Goal: Information Seeking & Learning: Compare options

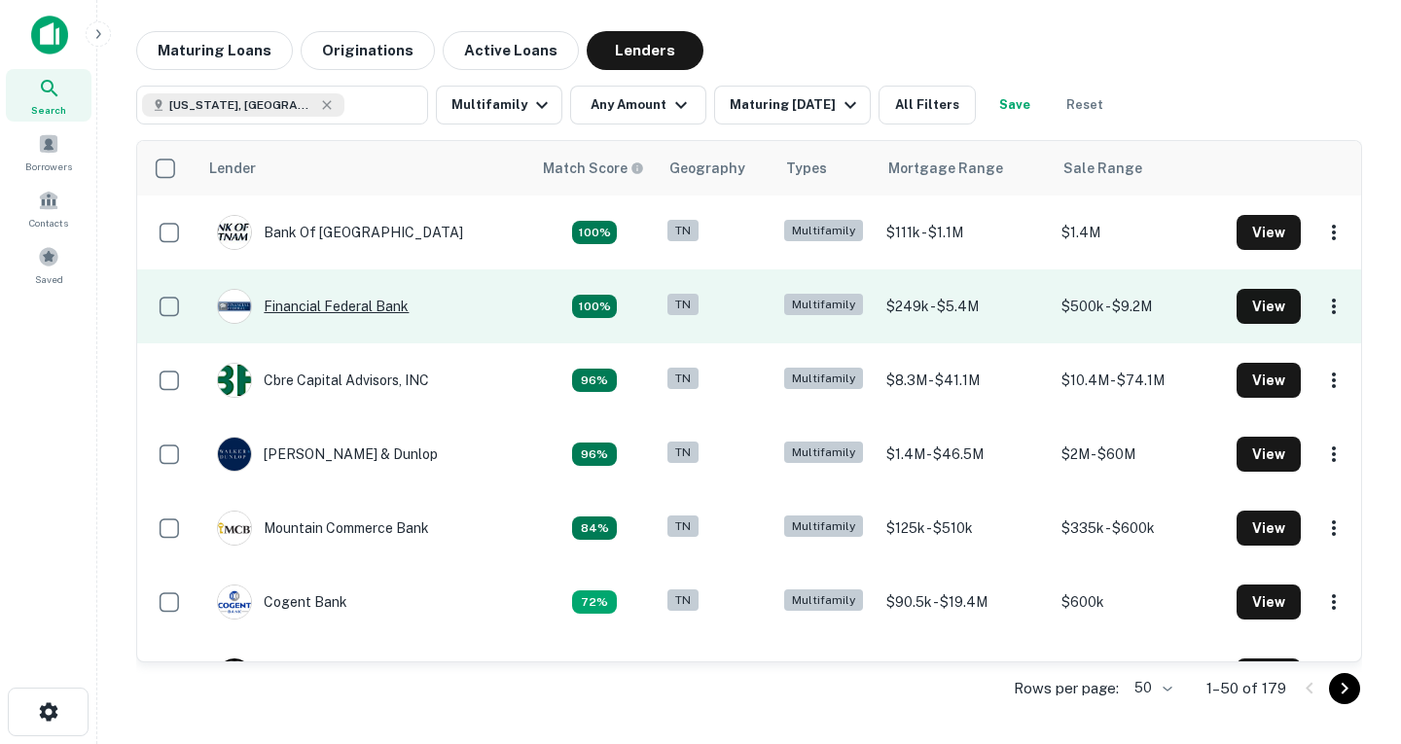
click at [378, 316] on div "Financial Federal Bank" at bounding box center [313, 306] width 192 height 35
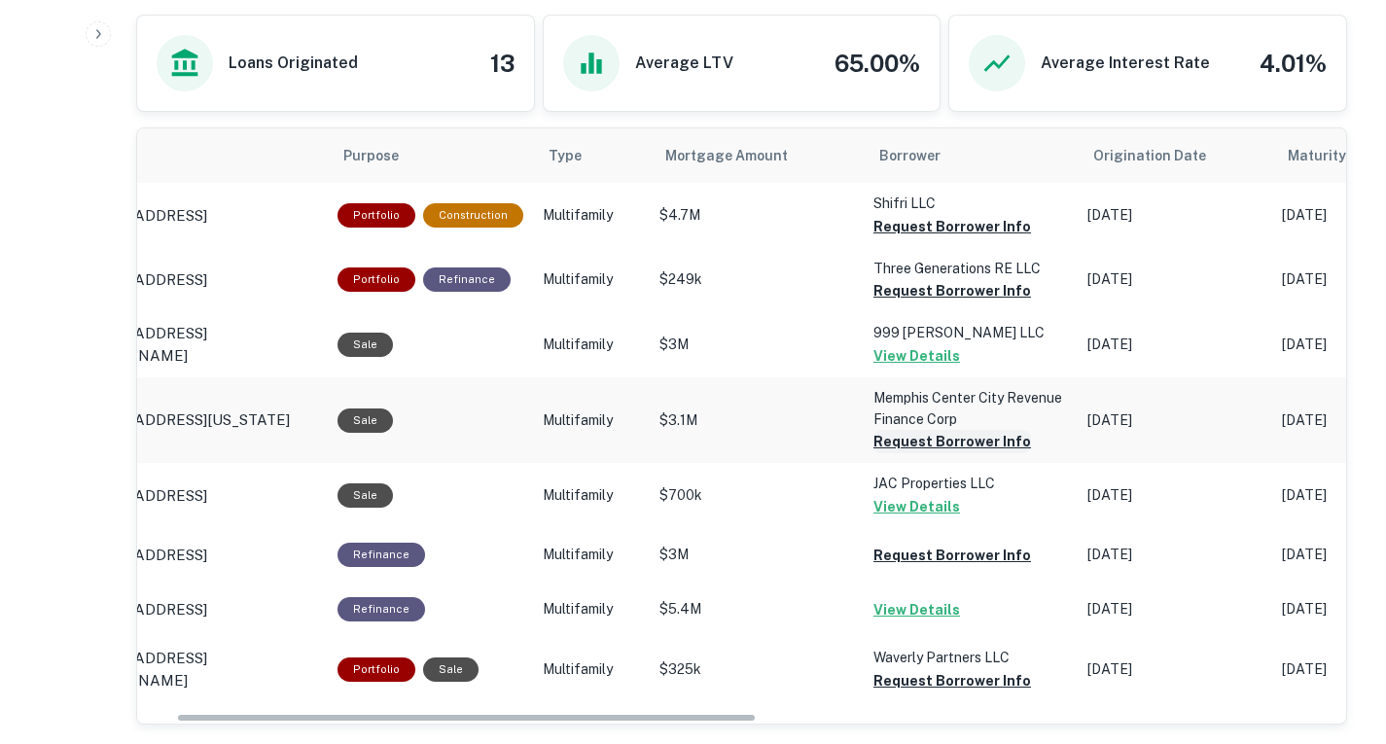
scroll to position [0, 83]
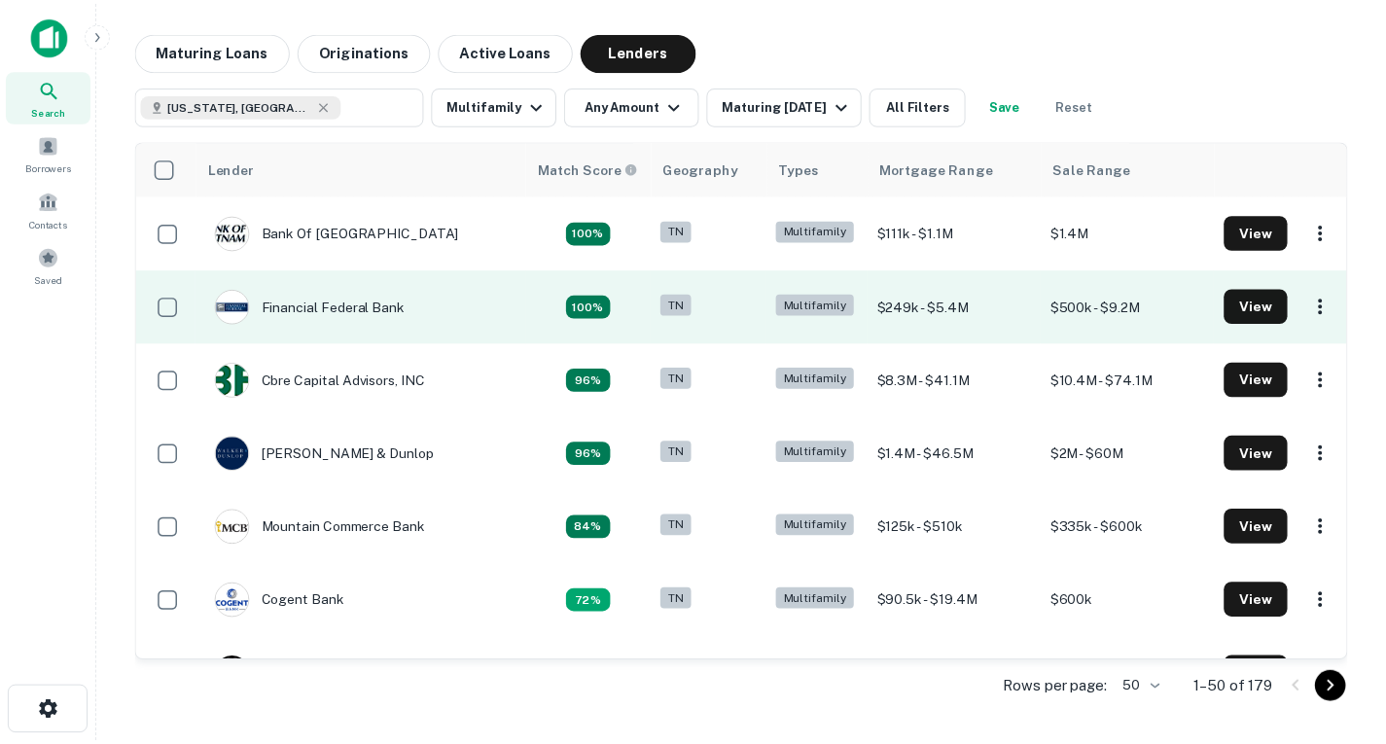
scroll to position [89, 0]
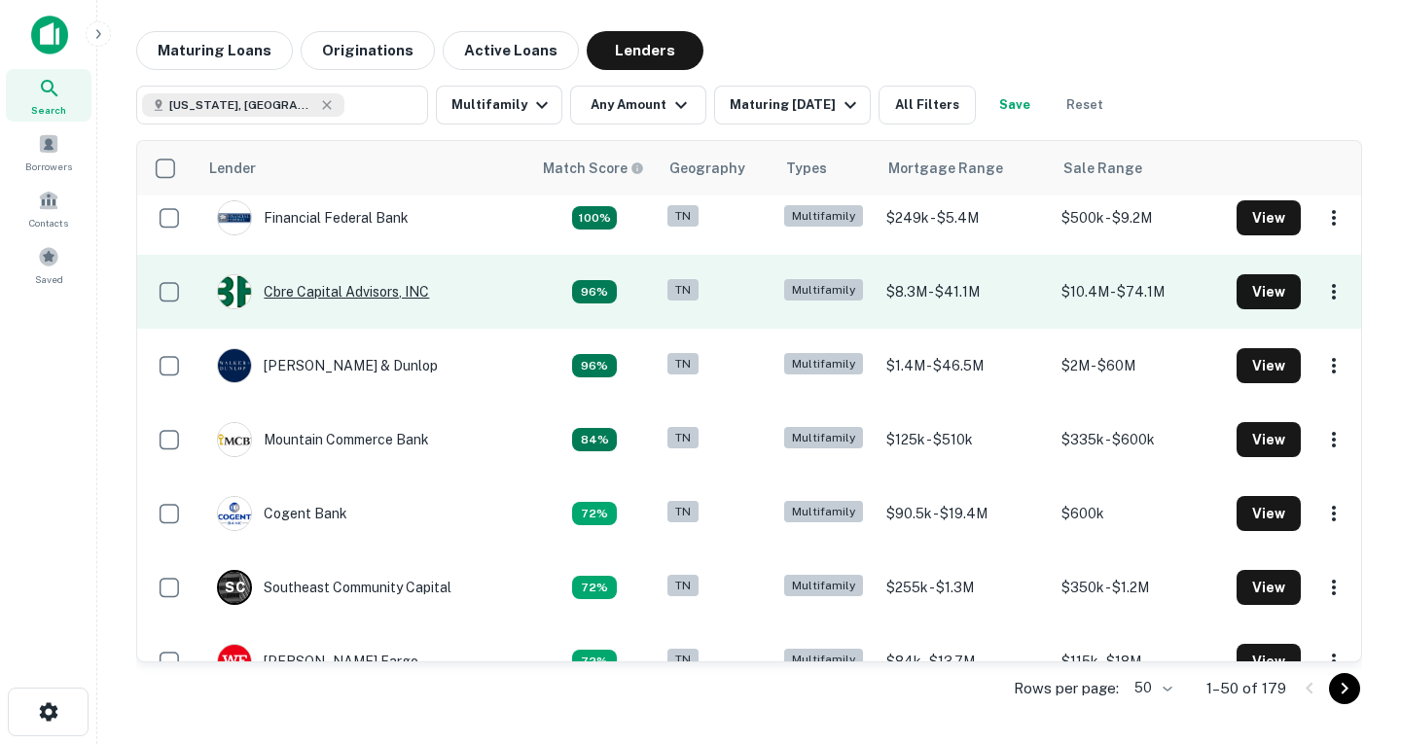
click at [328, 295] on div "Cbre Capital Advisors, INC" at bounding box center [323, 291] width 212 height 35
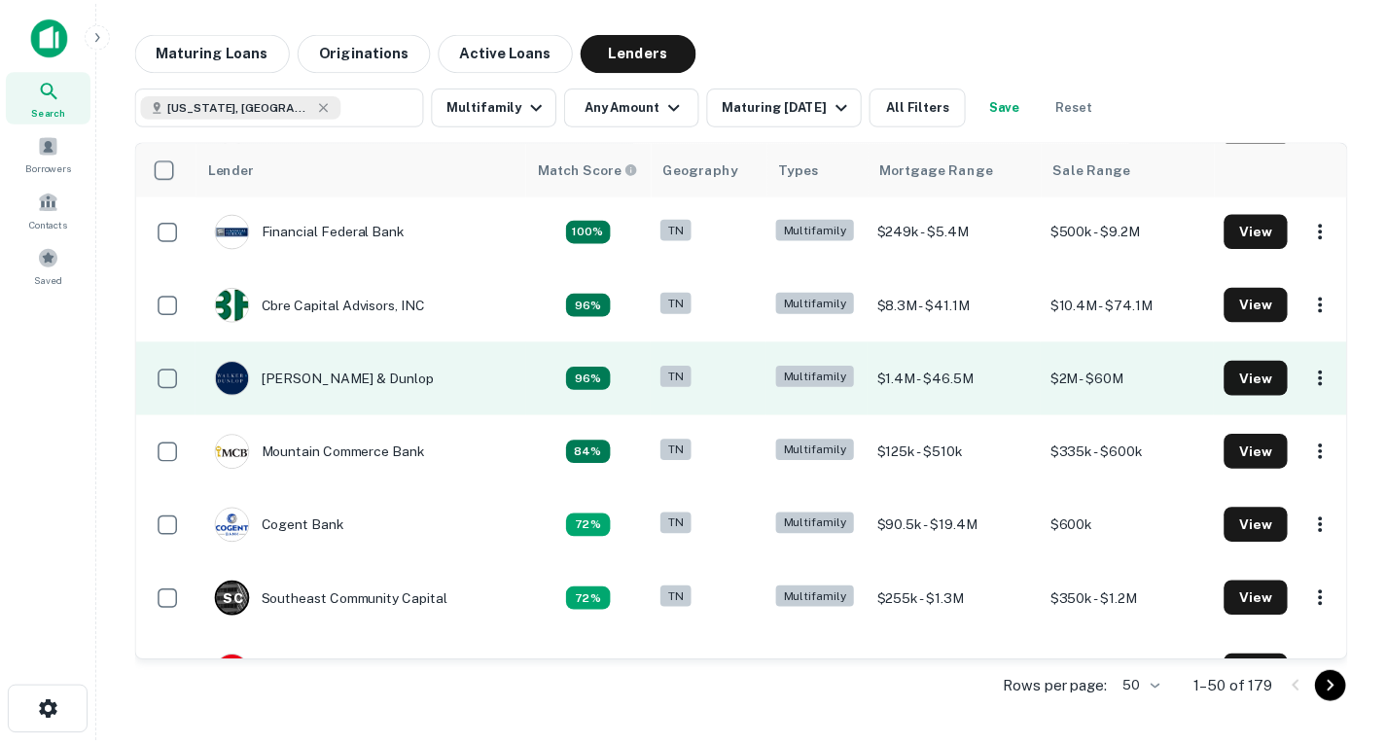
scroll to position [75, 0]
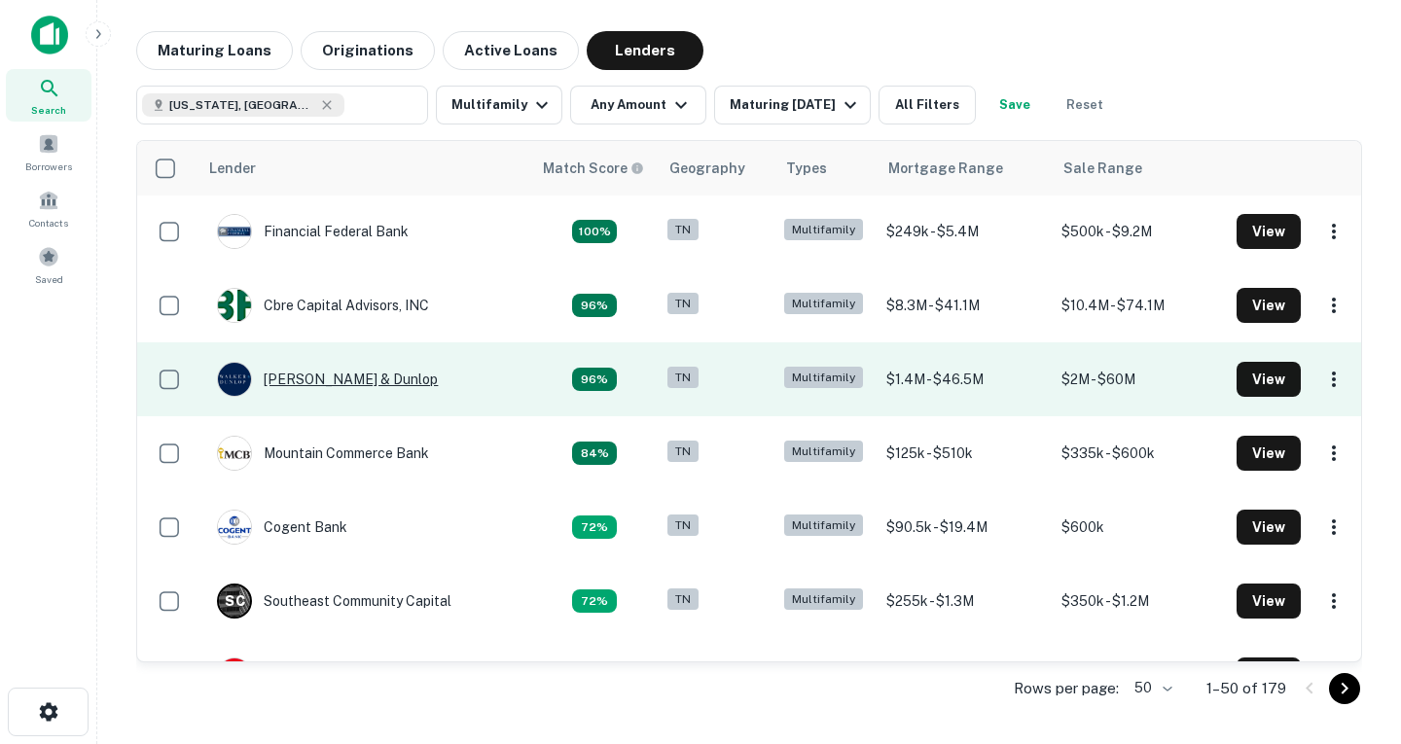
click at [347, 387] on div "[PERSON_NAME] & Dunlop" at bounding box center [327, 379] width 221 height 35
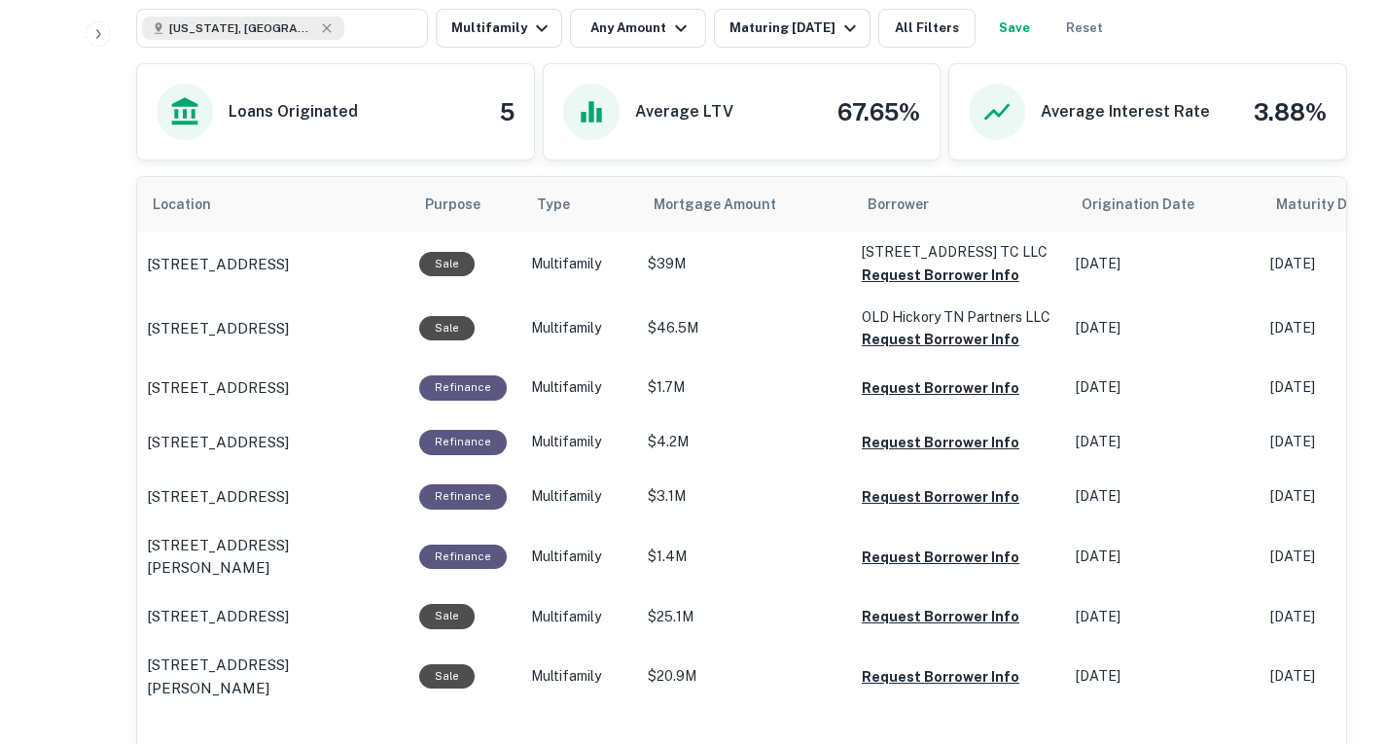
scroll to position [963, 0]
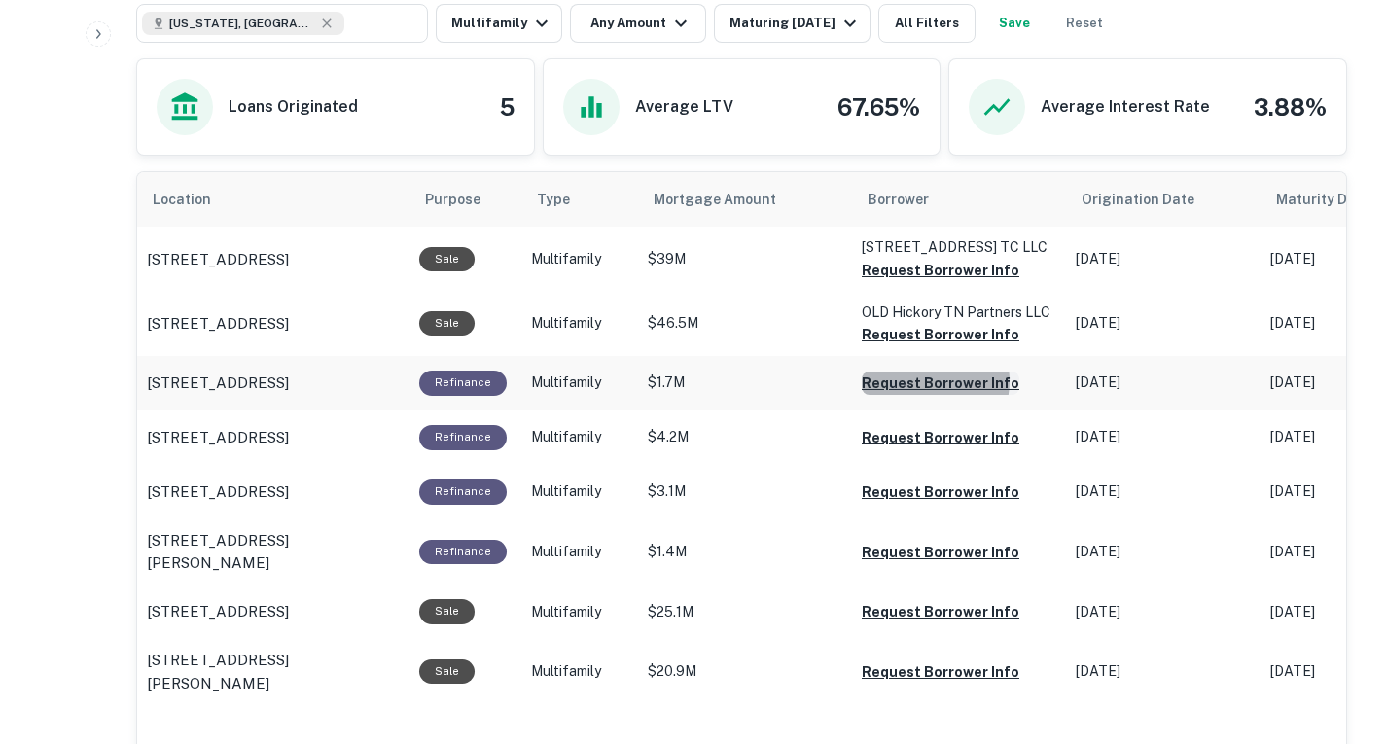
click at [927, 282] on button "Request Borrower Info" at bounding box center [941, 270] width 158 height 23
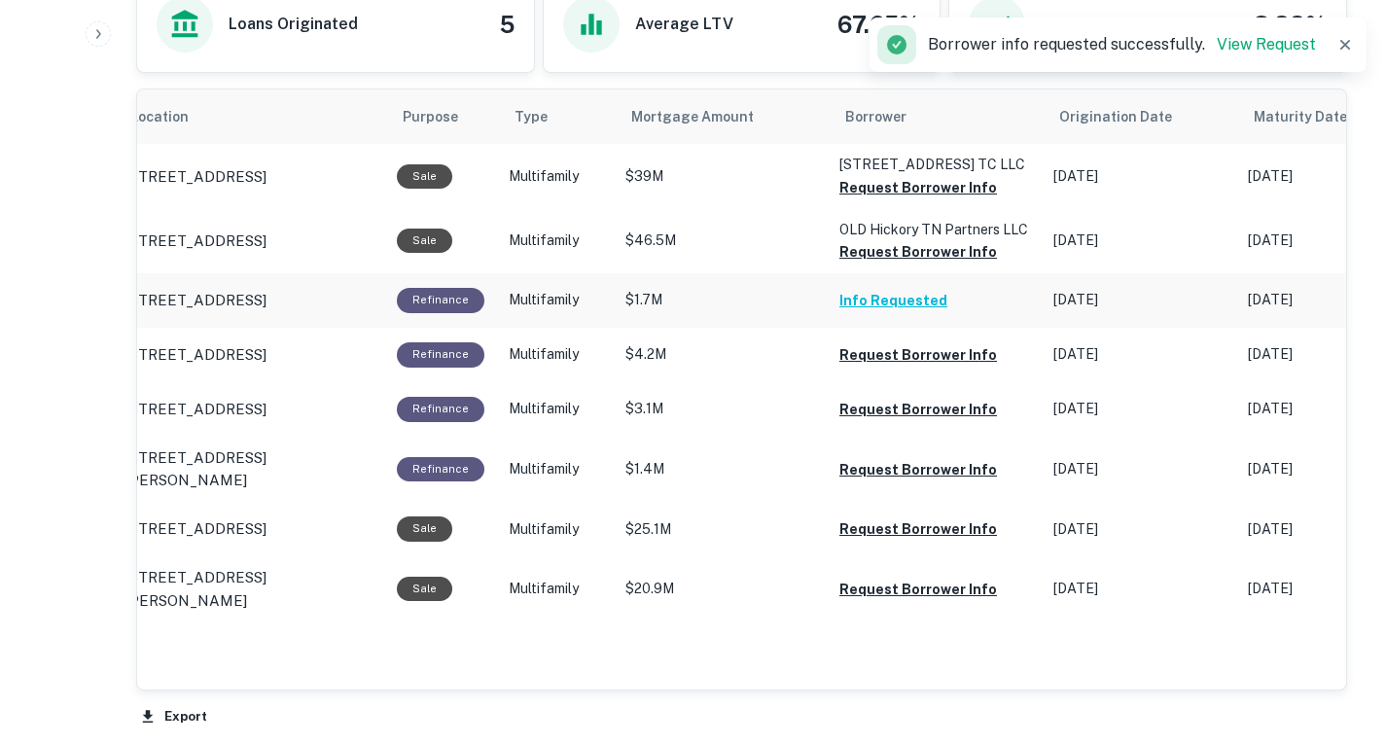
scroll to position [1062, 0]
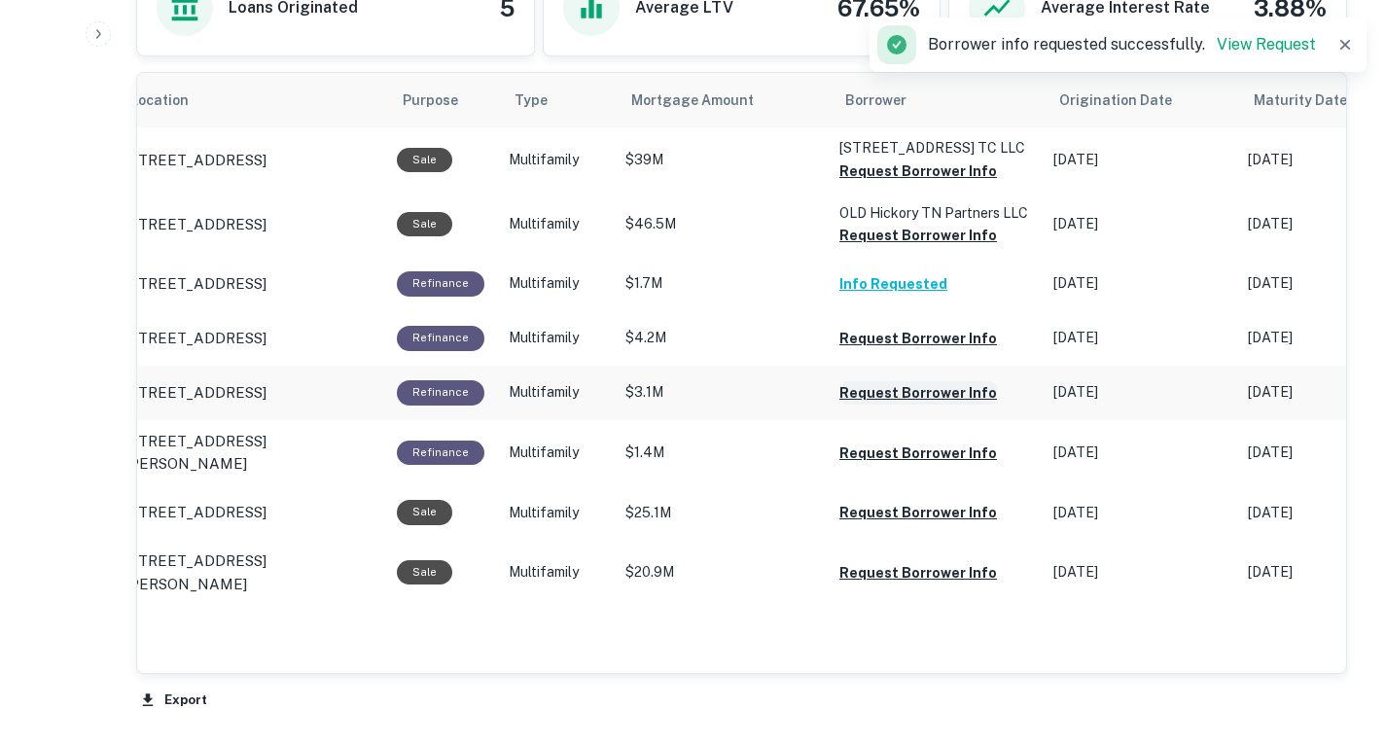
click at [924, 183] on button "Request Borrower Info" at bounding box center [918, 171] width 158 height 23
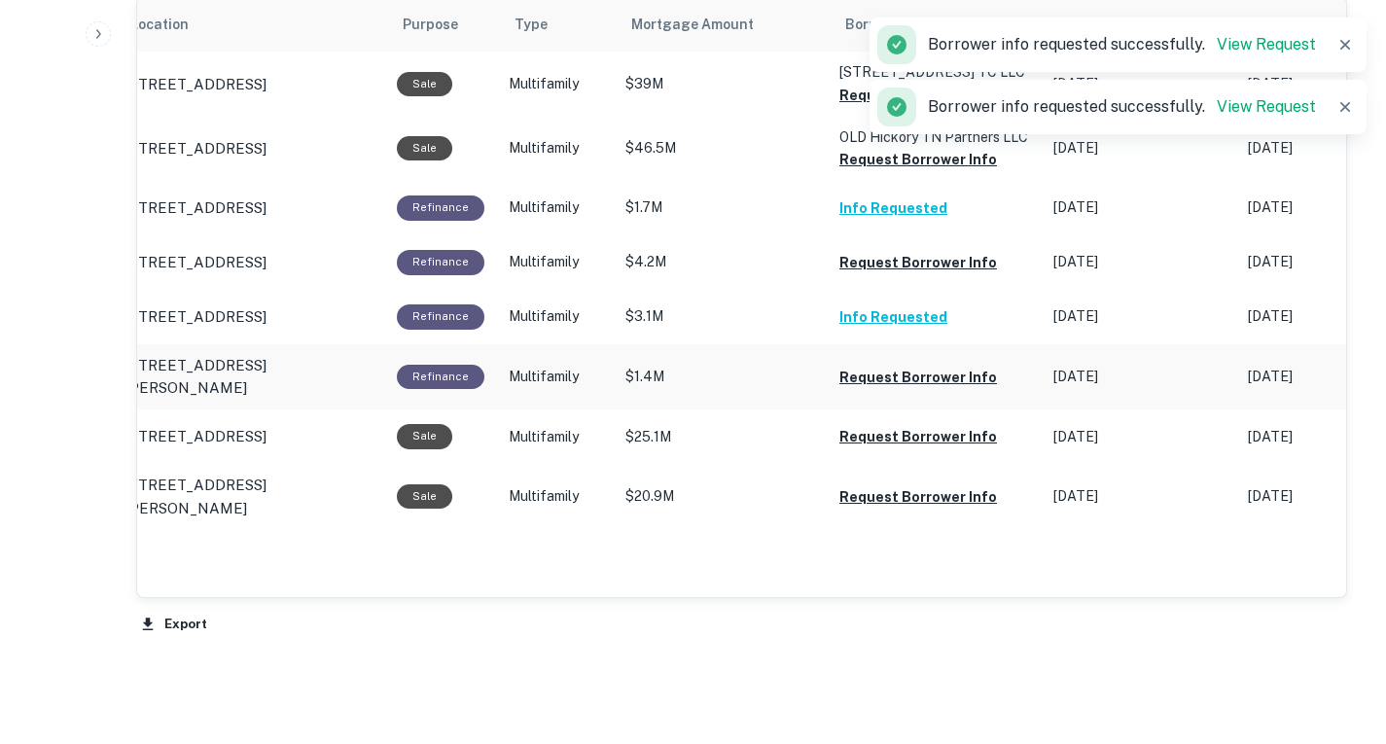
scroll to position [1141, 0]
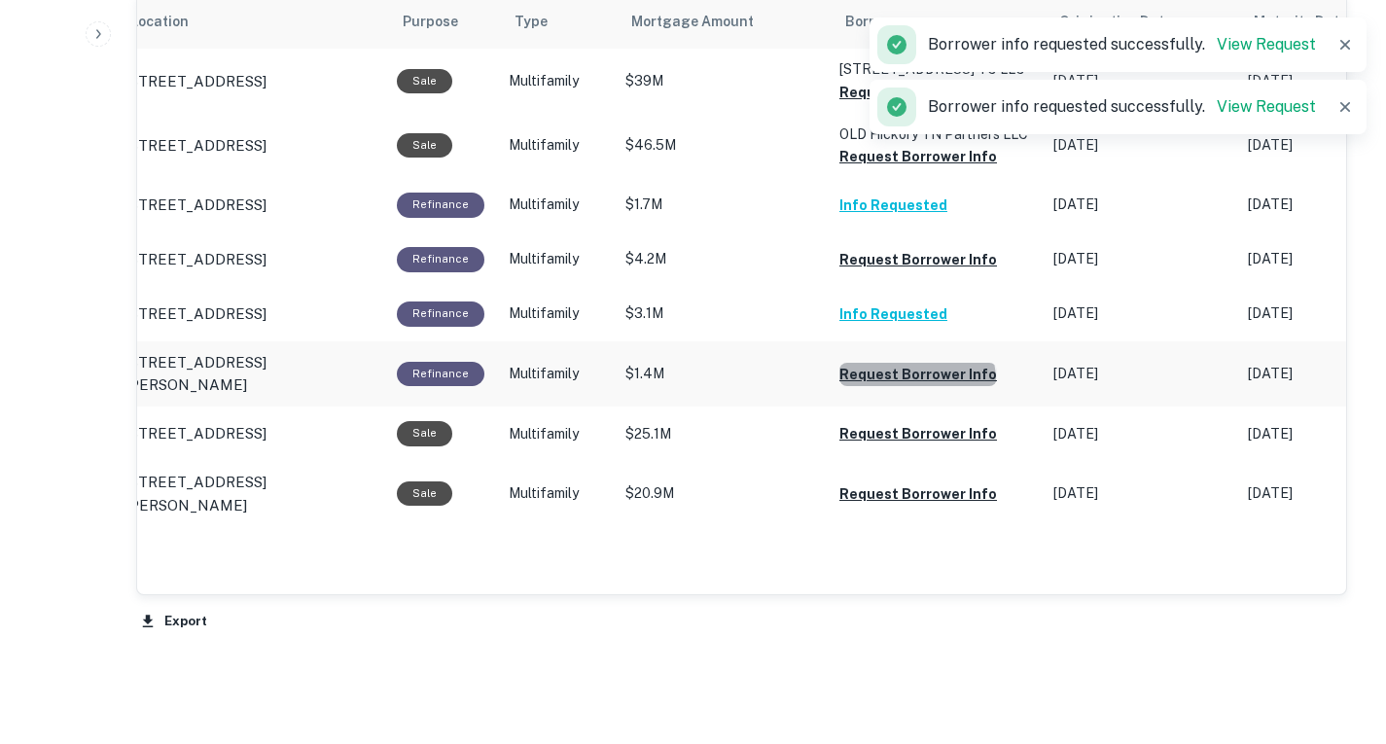
click at [914, 104] on button "Request Borrower Info" at bounding box center [918, 92] width 158 height 23
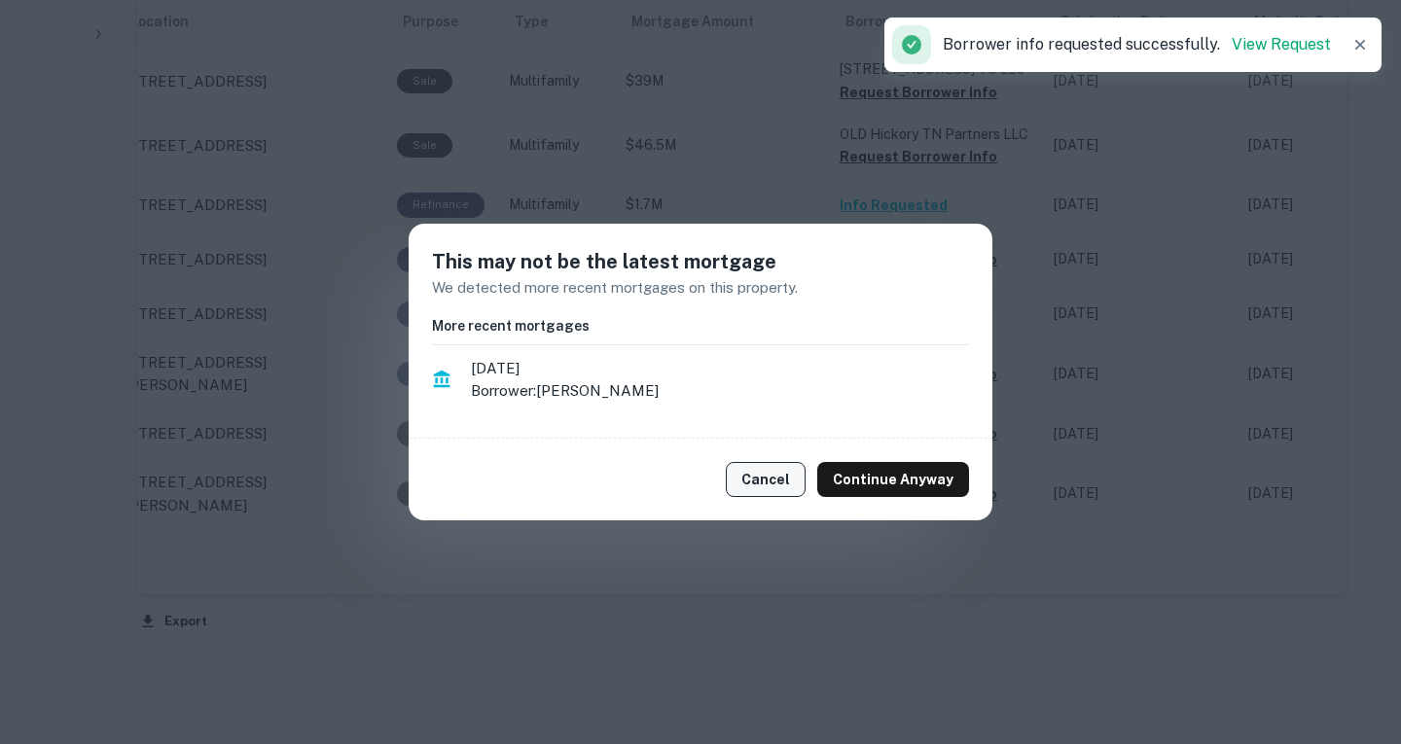
click at [777, 482] on button "Cancel" at bounding box center [766, 479] width 80 height 35
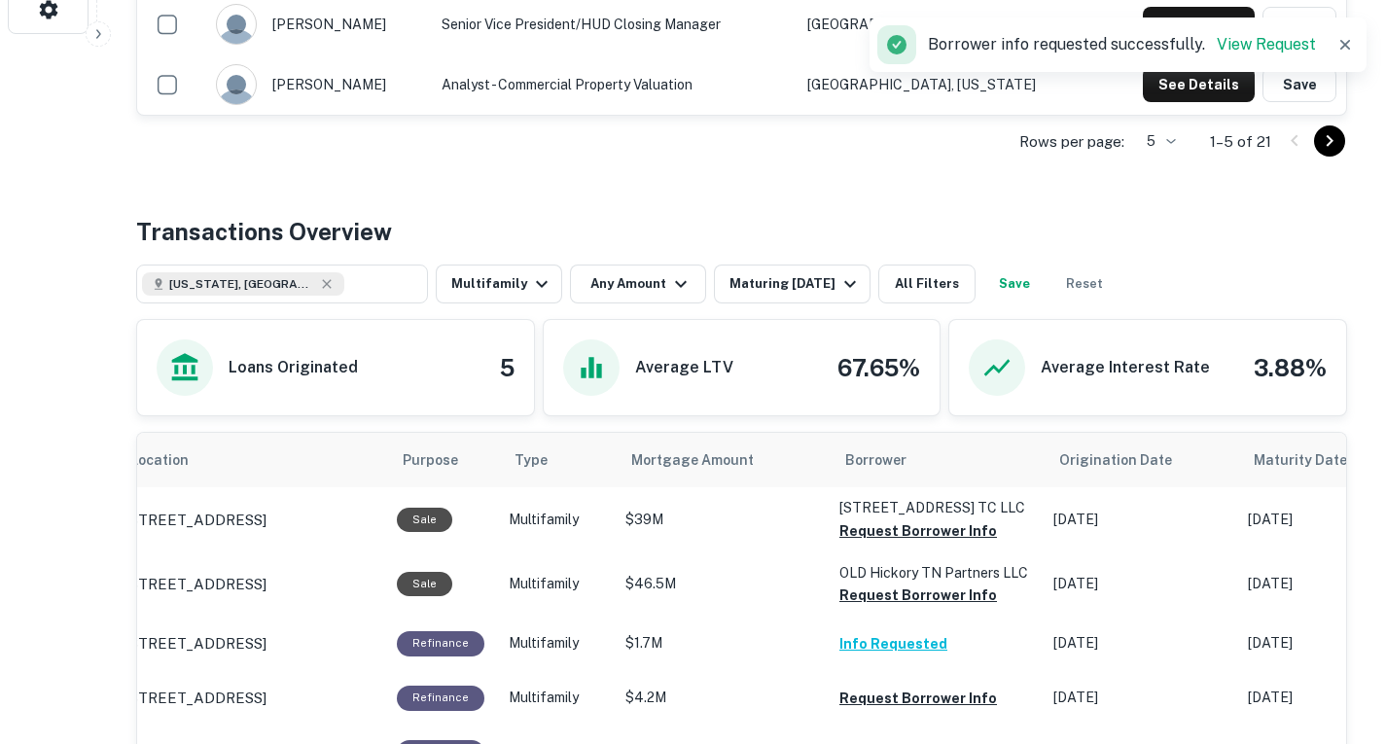
scroll to position [680, 0]
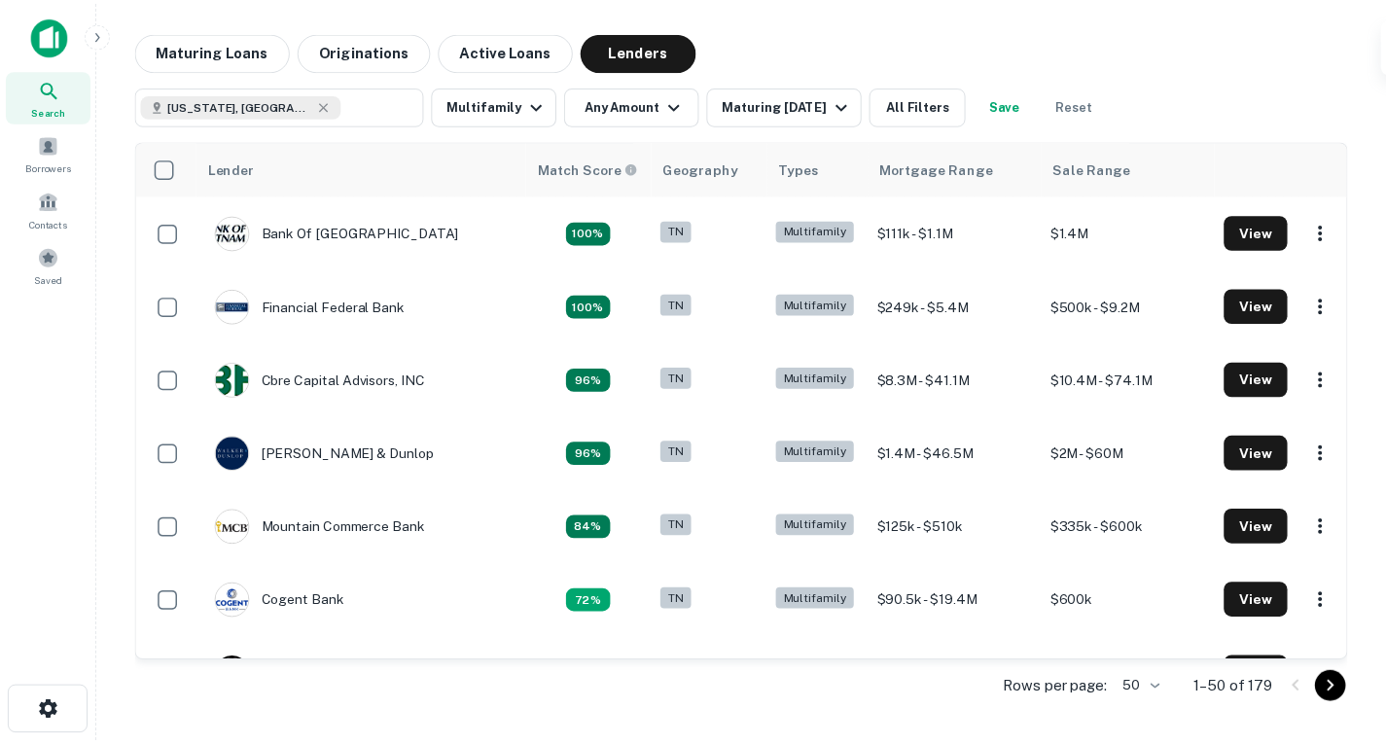
scroll to position [75, 0]
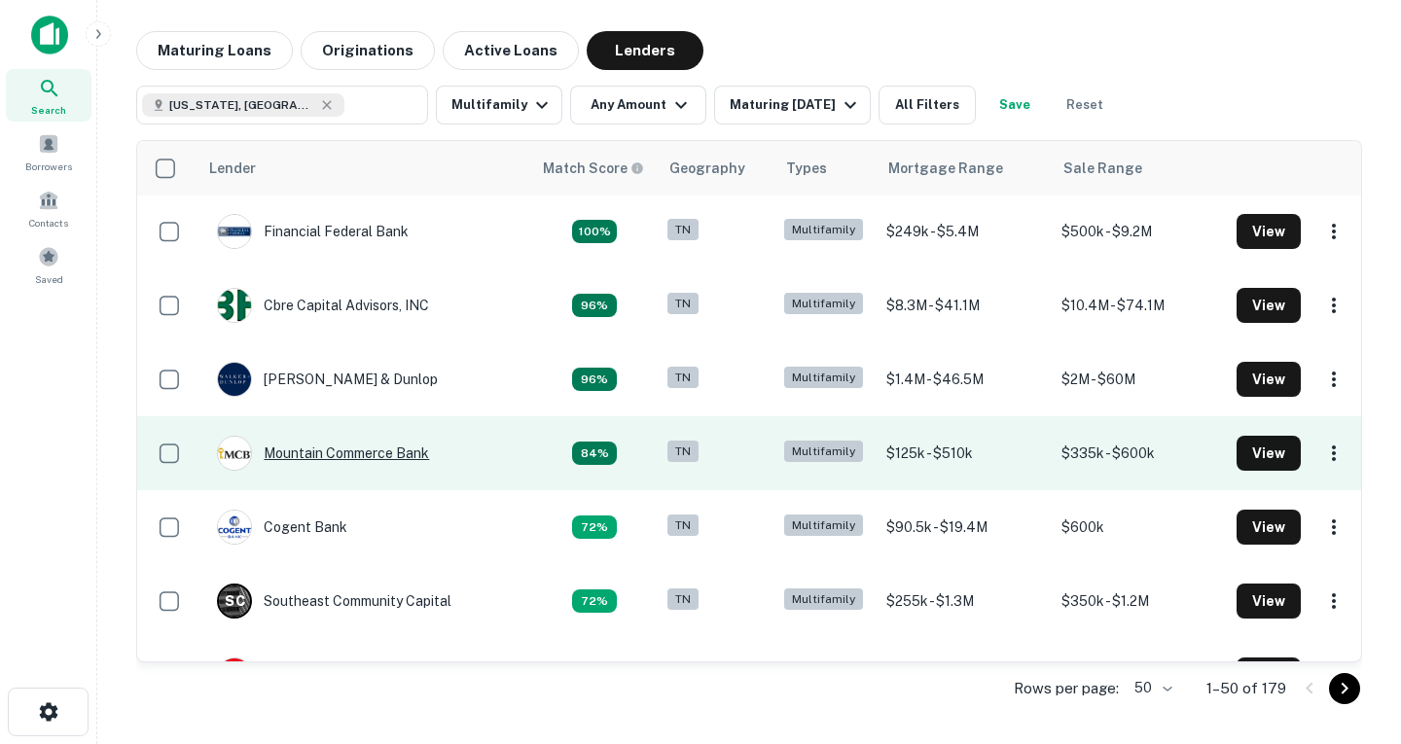
click at [401, 453] on div "Mountain Commerce Bank" at bounding box center [323, 453] width 212 height 35
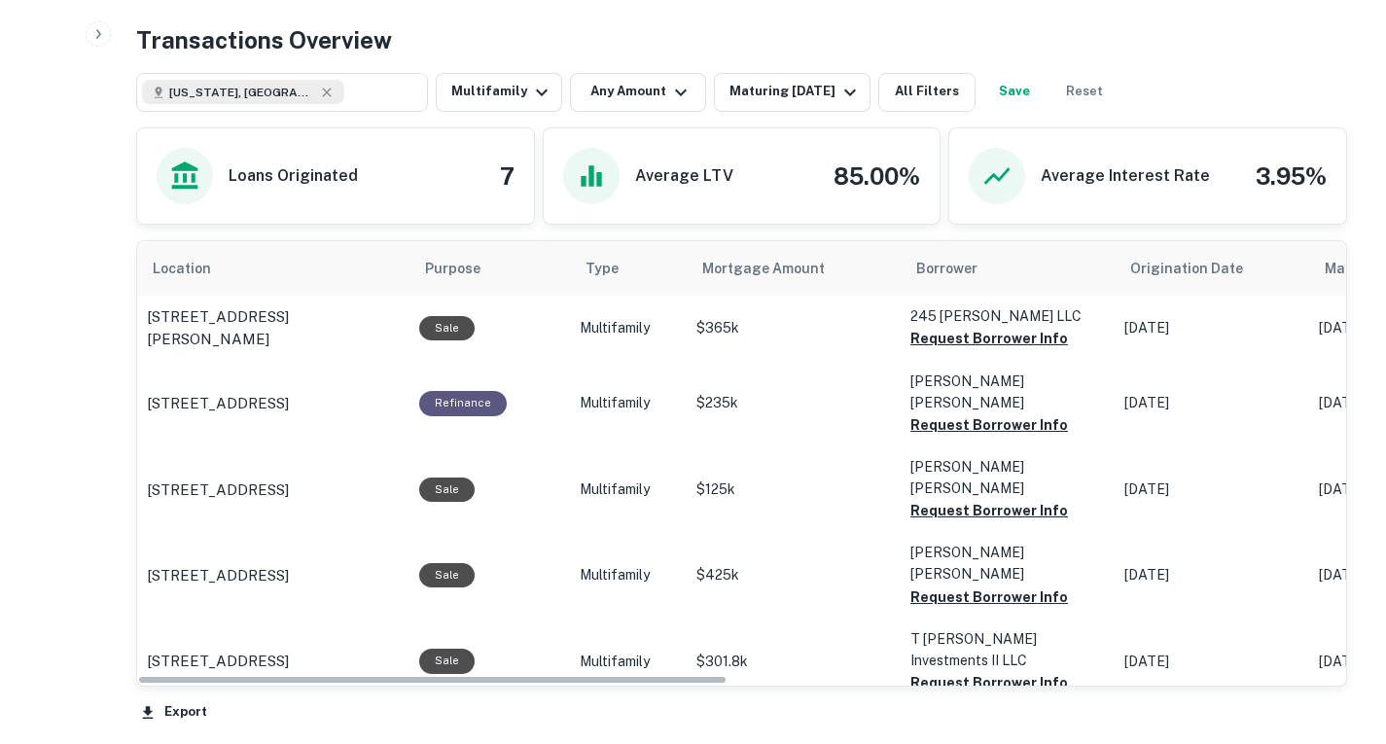
scroll to position [956, 0]
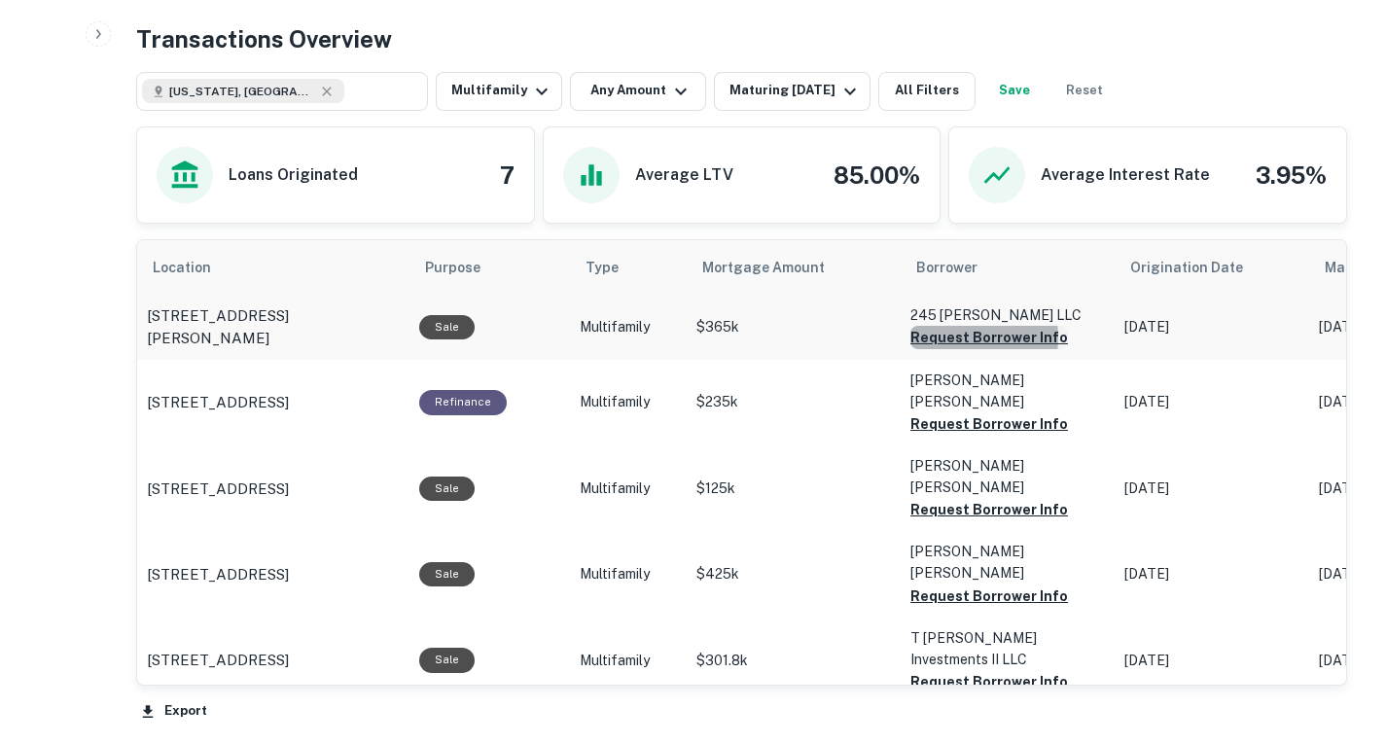
click at [947, 326] on button "Request Borrower Info" at bounding box center [989, 337] width 158 height 23
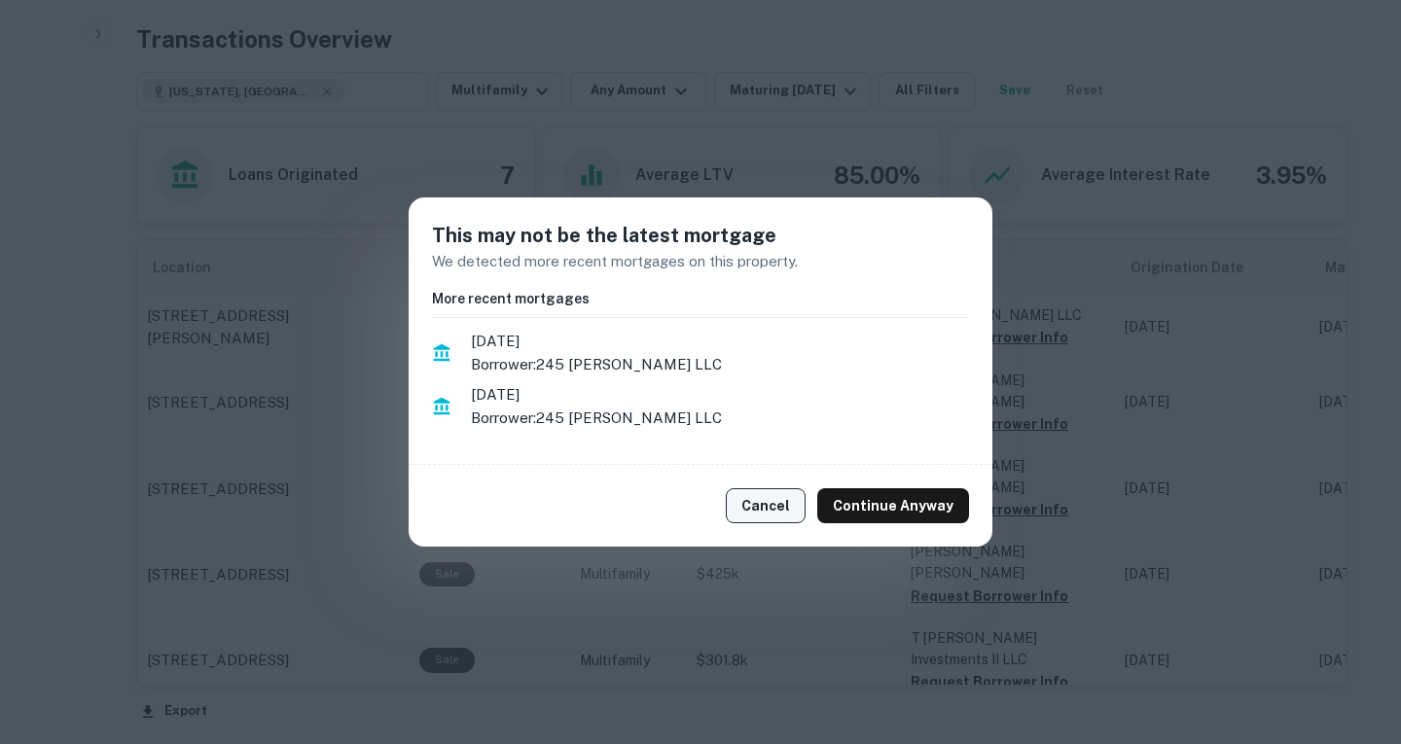
click at [795, 505] on button "Cancel" at bounding box center [766, 505] width 80 height 35
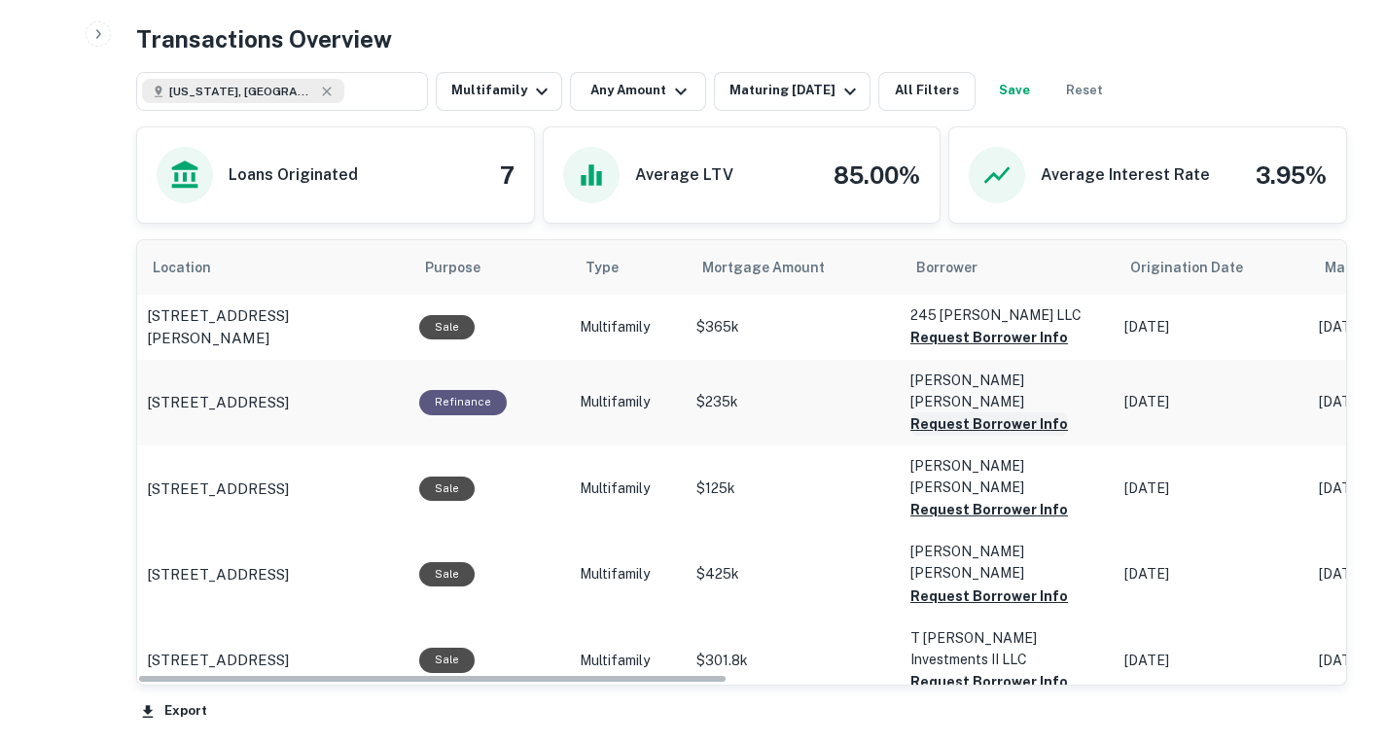
click at [953, 349] on button "Request Borrower Info" at bounding box center [989, 337] width 158 height 23
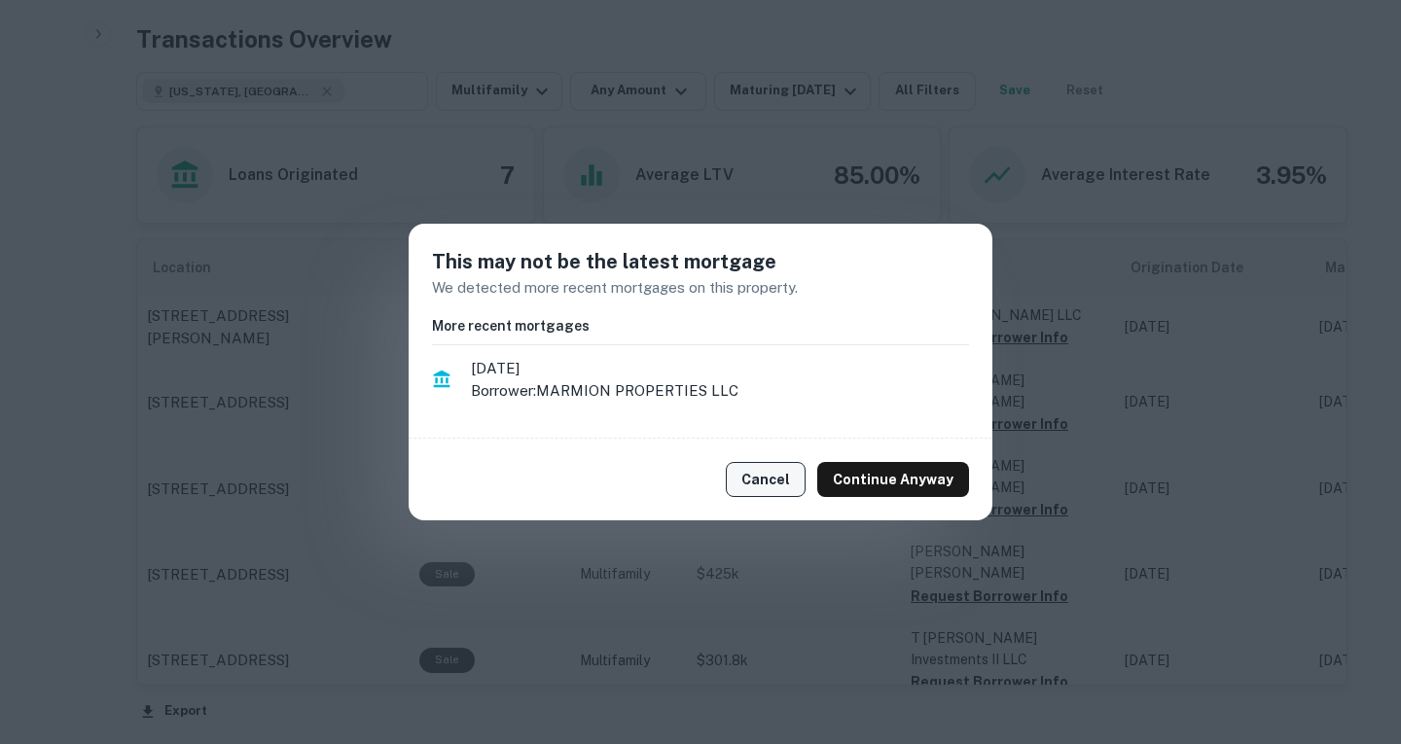
click at [777, 482] on button "Cancel" at bounding box center [766, 479] width 80 height 35
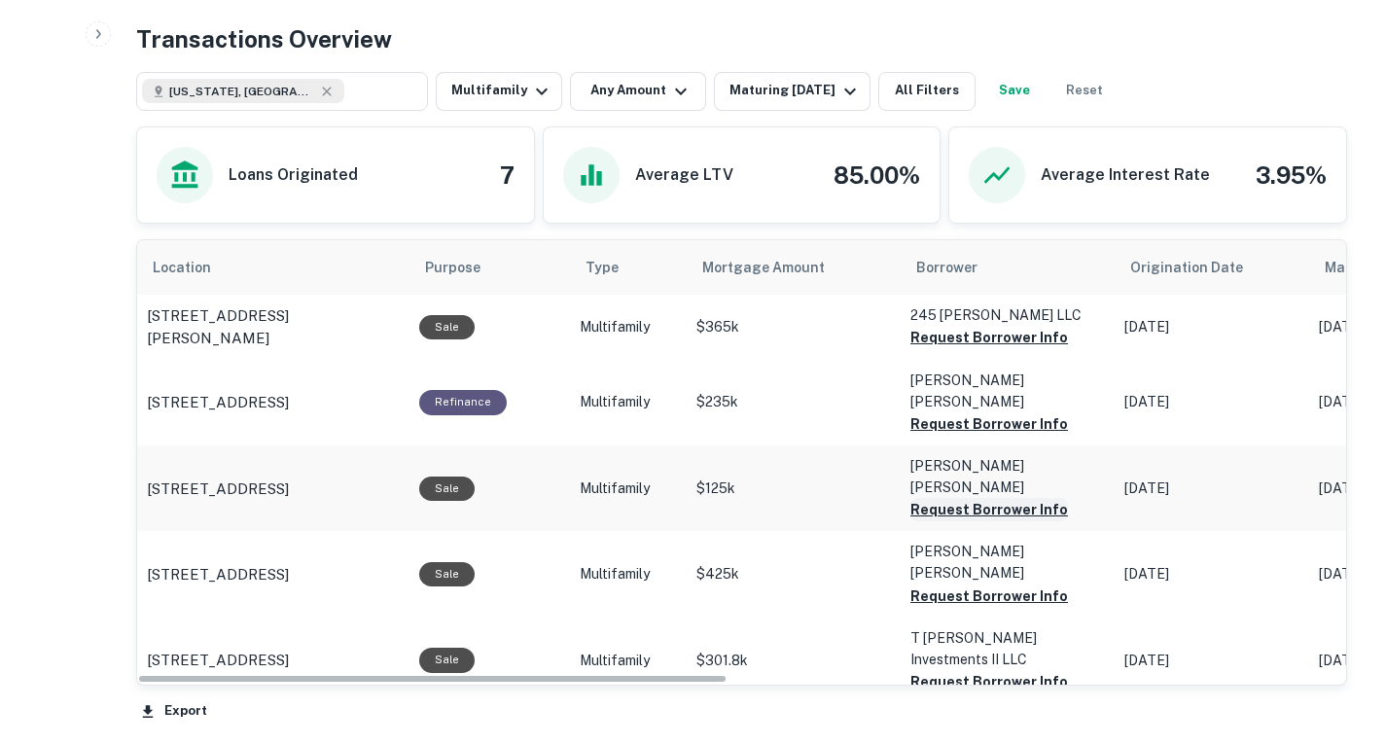
click at [983, 349] on button "Request Borrower Info" at bounding box center [989, 337] width 158 height 23
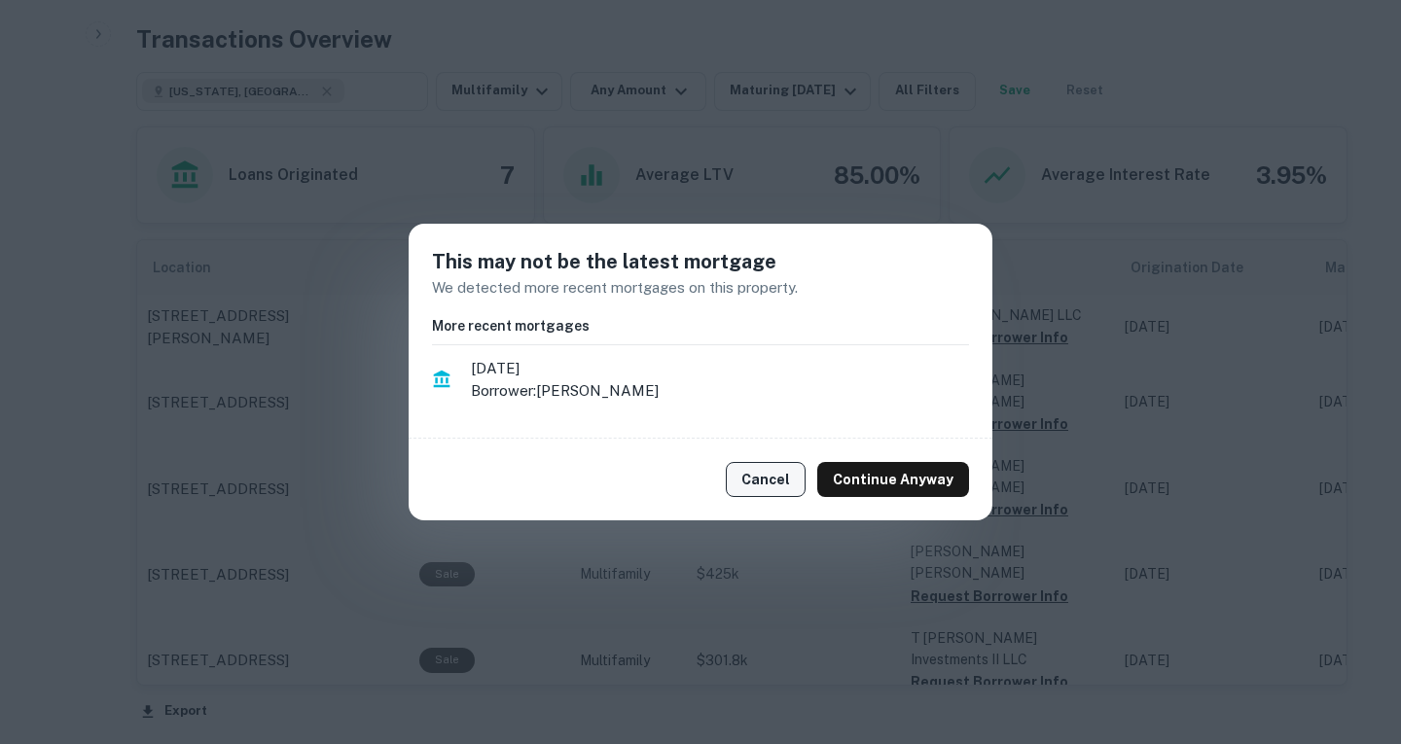
click at [739, 487] on button "Cancel" at bounding box center [766, 479] width 80 height 35
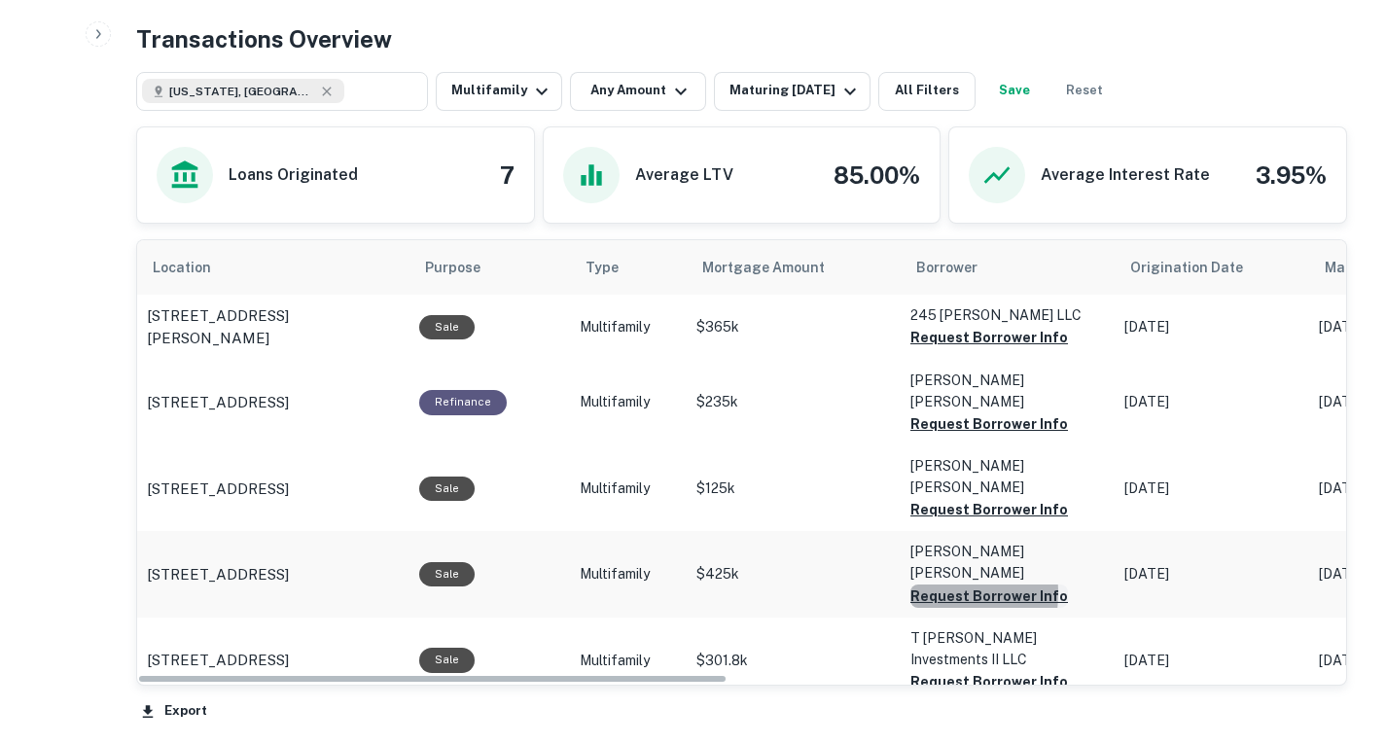
click at [915, 349] on button "Request Borrower Info" at bounding box center [989, 337] width 158 height 23
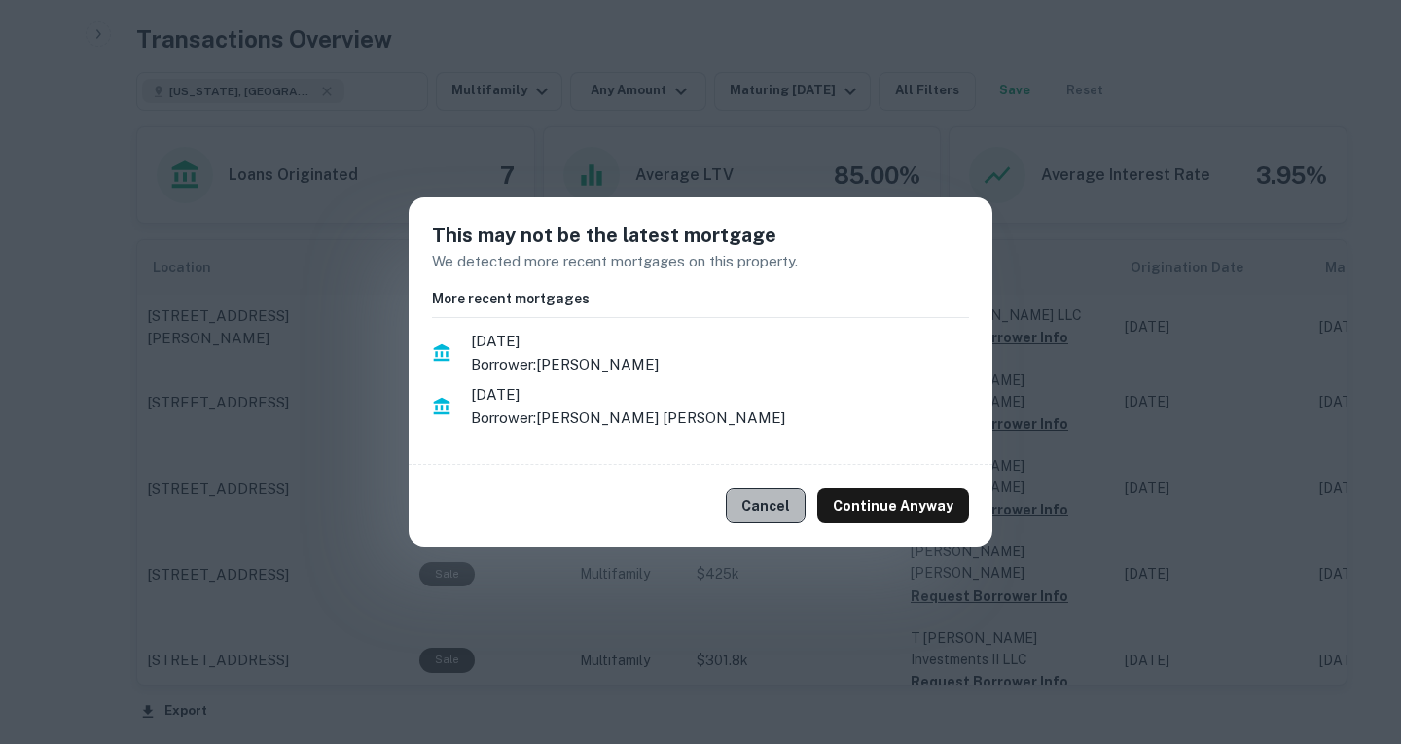
click at [765, 513] on button "Cancel" at bounding box center [766, 505] width 80 height 35
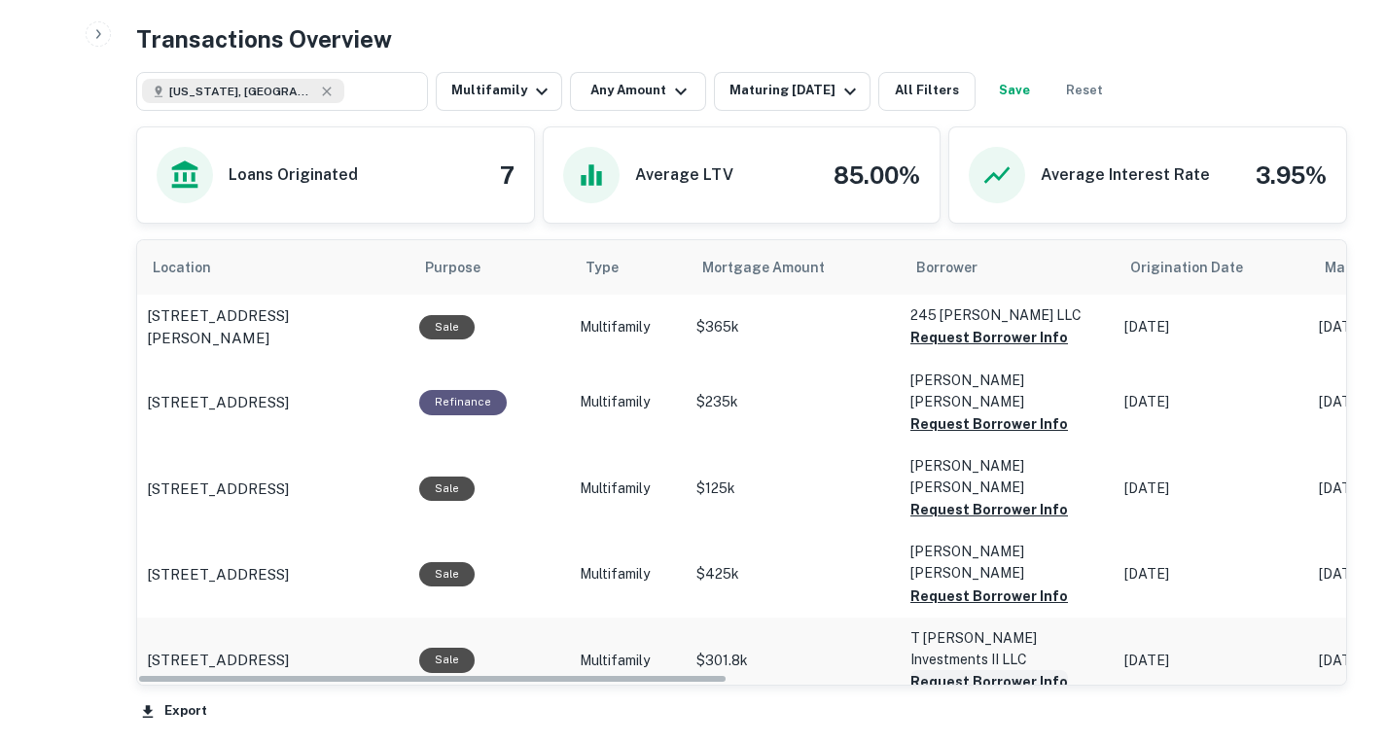
click at [917, 349] on button "Request Borrower Info" at bounding box center [989, 337] width 158 height 23
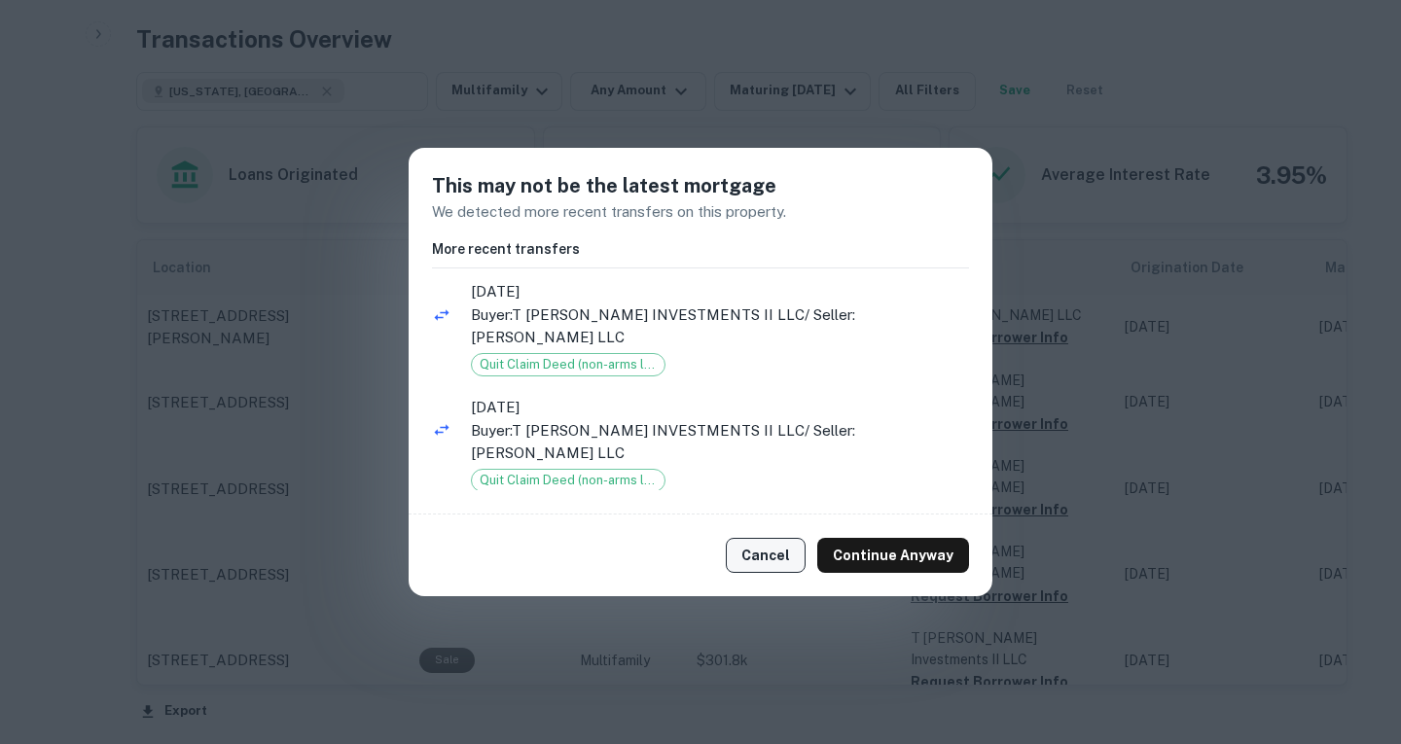
click at [749, 538] on button "Cancel" at bounding box center [766, 555] width 80 height 35
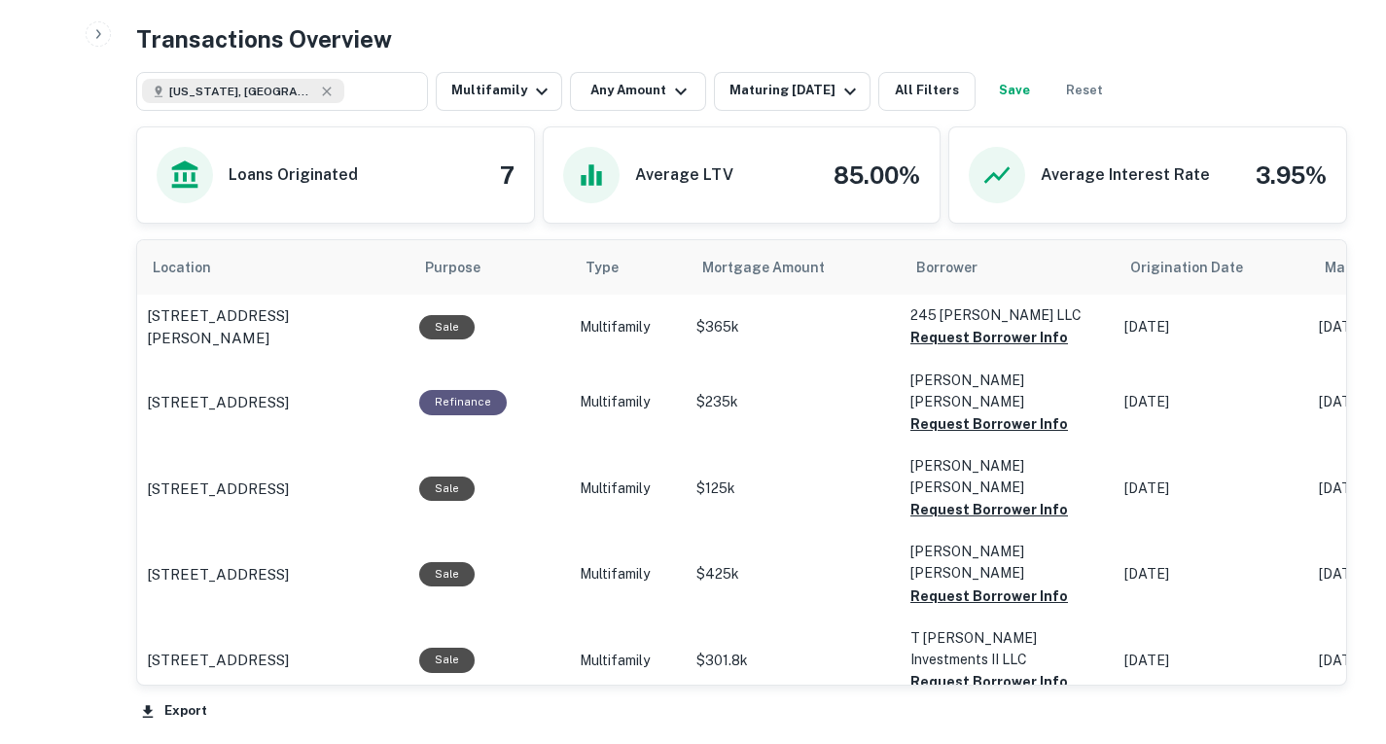
click at [929, 349] on button "Request Borrower Info" at bounding box center [989, 337] width 158 height 23
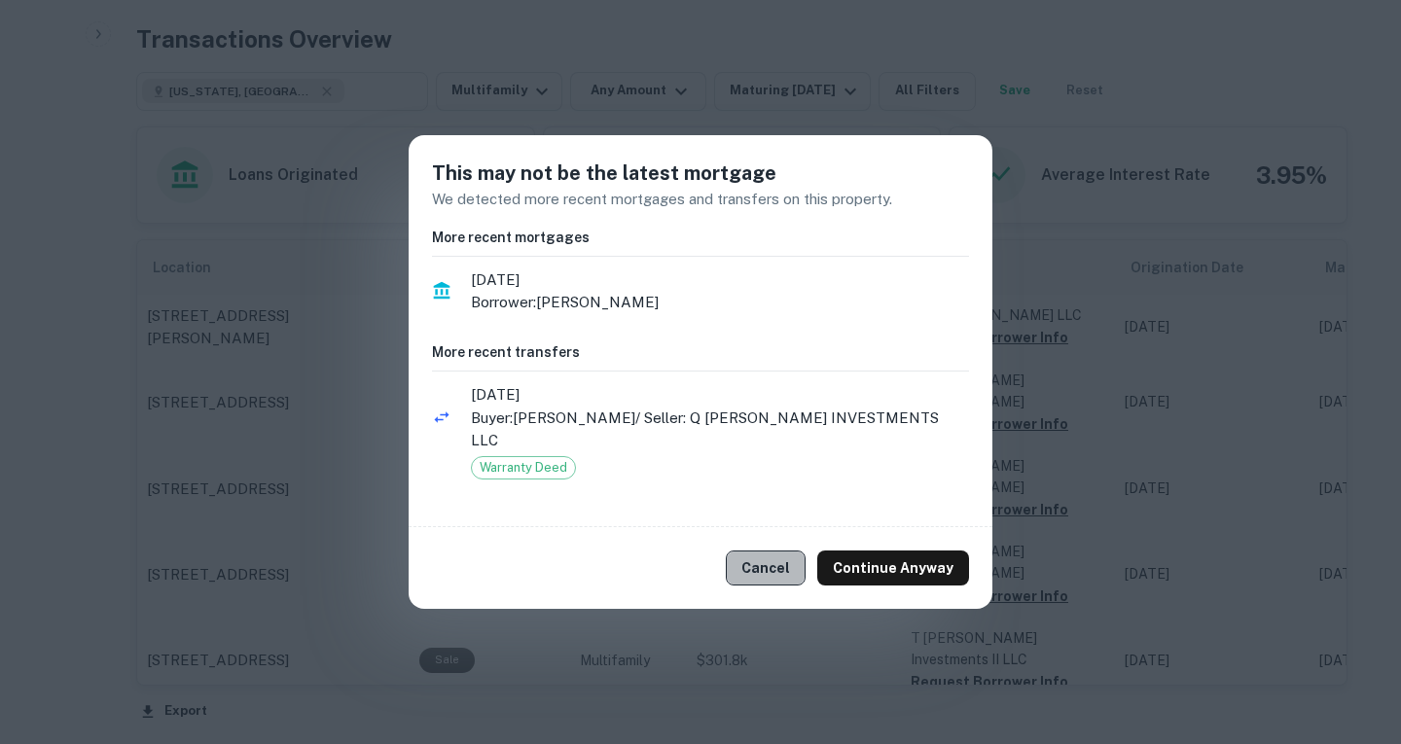
click at [785, 553] on button "Cancel" at bounding box center [766, 568] width 80 height 35
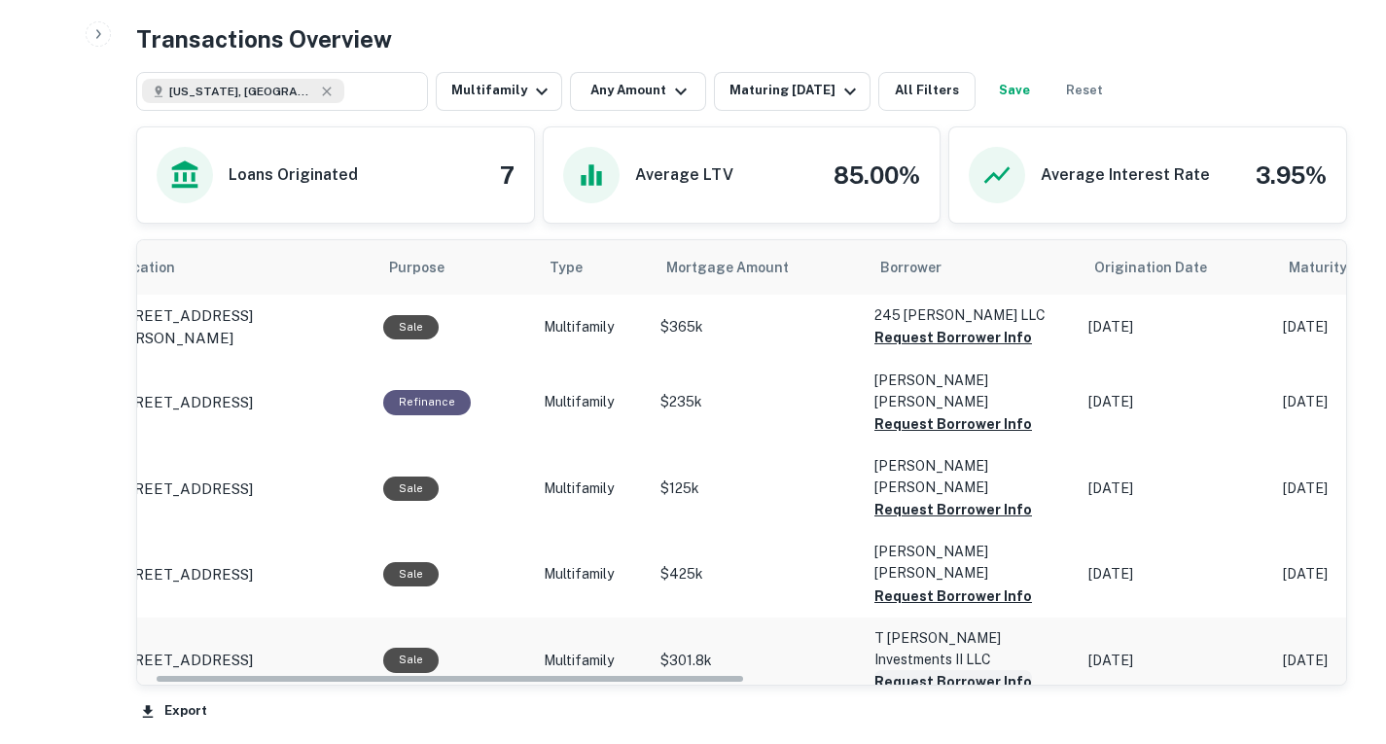
scroll to position [0, 38]
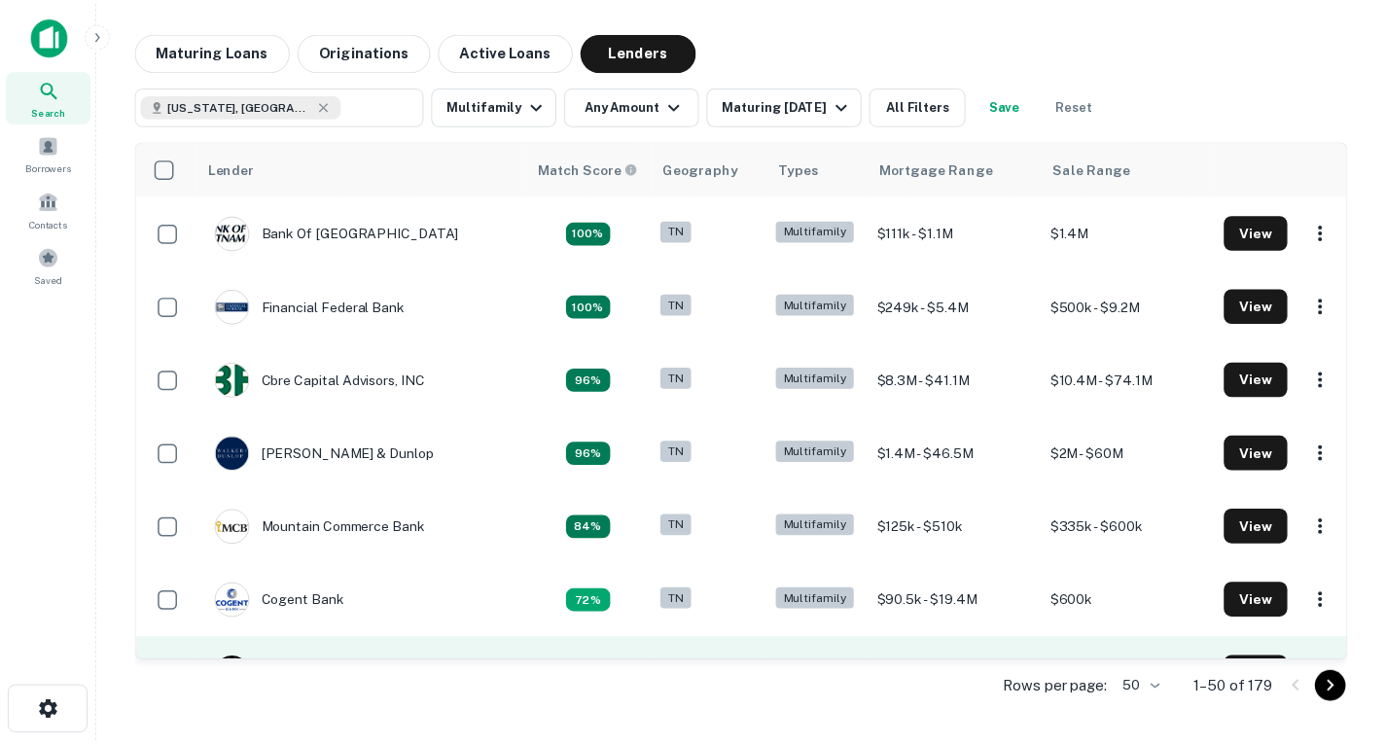
scroll to position [75, 0]
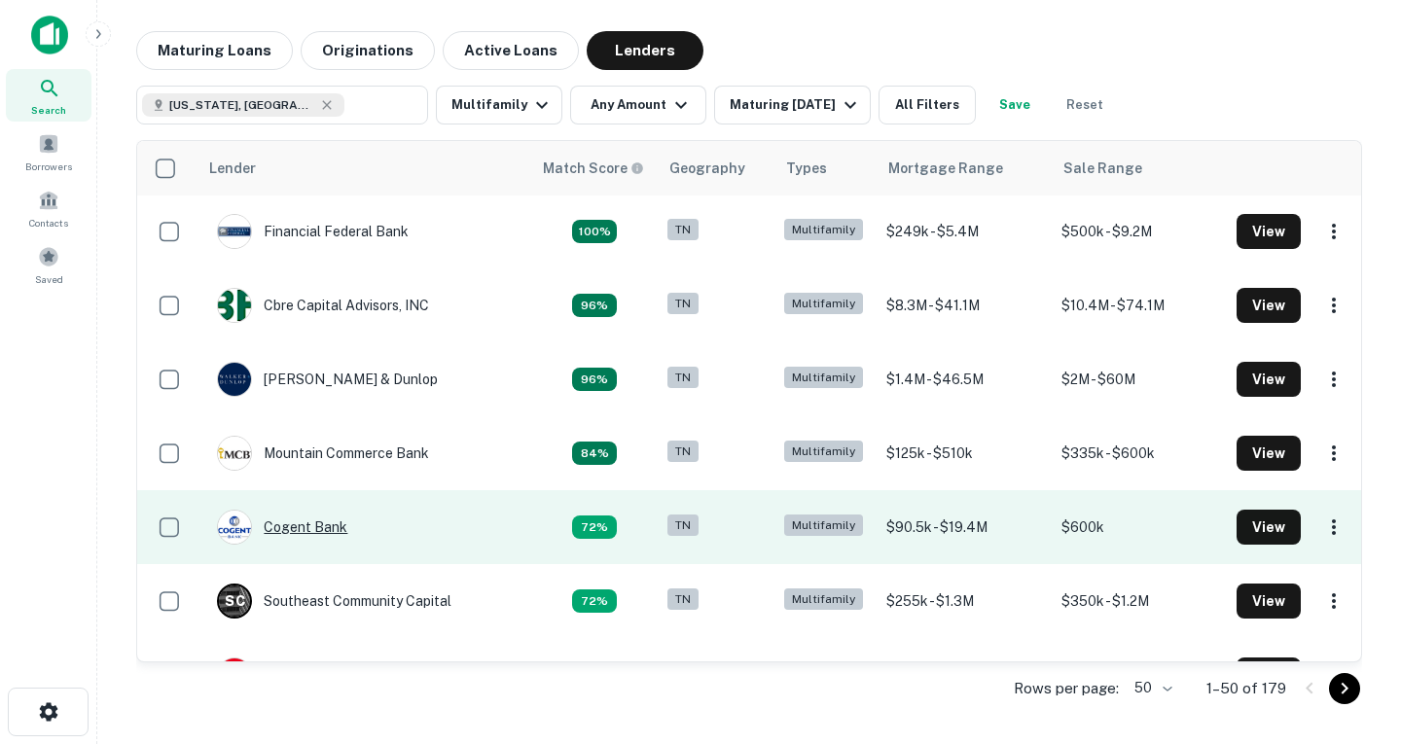
click at [321, 529] on div "Cogent Bank" at bounding box center [282, 527] width 130 height 35
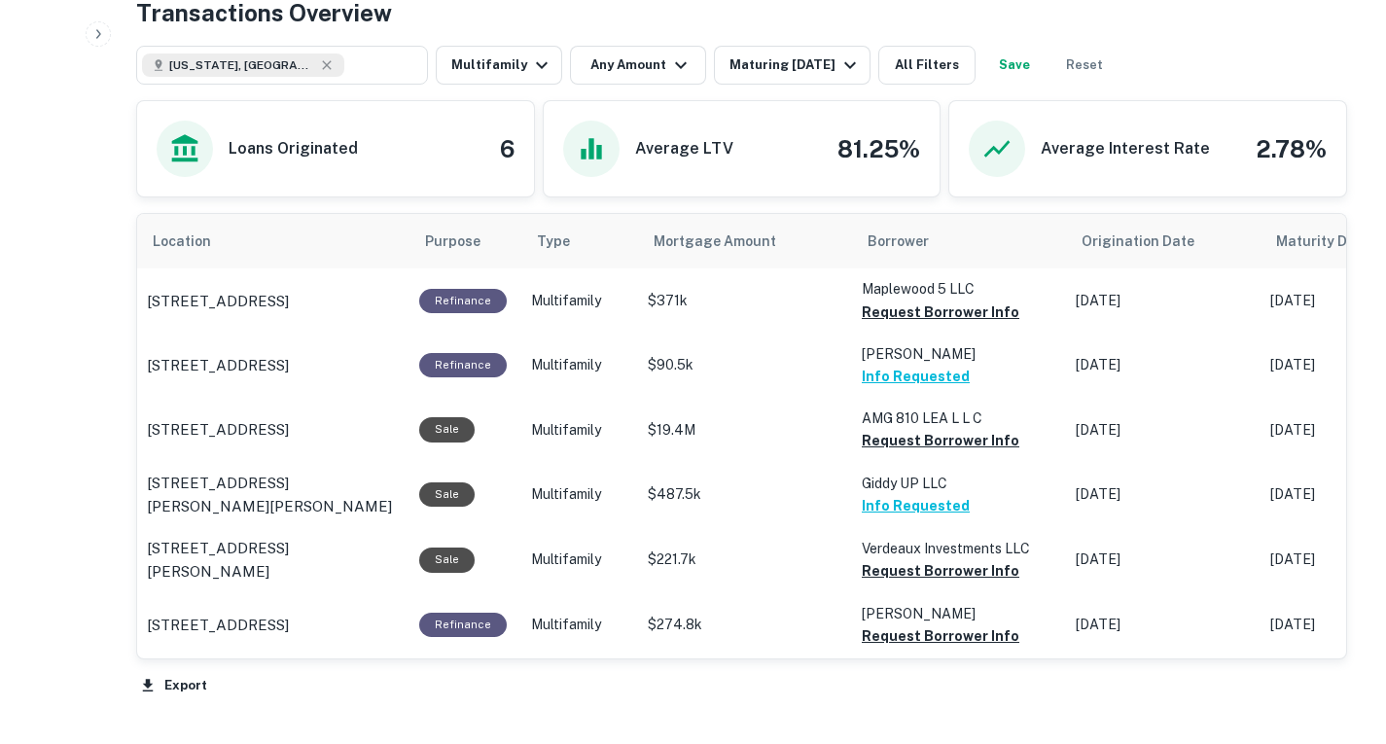
scroll to position [1048, 0]
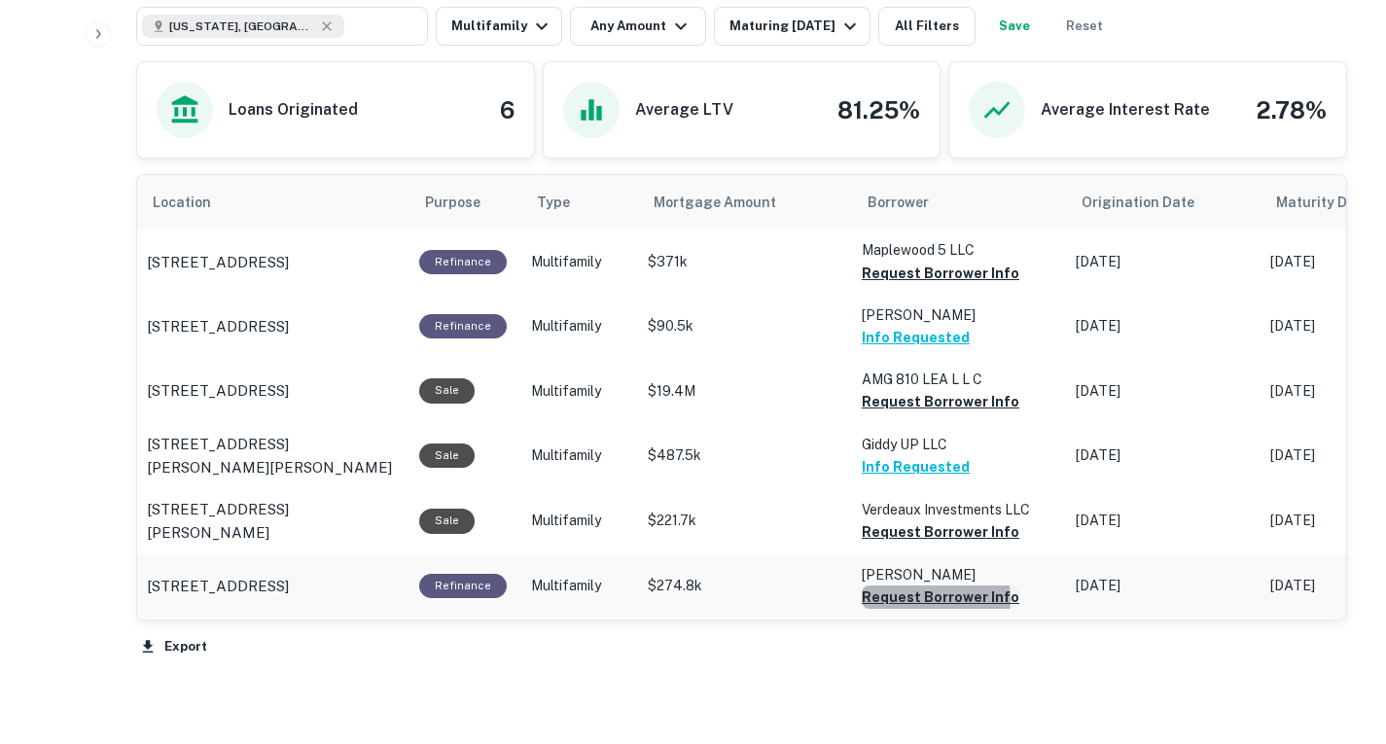
click at [929, 285] on button "Request Borrower Info" at bounding box center [941, 273] width 158 height 23
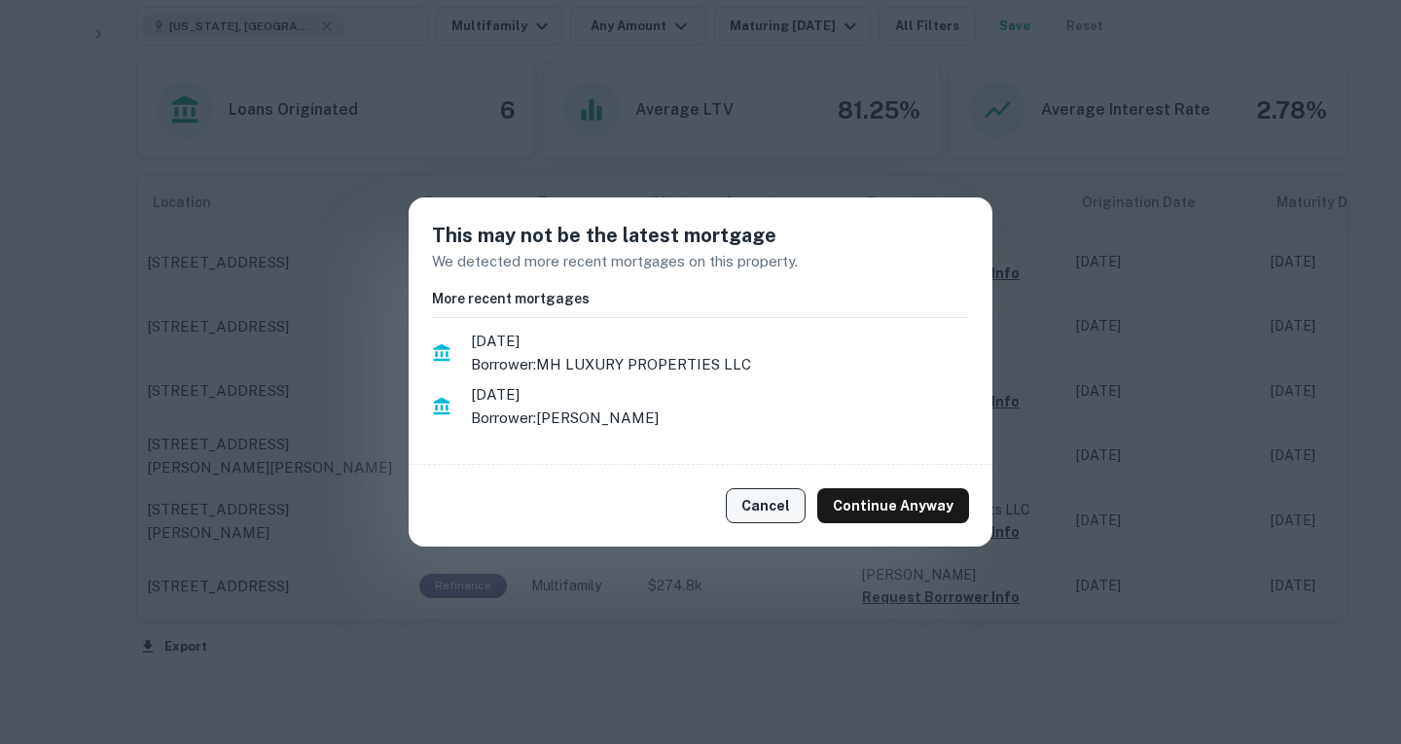
click at [755, 498] on button "Cancel" at bounding box center [766, 505] width 80 height 35
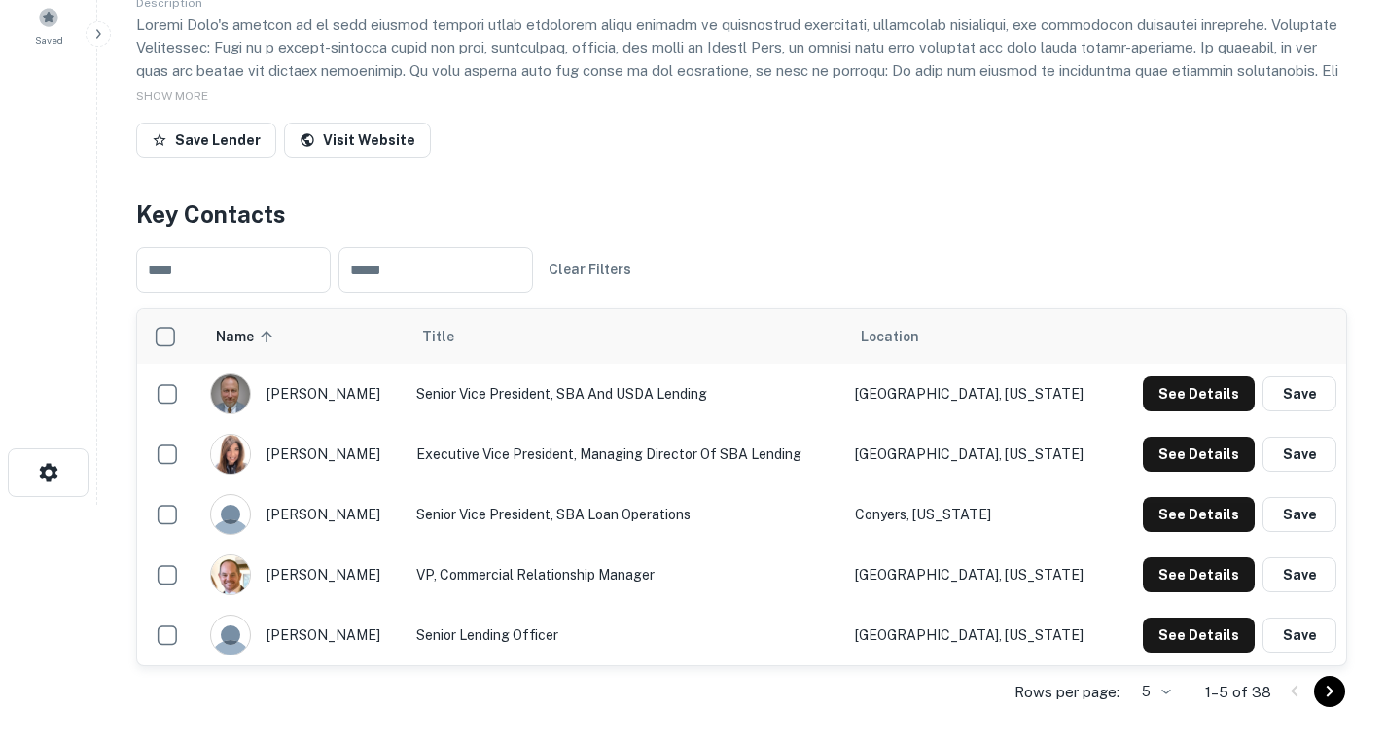
scroll to position [217, 0]
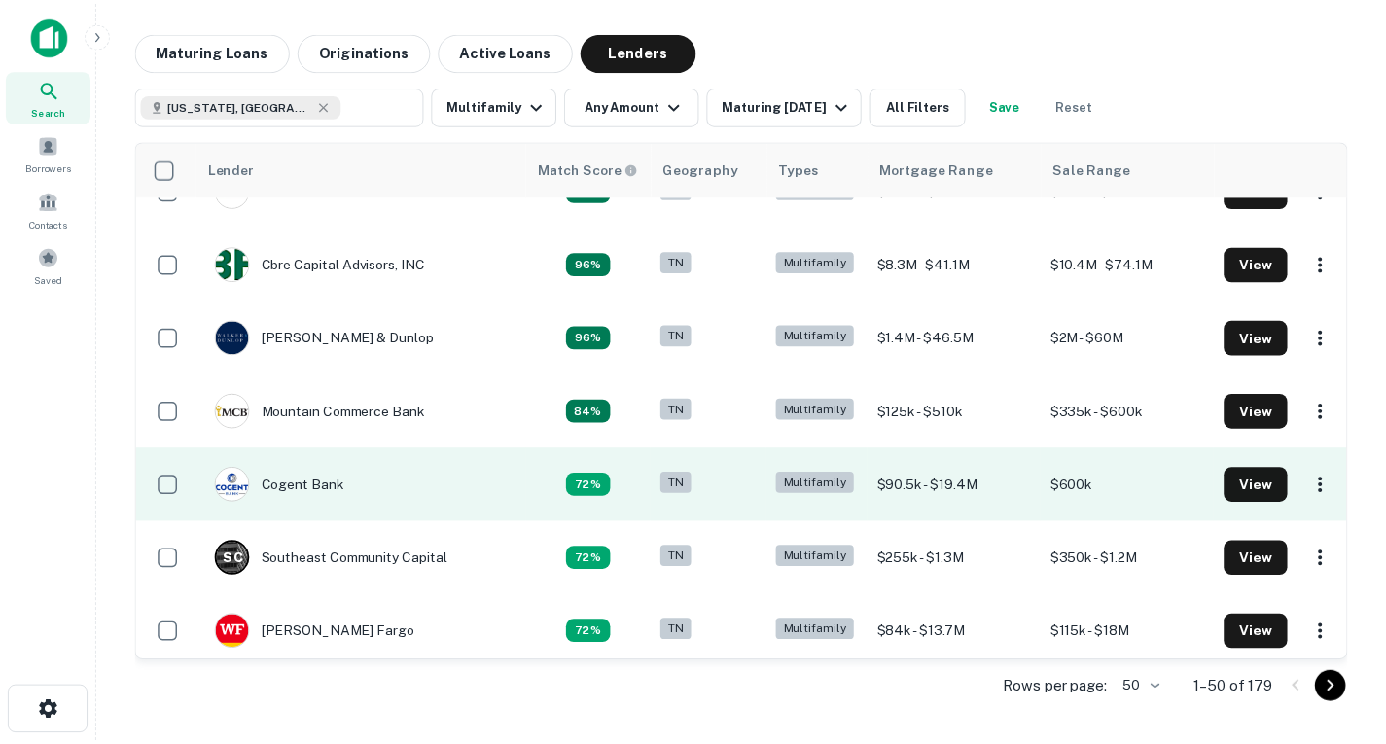
scroll to position [121, 0]
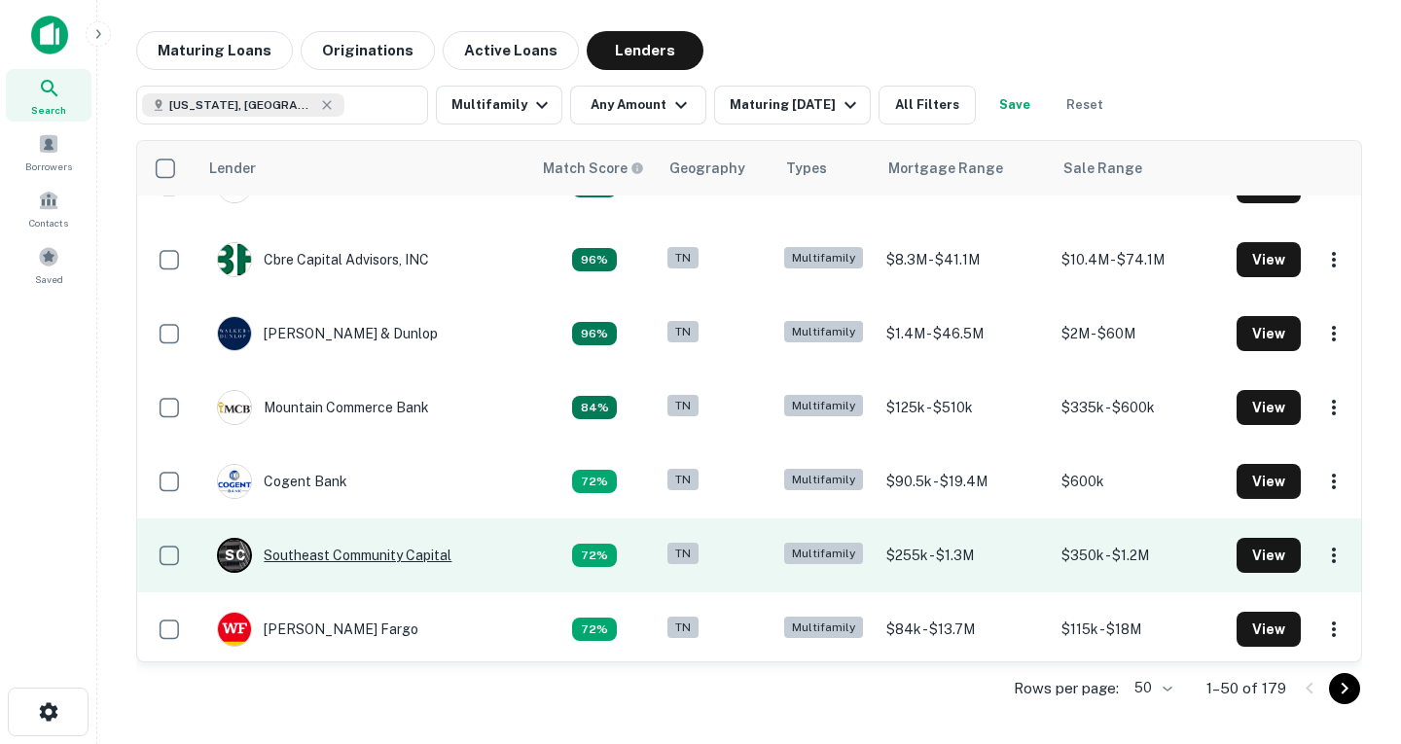
click at [420, 551] on div "S C Southeast Community Capital" at bounding box center [334, 555] width 234 height 35
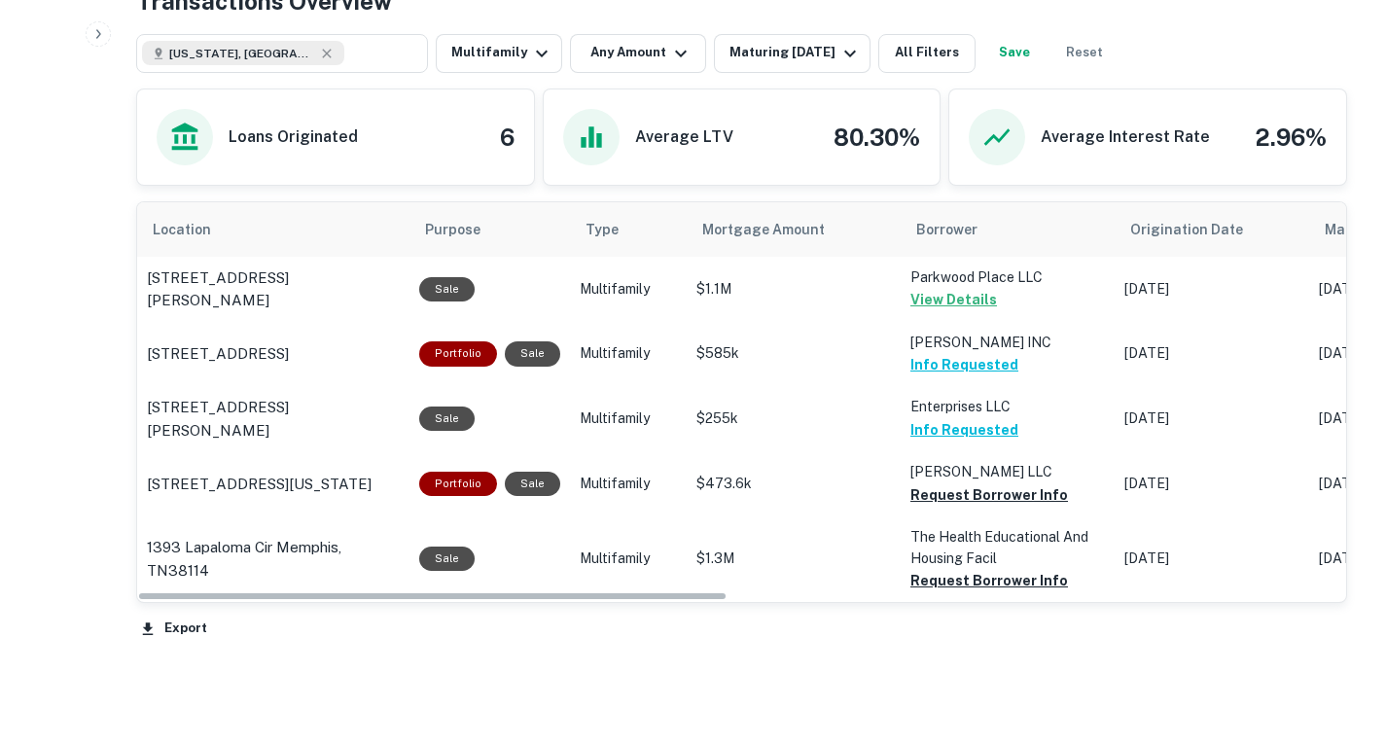
scroll to position [874, 0]
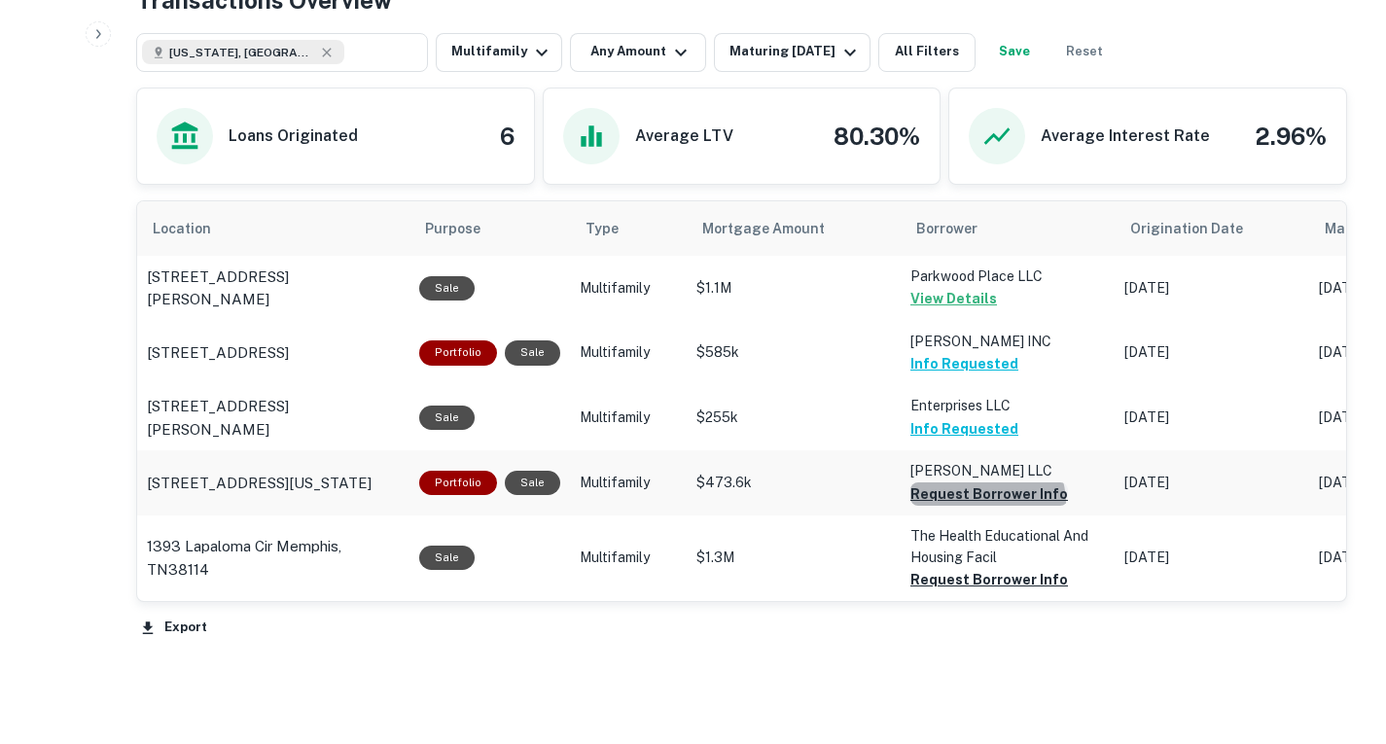
click at [980, 502] on button "Request Borrower Info" at bounding box center [989, 493] width 158 height 23
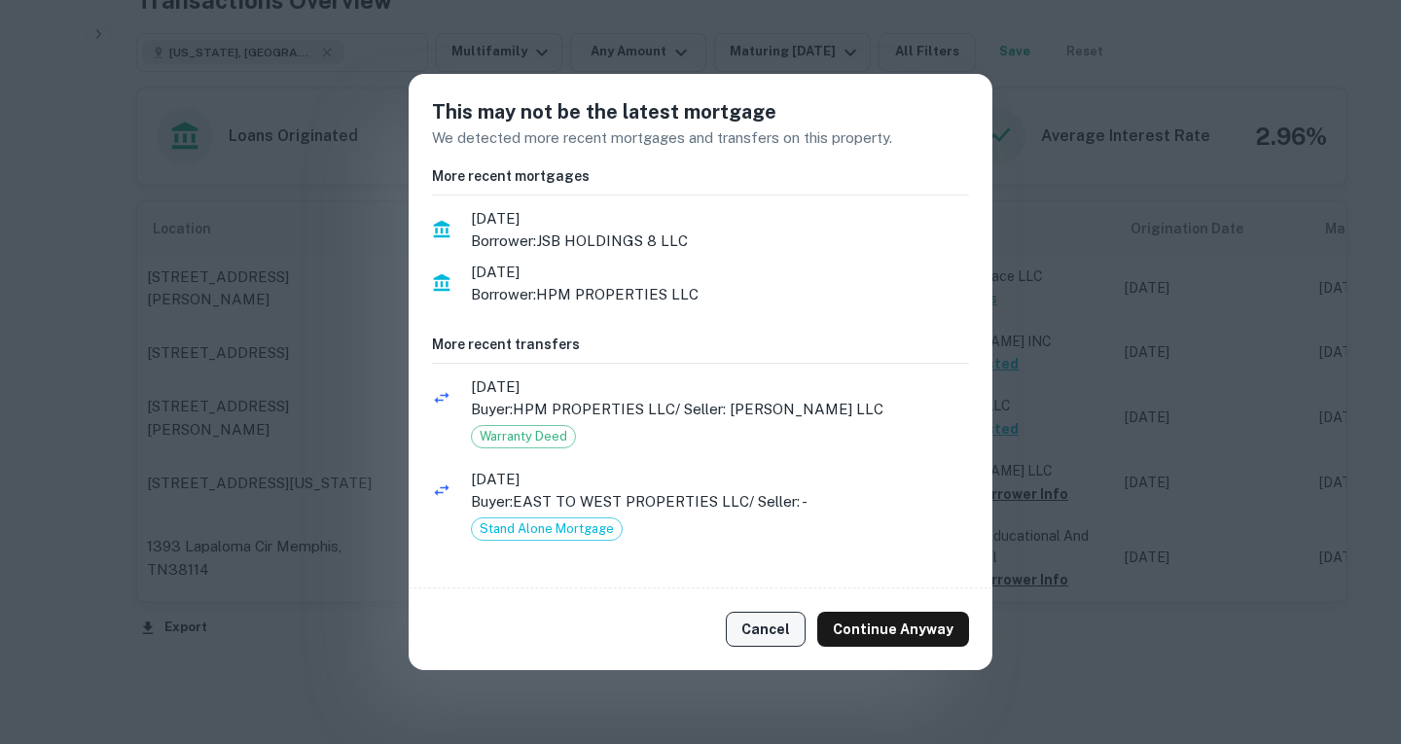
click at [777, 625] on button "Cancel" at bounding box center [766, 629] width 80 height 35
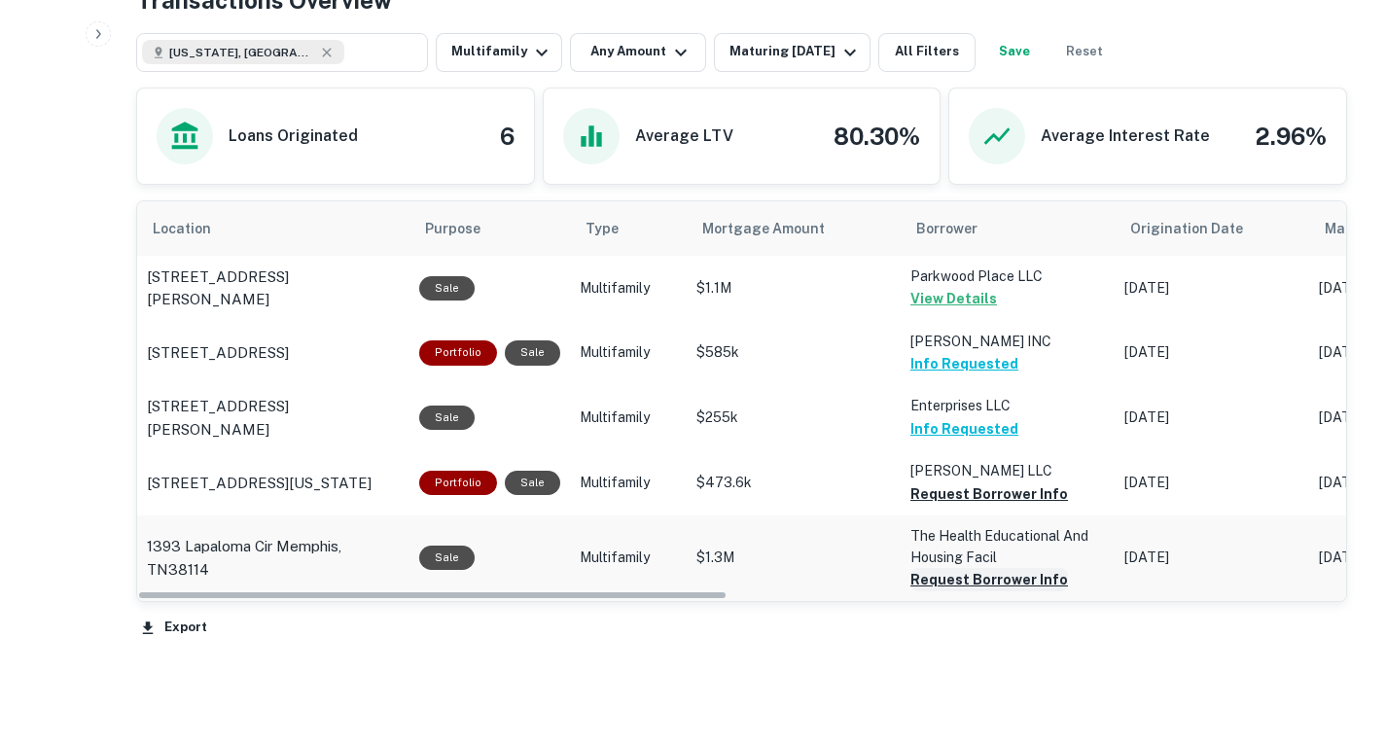
click at [928, 506] on button "Request Borrower Info" at bounding box center [989, 493] width 158 height 23
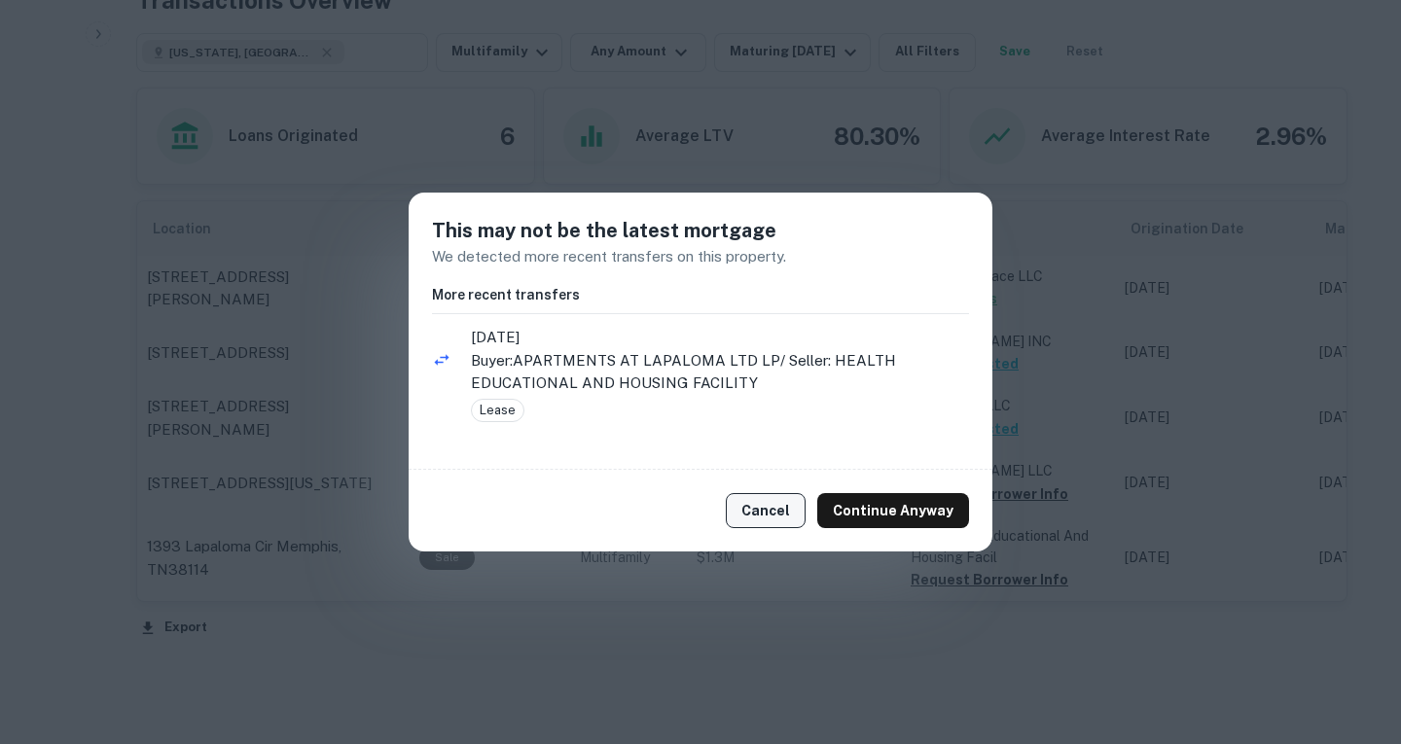
click at [760, 507] on button "Cancel" at bounding box center [766, 510] width 80 height 35
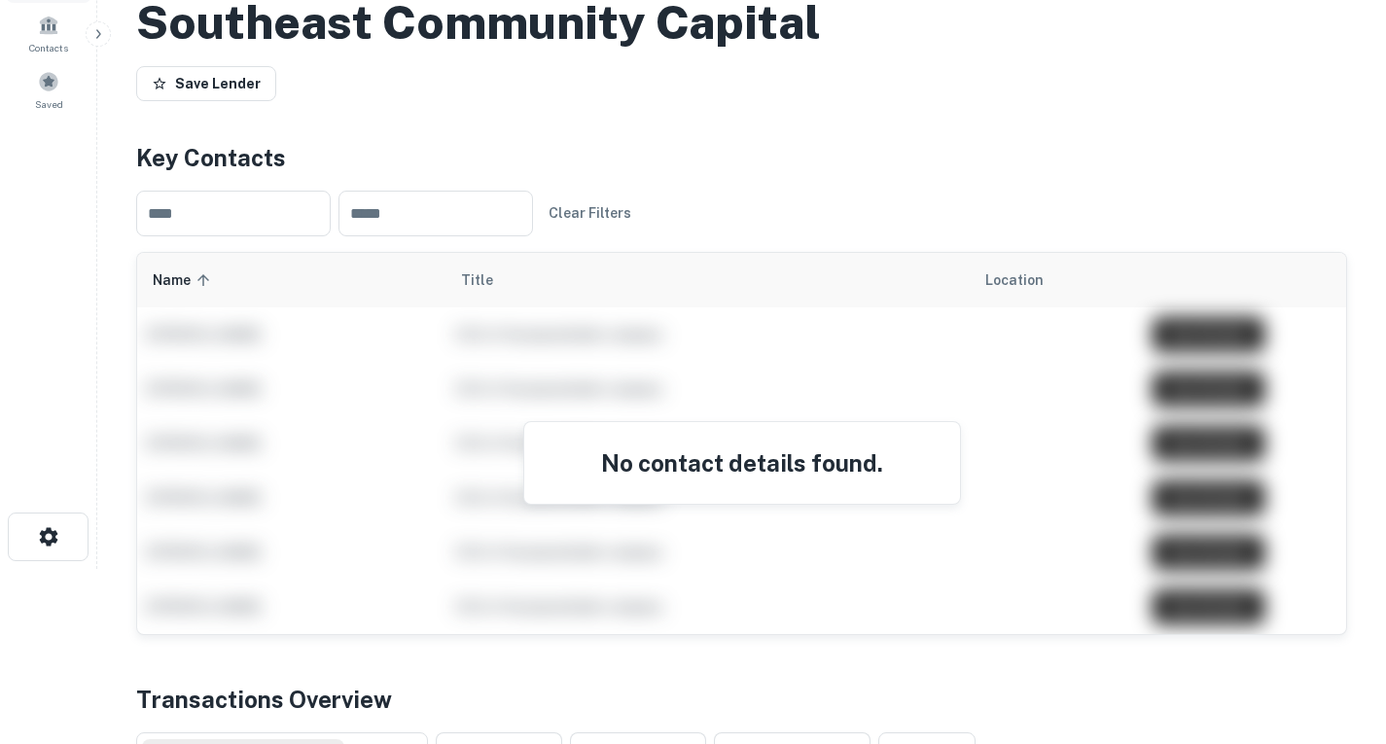
scroll to position [122, 0]
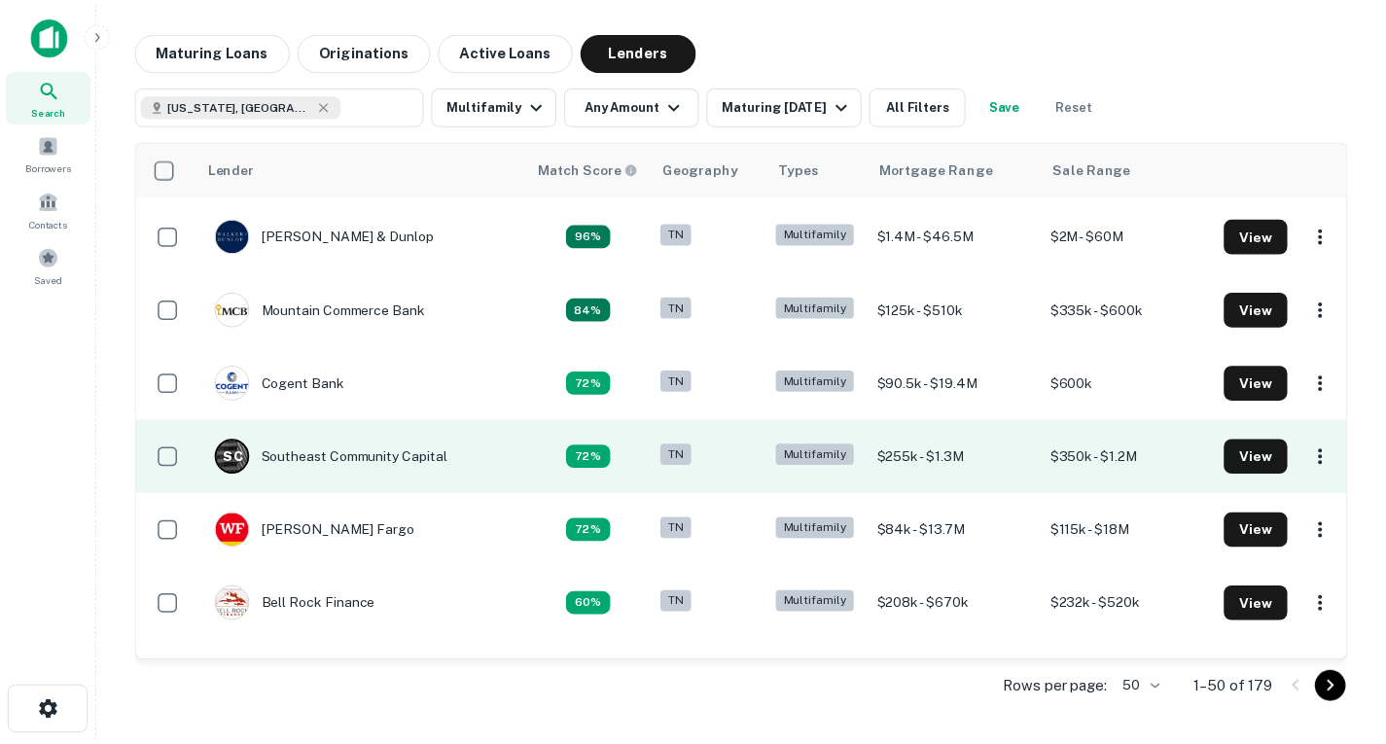
scroll to position [223, 0]
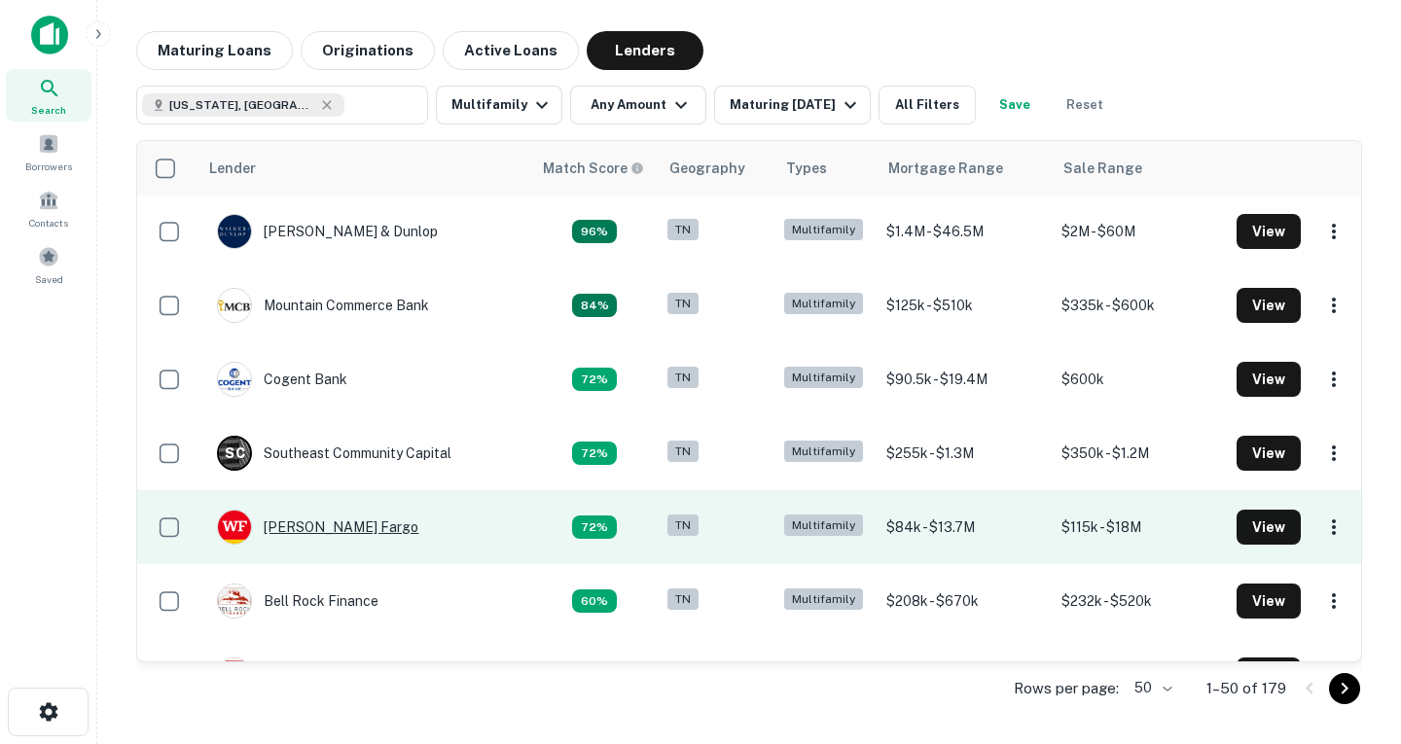
click at [316, 520] on div "[PERSON_NAME] Fargo" at bounding box center [317, 527] width 201 height 35
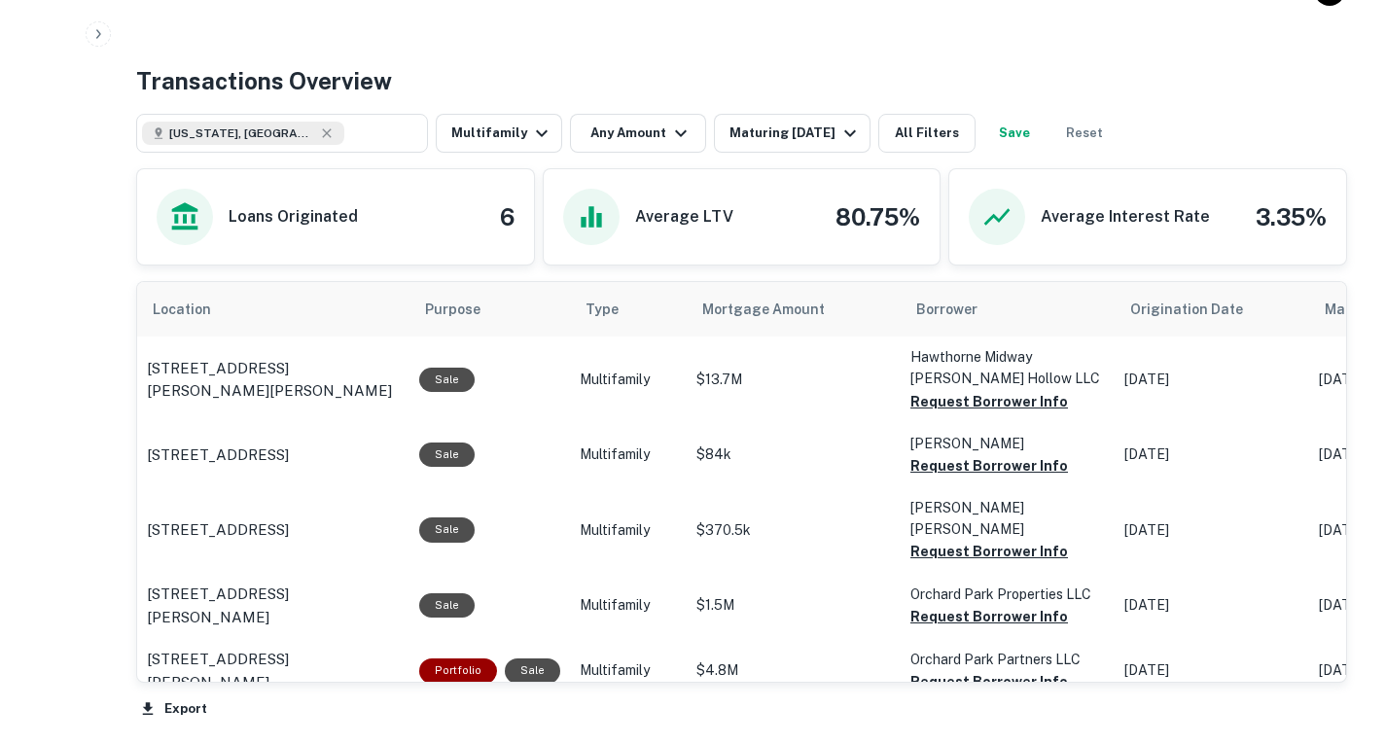
scroll to position [933, 0]
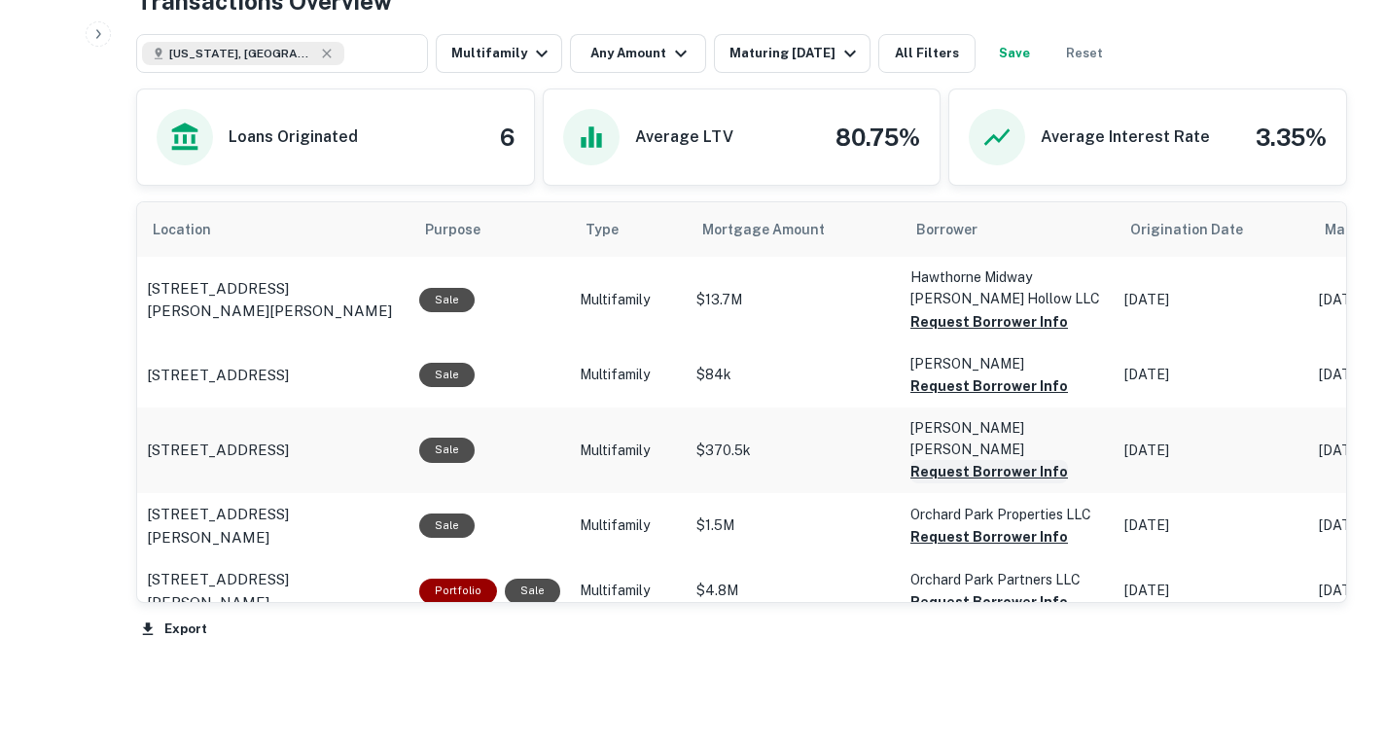
click at [940, 334] on button "Request Borrower Info" at bounding box center [989, 321] width 158 height 23
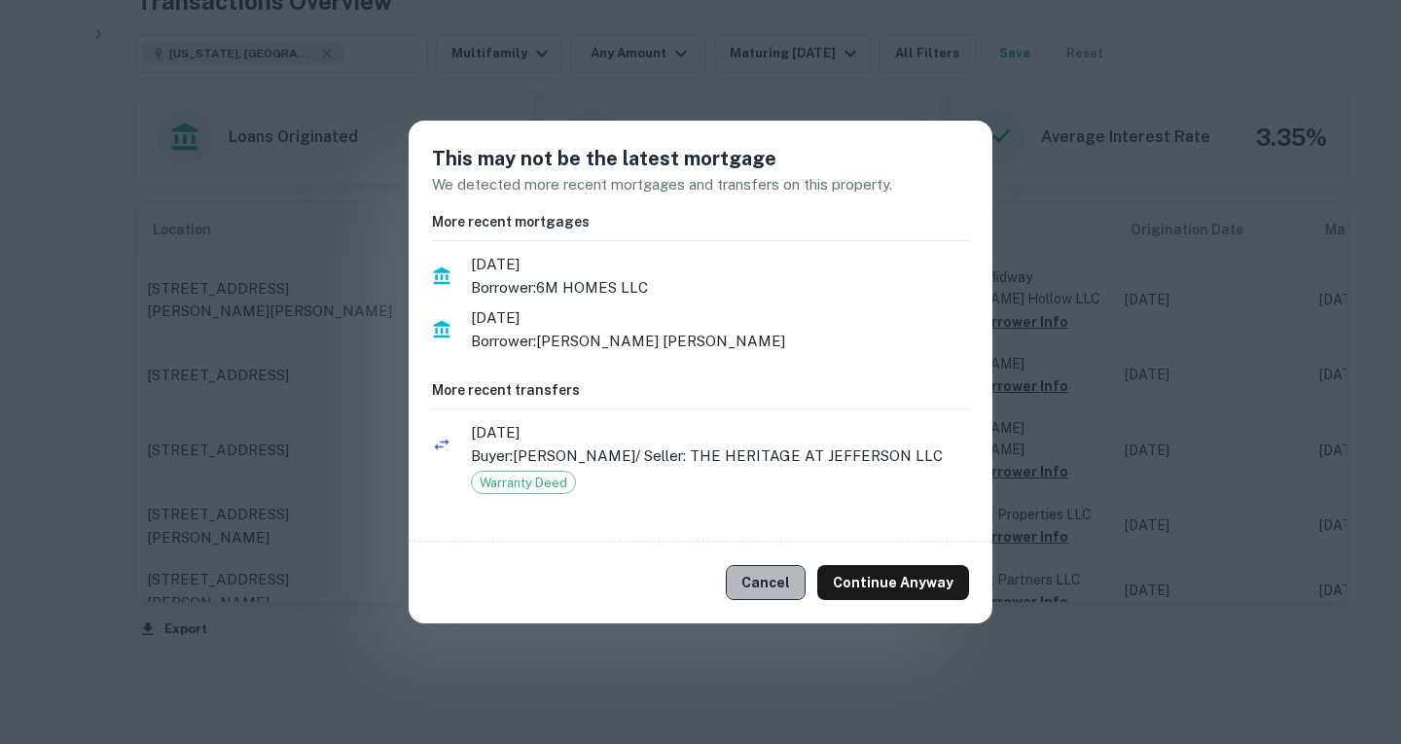
click at [780, 590] on button "Cancel" at bounding box center [766, 582] width 80 height 35
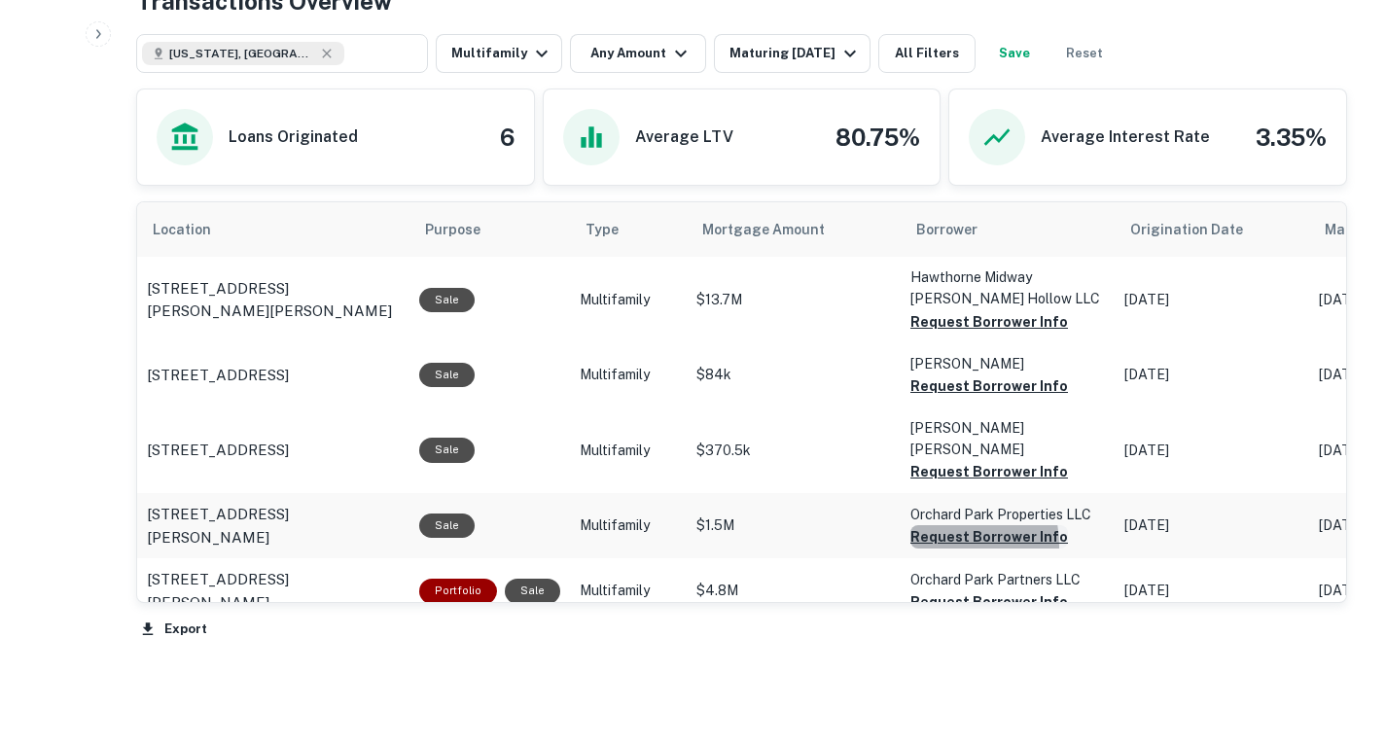
click at [931, 334] on button "Request Borrower Info" at bounding box center [989, 321] width 158 height 23
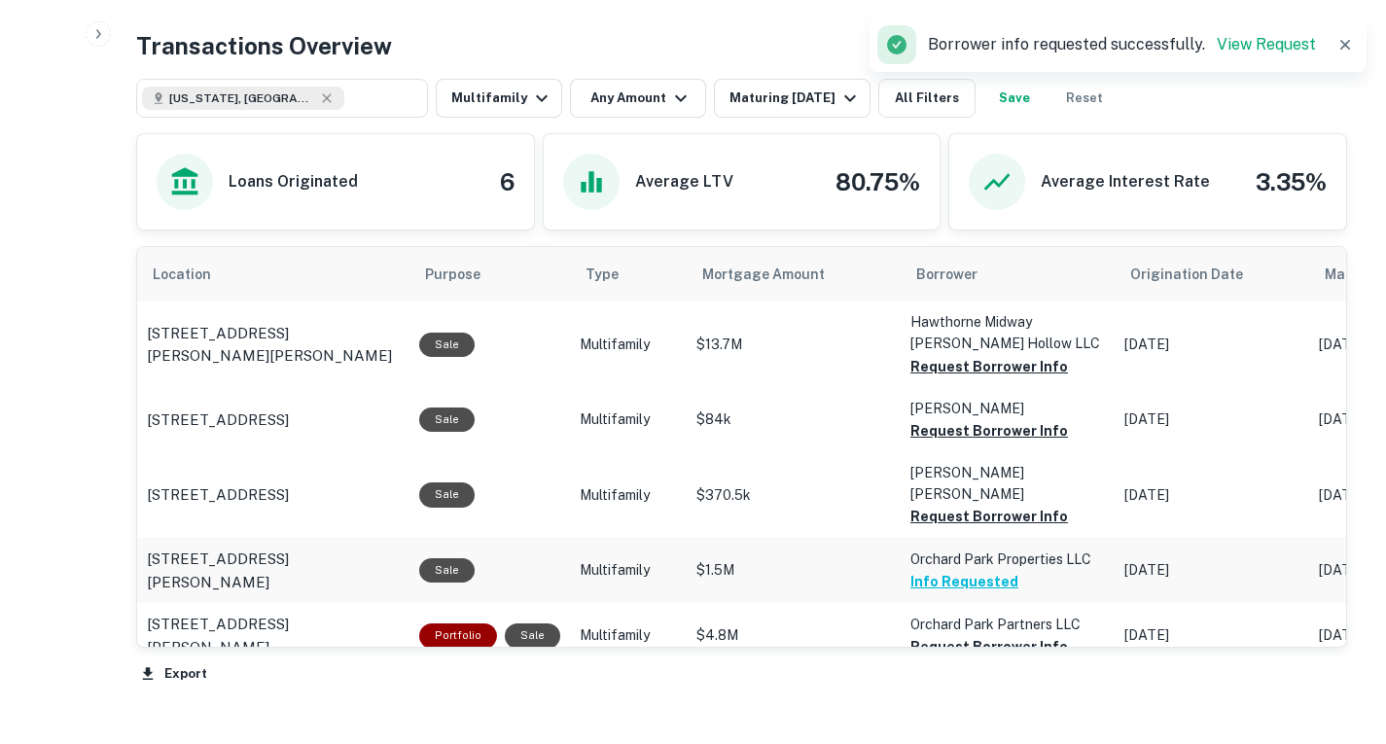
scroll to position [880, 0]
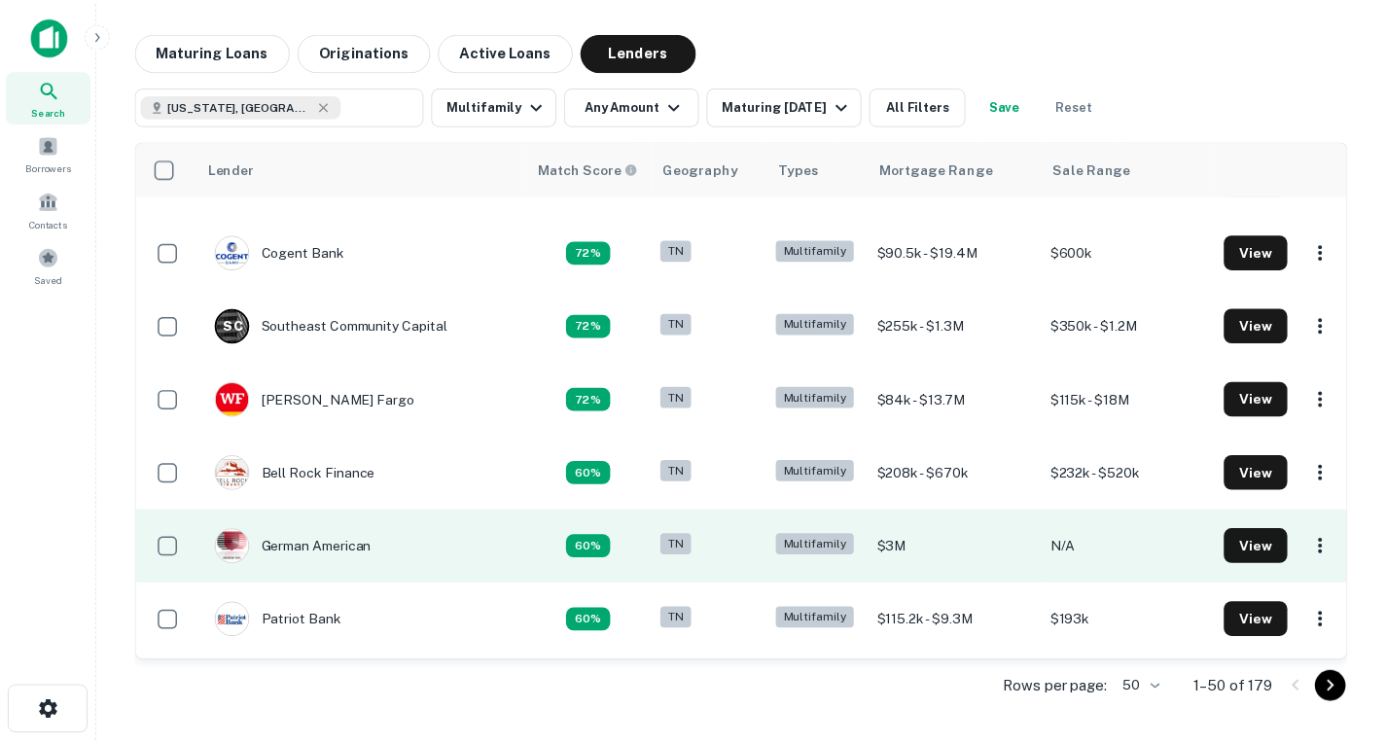
scroll to position [492, 0]
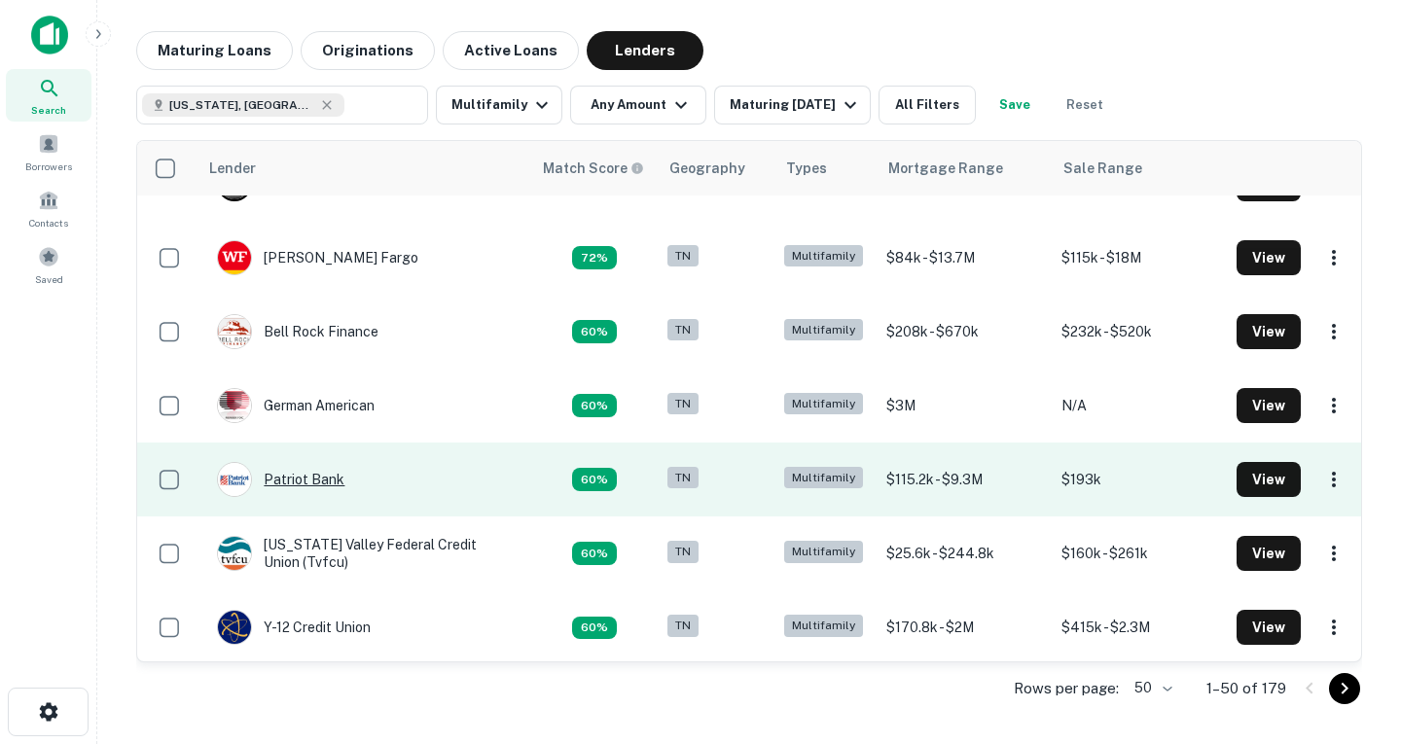
click at [326, 488] on div "Patriot Bank" at bounding box center [280, 479] width 127 height 35
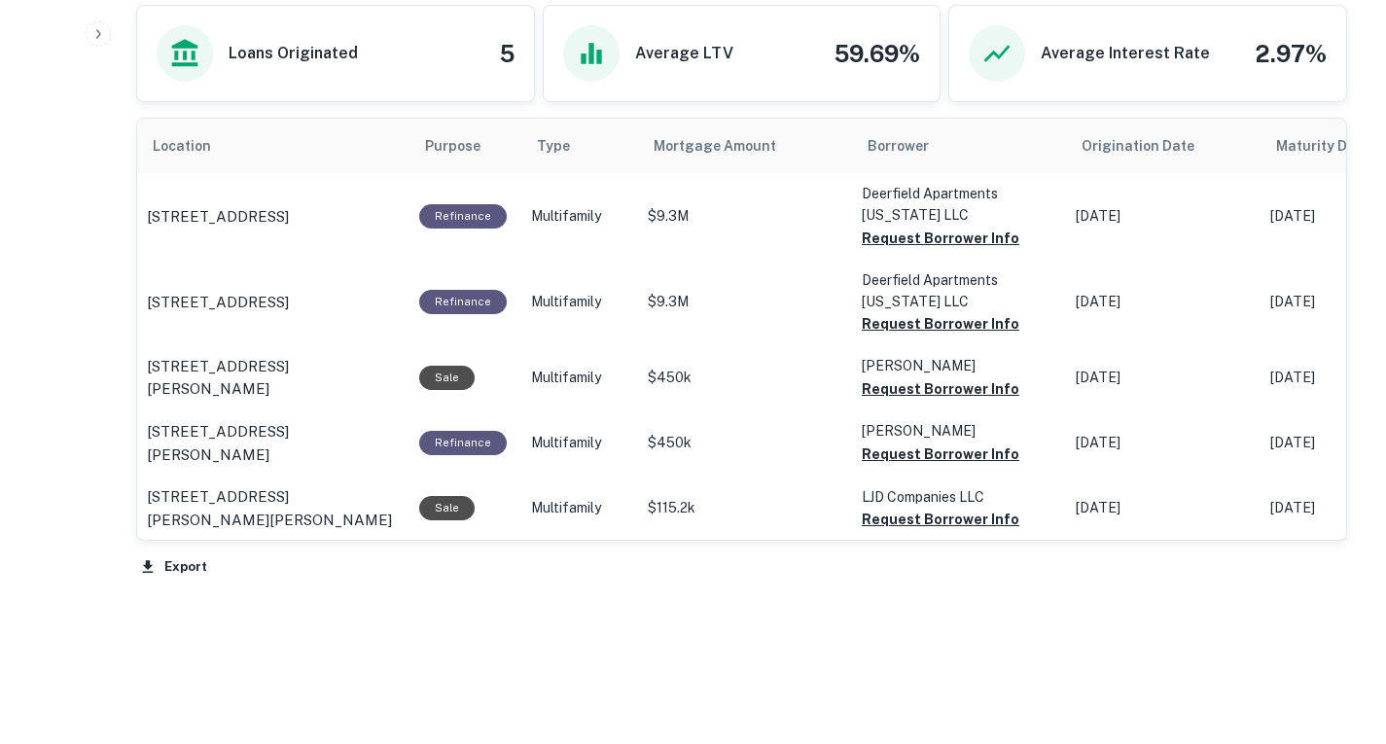
scroll to position [898, 0]
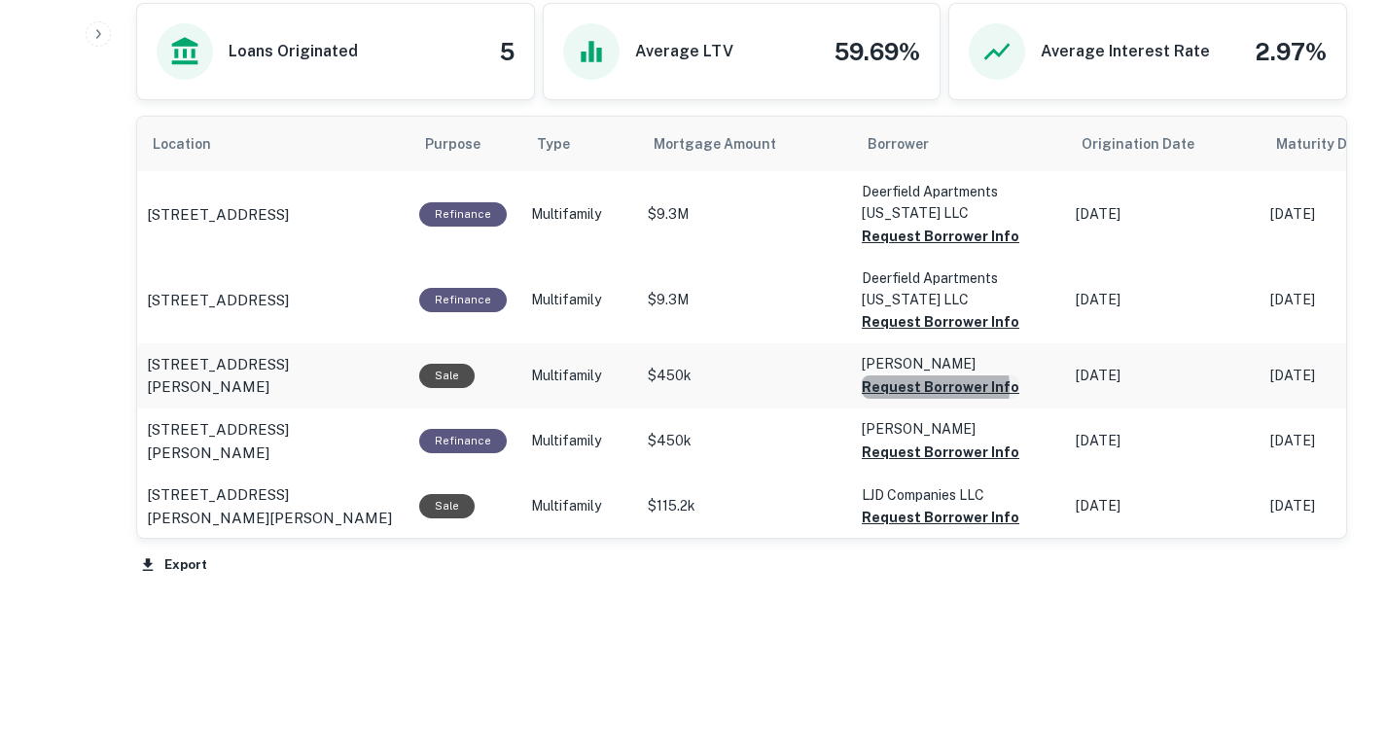
click at [907, 248] on button "Request Borrower Info" at bounding box center [941, 236] width 158 height 23
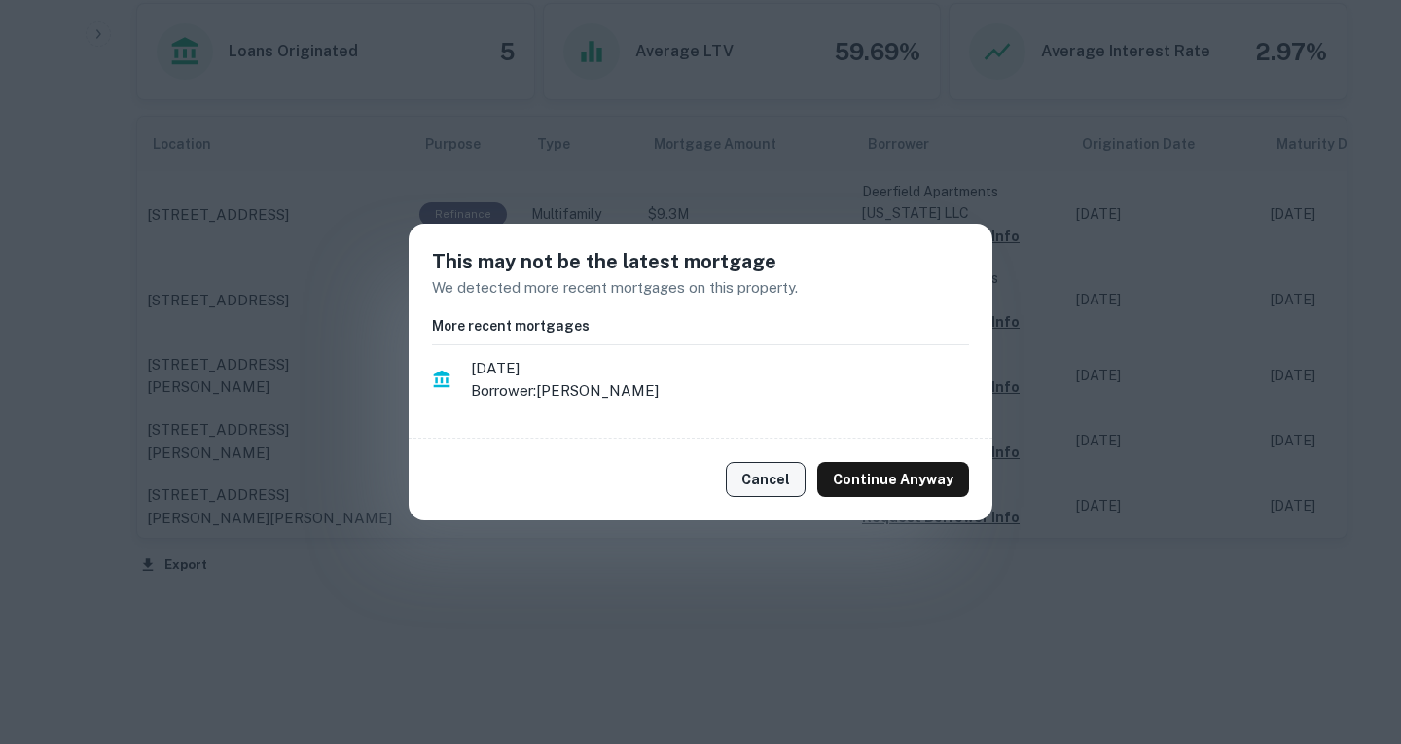
click at [795, 474] on button "Cancel" at bounding box center [766, 479] width 80 height 35
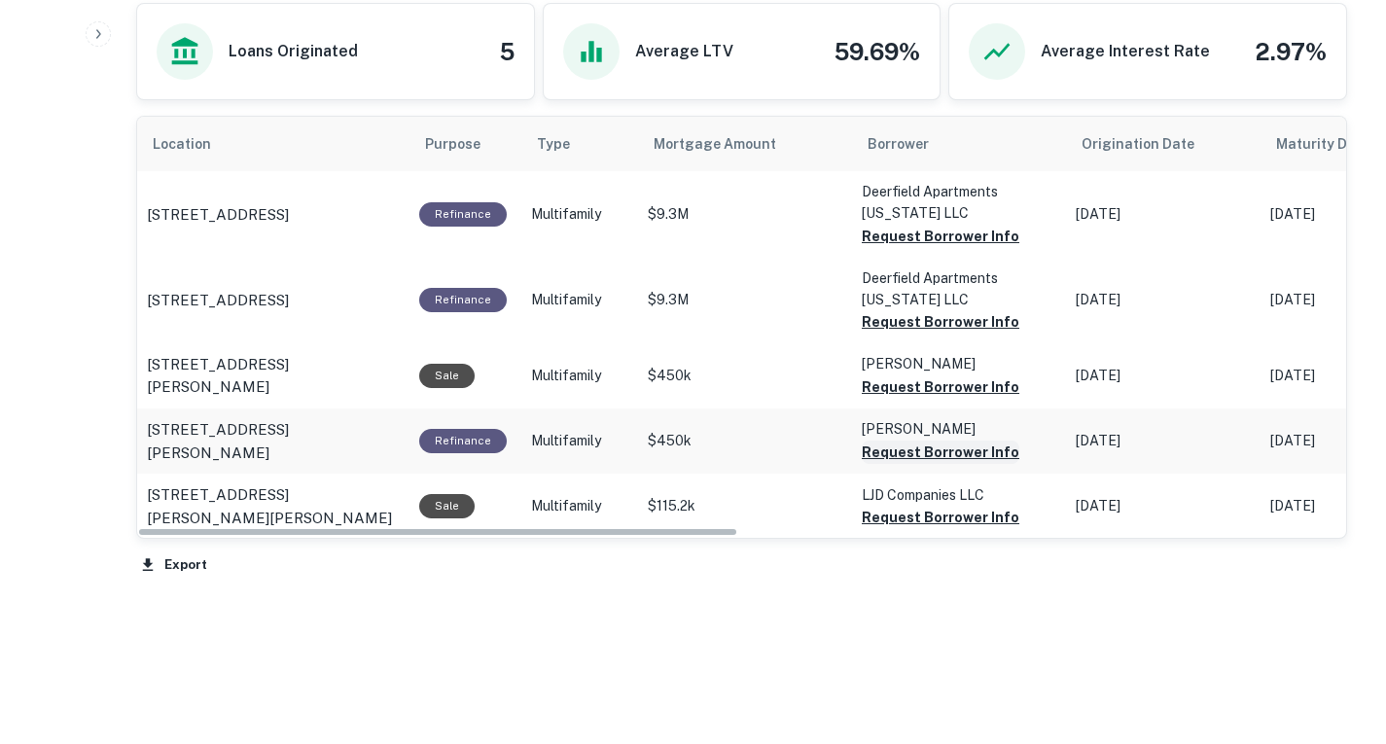
click at [885, 248] on button "Request Borrower Info" at bounding box center [941, 236] width 158 height 23
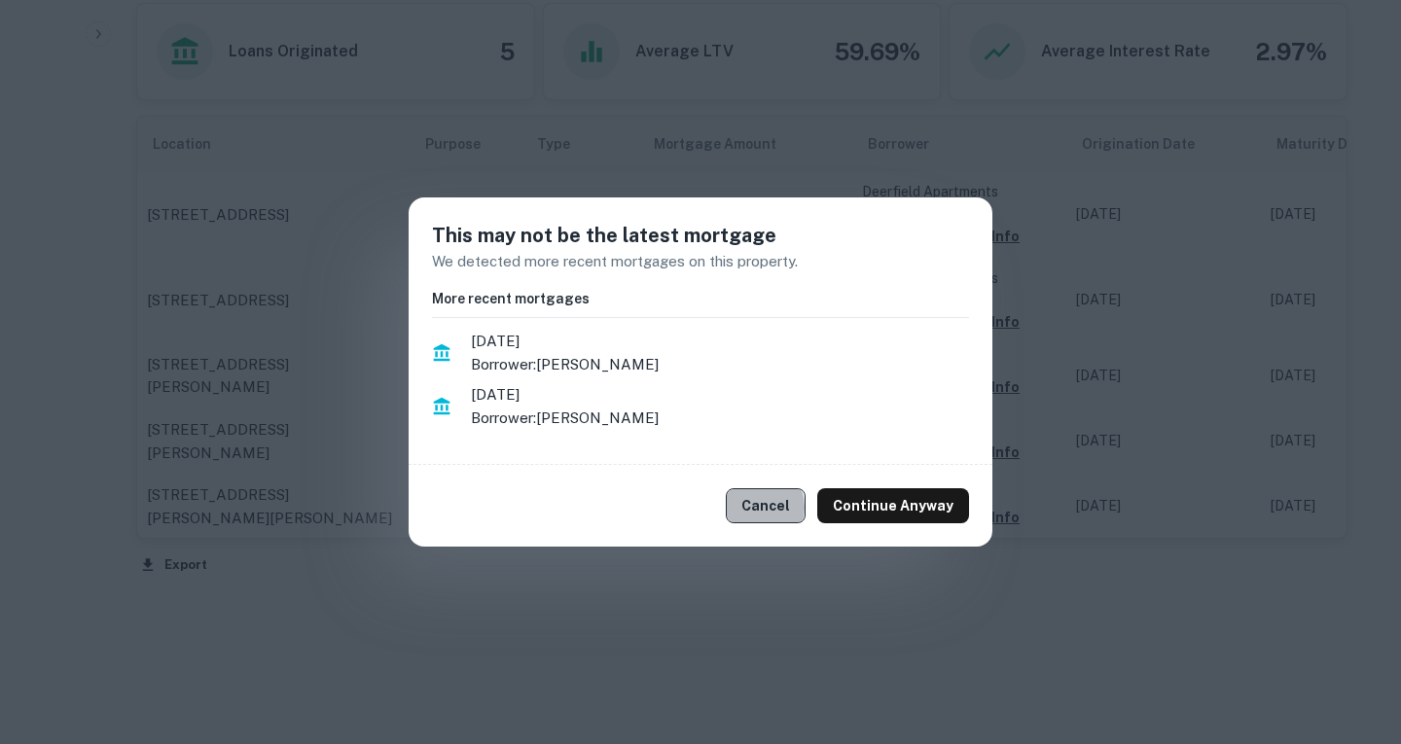
click at [764, 507] on button "Cancel" at bounding box center [766, 505] width 80 height 35
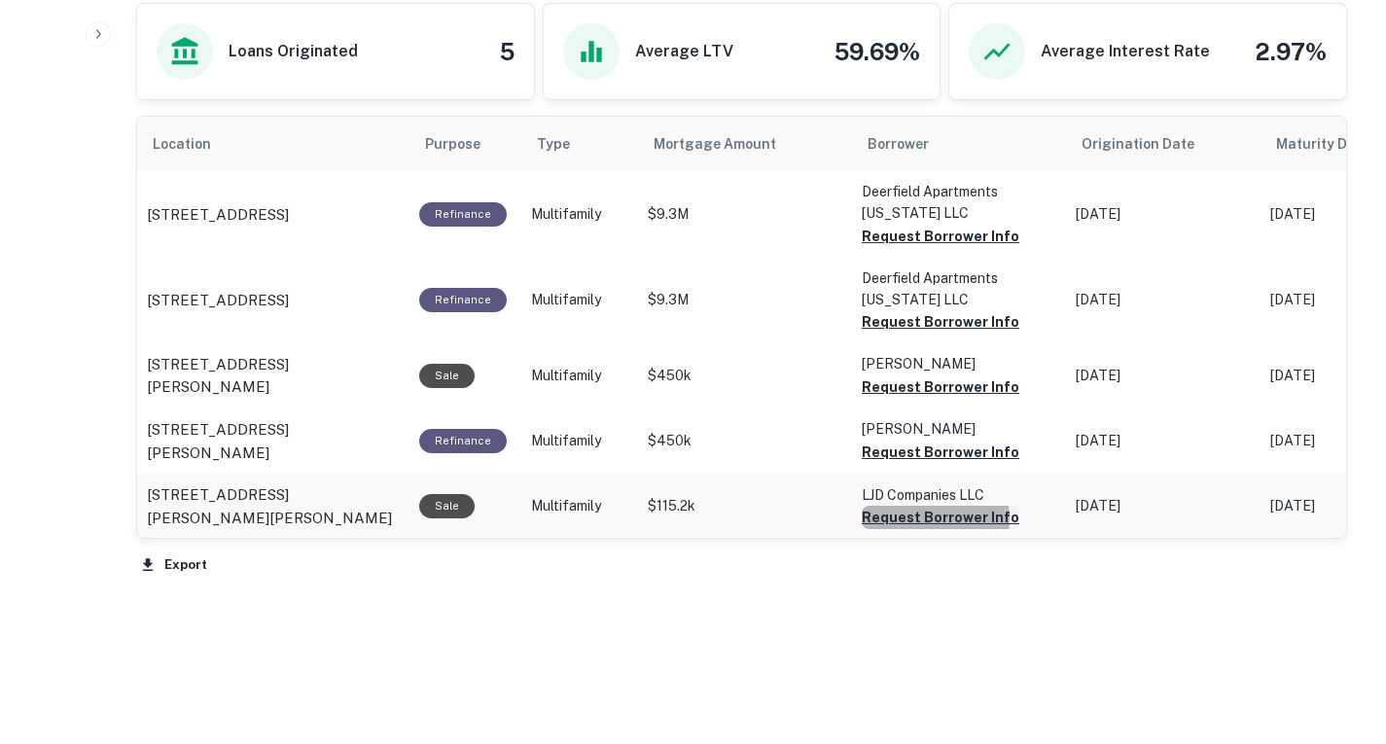
click at [933, 248] on button "Request Borrower Info" at bounding box center [941, 236] width 158 height 23
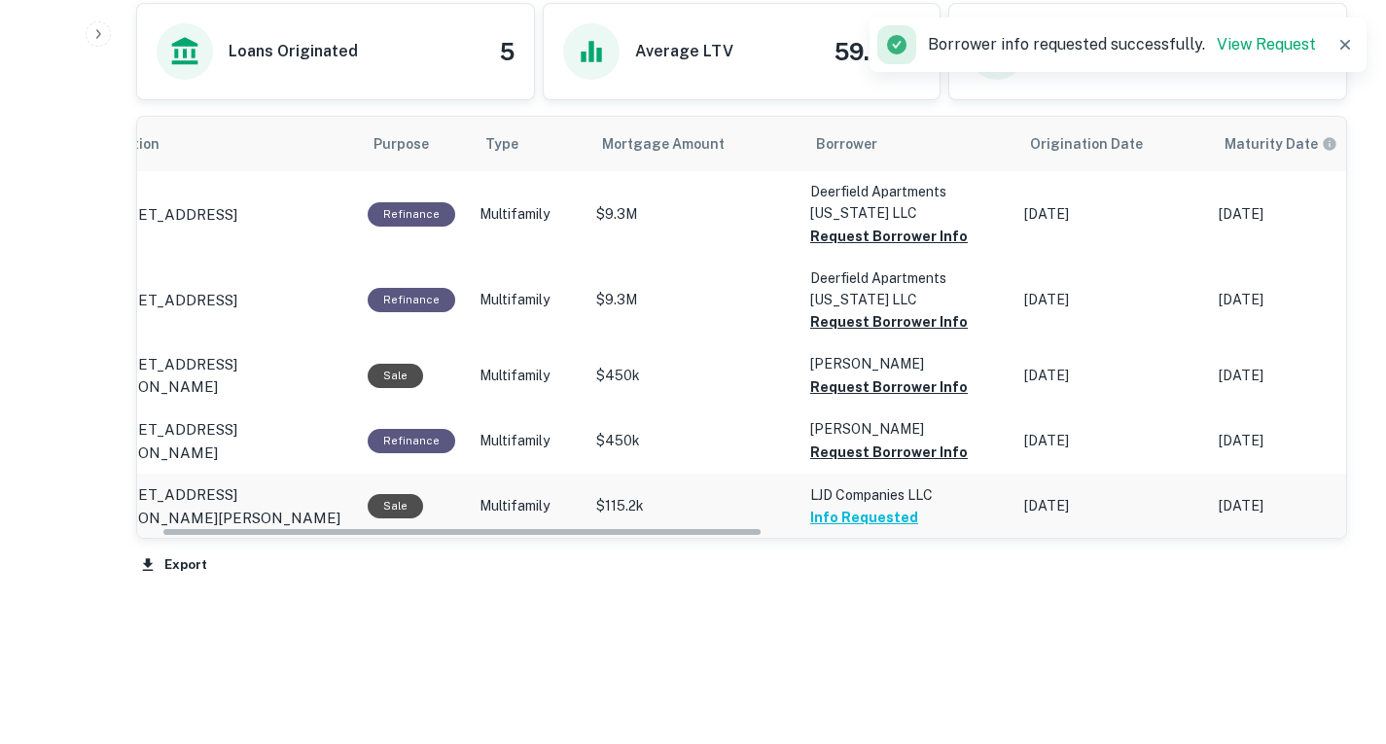
scroll to position [0, 0]
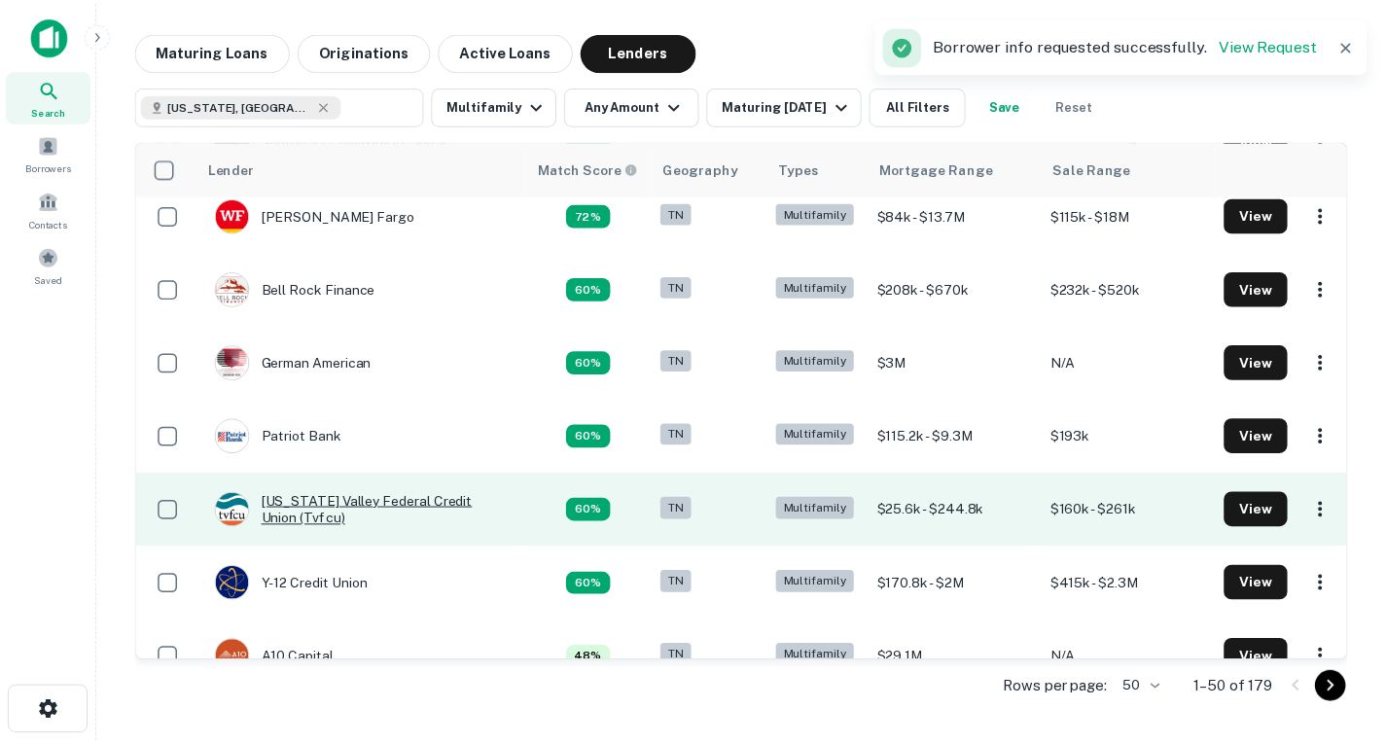
scroll to position [536, 0]
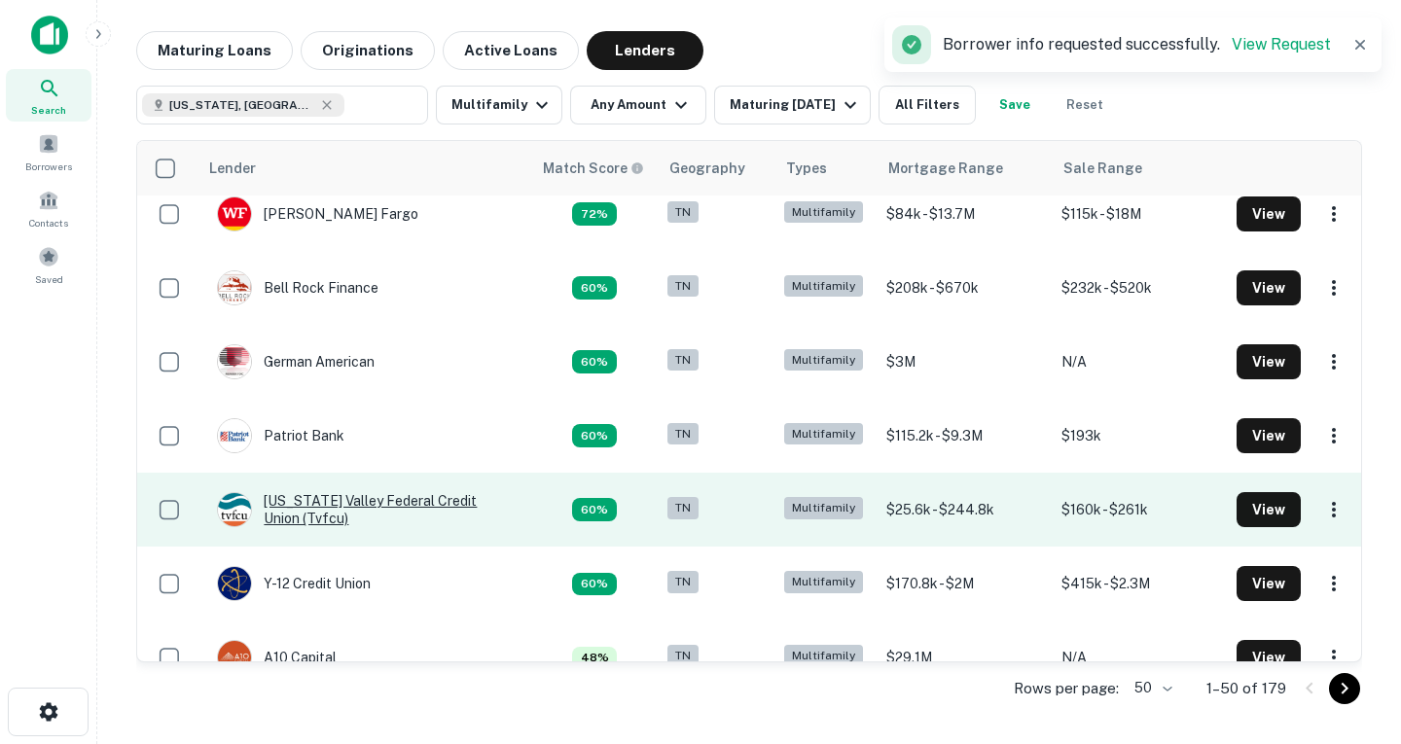
click at [380, 510] on div "[US_STATE] Valley Federal Credit Union (tvfcu)" at bounding box center [364, 509] width 295 height 35
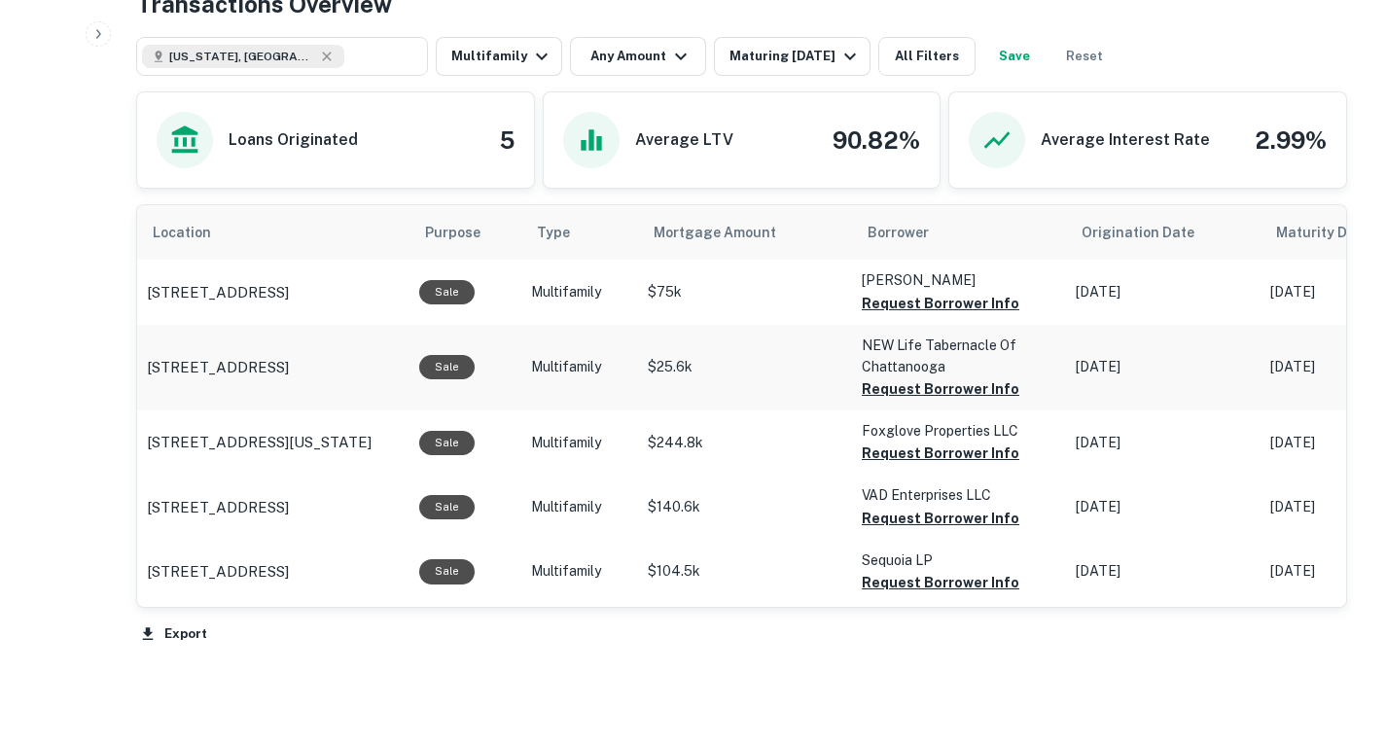
scroll to position [915, 0]
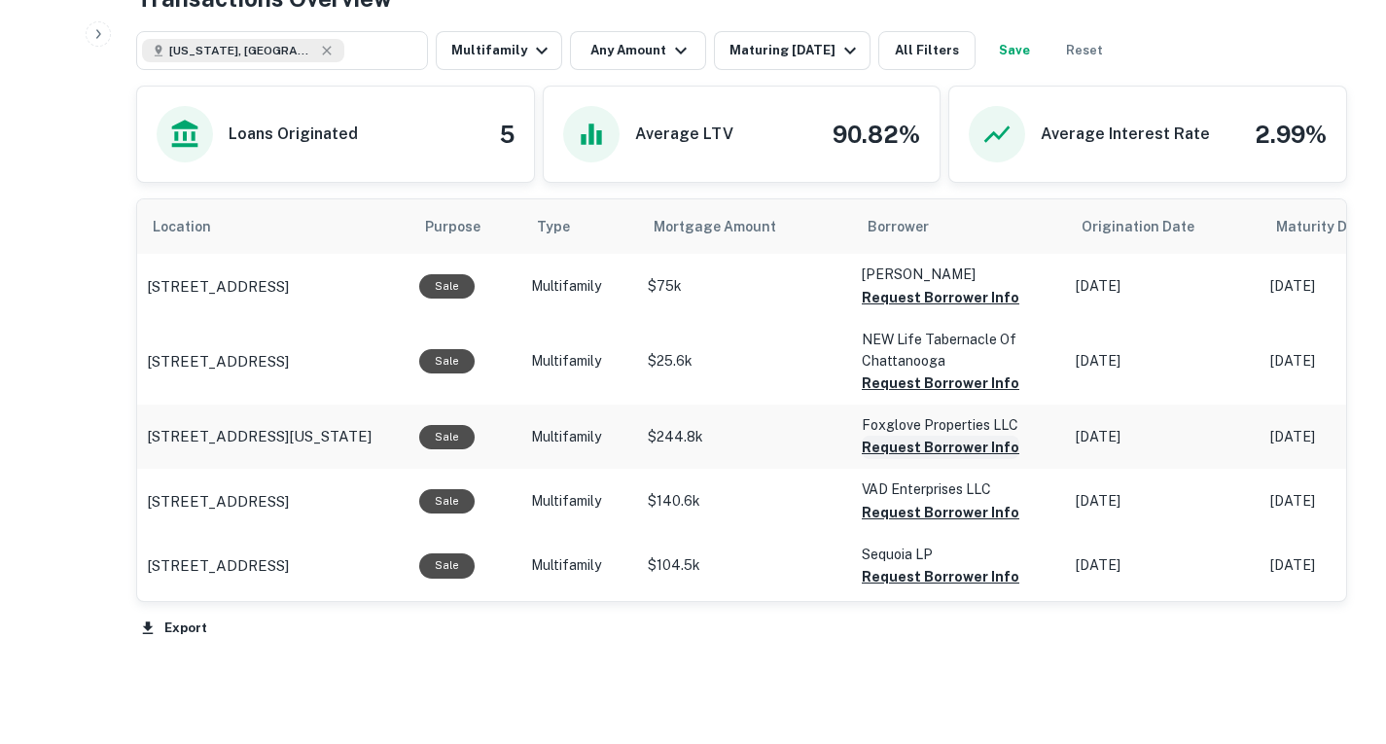
click at [914, 309] on button "Request Borrower Info" at bounding box center [941, 297] width 158 height 23
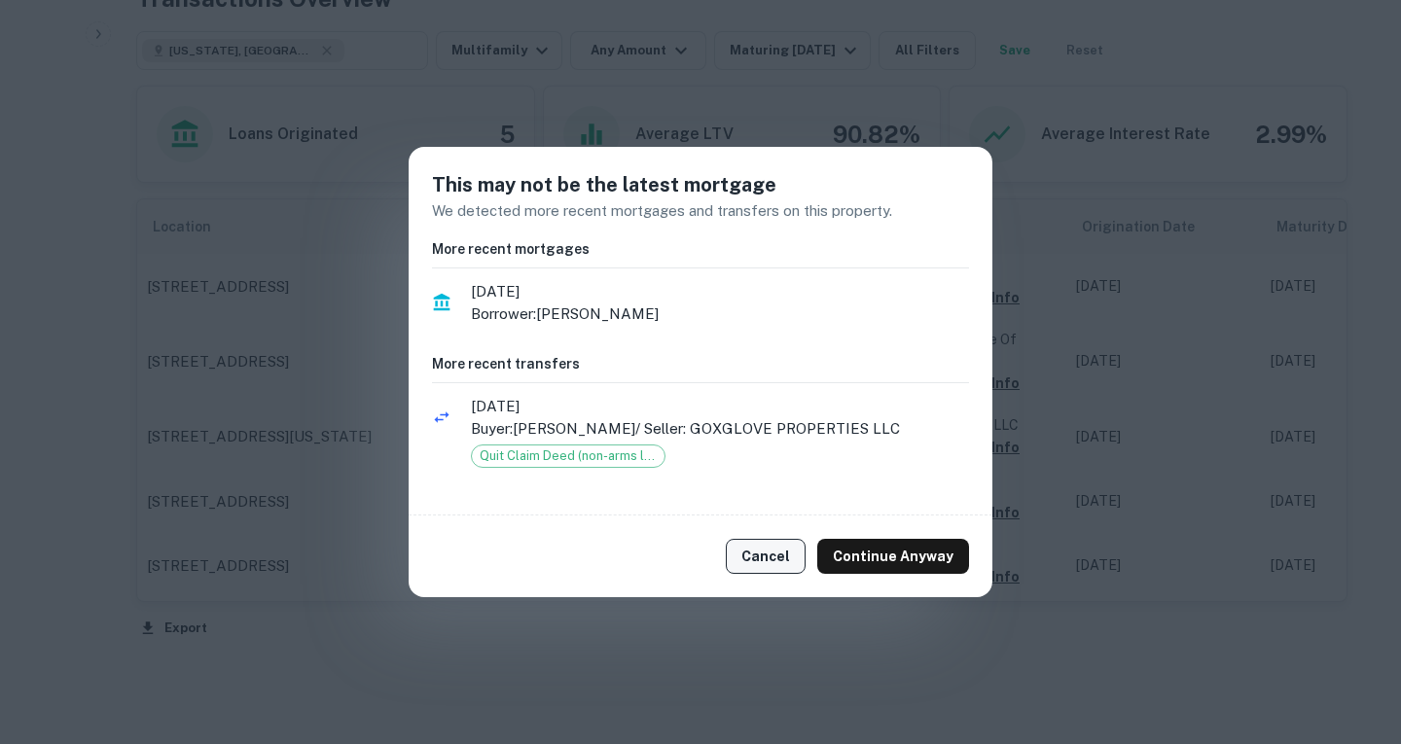
click at [760, 562] on button "Cancel" at bounding box center [766, 556] width 80 height 35
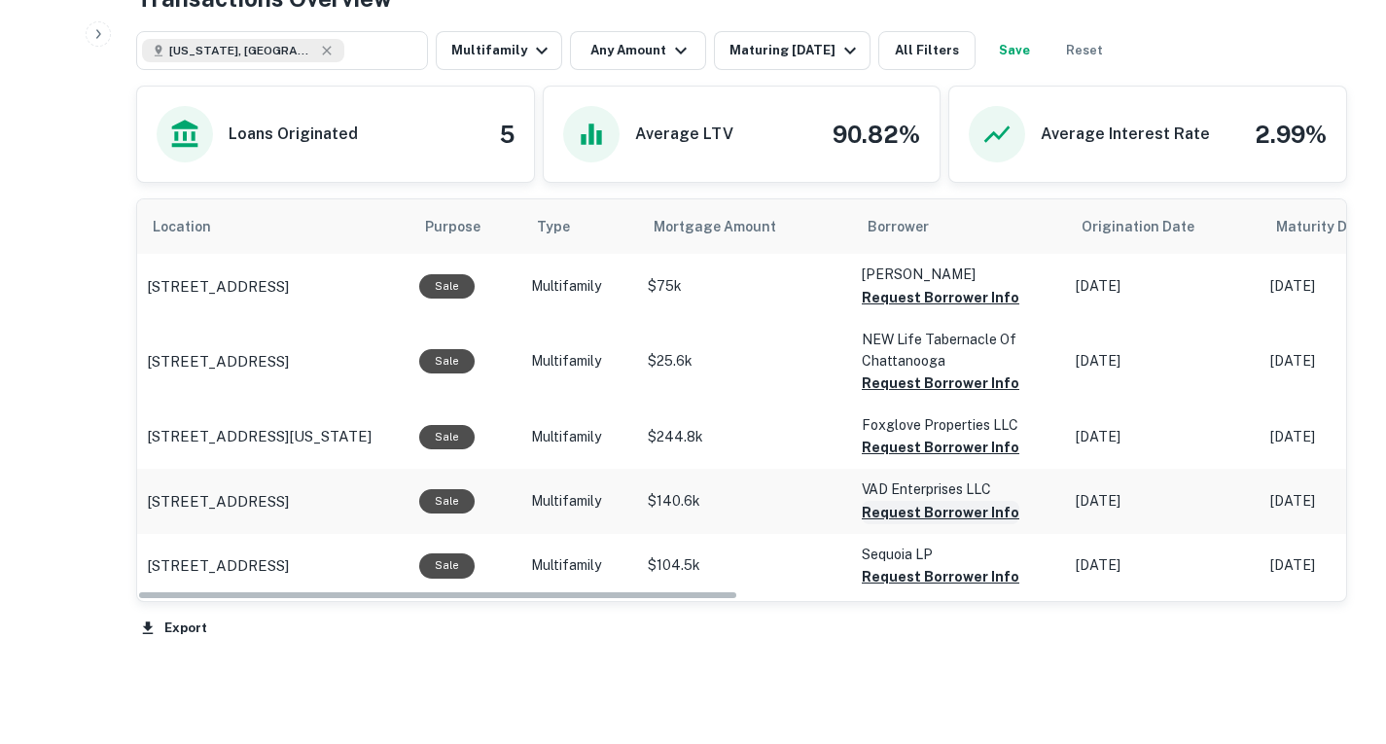
click at [884, 309] on button "Request Borrower Info" at bounding box center [941, 297] width 158 height 23
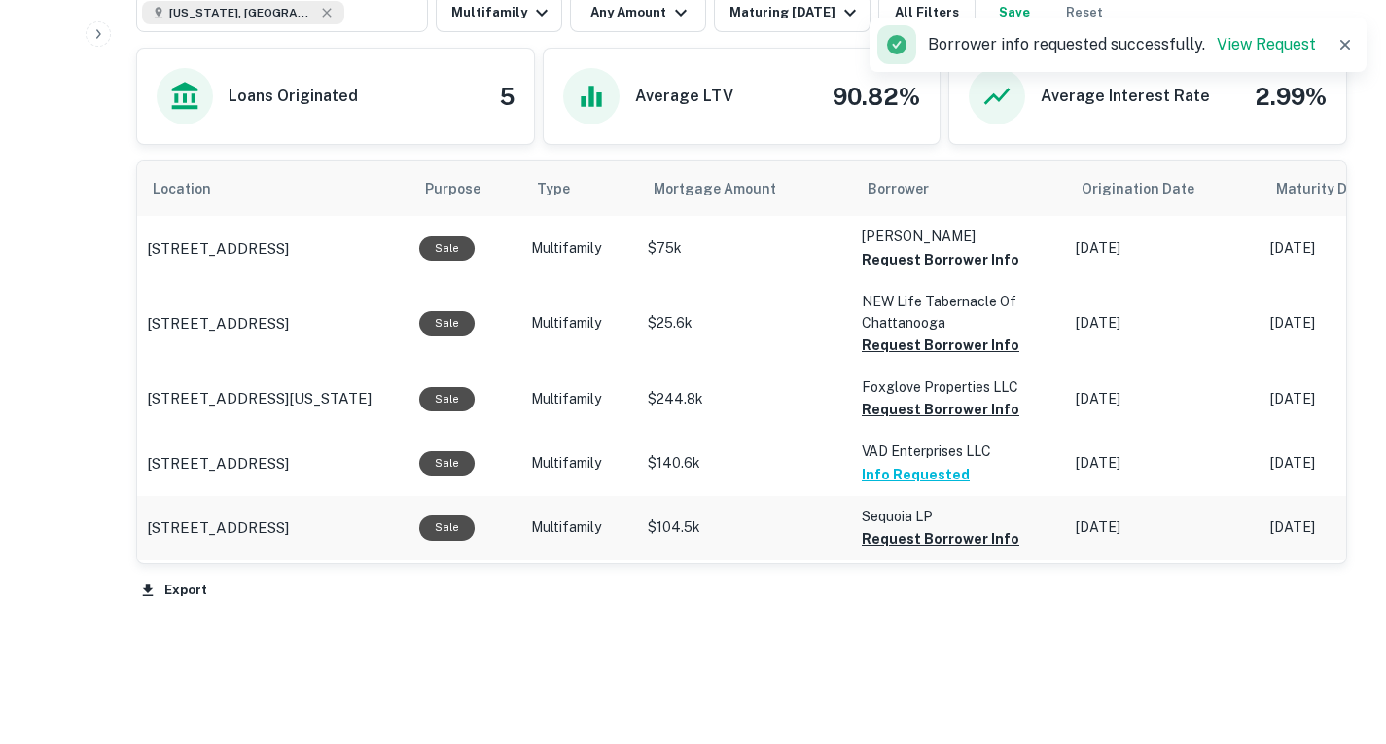
scroll to position [954, 0]
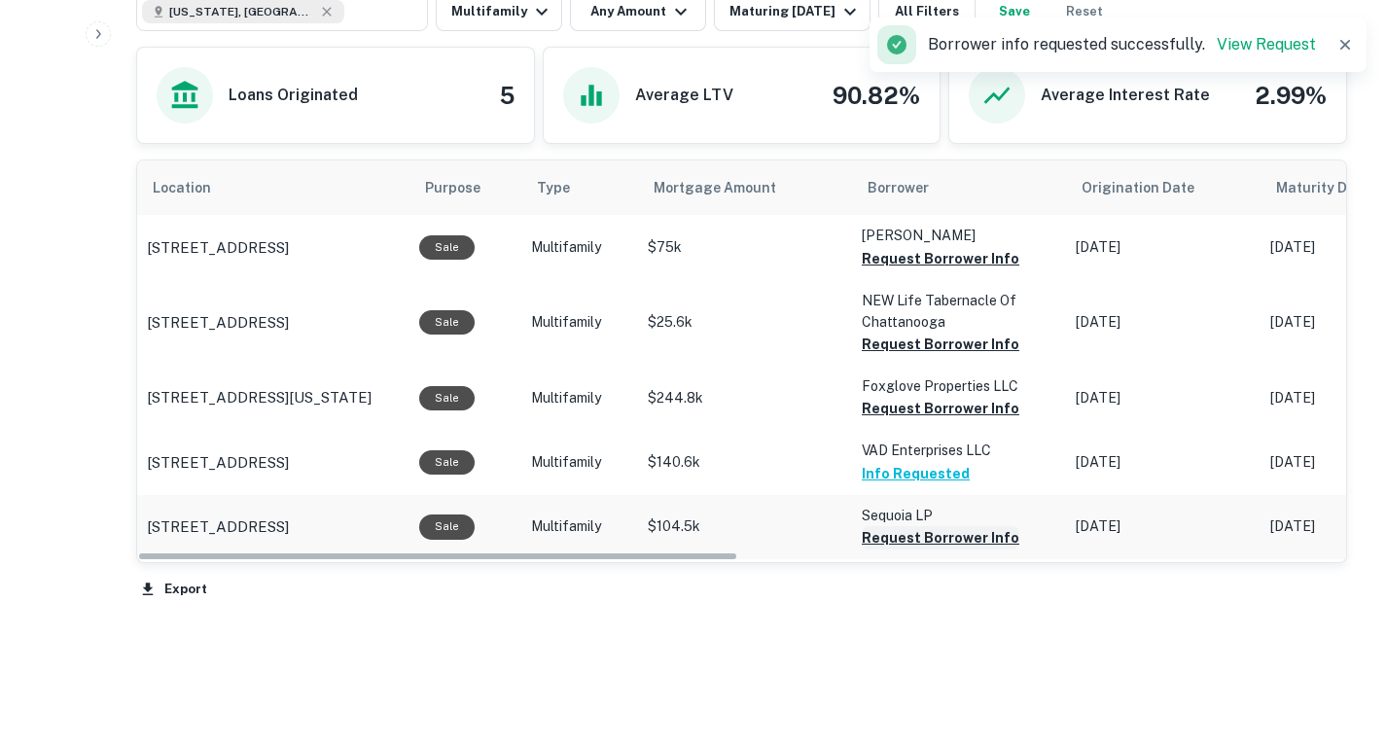
click at [937, 270] on button "Request Borrower Info" at bounding box center [941, 258] width 158 height 23
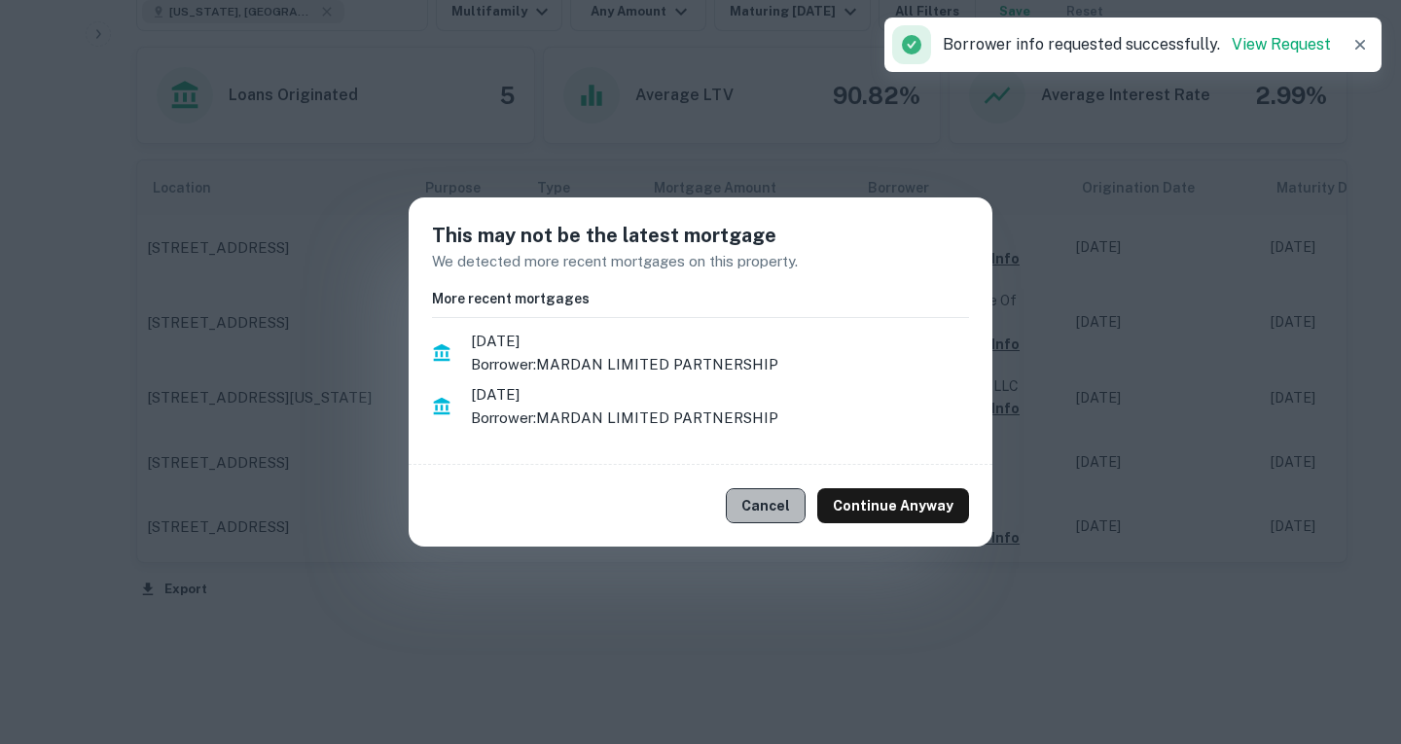
click at [775, 503] on button "Cancel" at bounding box center [766, 505] width 80 height 35
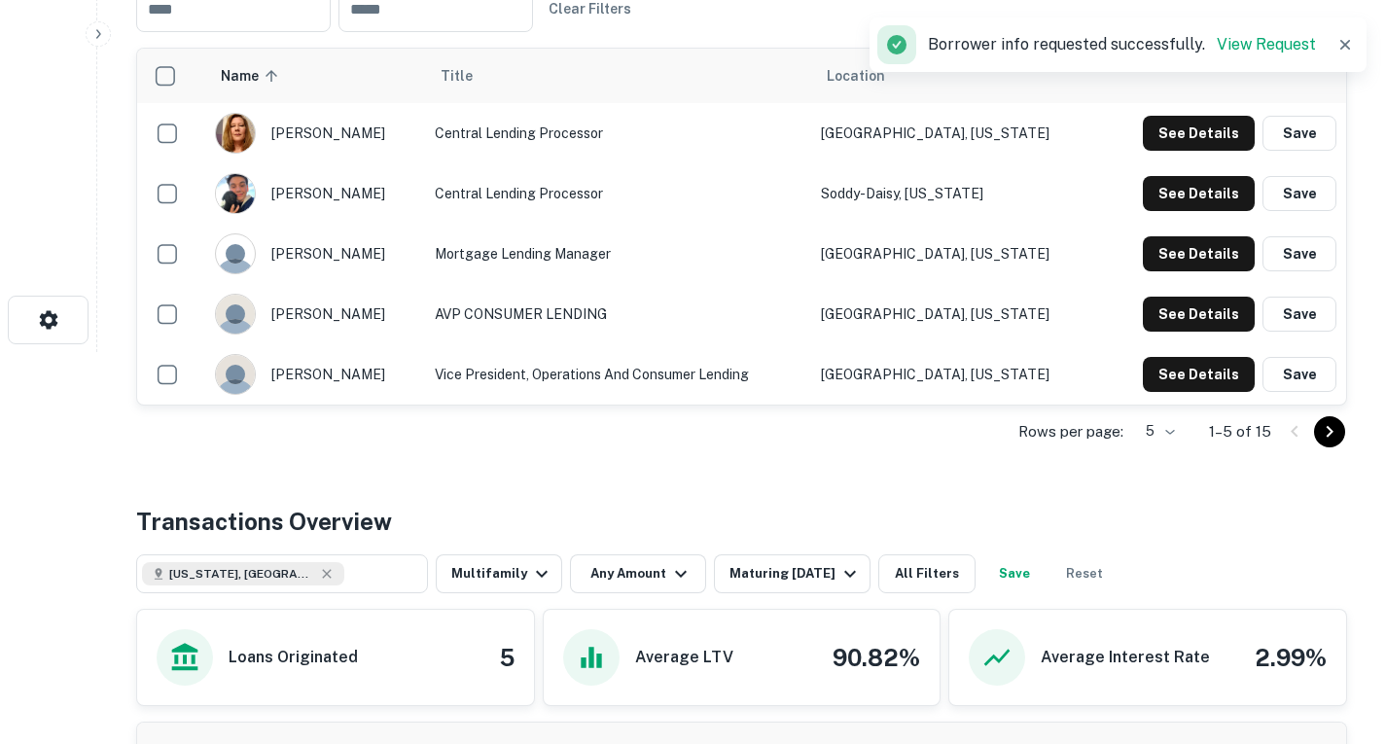
scroll to position [303, 0]
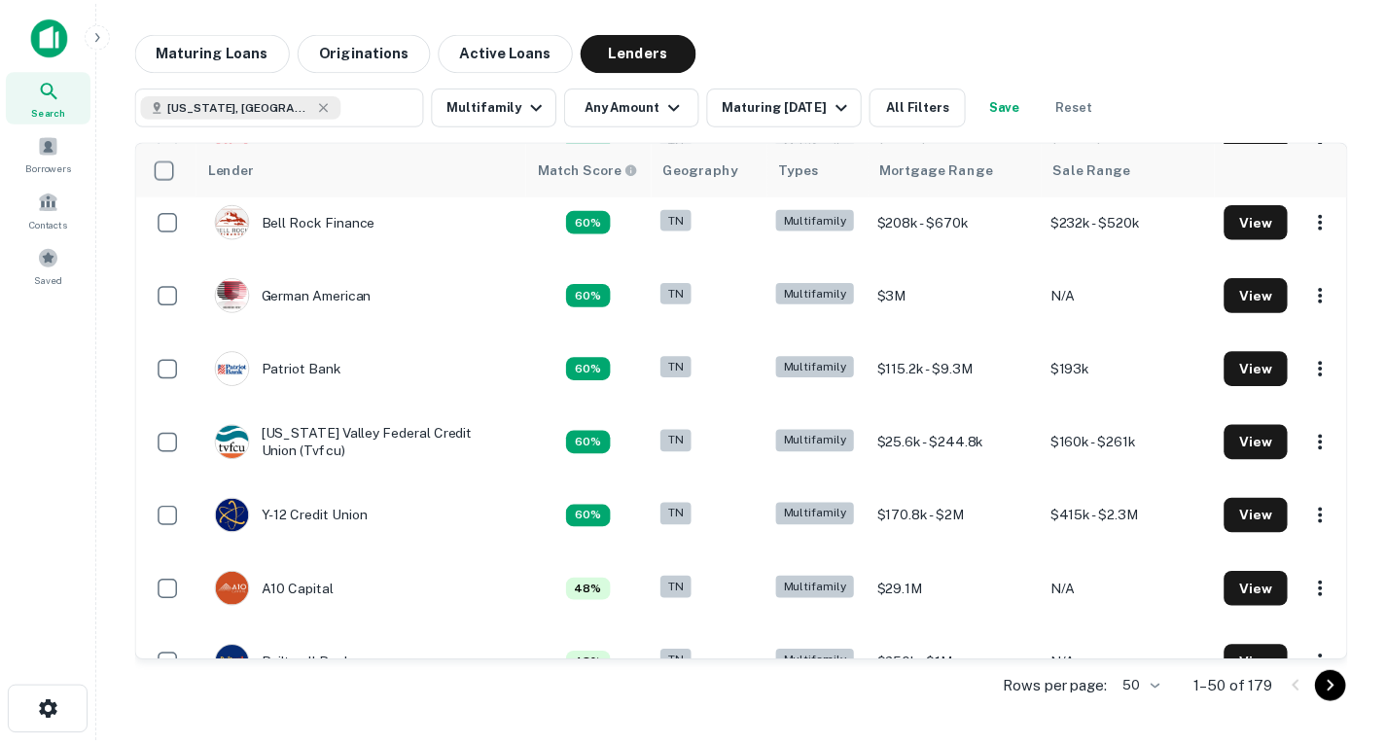
scroll to position [604, 0]
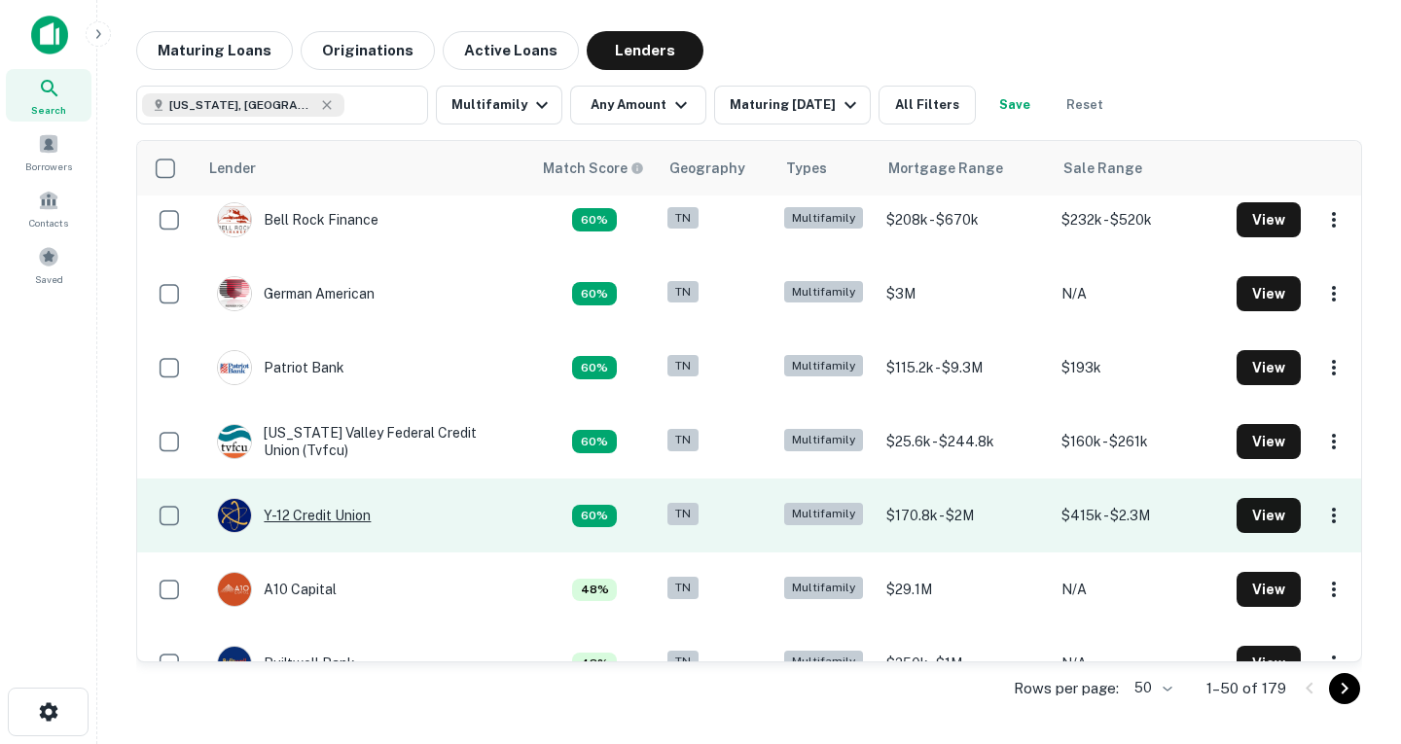
click at [345, 516] on div "Y-12 Credit Union" at bounding box center [294, 515] width 154 height 35
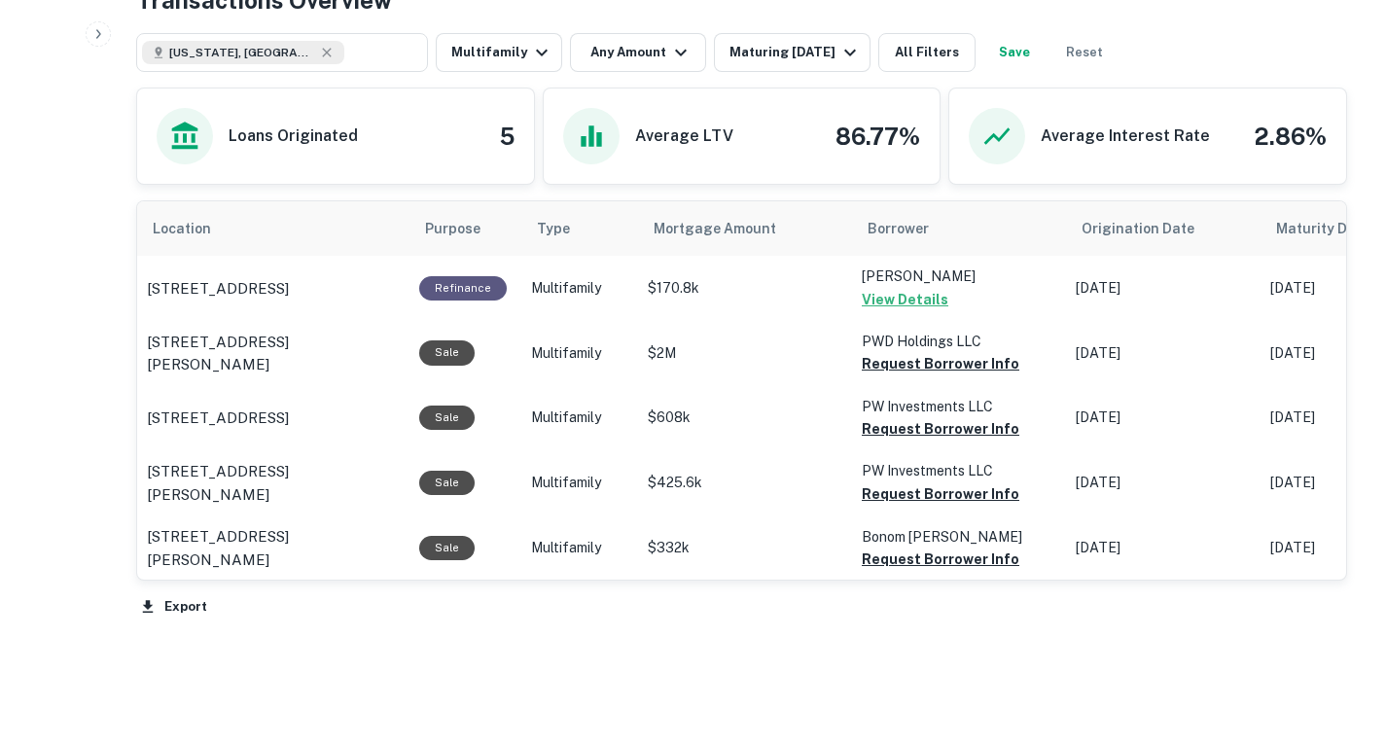
scroll to position [937, 0]
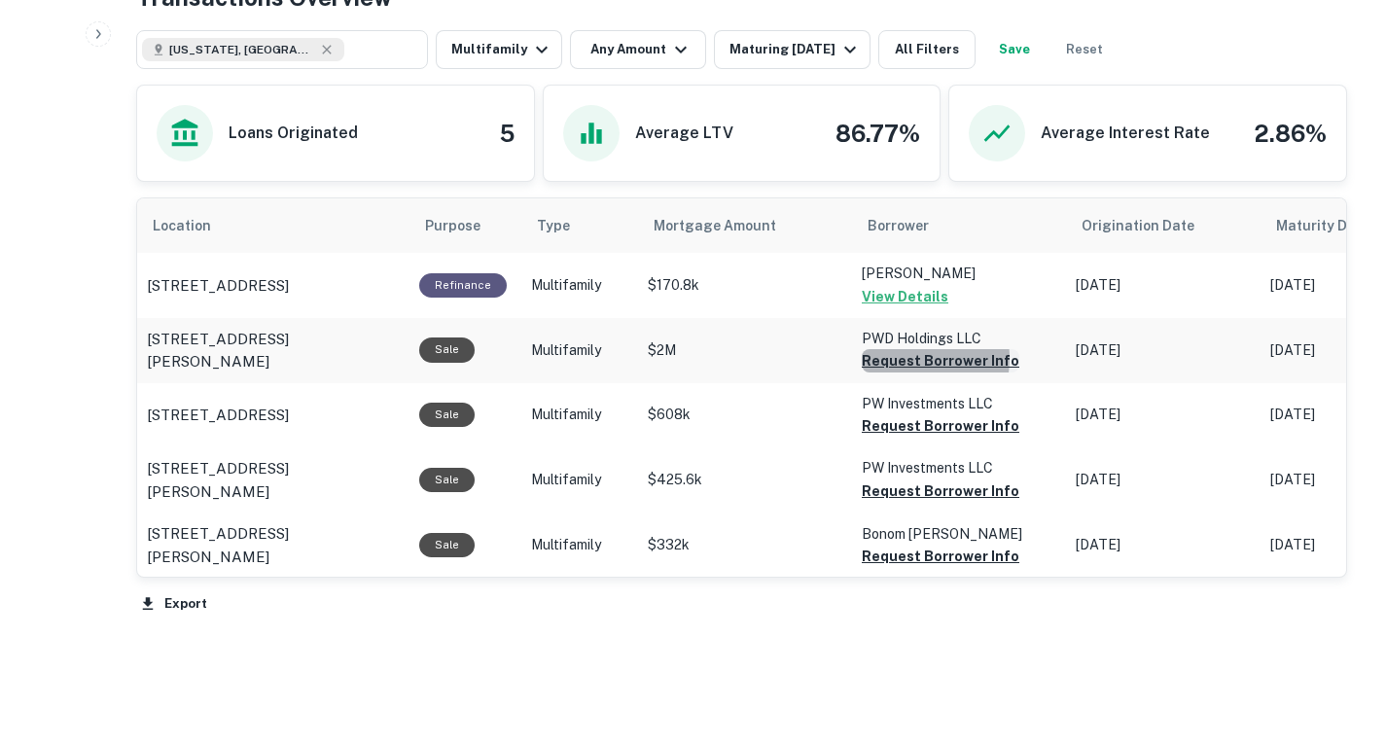
click at [908, 373] on button "Request Borrower Info" at bounding box center [941, 360] width 158 height 23
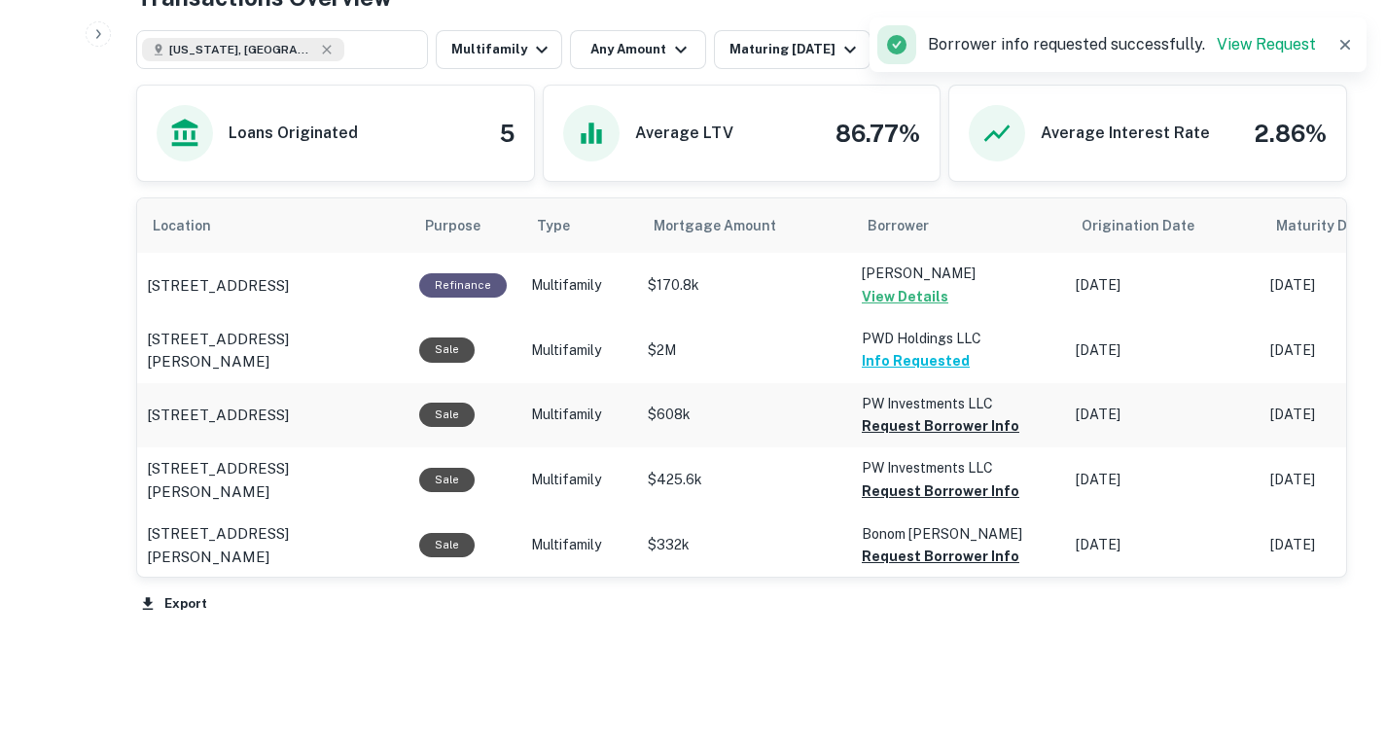
click at [928, 284] on p "PW Investments LLC" at bounding box center [959, 273] width 195 height 21
click at [926, 438] on button "Request Borrower Info" at bounding box center [941, 425] width 158 height 23
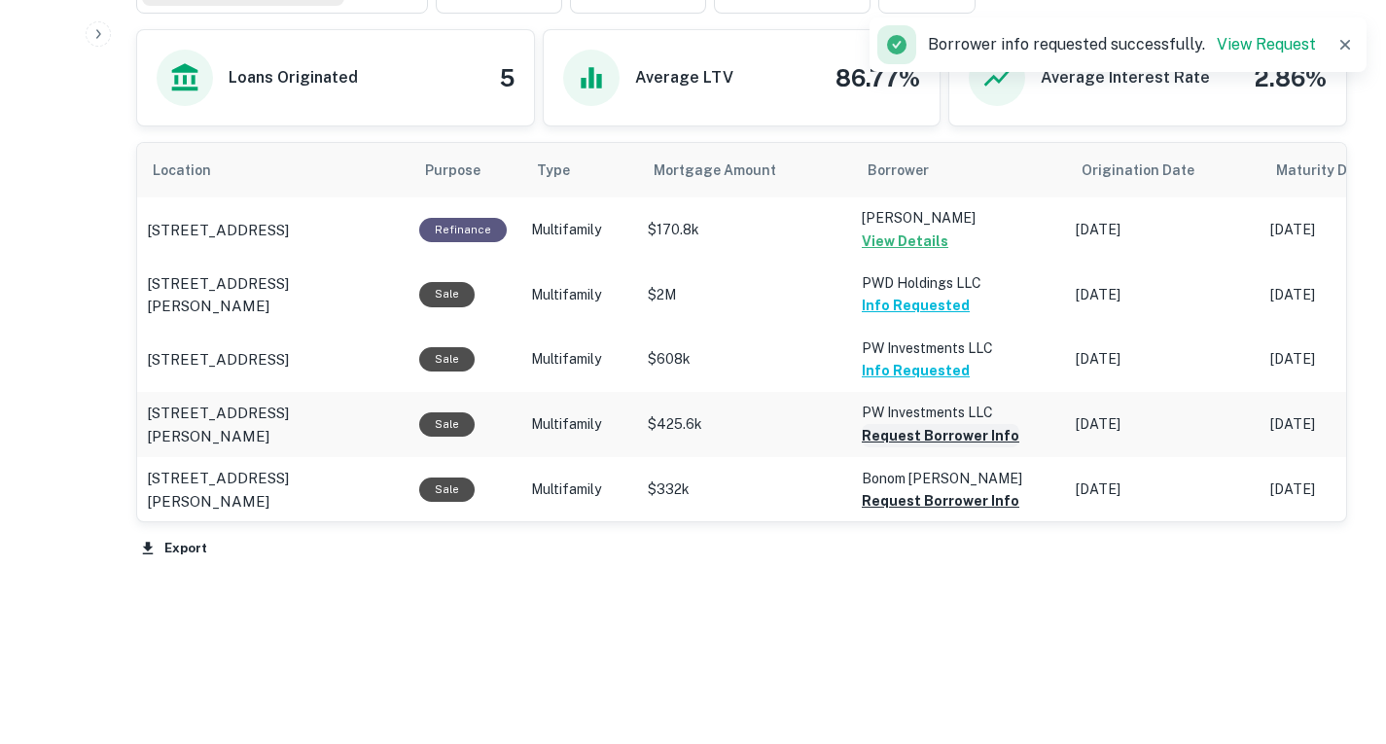
scroll to position [993, 0]
click at [900, 446] on button "Request Borrower Info" at bounding box center [941, 434] width 158 height 23
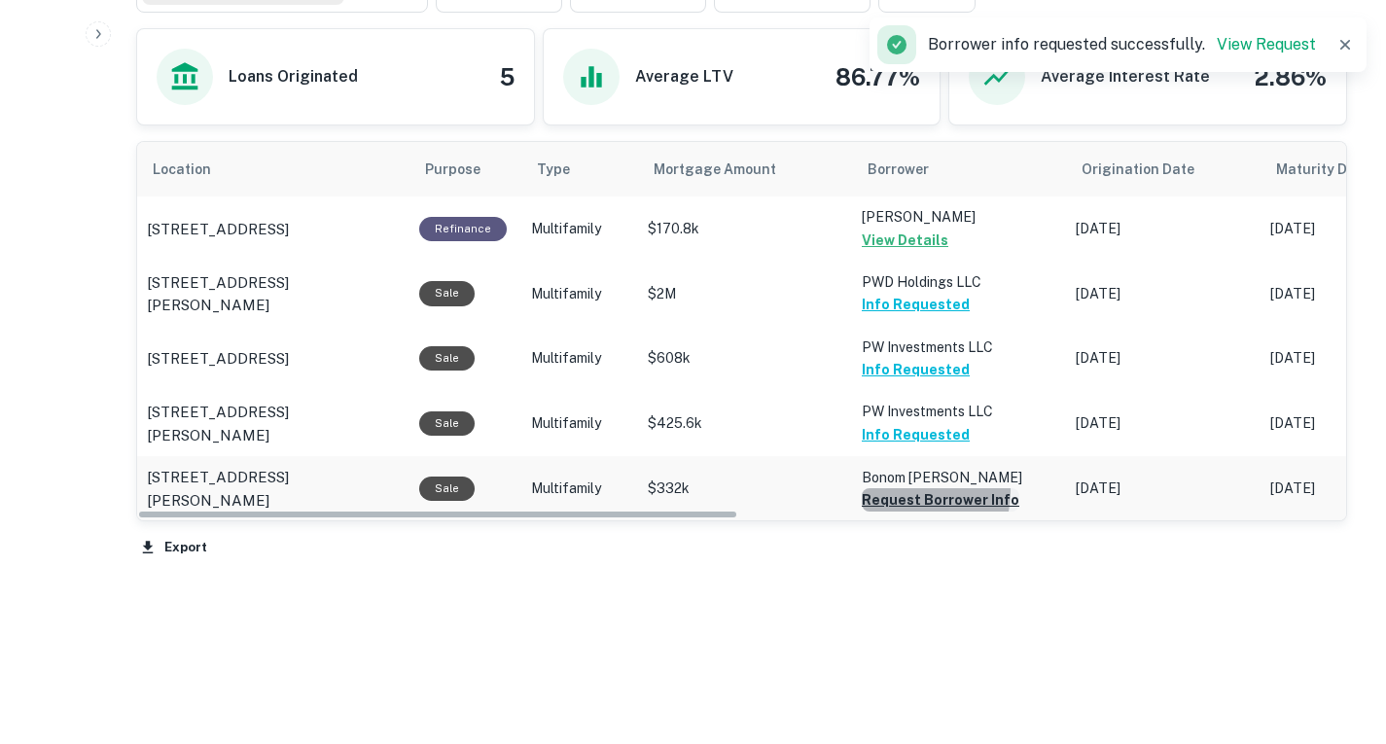
click at [902, 512] on button "Request Borrower Info" at bounding box center [941, 499] width 158 height 23
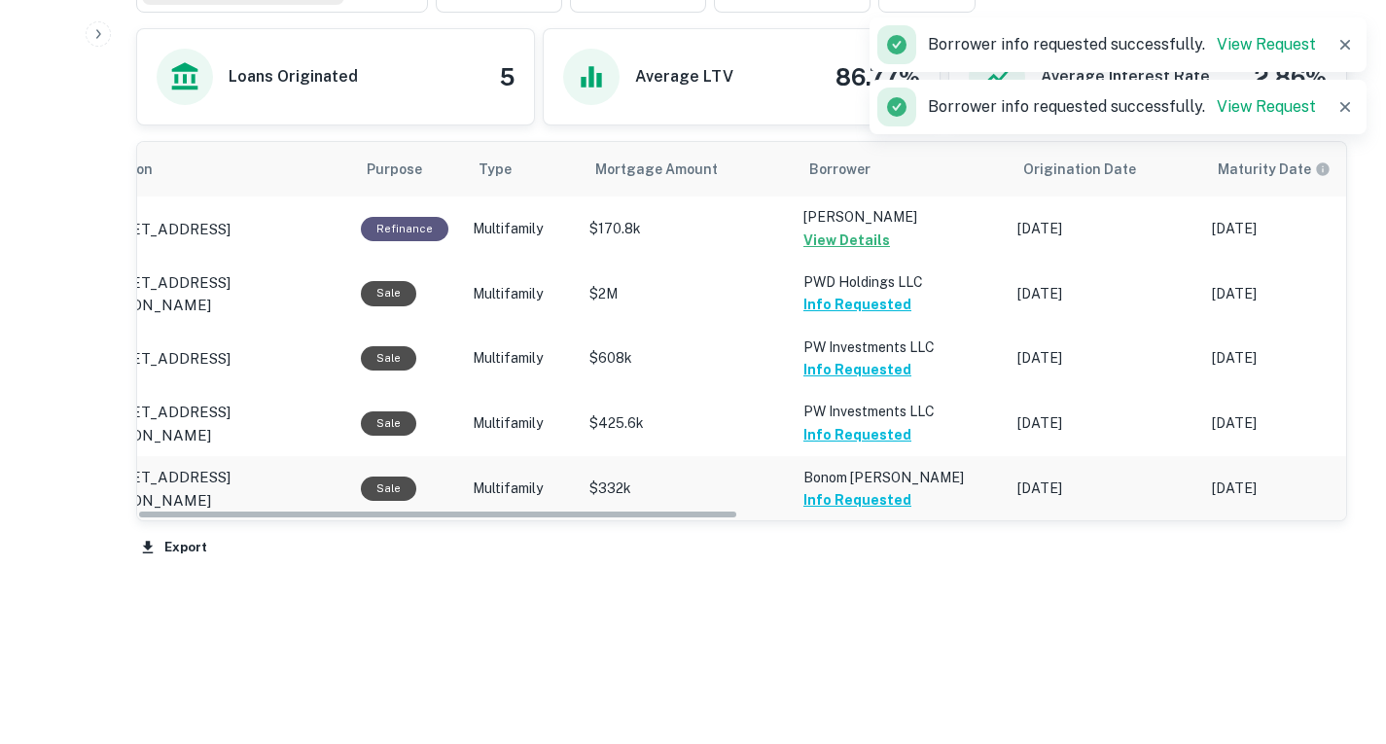
scroll to position [0, 0]
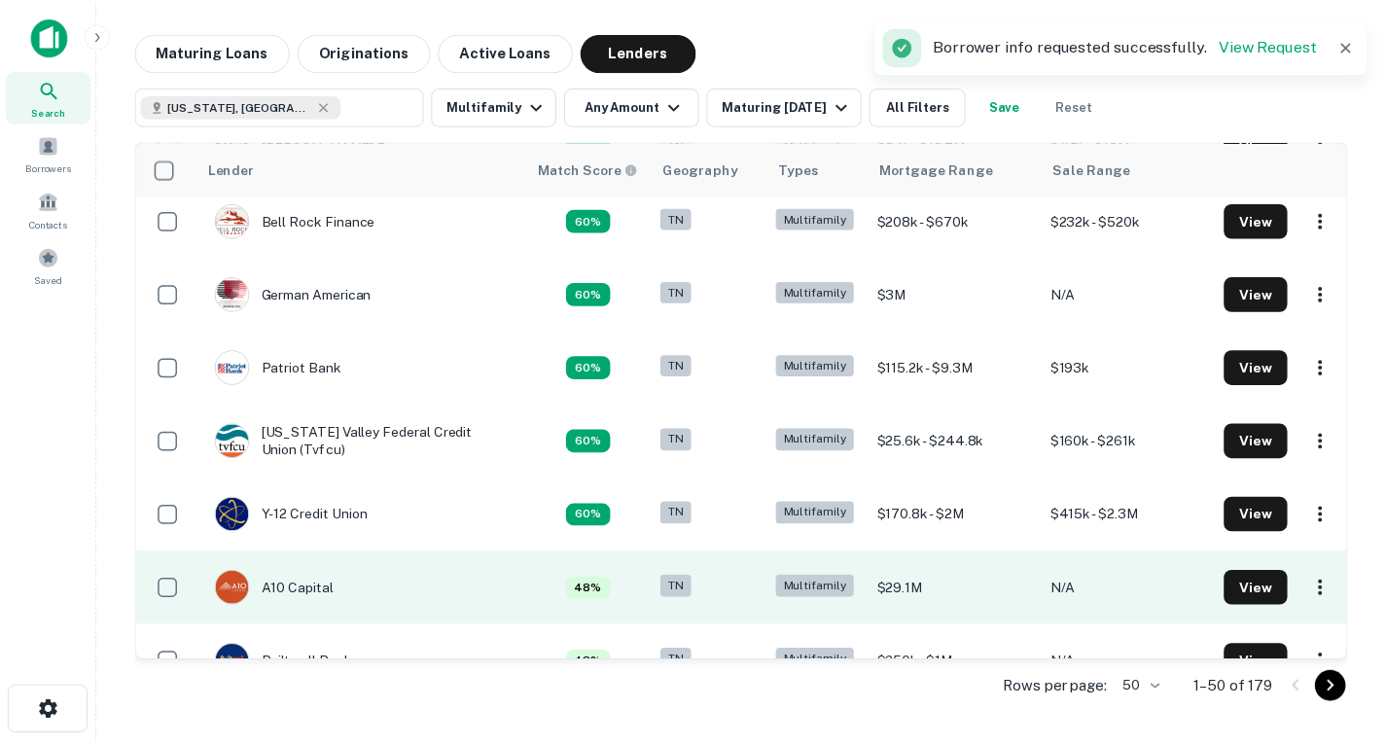
scroll to position [698, 0]
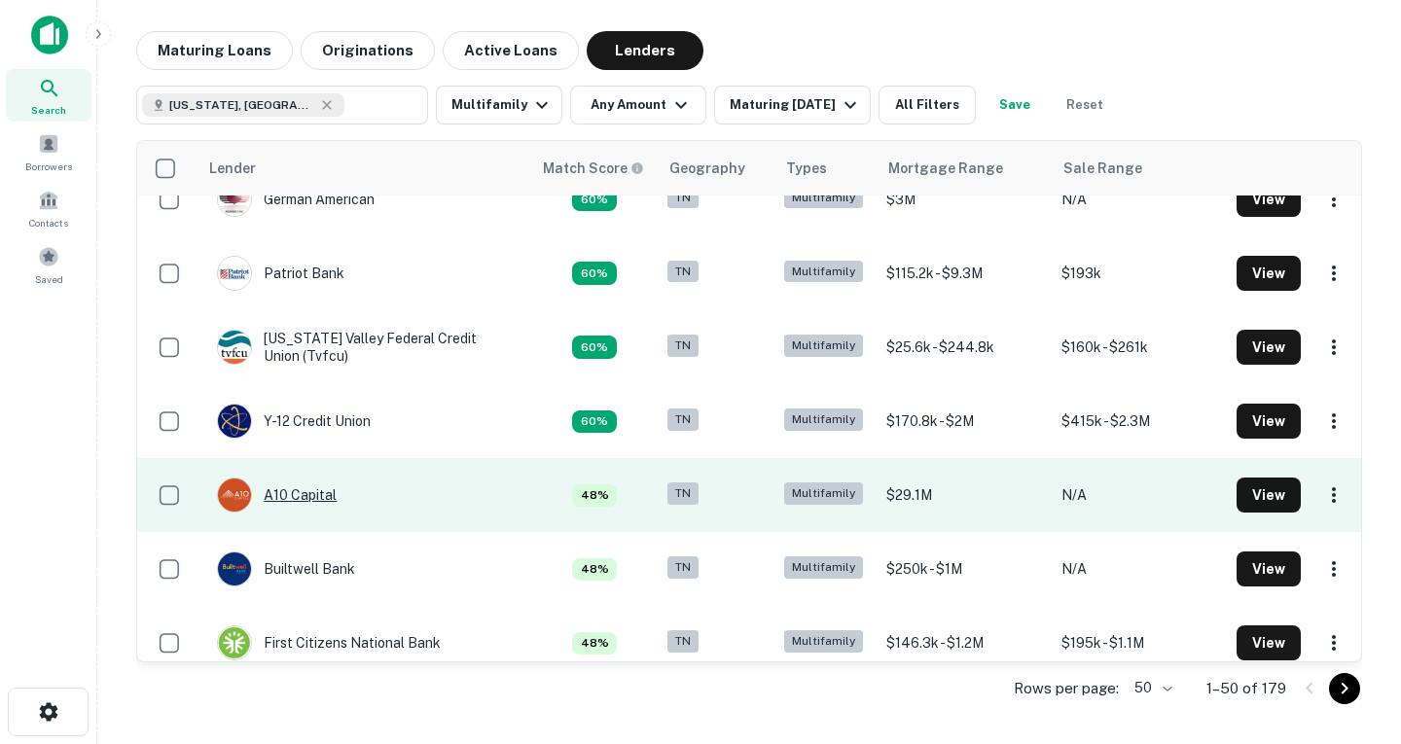
click at [318, 494] on div "A10 Capital" at bounding box center [277, 495] width 120 height 35
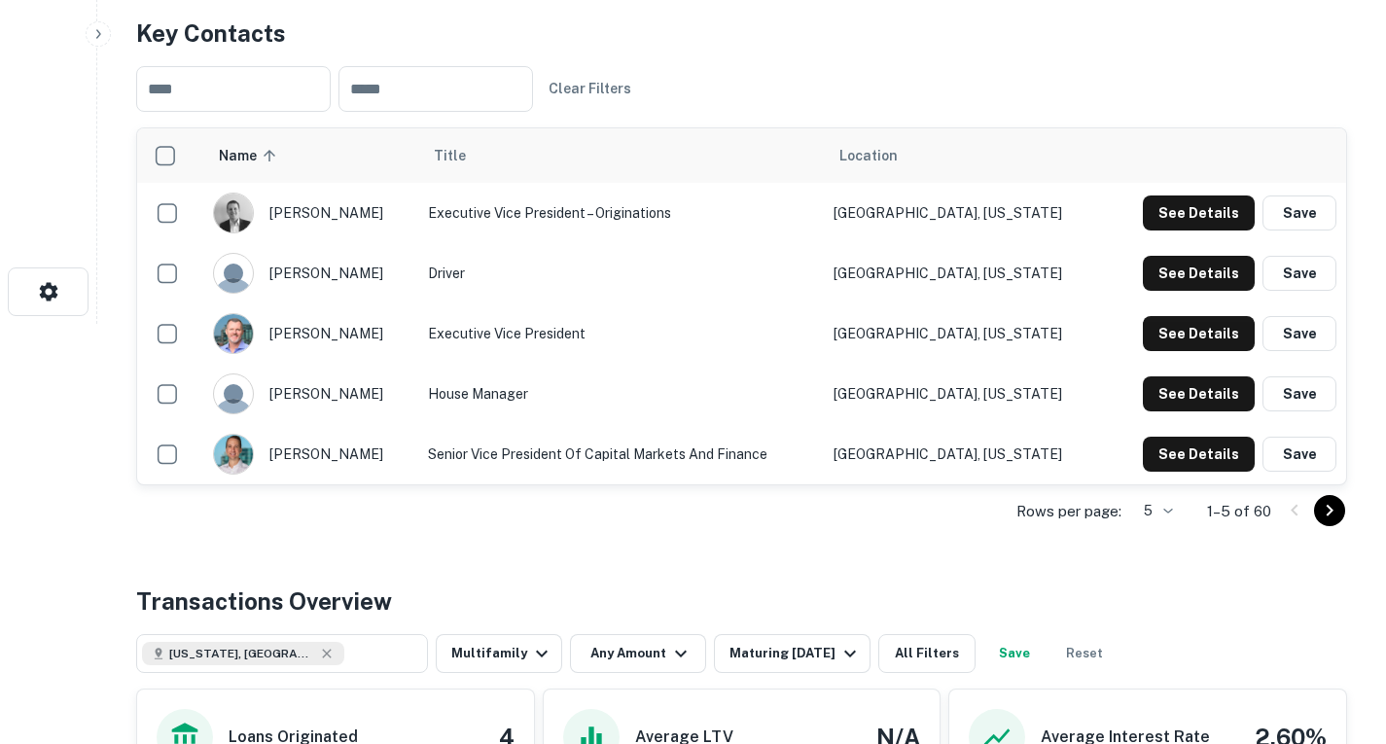
scroll to position [275, 0]
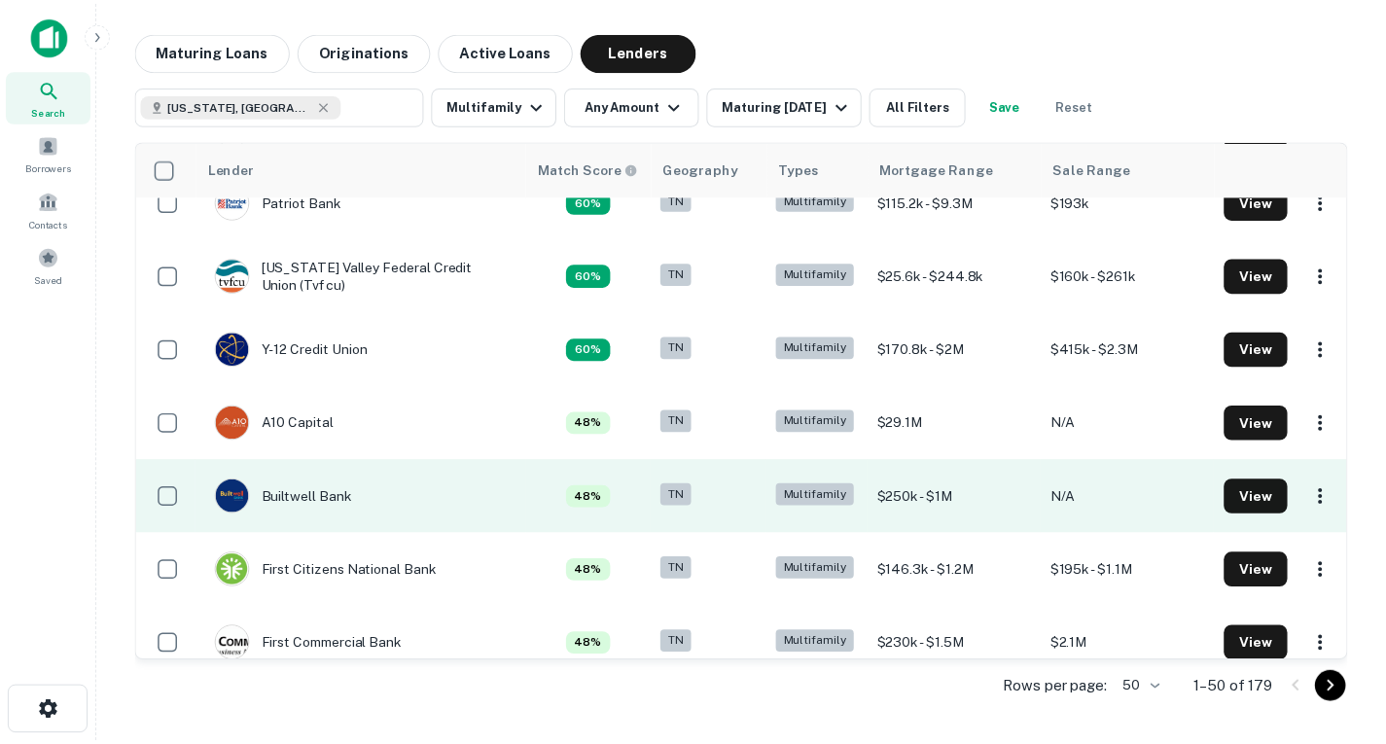
scroll to position [780, 0]
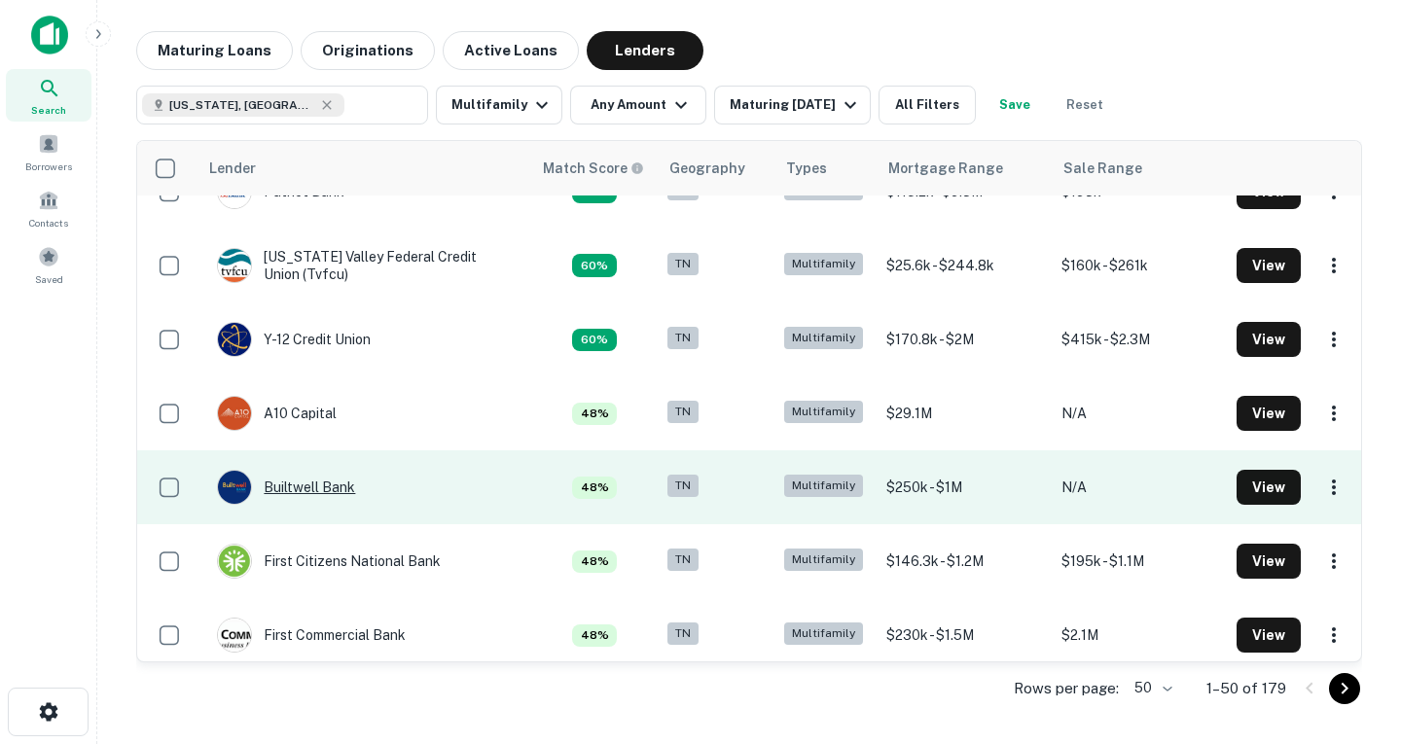
click at [354, 490] on div "Builtwell Bank" at bounding box center [286, 487] width 138 height 35
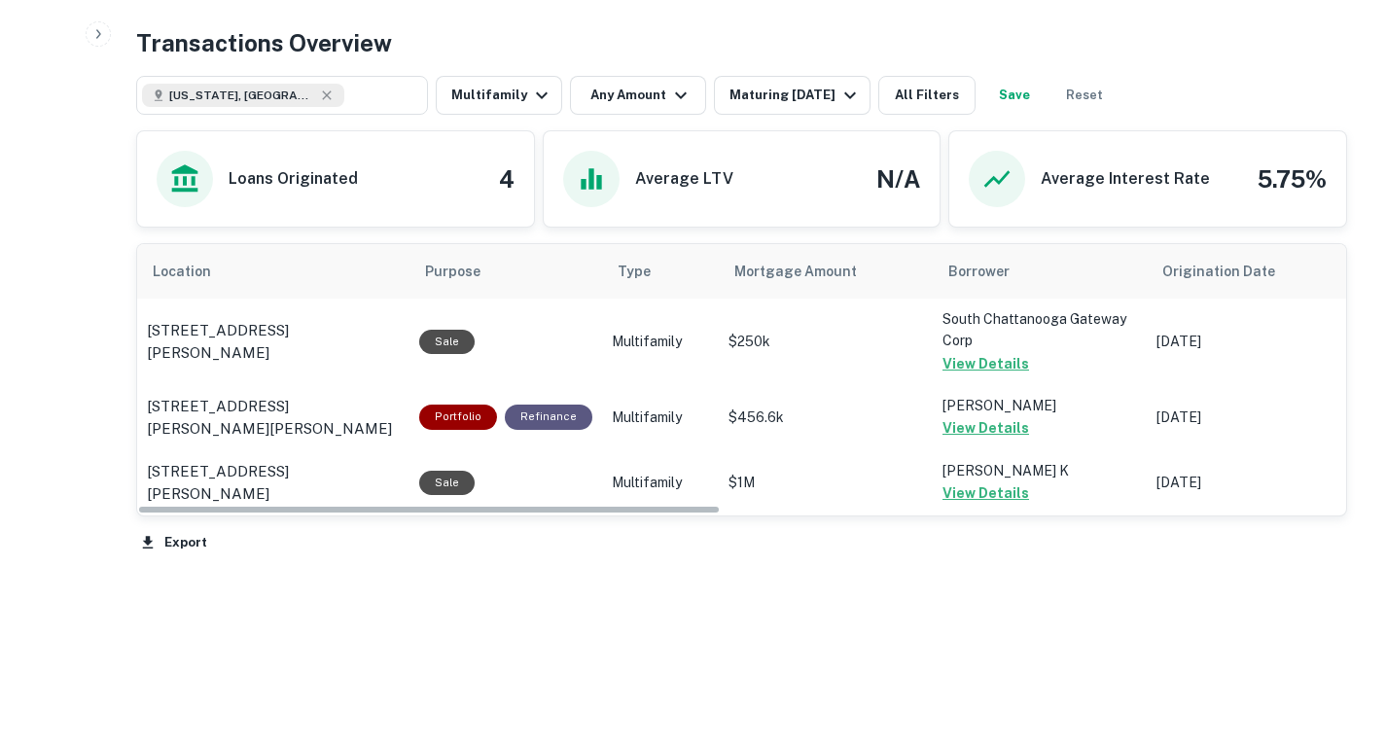
scroll to position [897, 0]
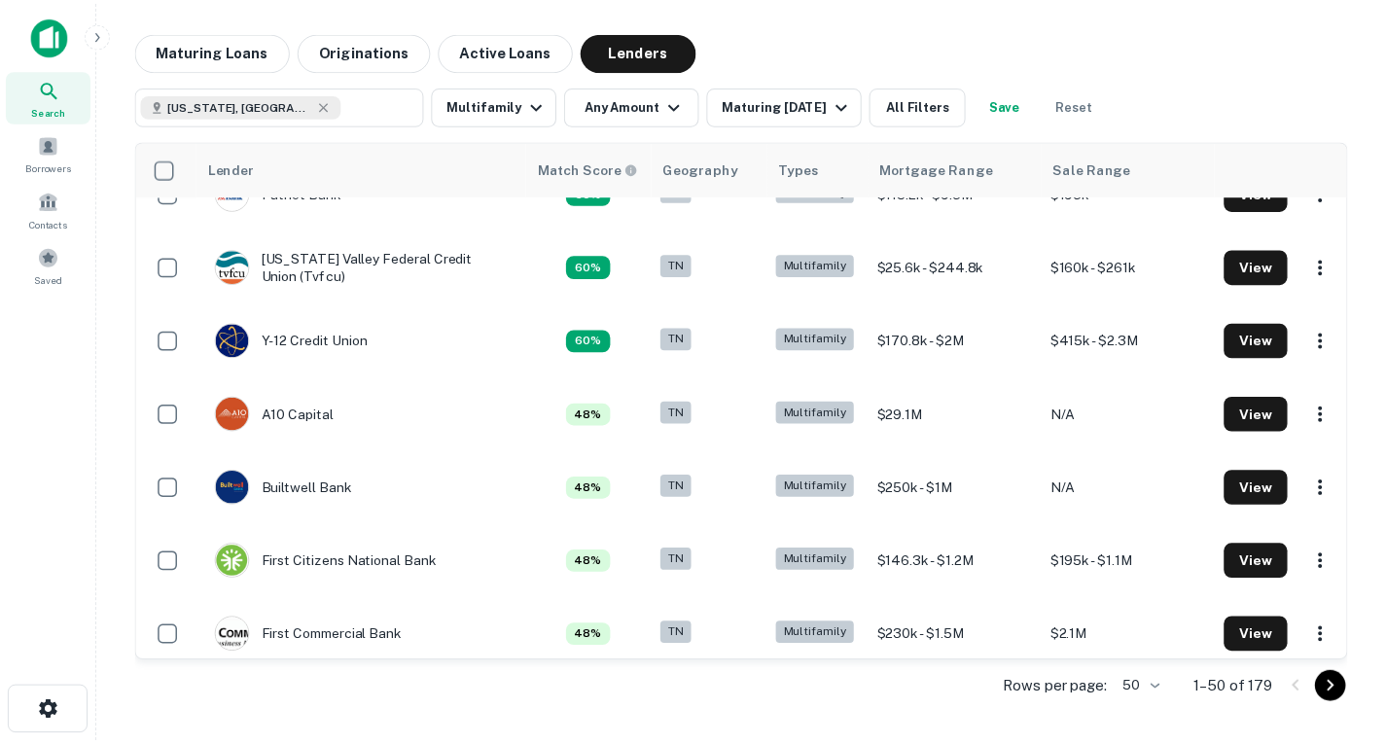
scroll to position [780, 0]
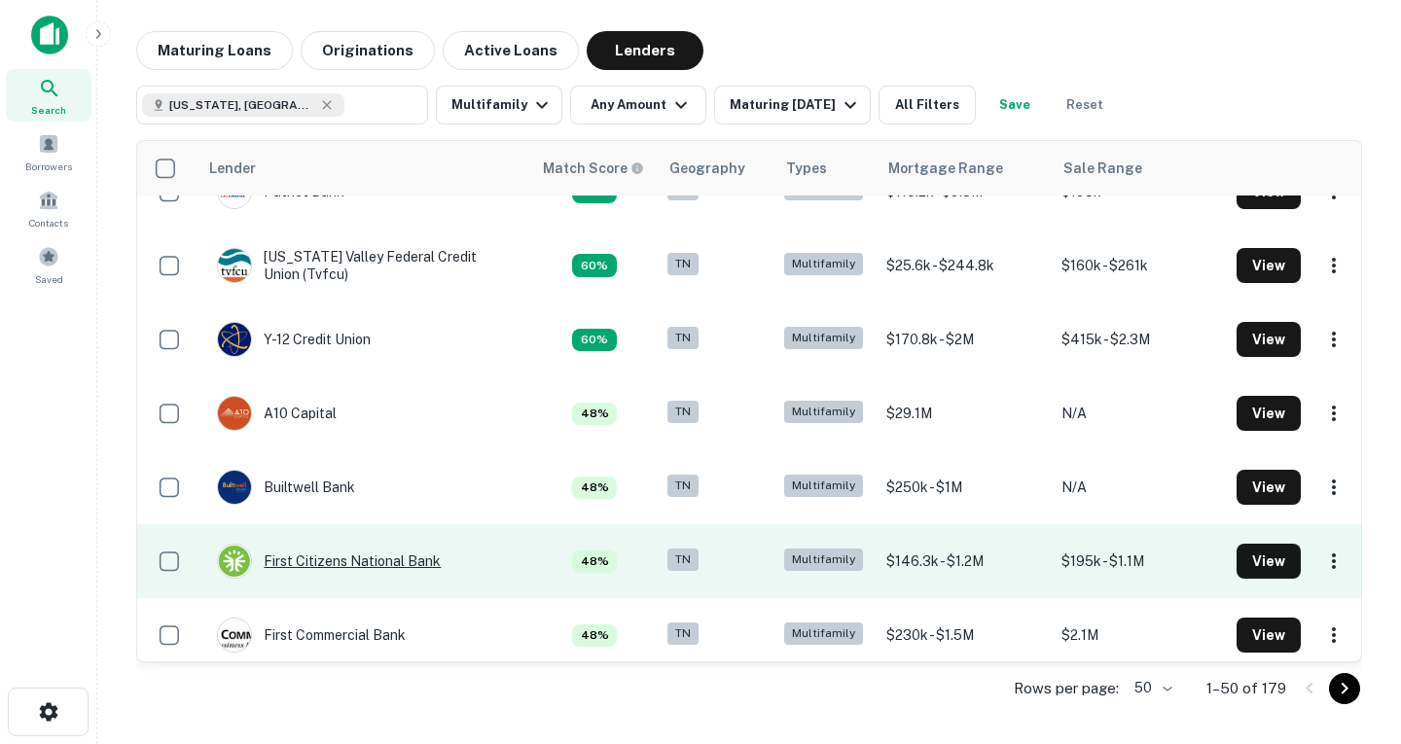
click at [353, 565] on div "First Citizens National Bank" at bounding box center [329, 561] width 224 height 35
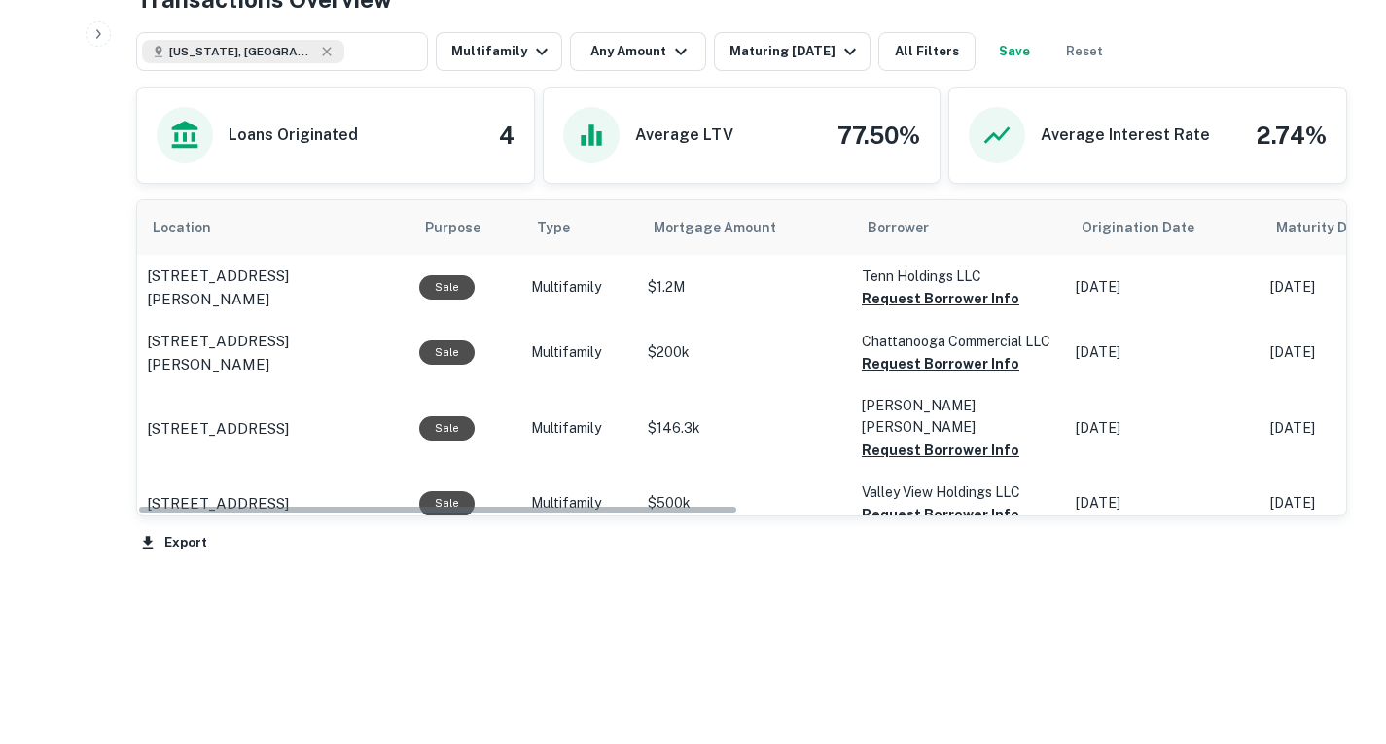
scroll to position [999, 0]
click at [952, 310] on button "Request Borrower Info" at bounding box center [941, 298] width 158 height 23
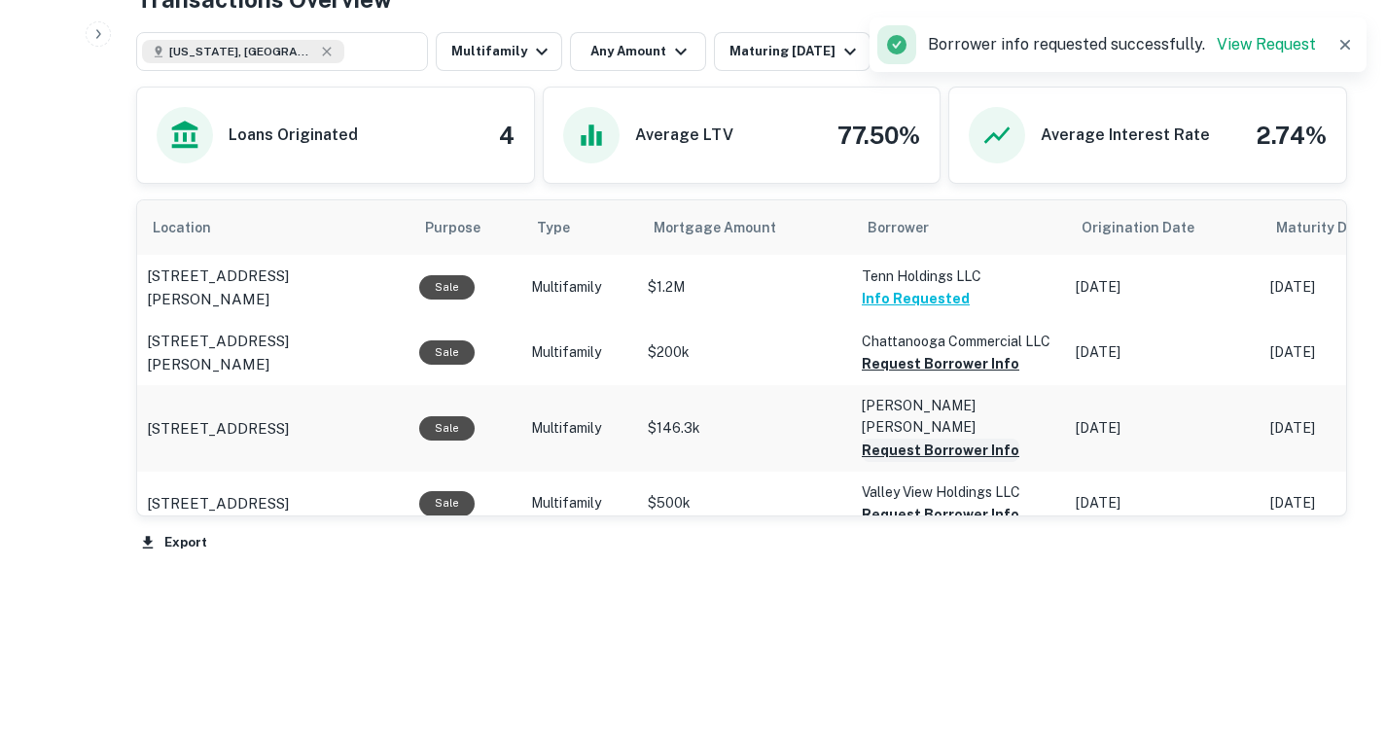
click at [915, 375] on button "Request Borrower Info" at bounding box center [941, 363] width 158 height 23
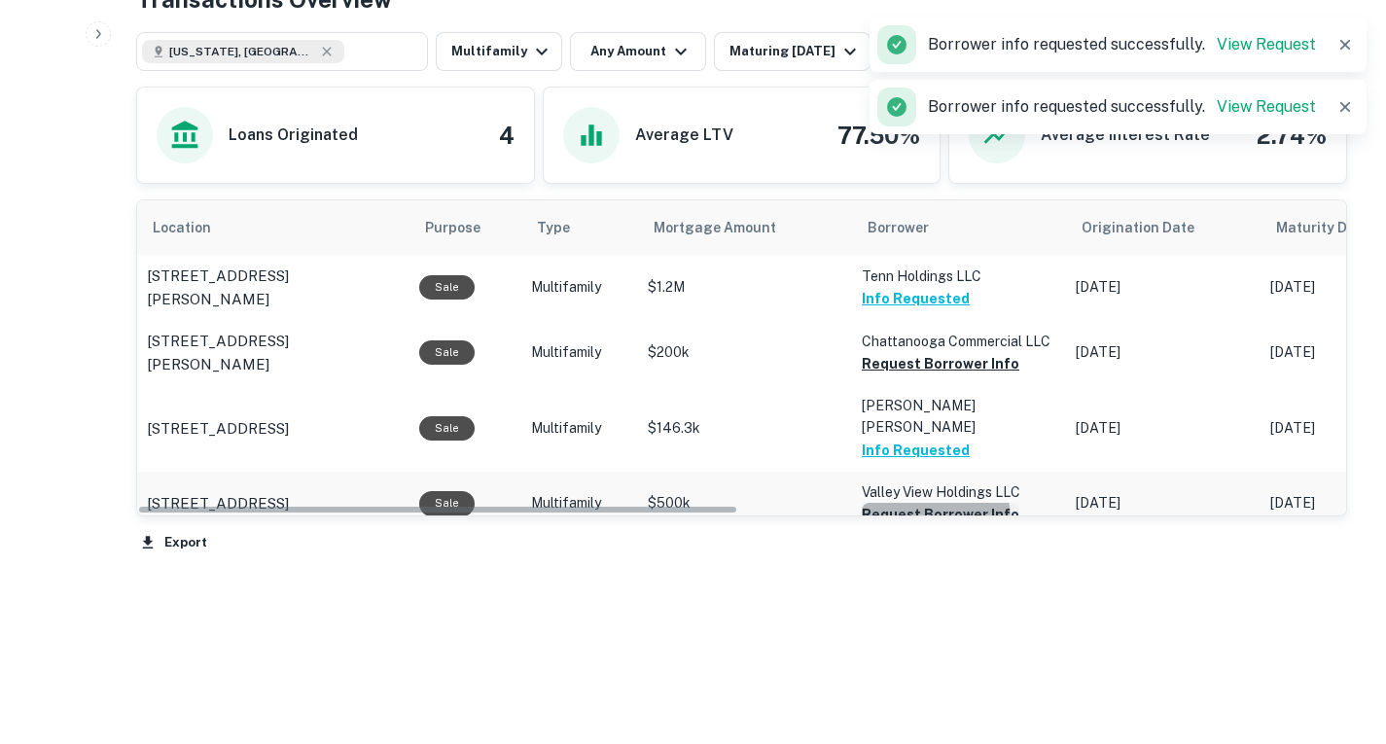
click at [919, 375] on button "Request Borrower Info" at bounding box center [941, 363] width 158 height 23
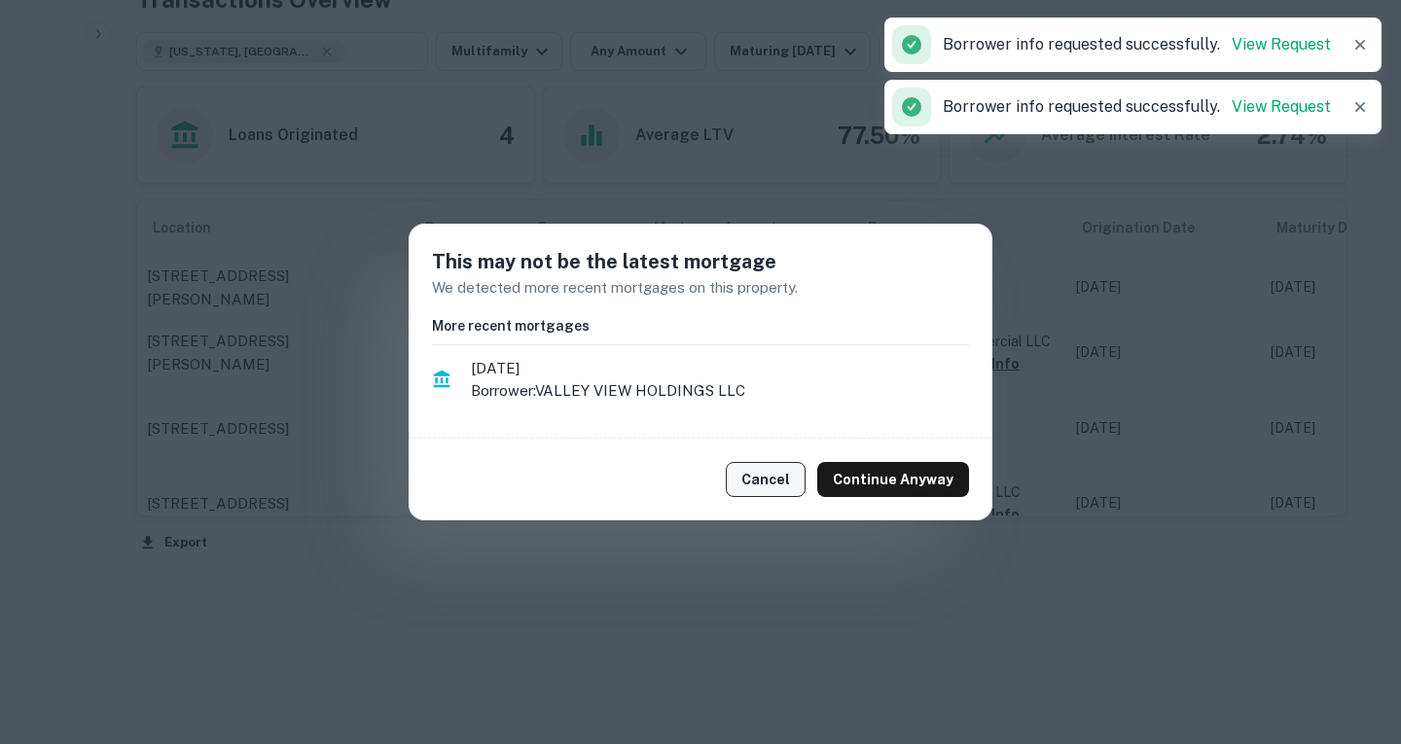
click at [785, 483] on button "Cancel" at bounding box center [766, 479] width 80 height 35
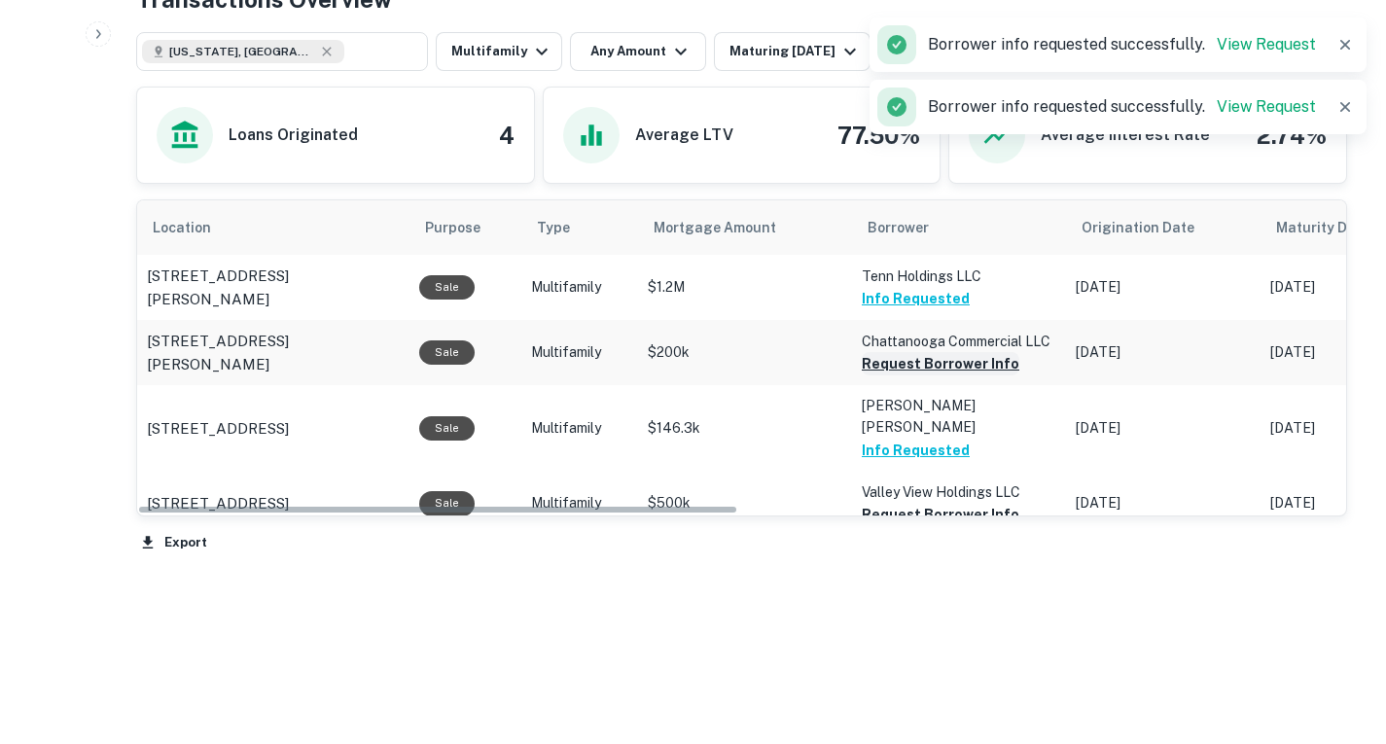
click at [932, 375] on button "Request Borrower Info" at bounding box center [941, 363] width 158 height 23
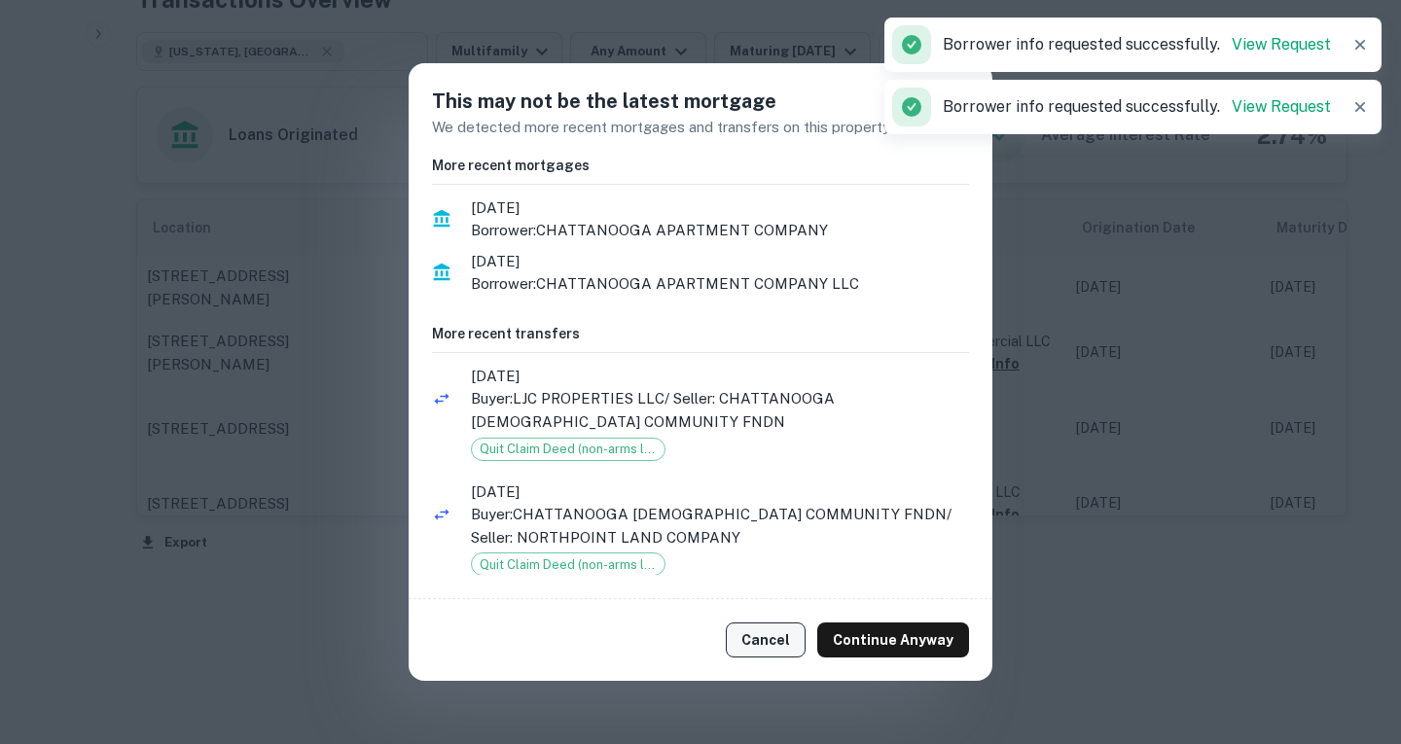
click at [791, 647] on button "Cancel" at bounding box center [766, 640] width 80 height 35
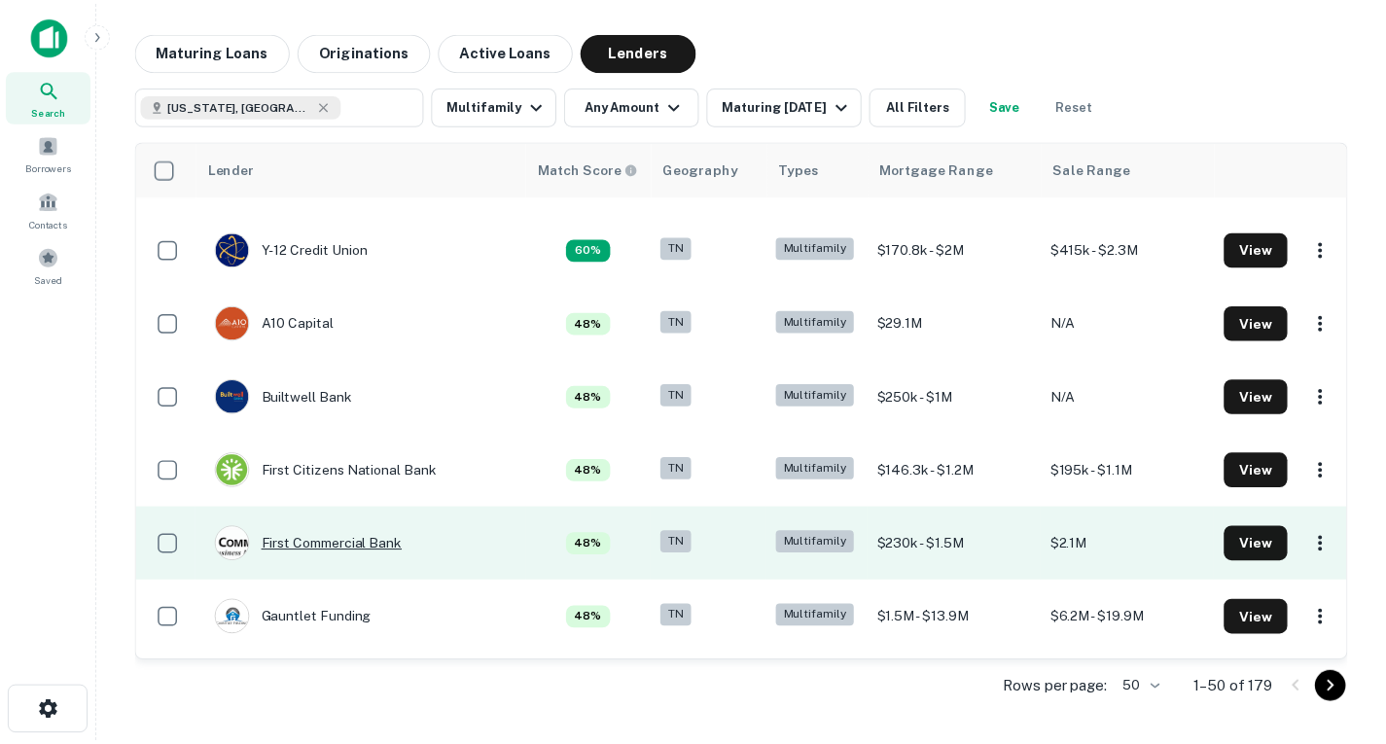
scroll to position [872, 0]
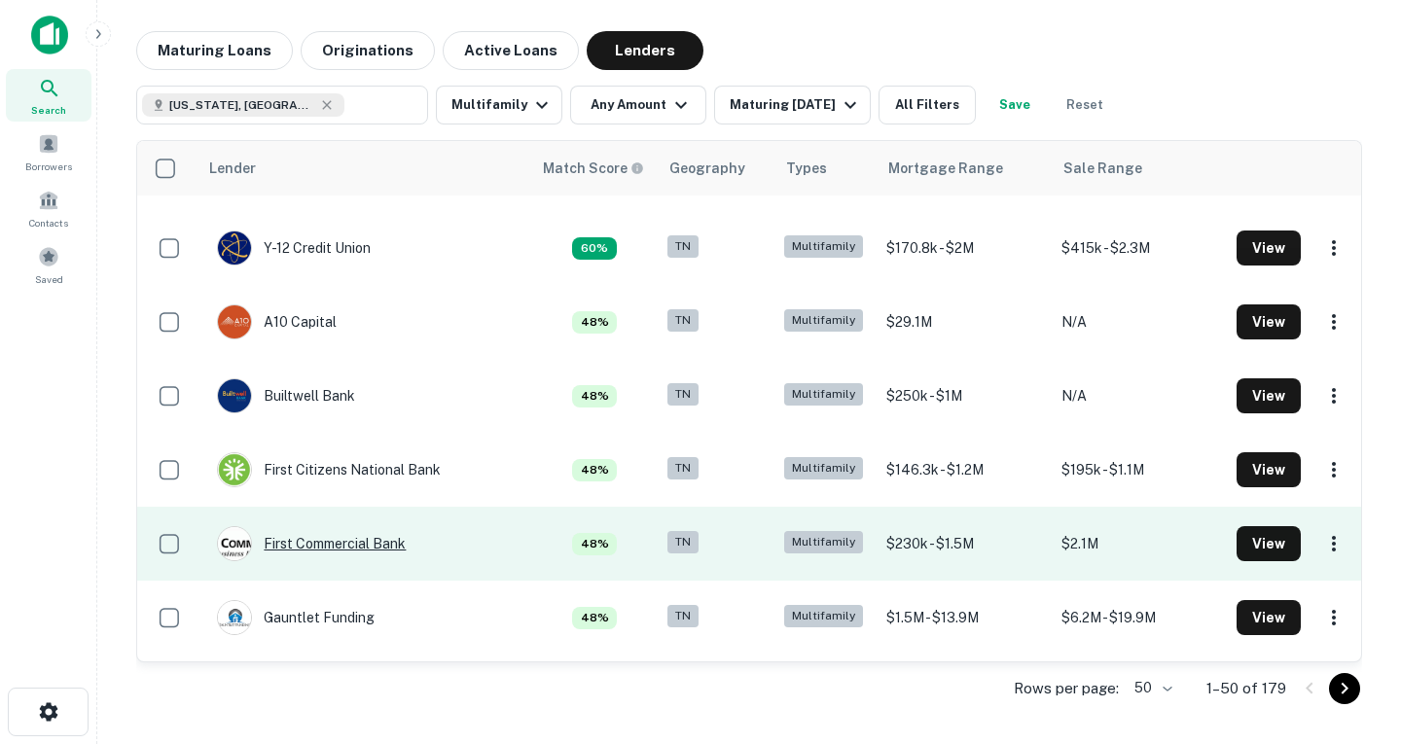
click at [382, 541] on div "First Commercial Bank" at bounding box center [311, 543] width 189 height 35
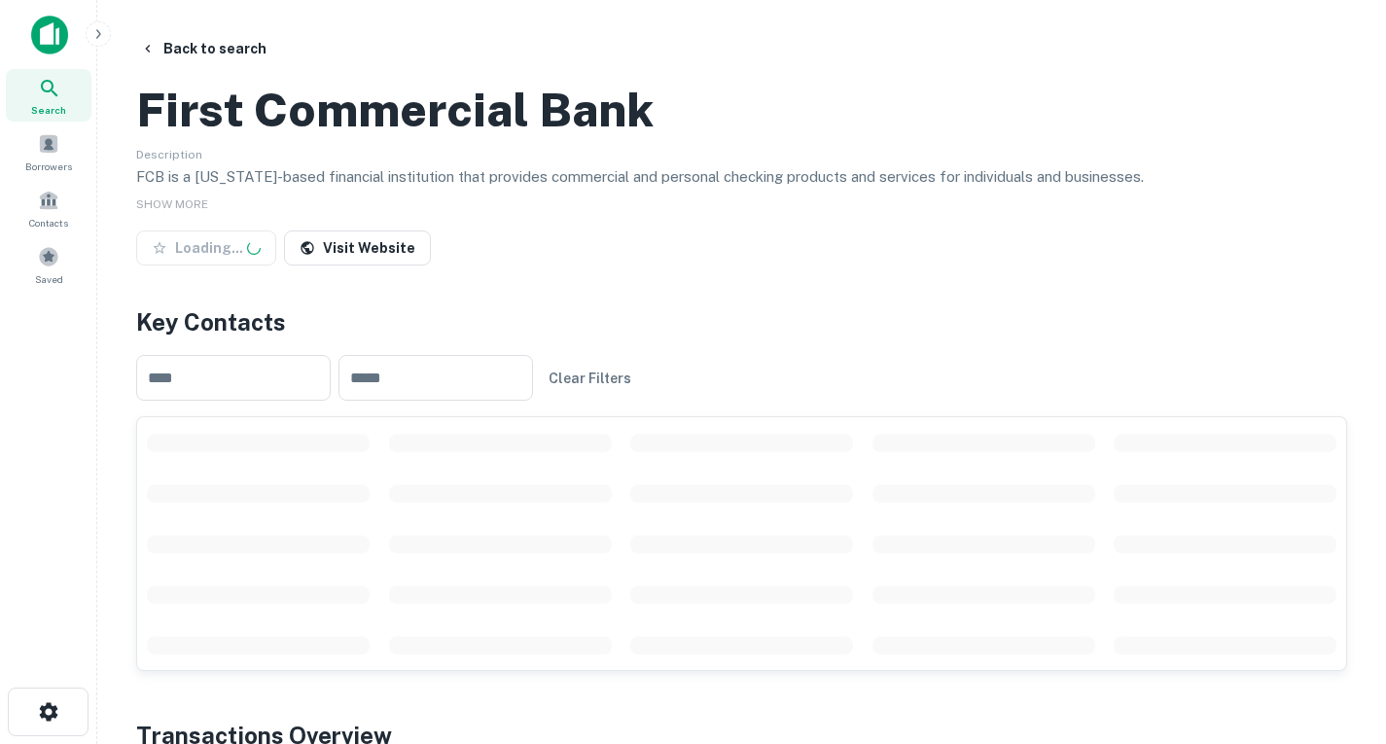
click at [932, 468] on tr "scrollable content" at bounding box center [741, 442] width 1209 height 51
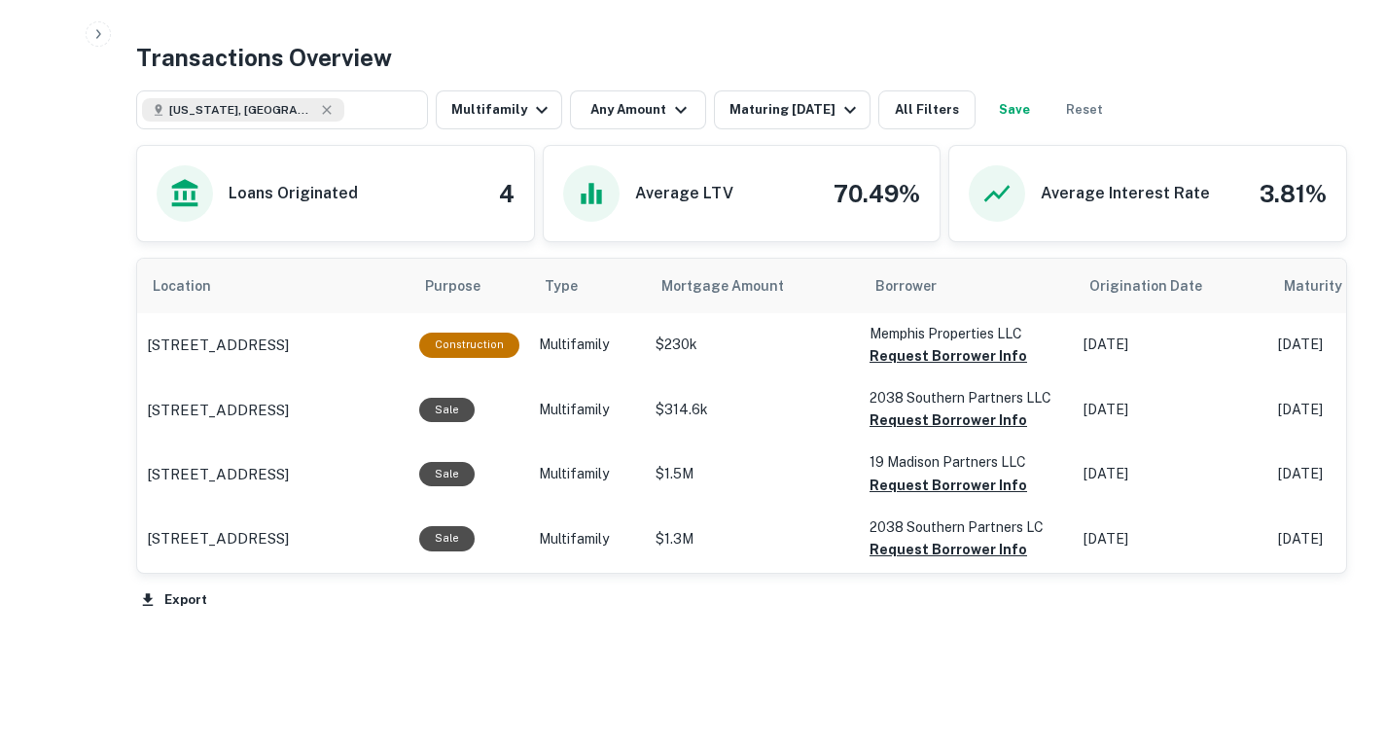
scroll to position [840, 0]
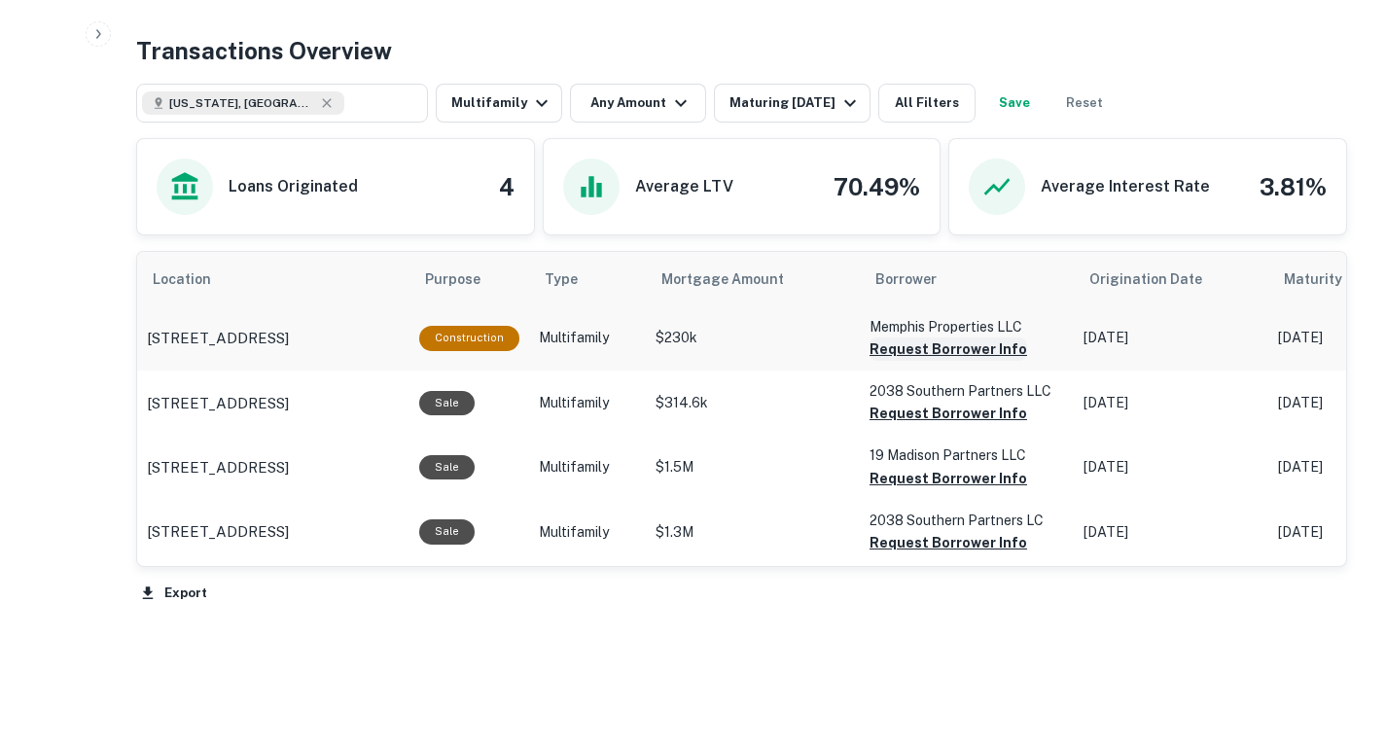
click at [909, 361] on button "Request Borrower Info" at bounding box center [949, 349] width 158 height 23
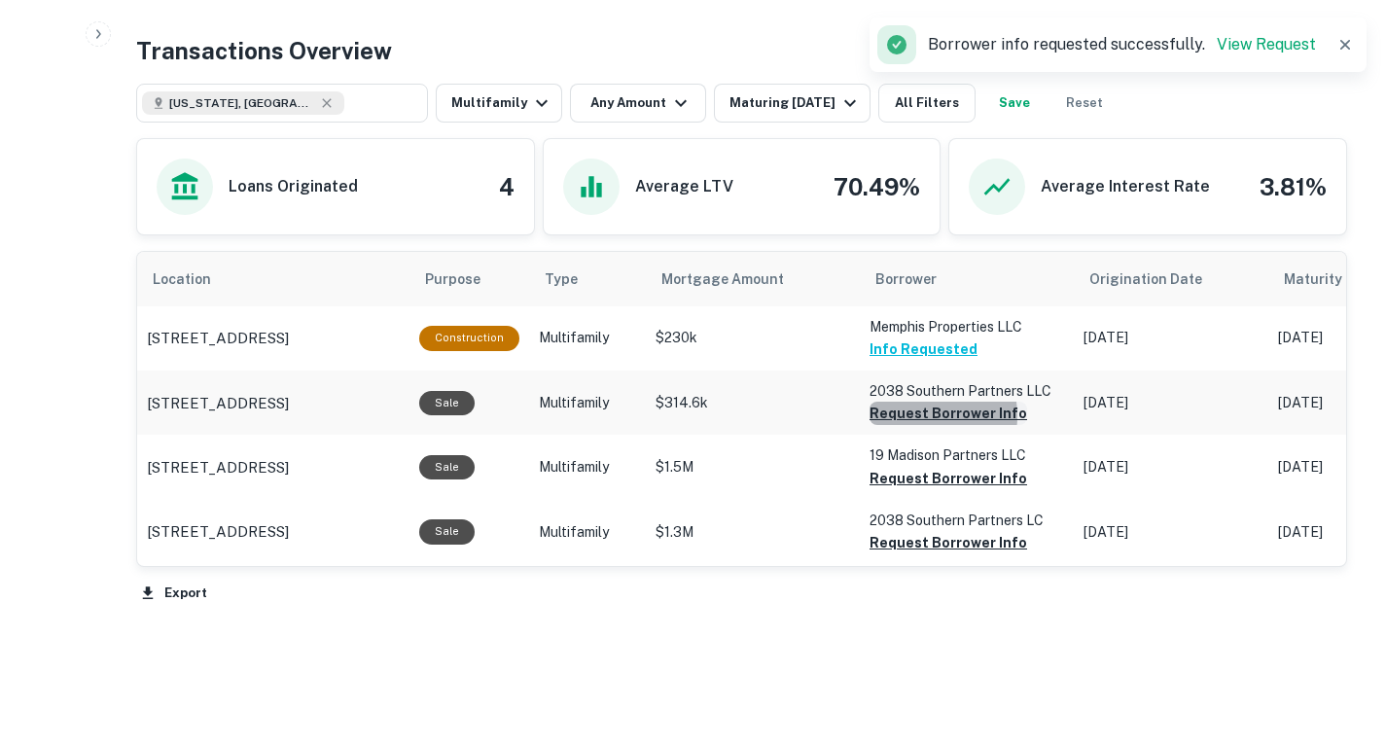
click at [917, 425] on button "Request Borrower Info" at bounding box center [949, 413] width 158 height 23
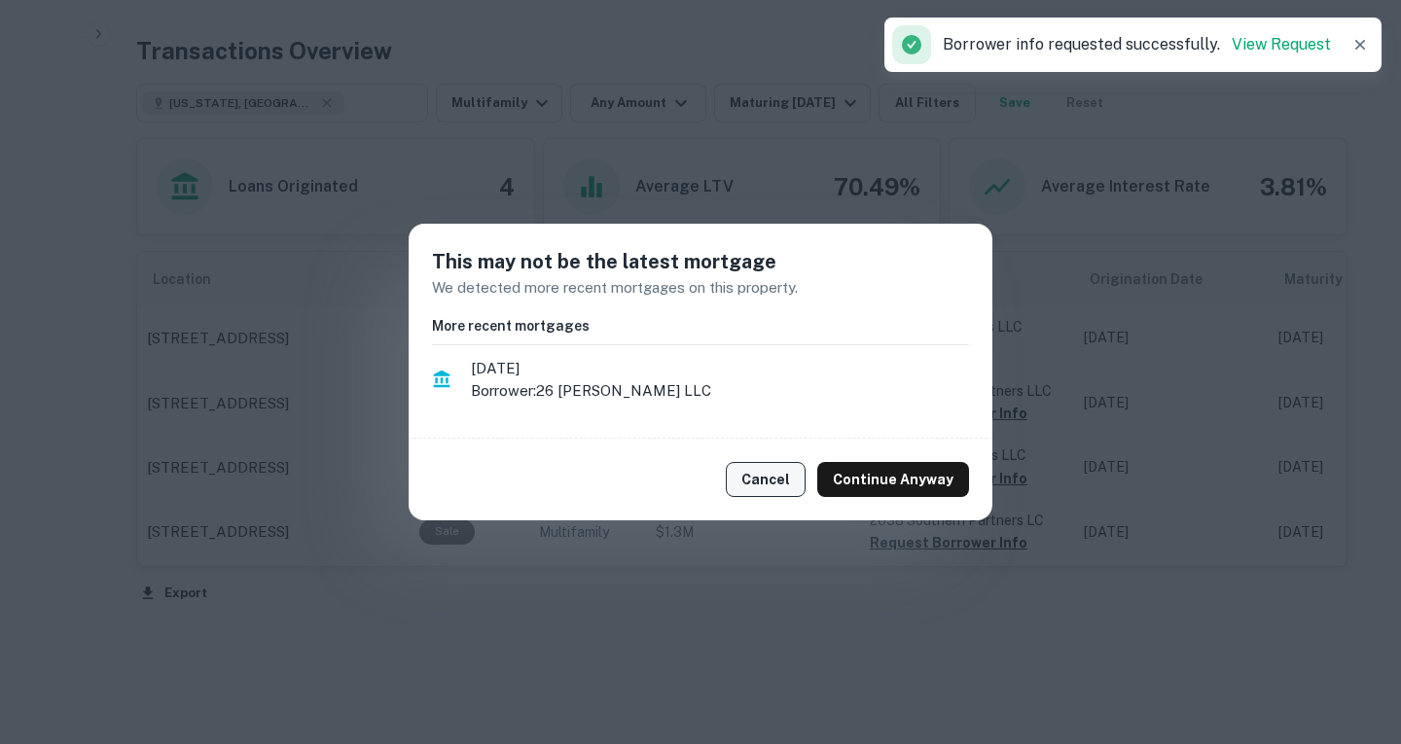
click at [773, 484] on button "Cancel" at bounding box center [766, 479] width 80 height 35
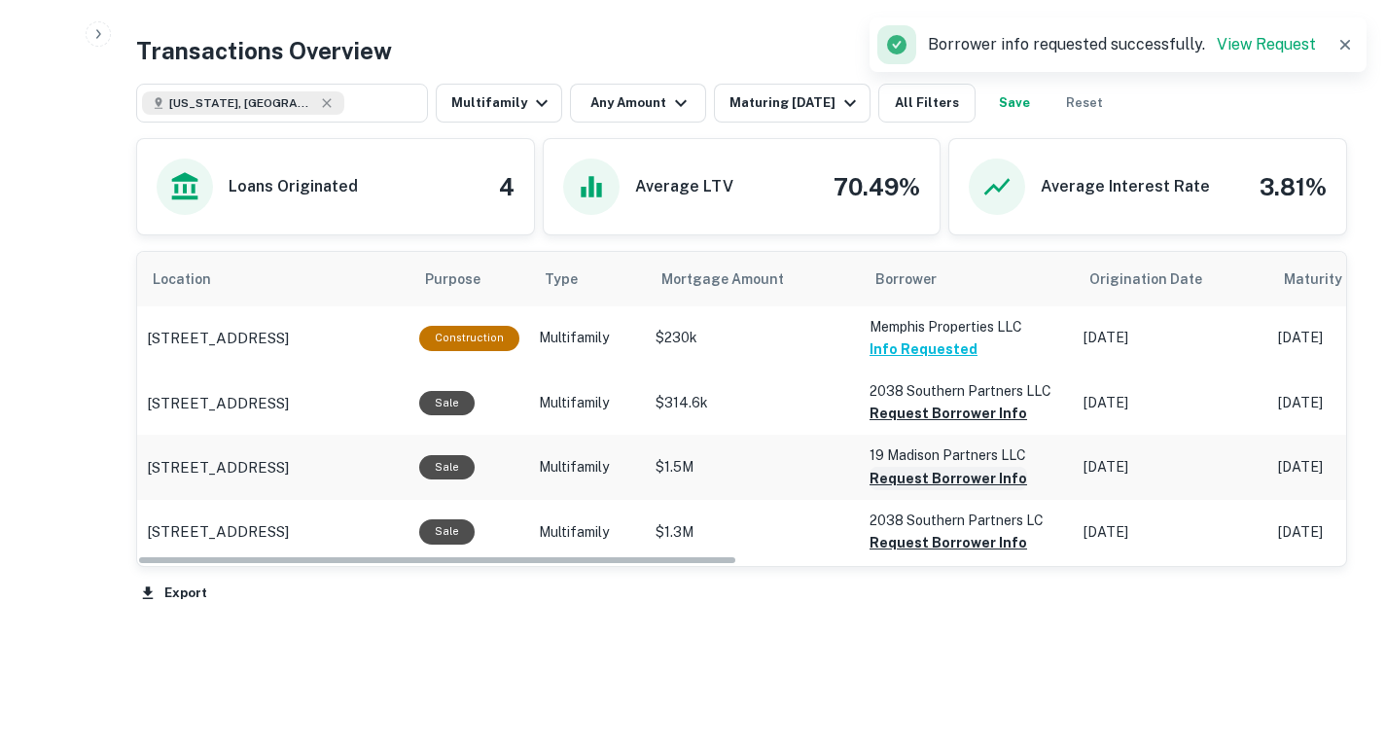
click at [926, 425] on button "Request Borrower Info" at bounding box center [949, 413] width 158 height 23
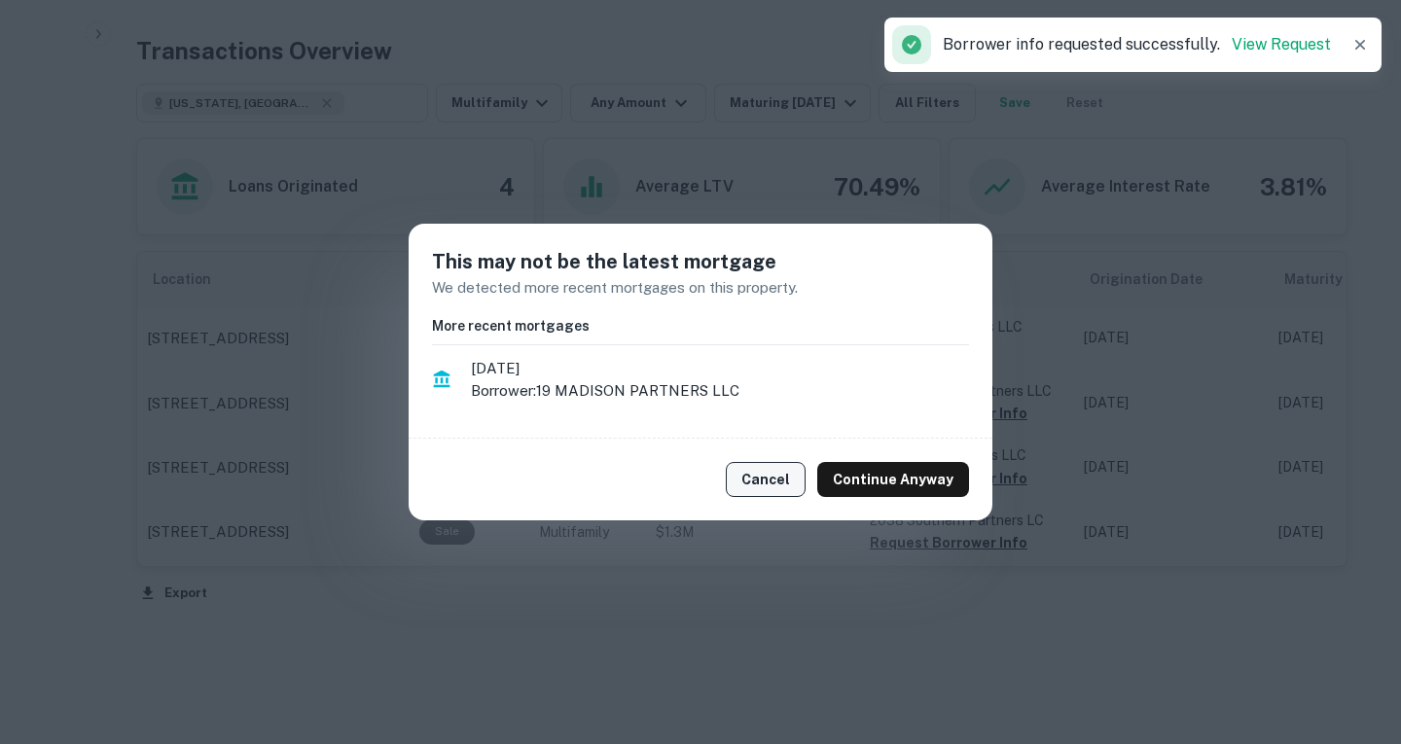
click at [771, 475] on button "Cancel" at bounding box center [766, 479] width 80 height 35
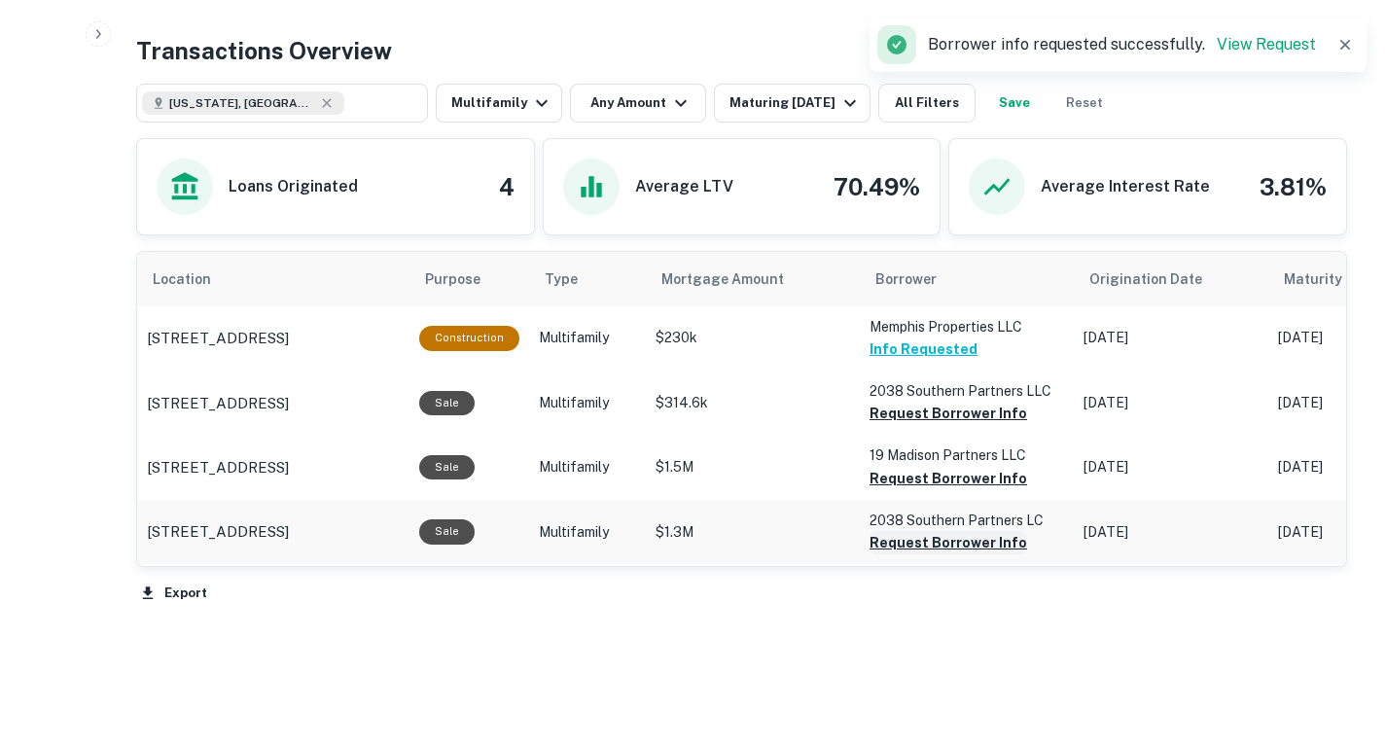
click at [910, 425] on button "Request Borrower Info" at bounding box center [949, 413] width 158 height 23
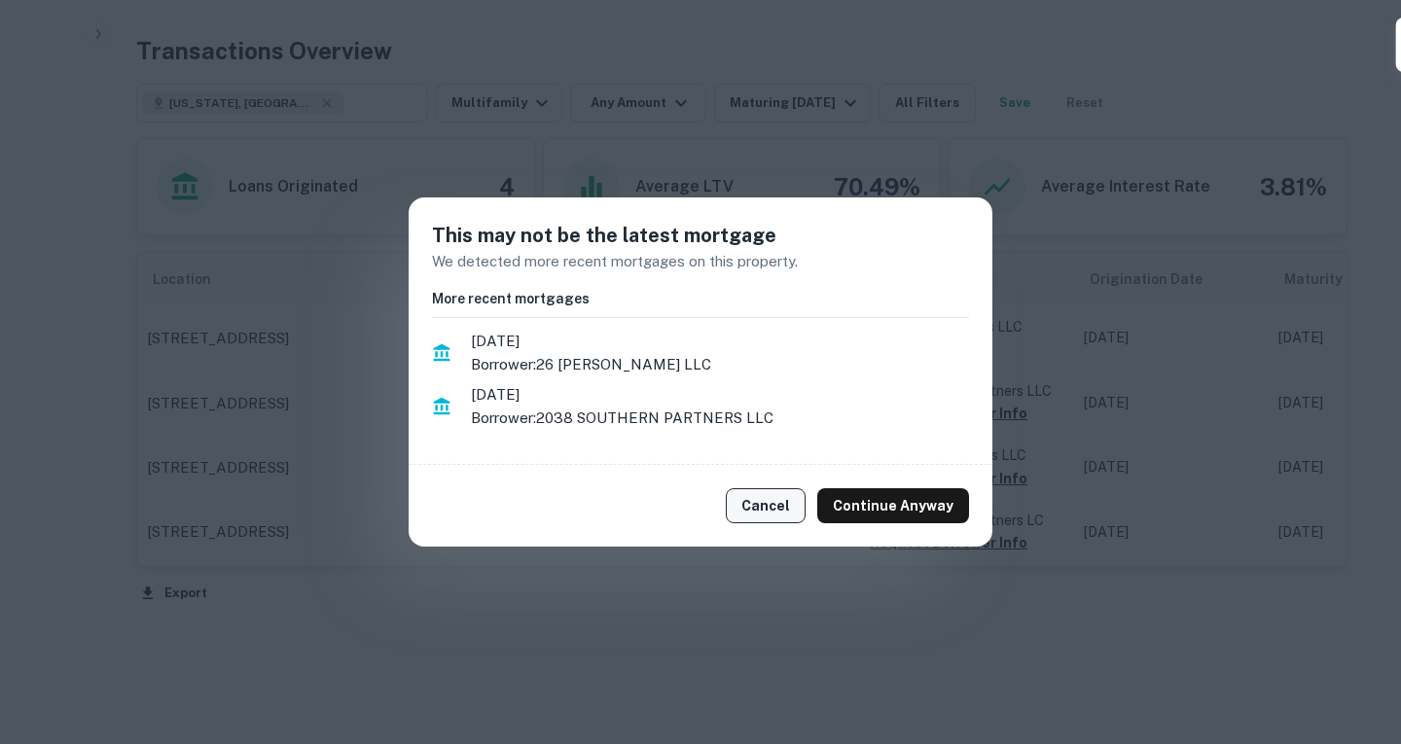
click at [794, 511] on button "Cancel" at bounding box center [766, 505] width 80 height 35
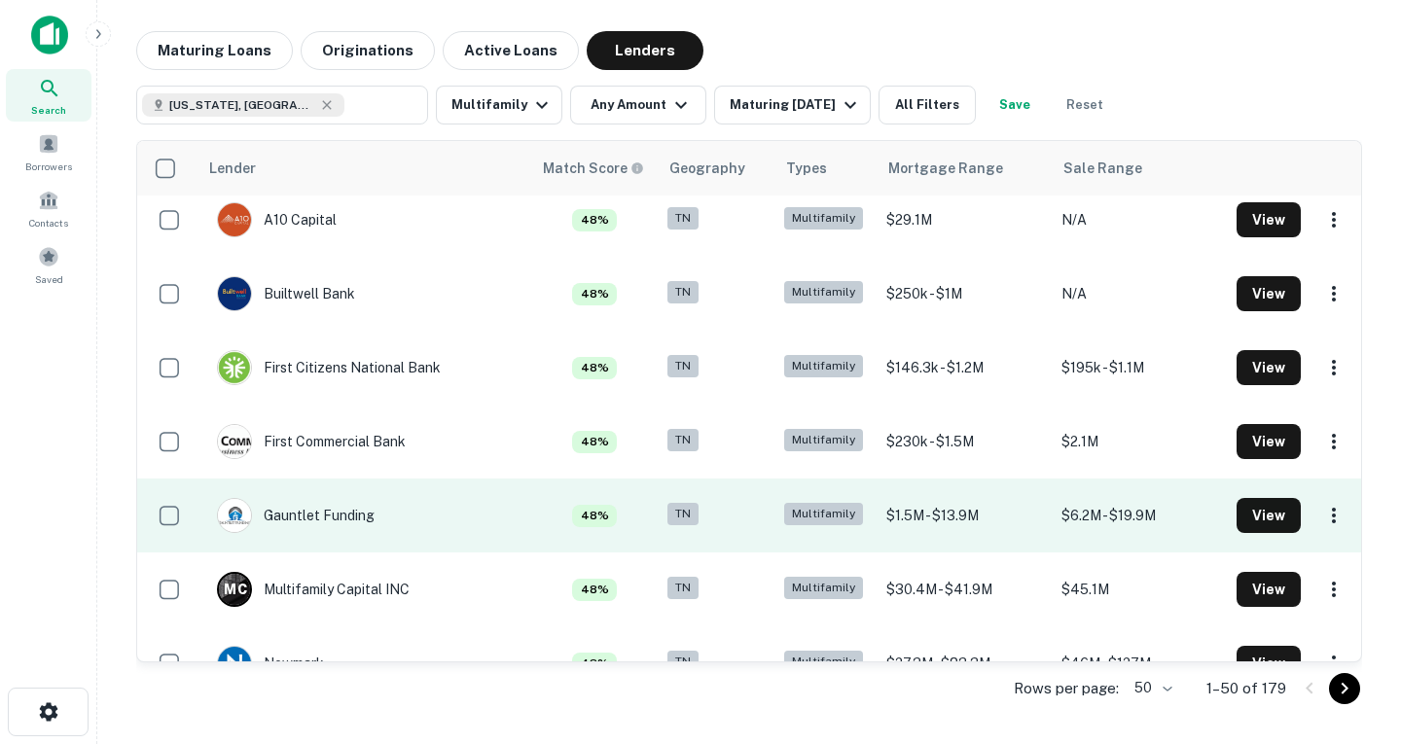
scroll to position [978, 0]
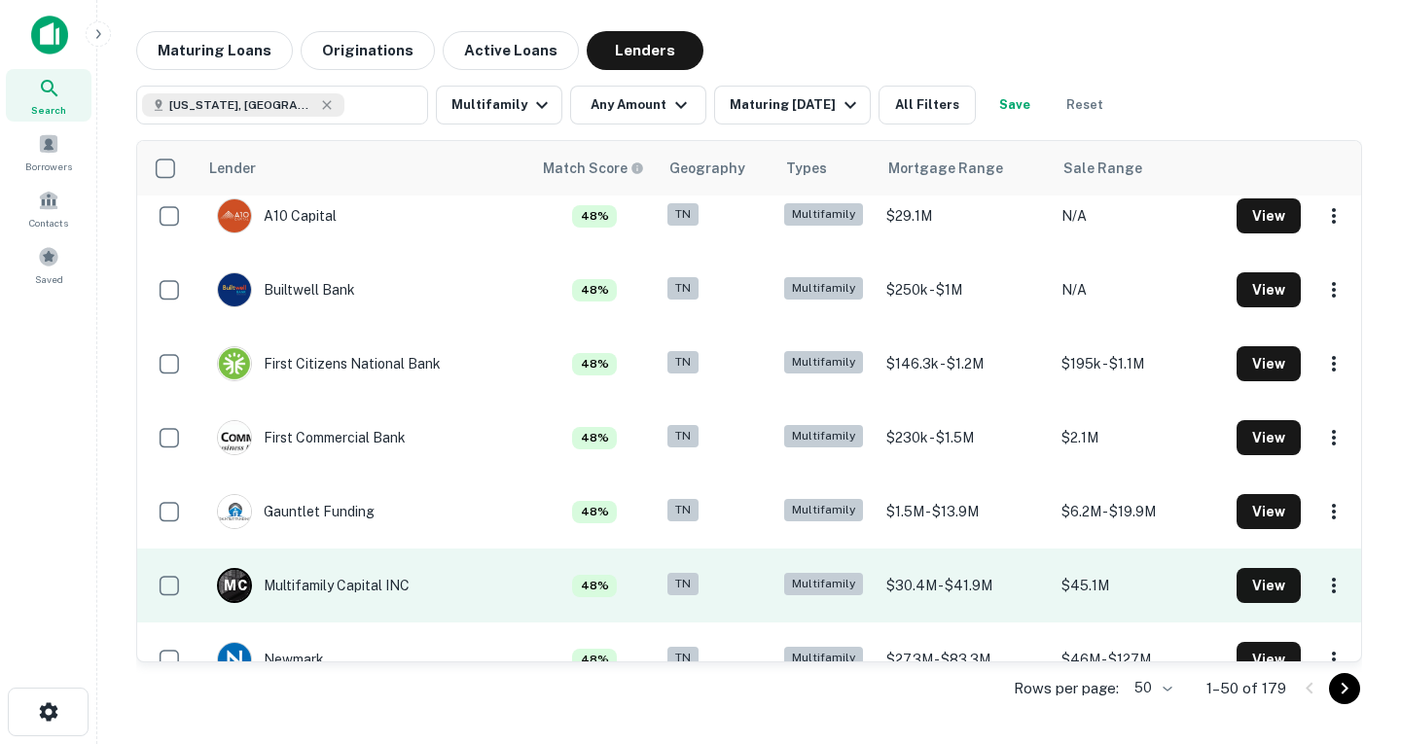
click at [571, 551] on td "48%" at bounding box center [594, 586] width 126 height 74
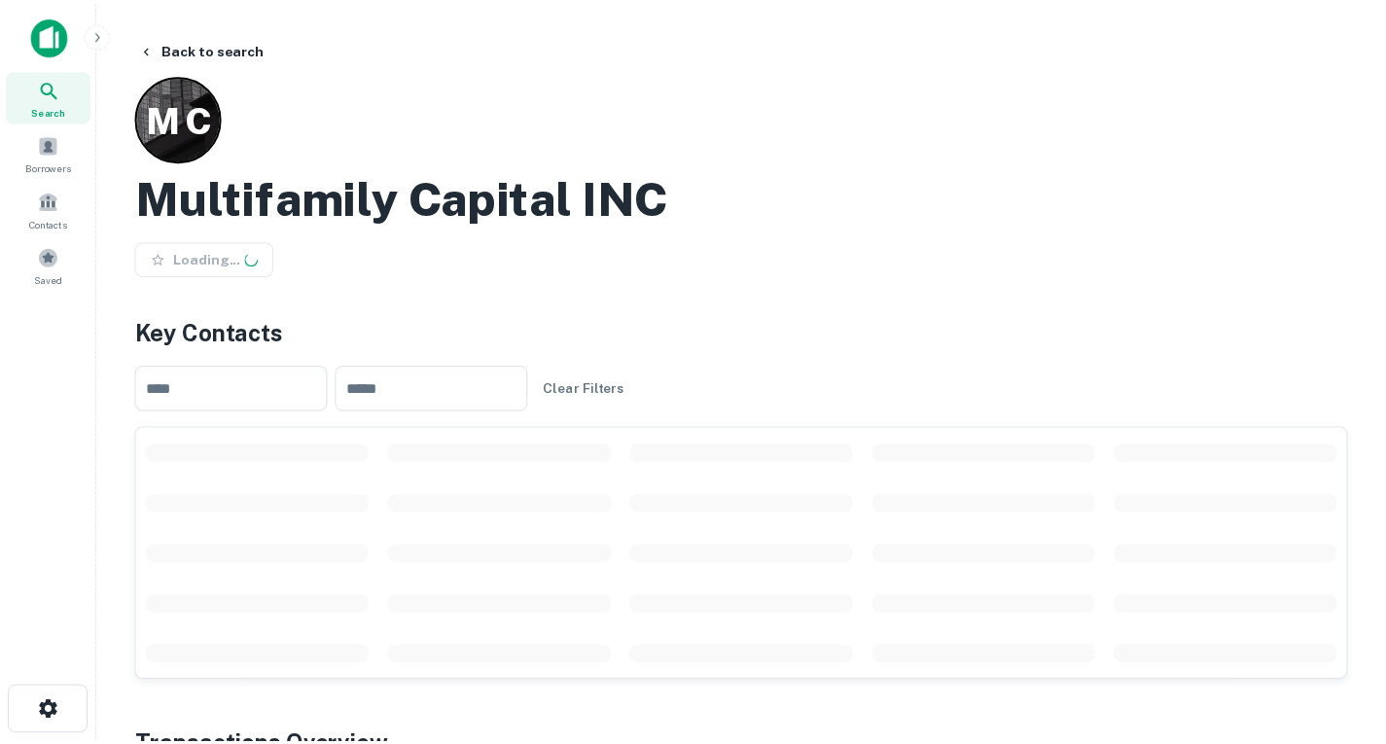
scroll to position [1, 0]
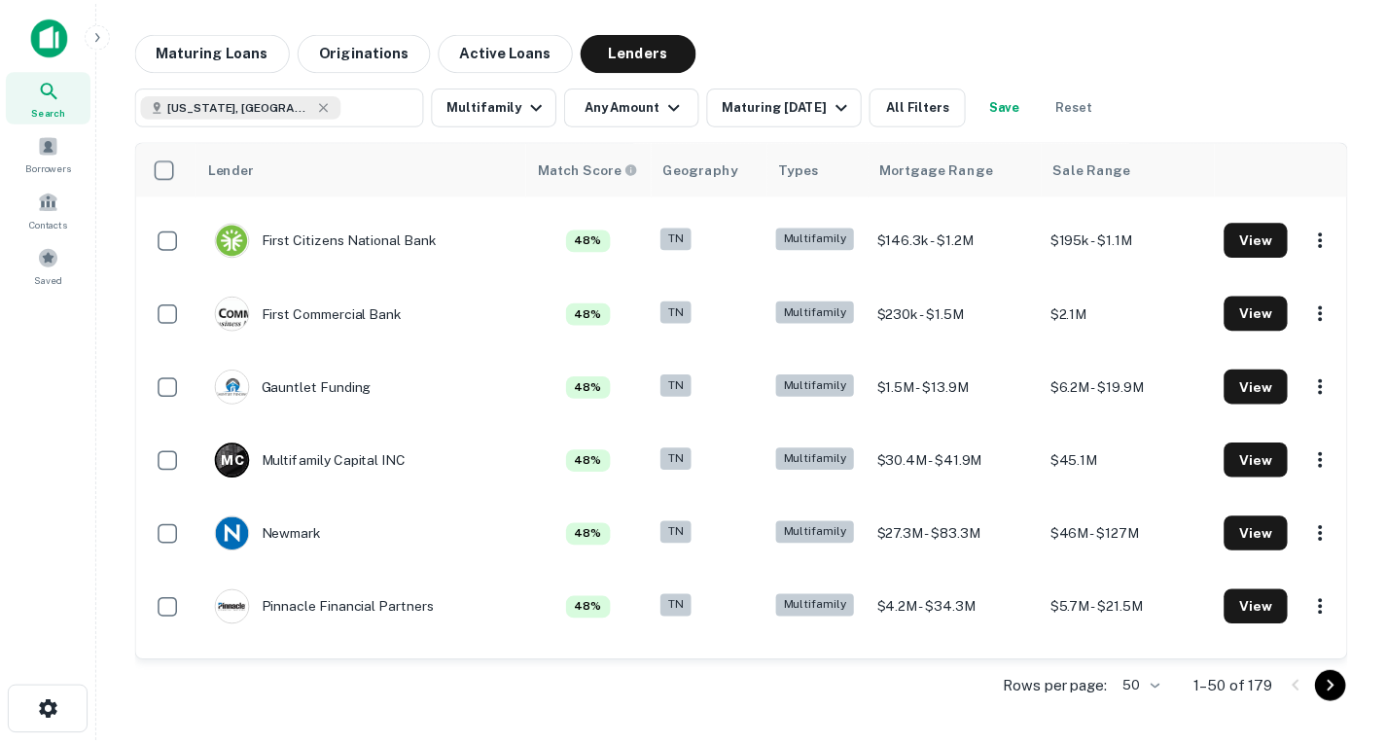
scroll to position [1105, 0]
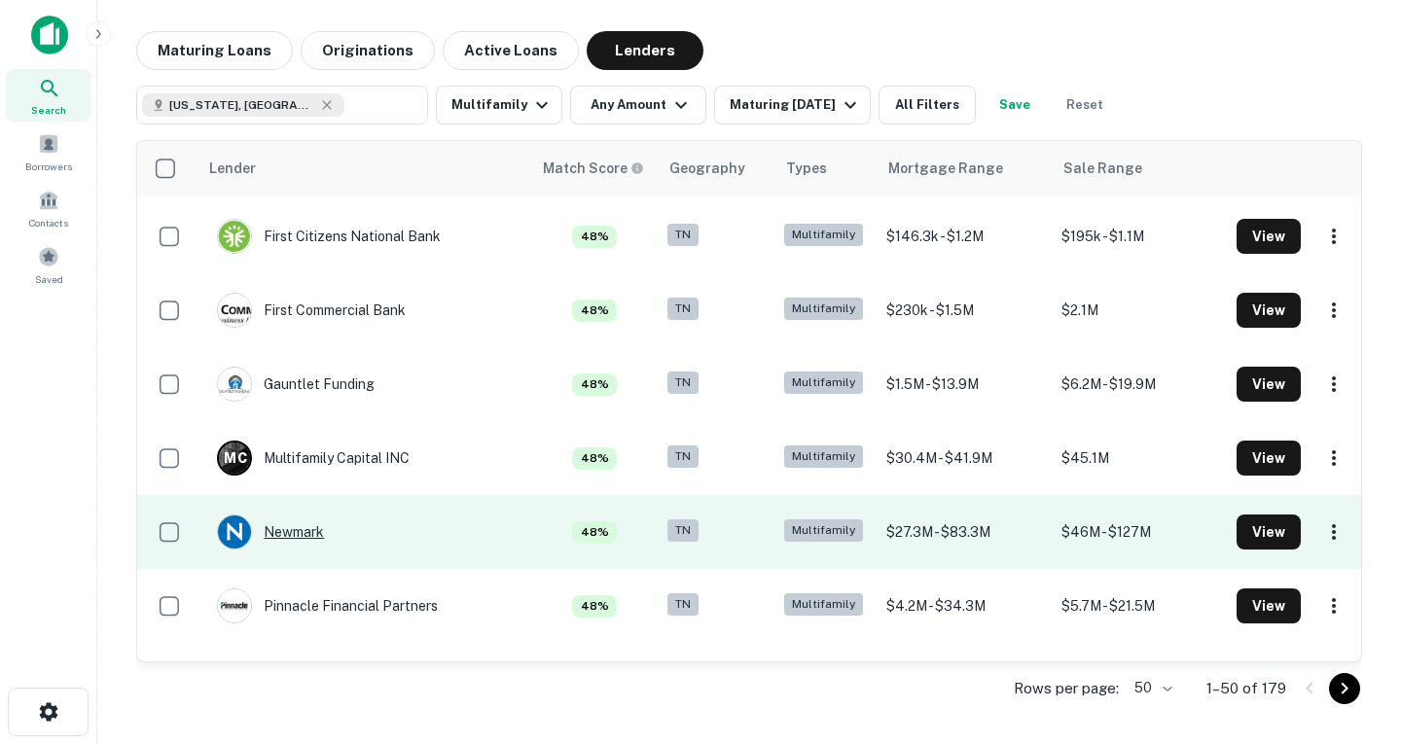
click at [324, 530] on div "Newmark" at bounding box center [270, 532] width 107 height 35
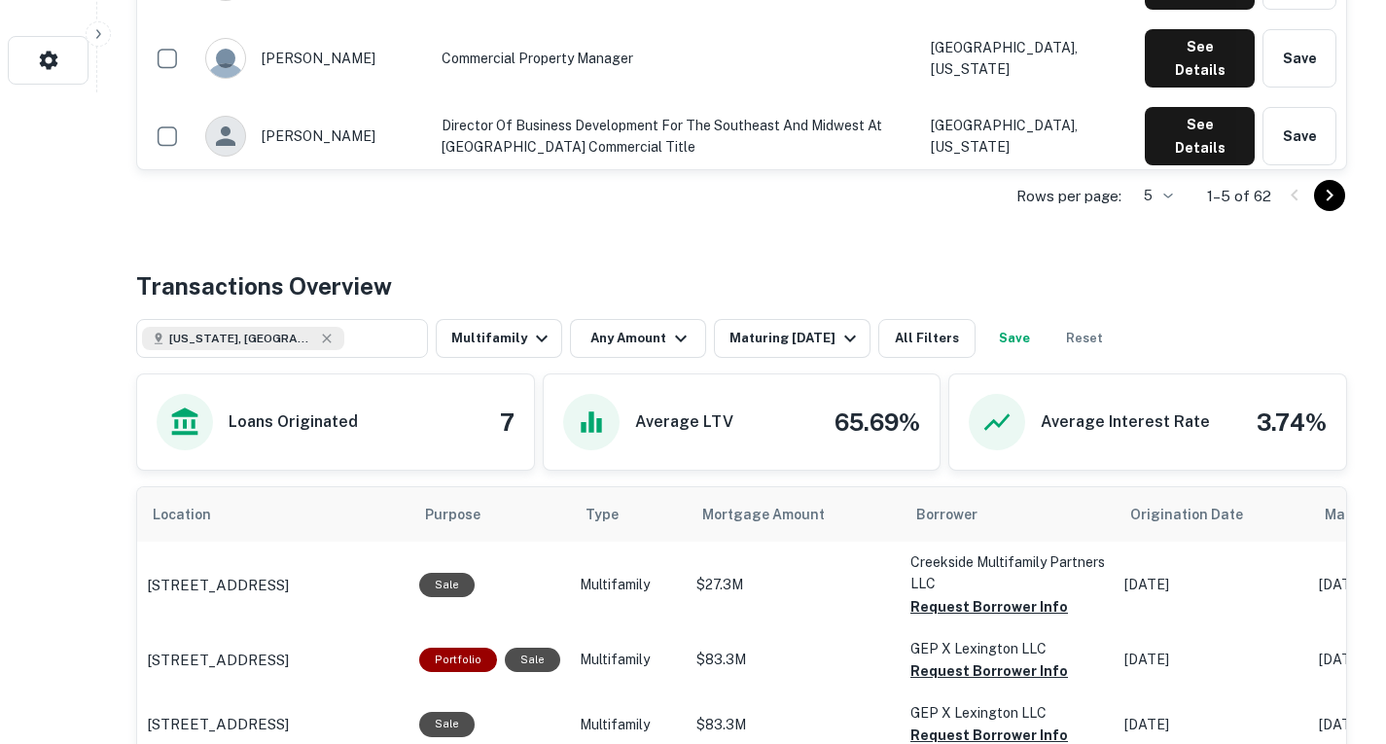
scroll to position [653, 0]
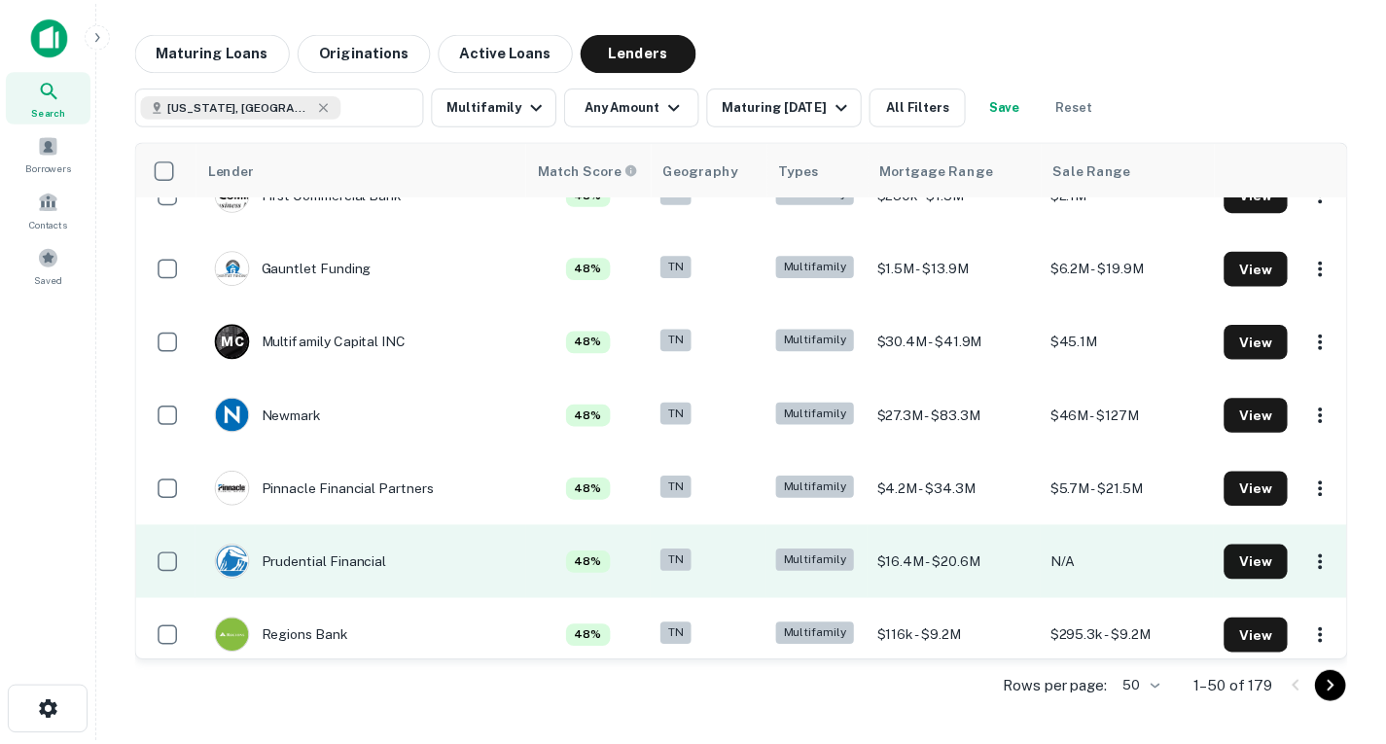
scroll to position [1349, 0]
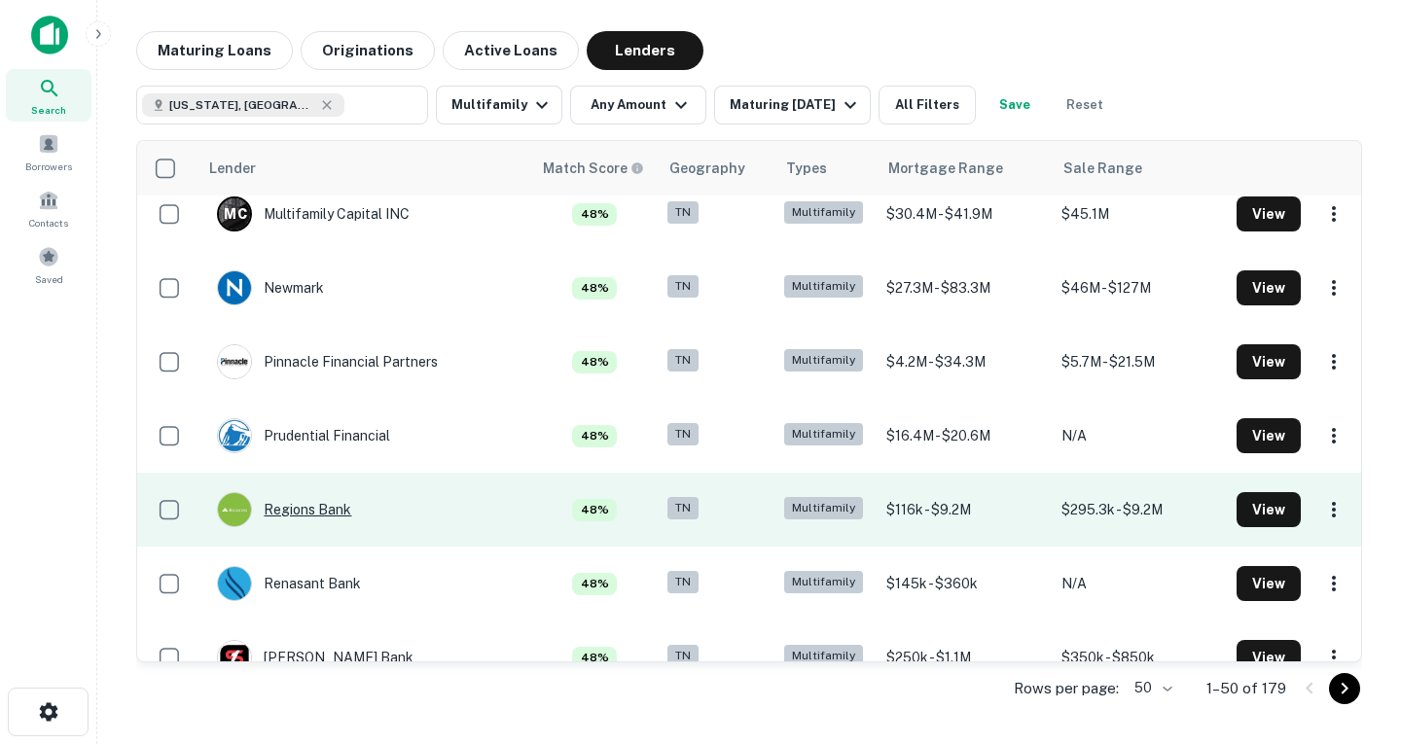
click at [340, 513] on div "Regions Bank" at bounding box center [284, 509] width 134 height 35
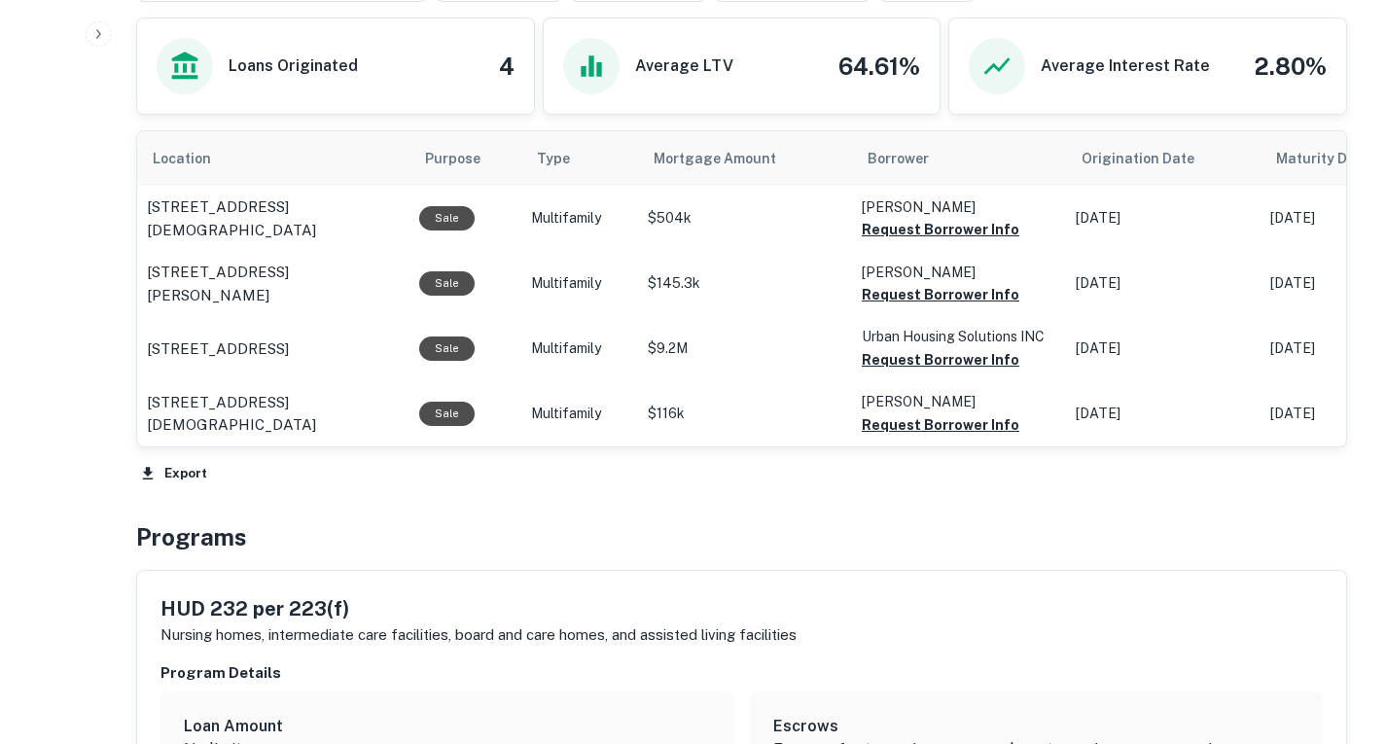
scroll to position [927, 0]
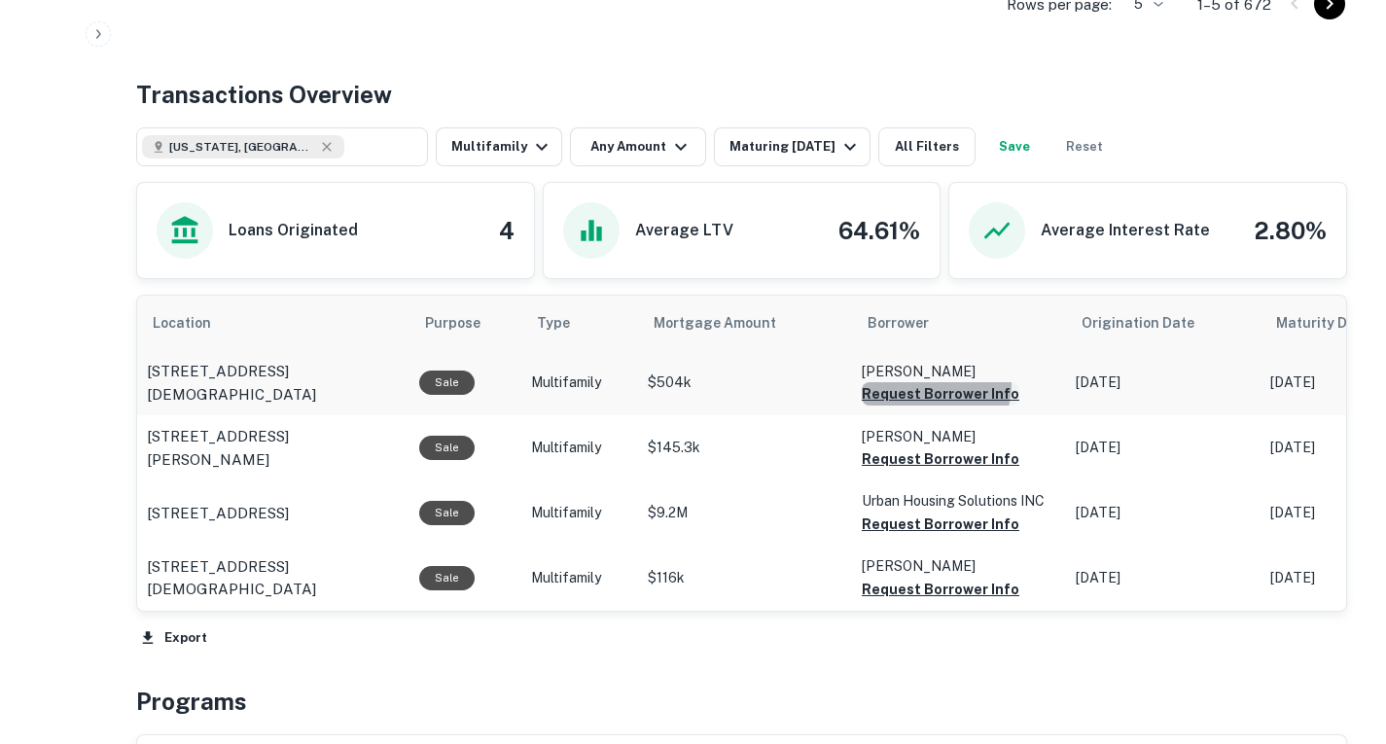
click at [931, 385] on button "Request Borrower Info" at bounding box center [941, 393] width 158 height 23
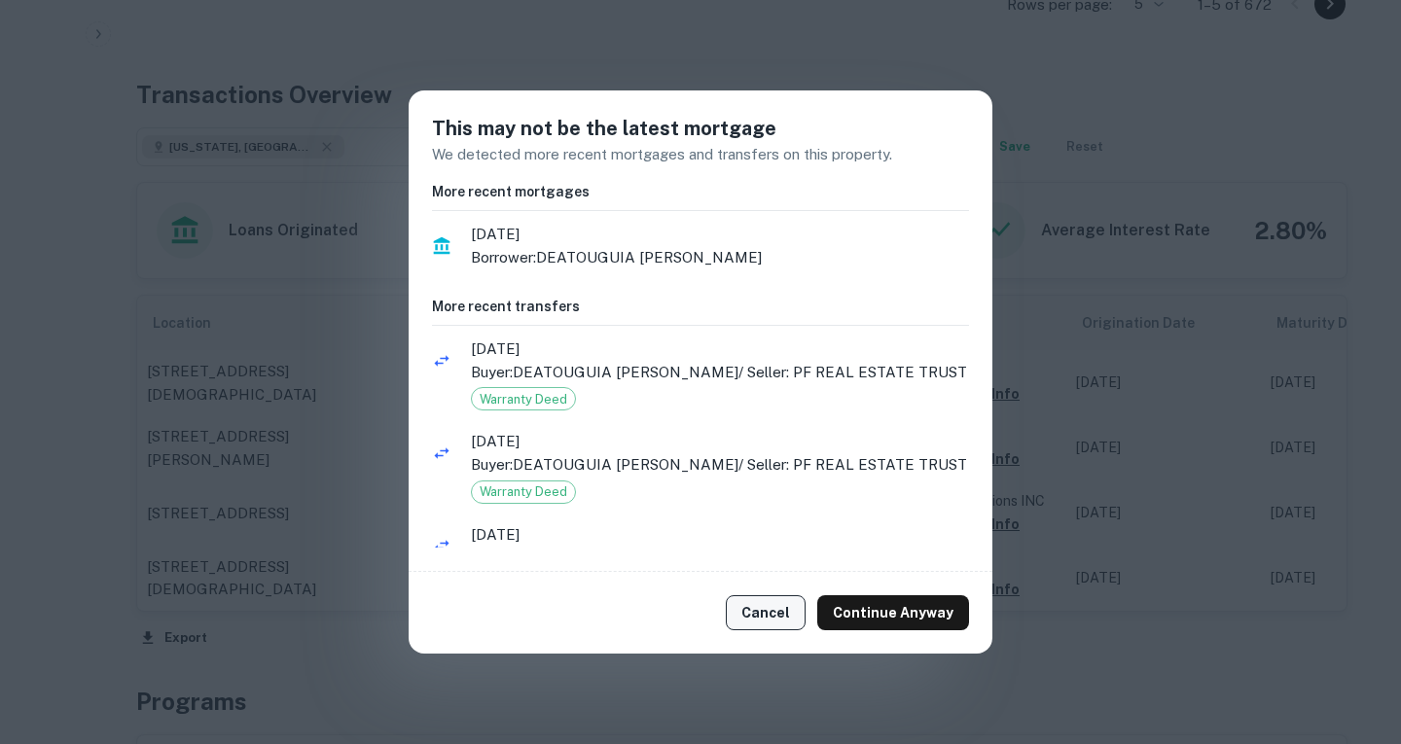
click at [757, 617] on button "Cancel" at bounding box center [766, 612] width 80 height 35
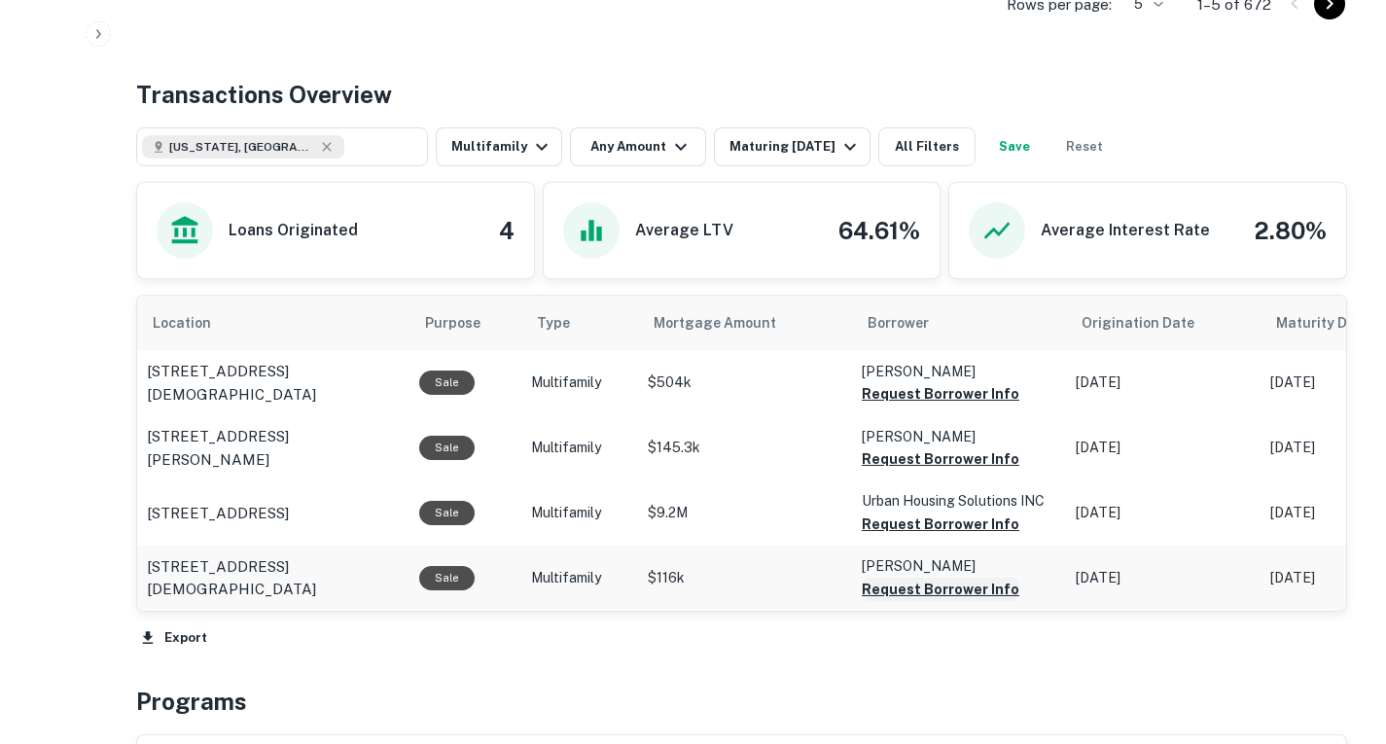
click at [940, 406] on button "Request Borrower Info" at bounding box center [941, 393] width 158 height 23
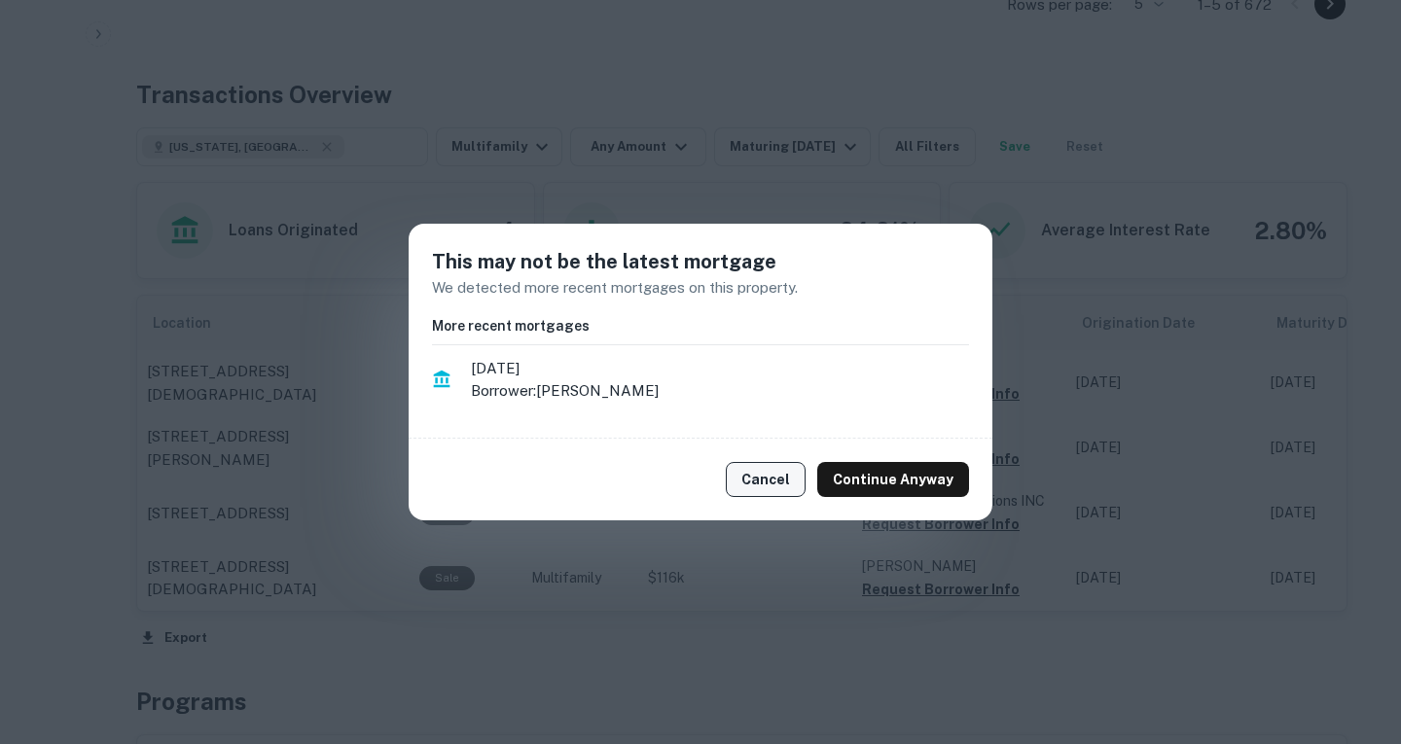
click at [789, 481] on button "Cancel" at bounding box center [766, 479] width 80 height 35
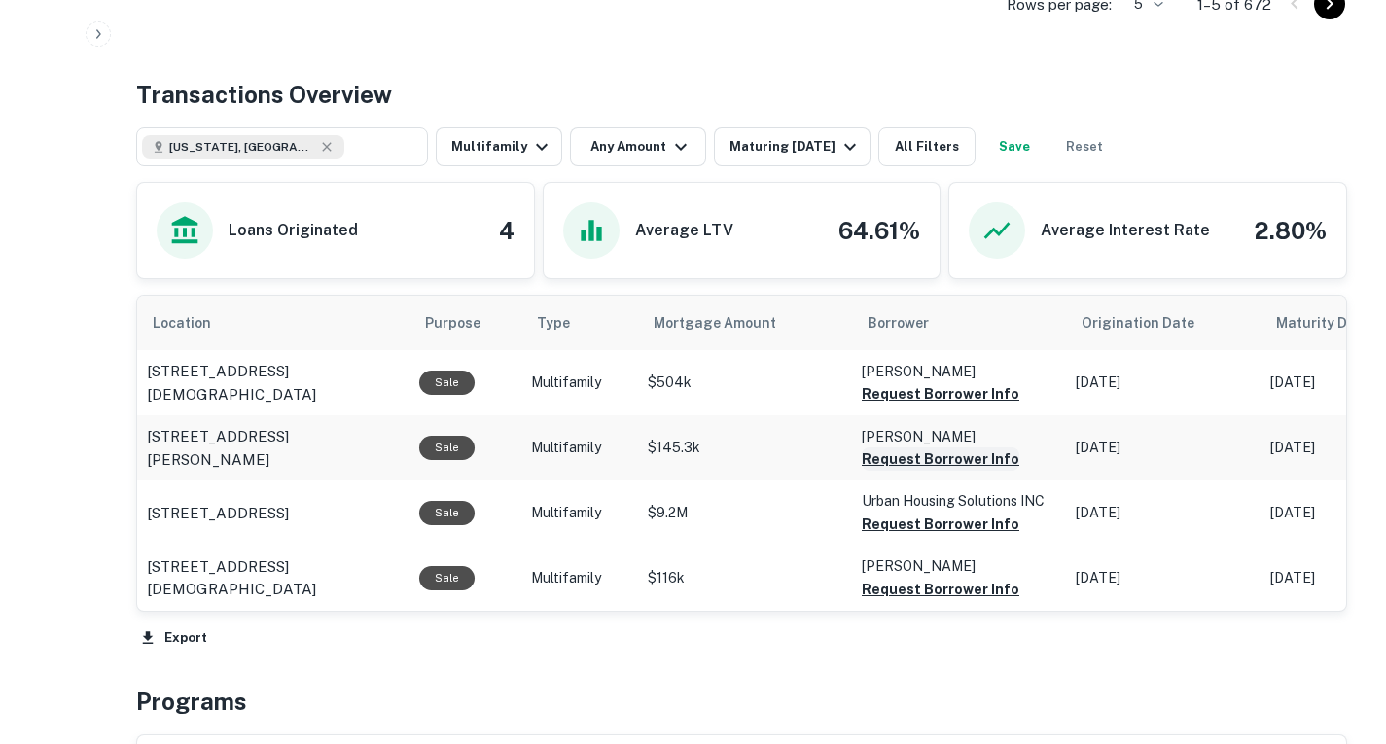
click at [942, 406] on button "Request Borrower Info" at bounding box center [941, 393] width 158 height 23
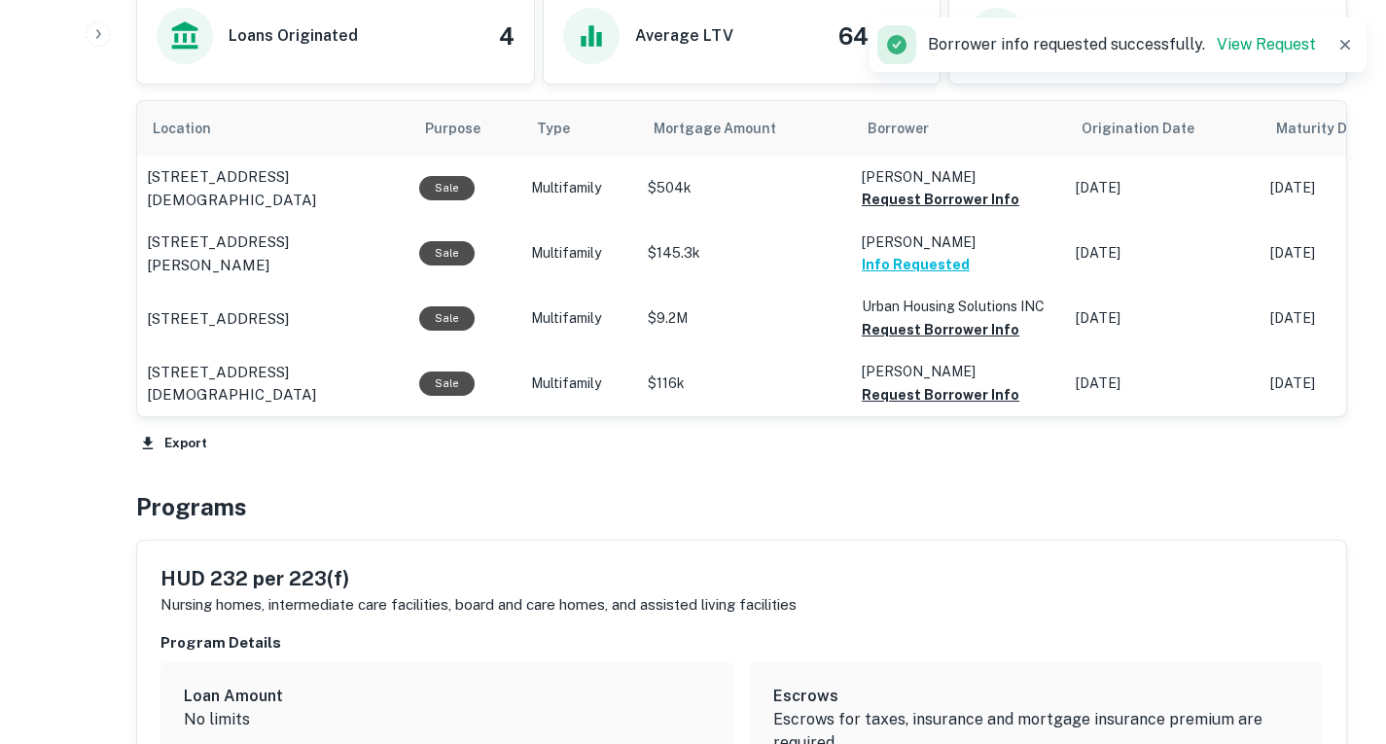
scroll to position [974, 0]
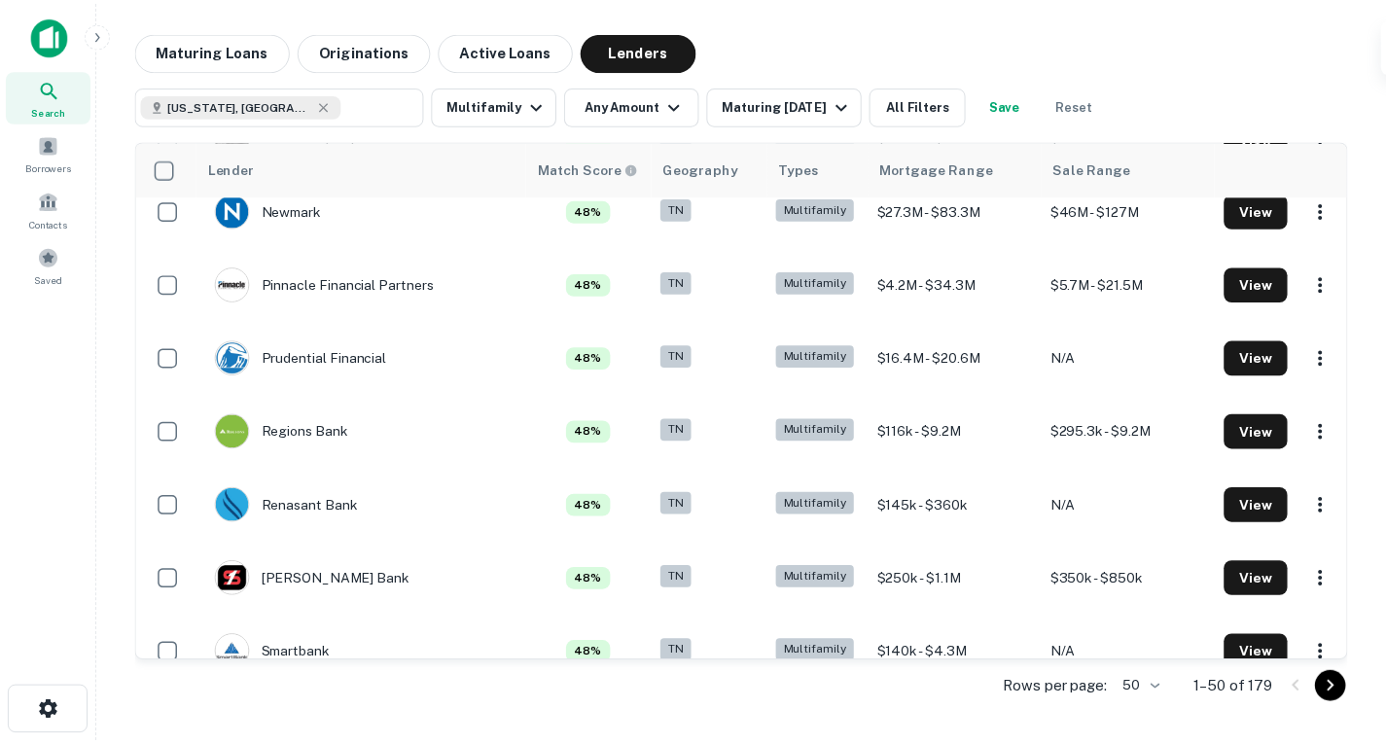
scroll to position [1430, 0]
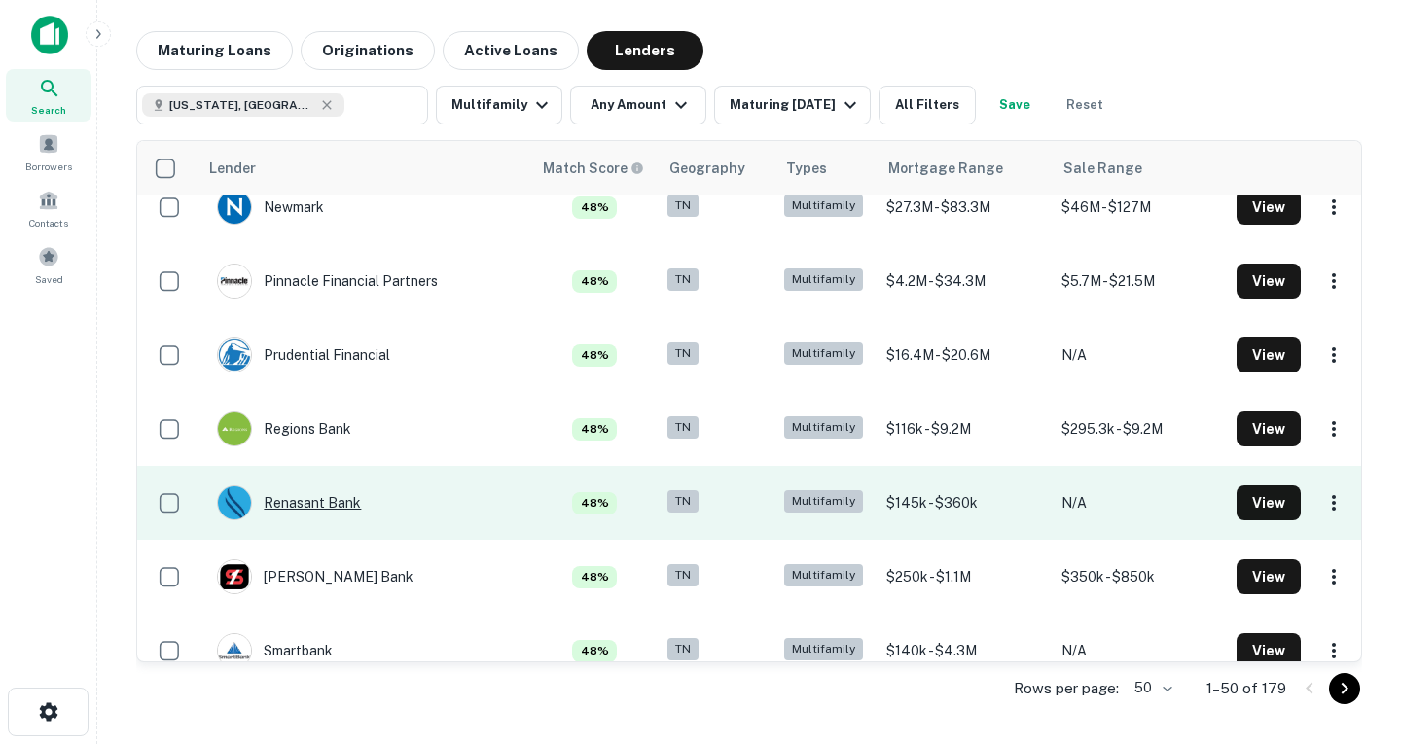
click at [307, 502] on div "Renasant Bank" at bounding box center [289, 502] width 144 height 35
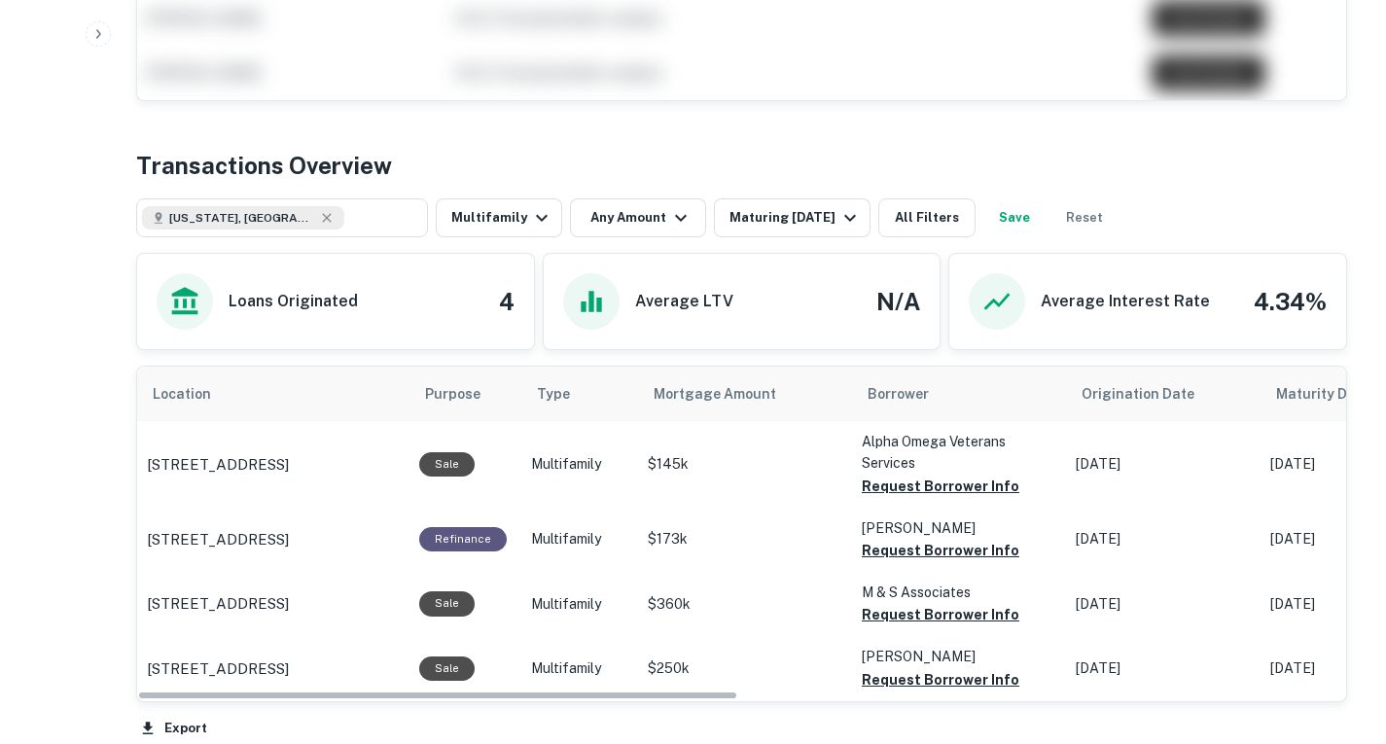
scroll to position [820, 0]
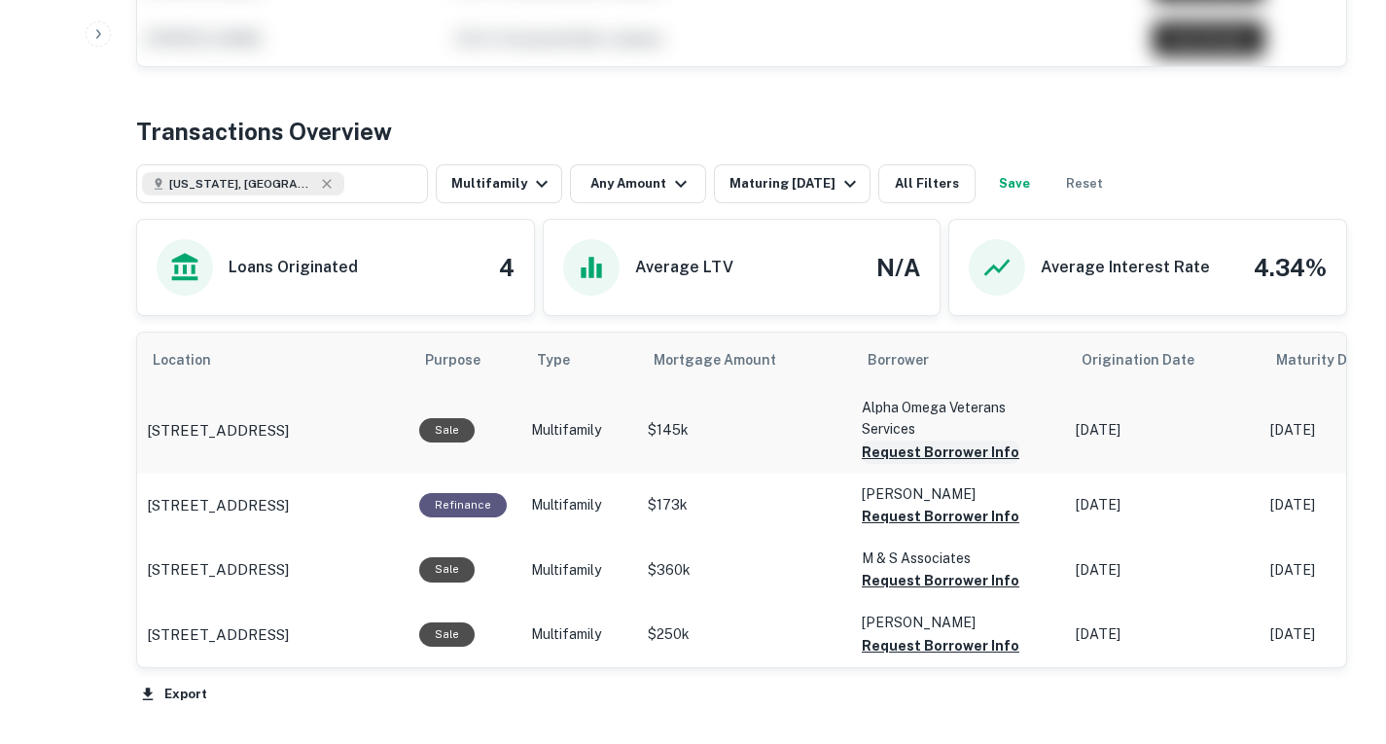
click at [924, 454] on button "Request Borrower Info" at bounding box center [941, 452] width 158 height 23
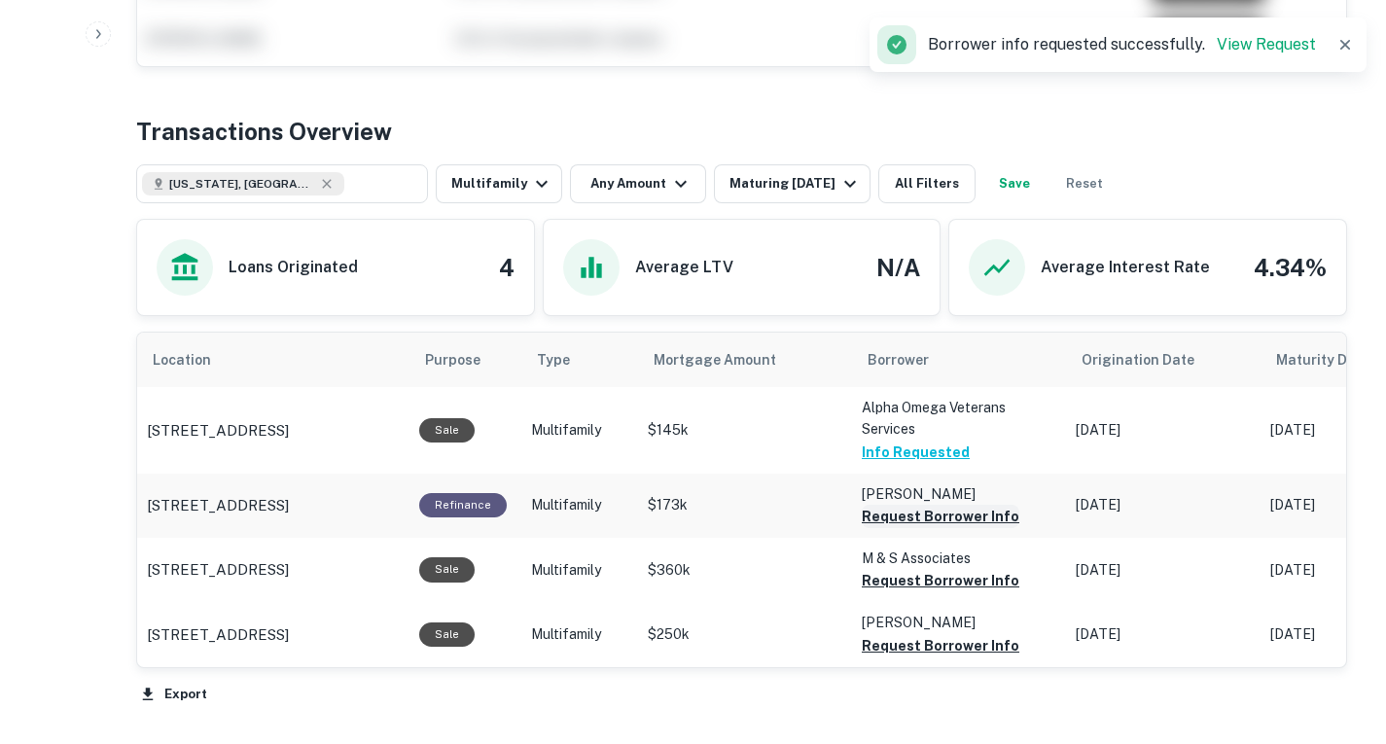
click at [910, 508] on button "Request Borrower Info" at bounding box center [941, 516] width 158 height 23
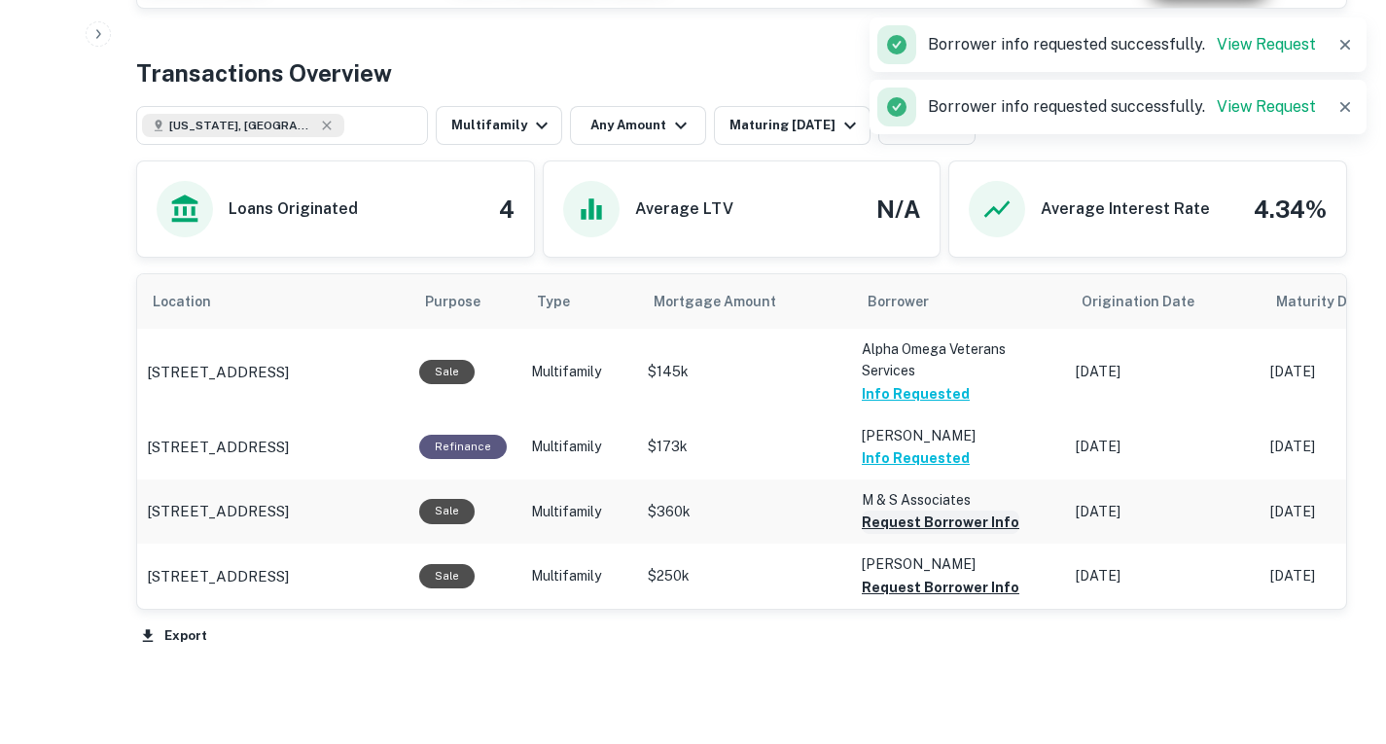
scroll to position [880, 0]
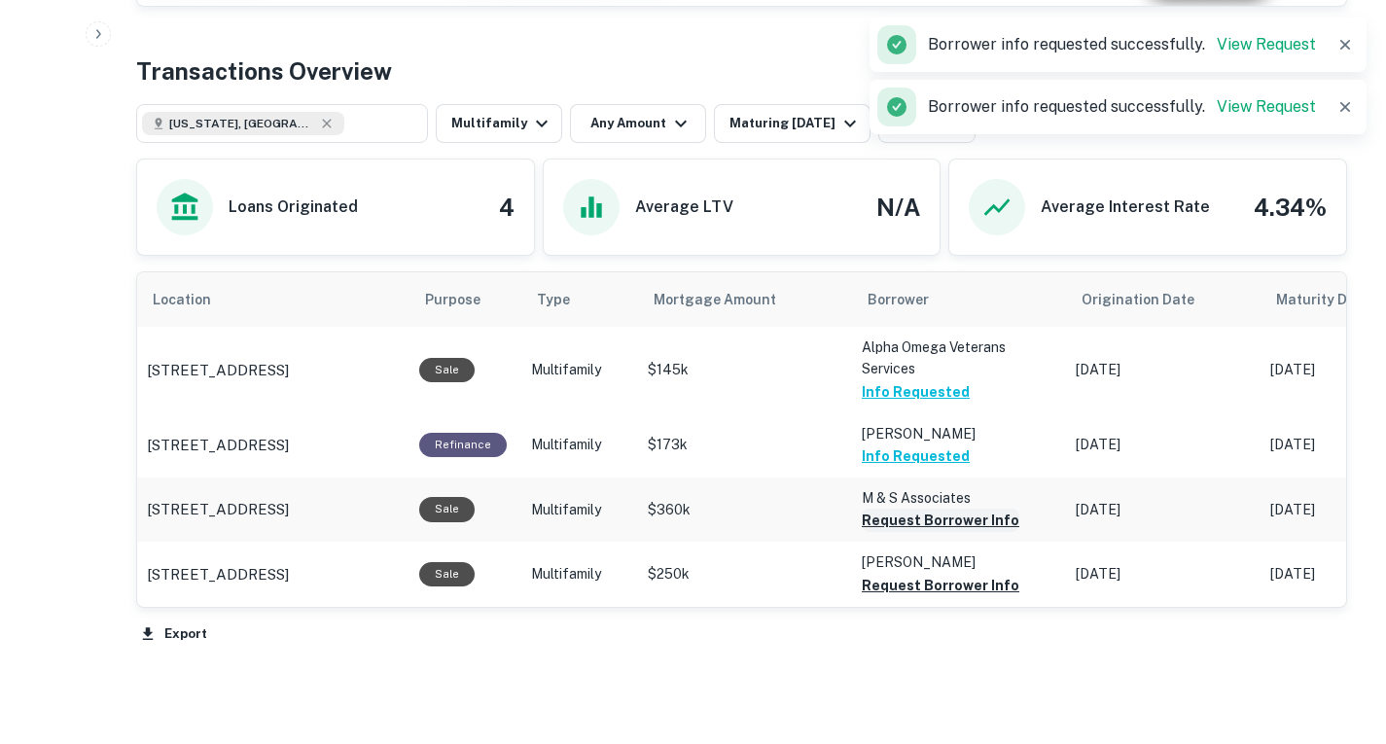
click at [911, 517] on button "Request Borrower Info" at bounding box center [941, 520] width 158 height 23
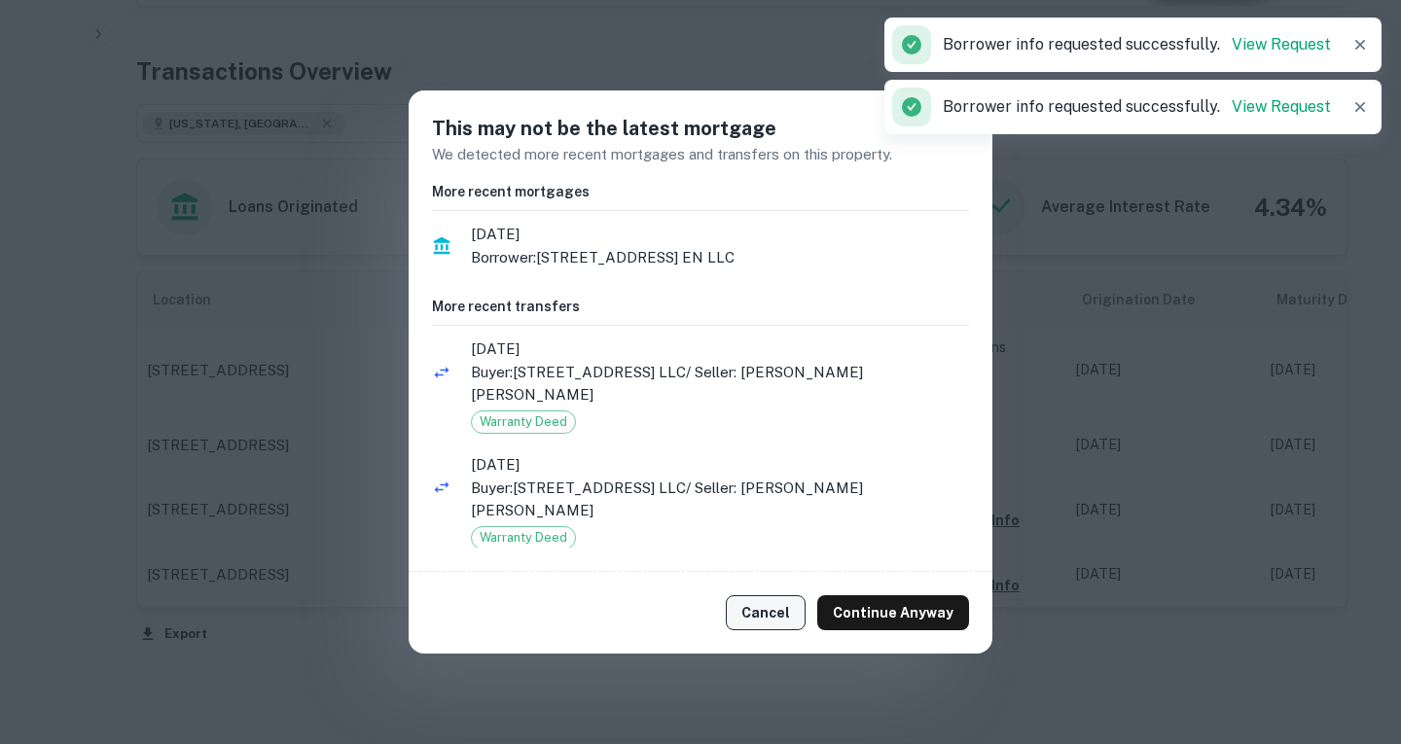
click at [756, 612] on button "Cancel" at bounding box center [766, 612] width 80 height 35
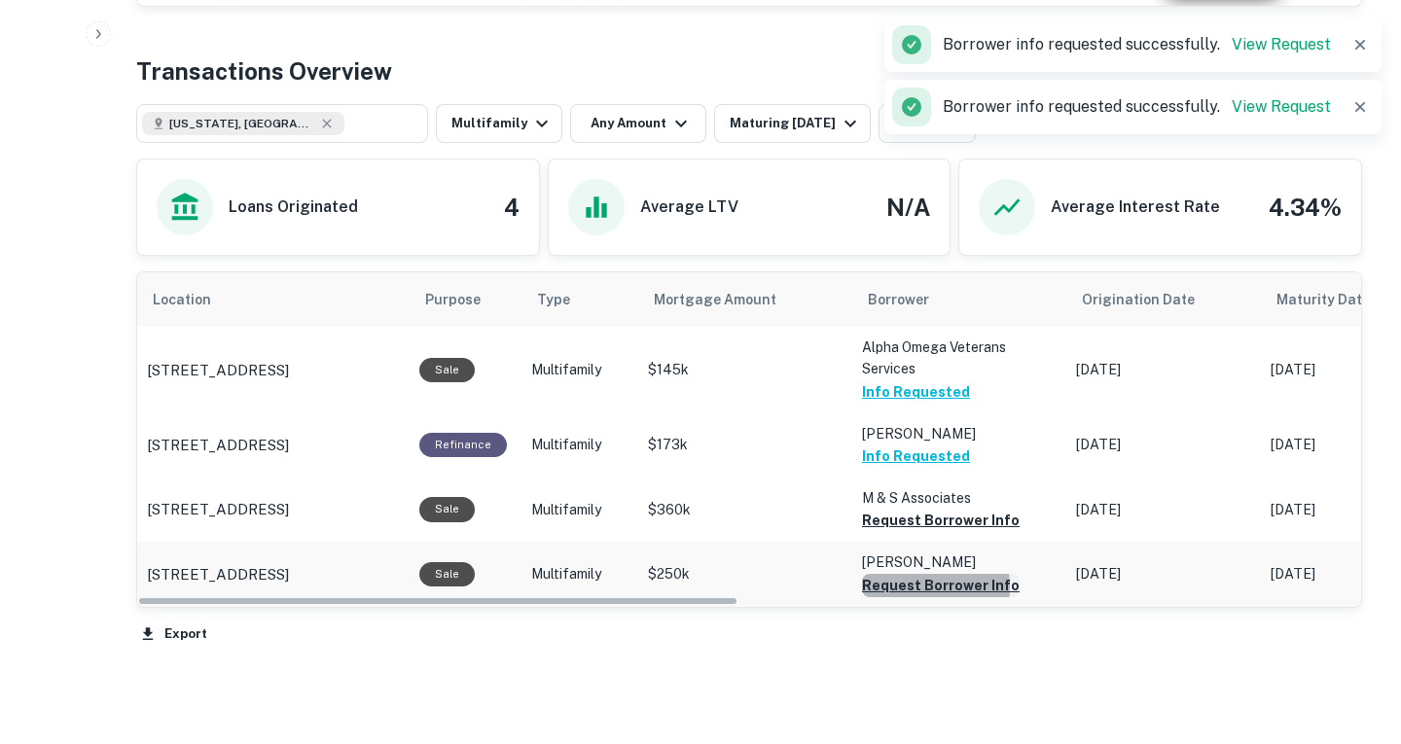
click at [899, 532] on button "Request Borrower Info" at bounding box center [941, 520] width 158 height 23
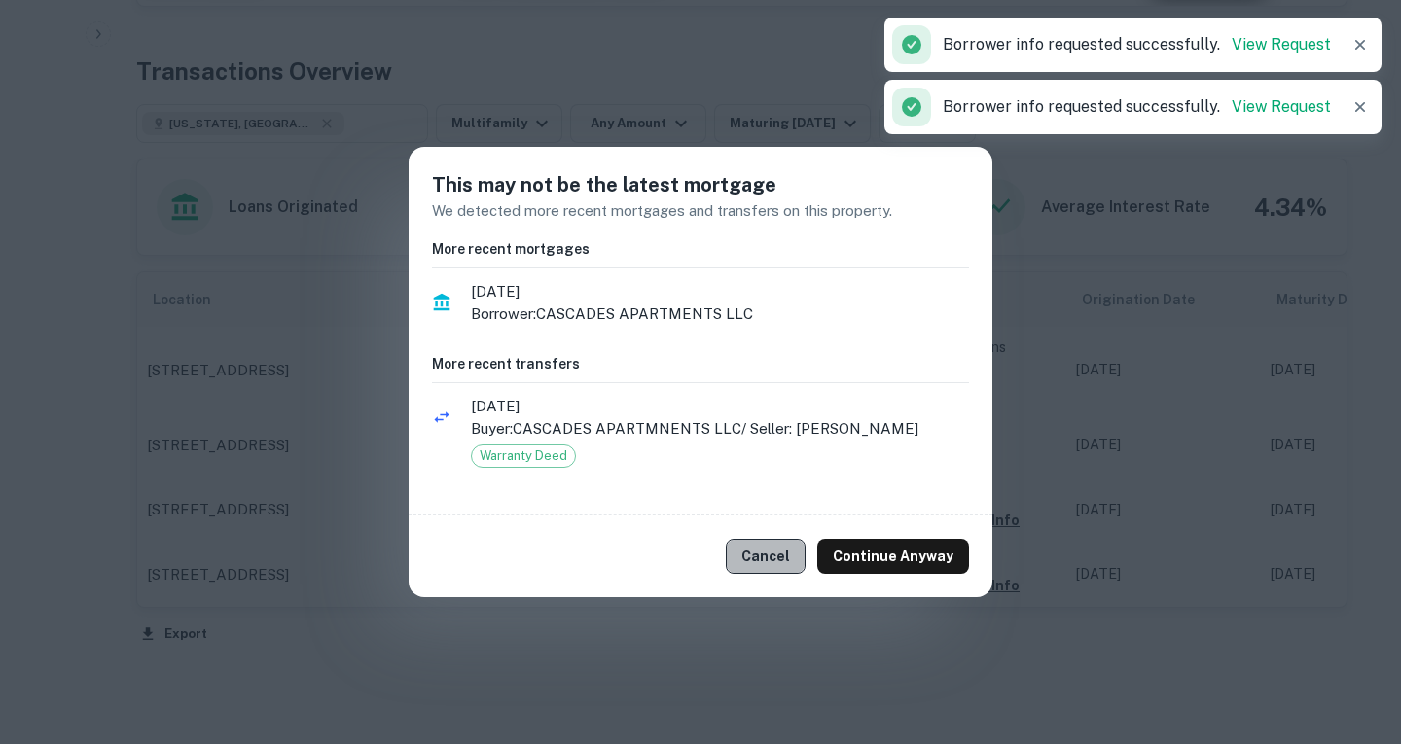
click at [766, 544] on button "Cancel" at bounding box center [766, 556] width 80 height 35
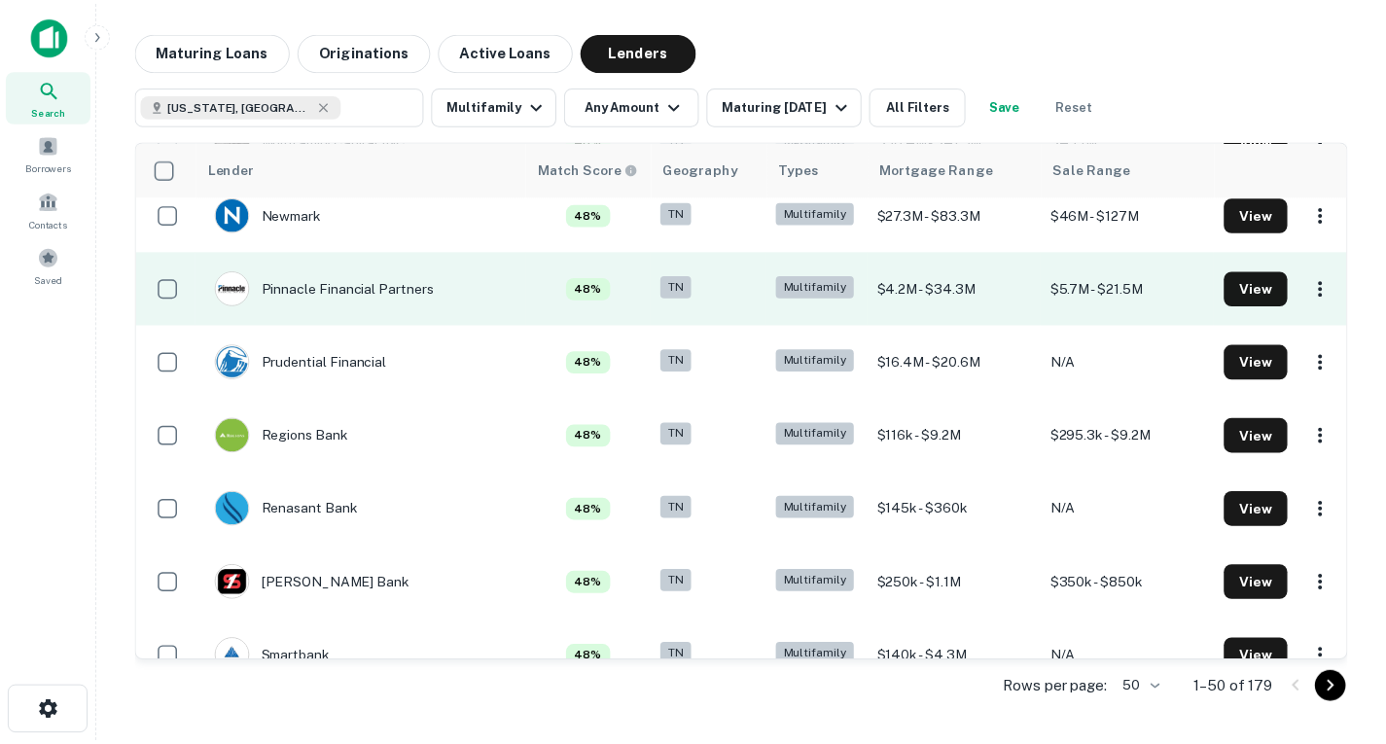
scroll to position [1430, 0]
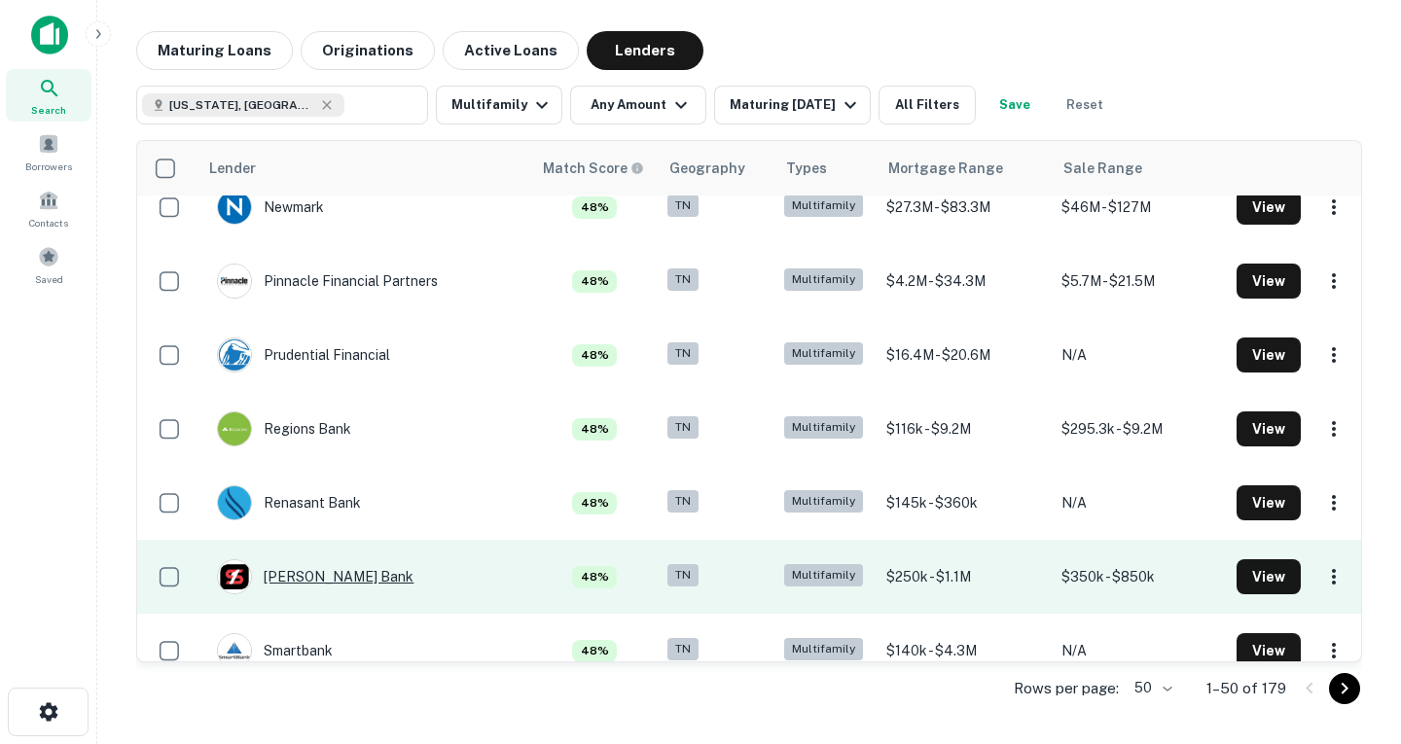
click at [344, 586] on div "[PERSON_NAME] Bank" at bounding box center [315, 576] width 196 height 35
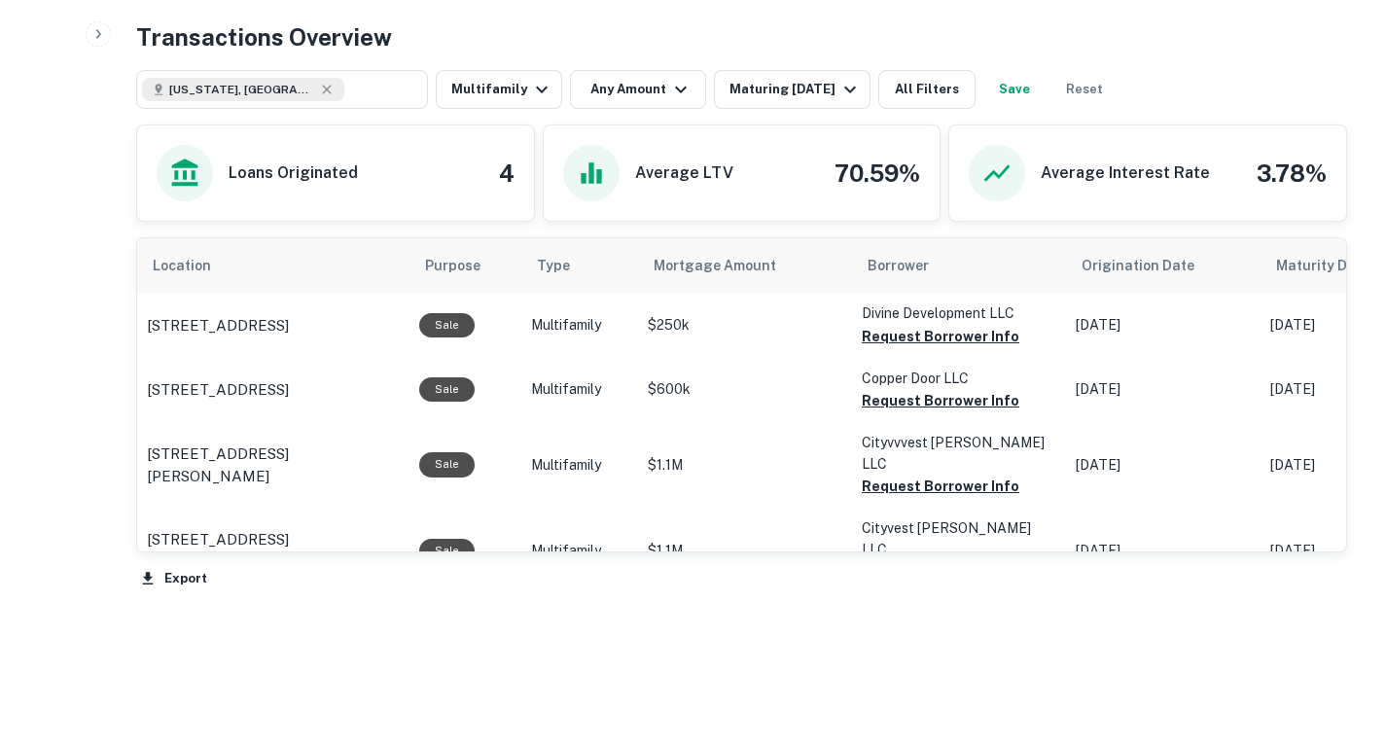
scroll to position [929, 0]
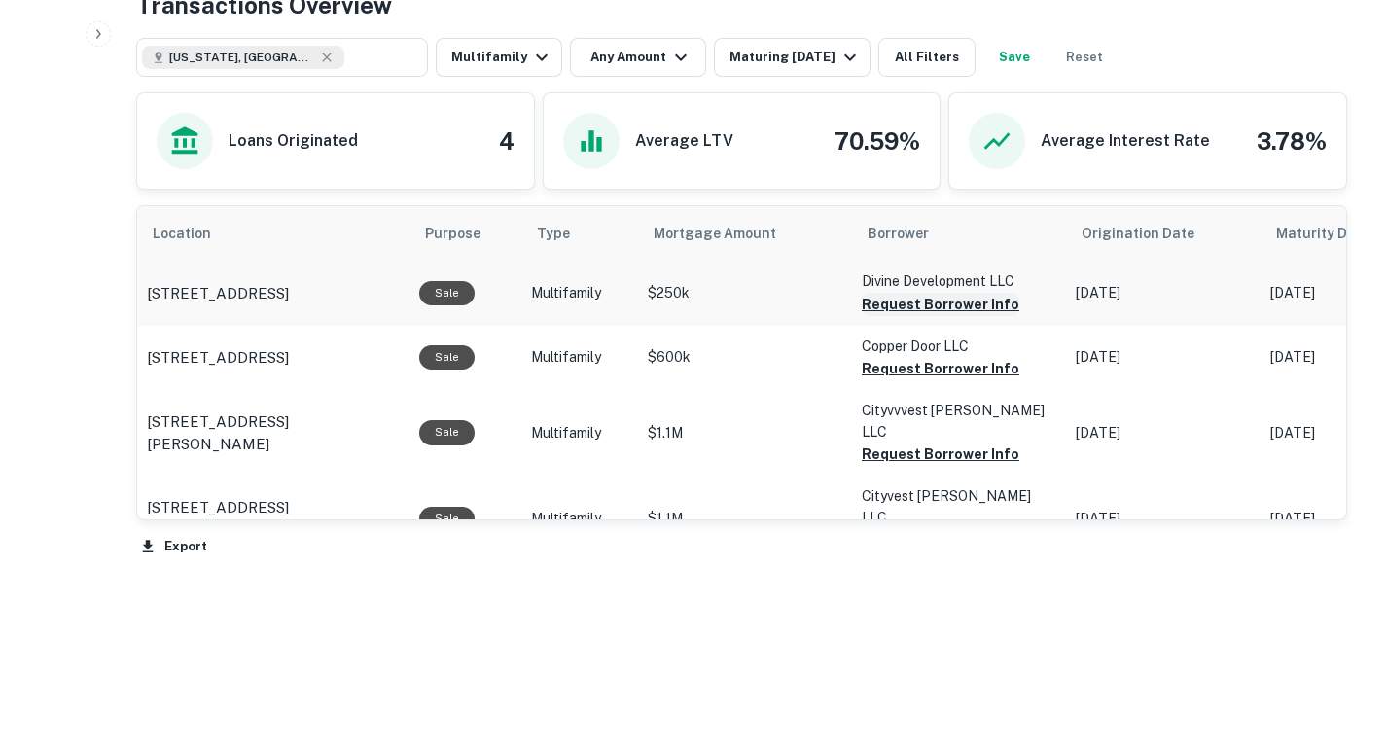
click at [892, 316] on button "Request Borrower Info" at bounding box center [941, 304] width 158 height 23
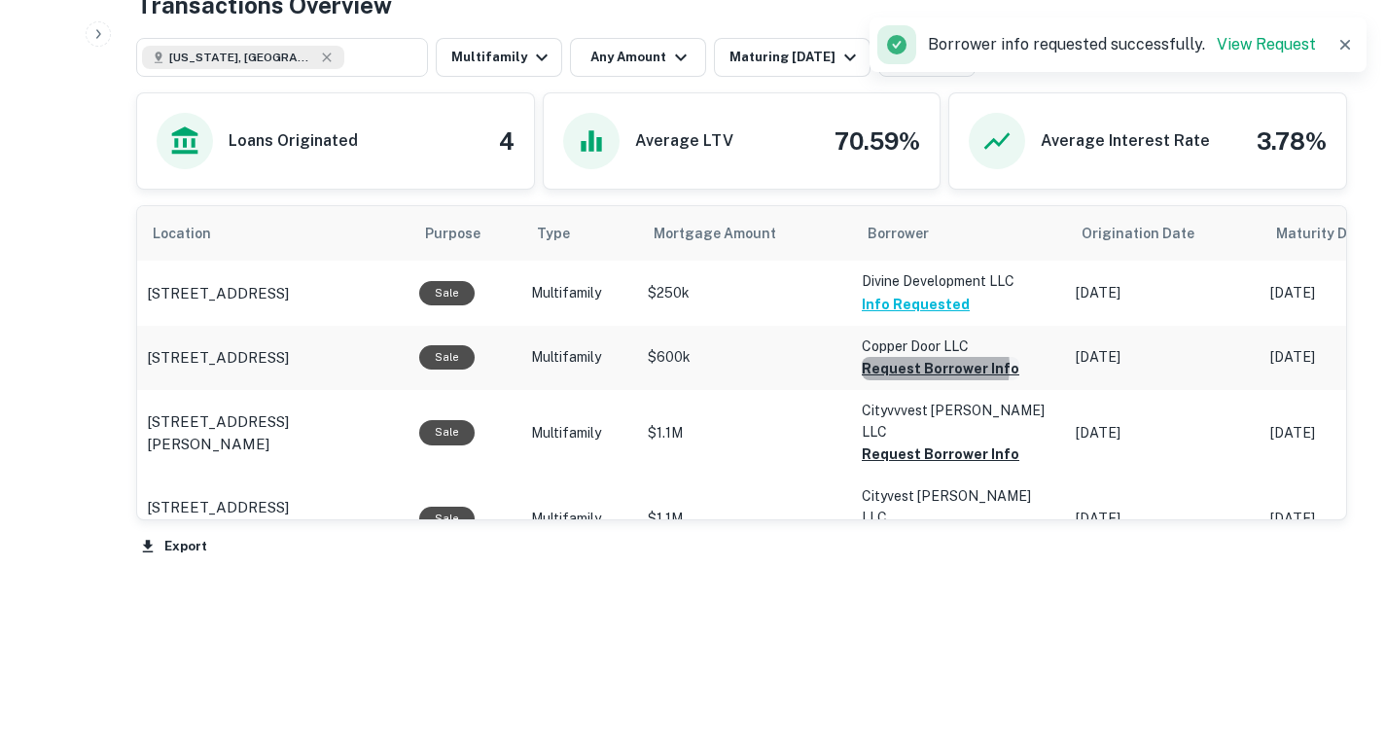
click at [923, 380] on button "Request Borrower Info" at bounding box center [941, 368] width 158 height 23
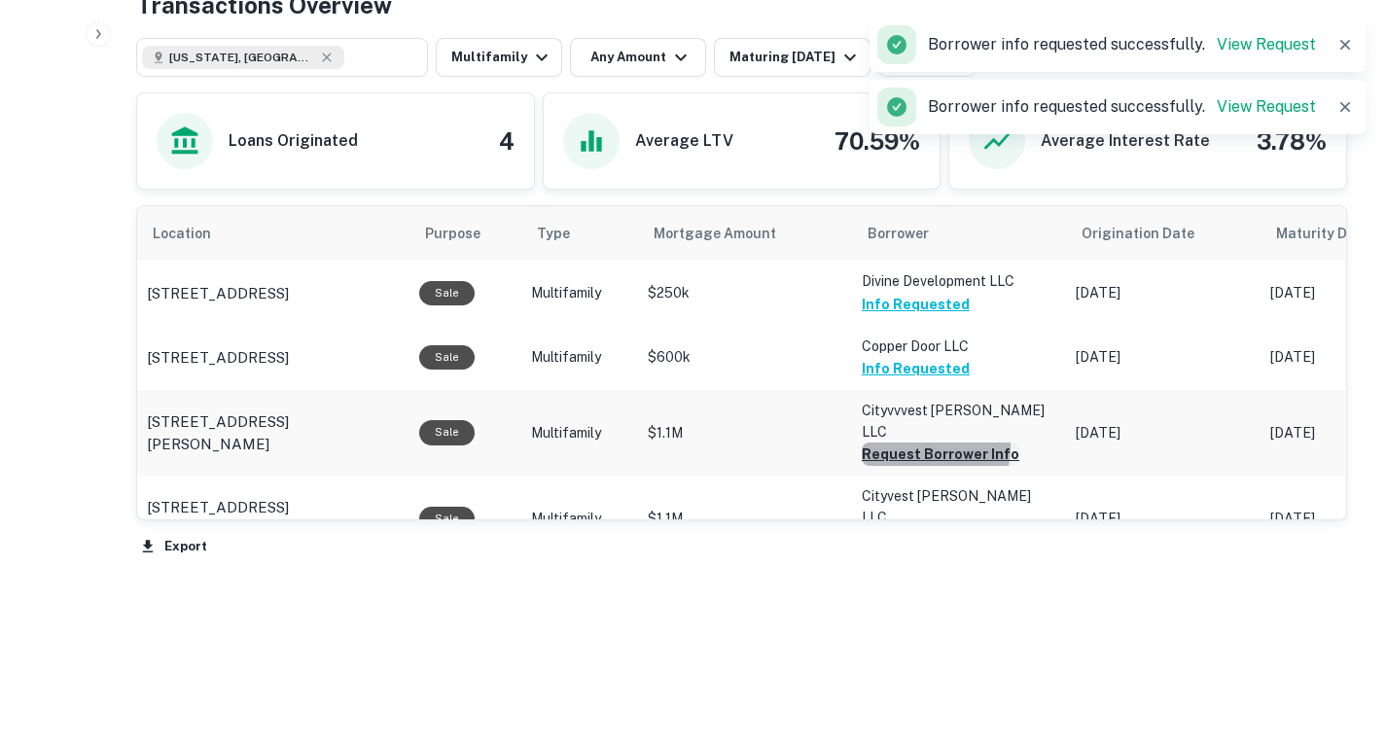
click at [925, 466] on button "Request Borrower Info" at bounding box center [941, 454] width 158 height 23
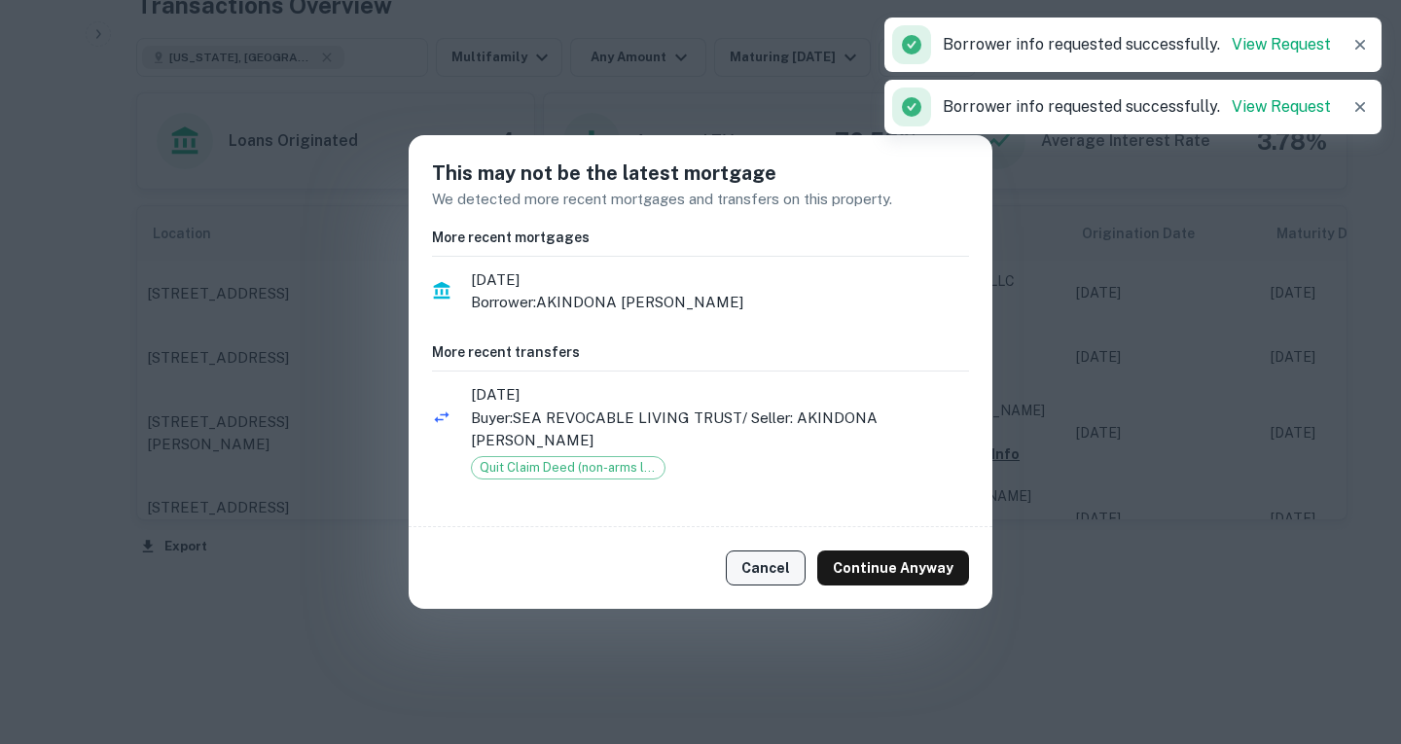
click at [777, 551] on button "Cancel" at bounding box center [766, 568] width 80 height 35
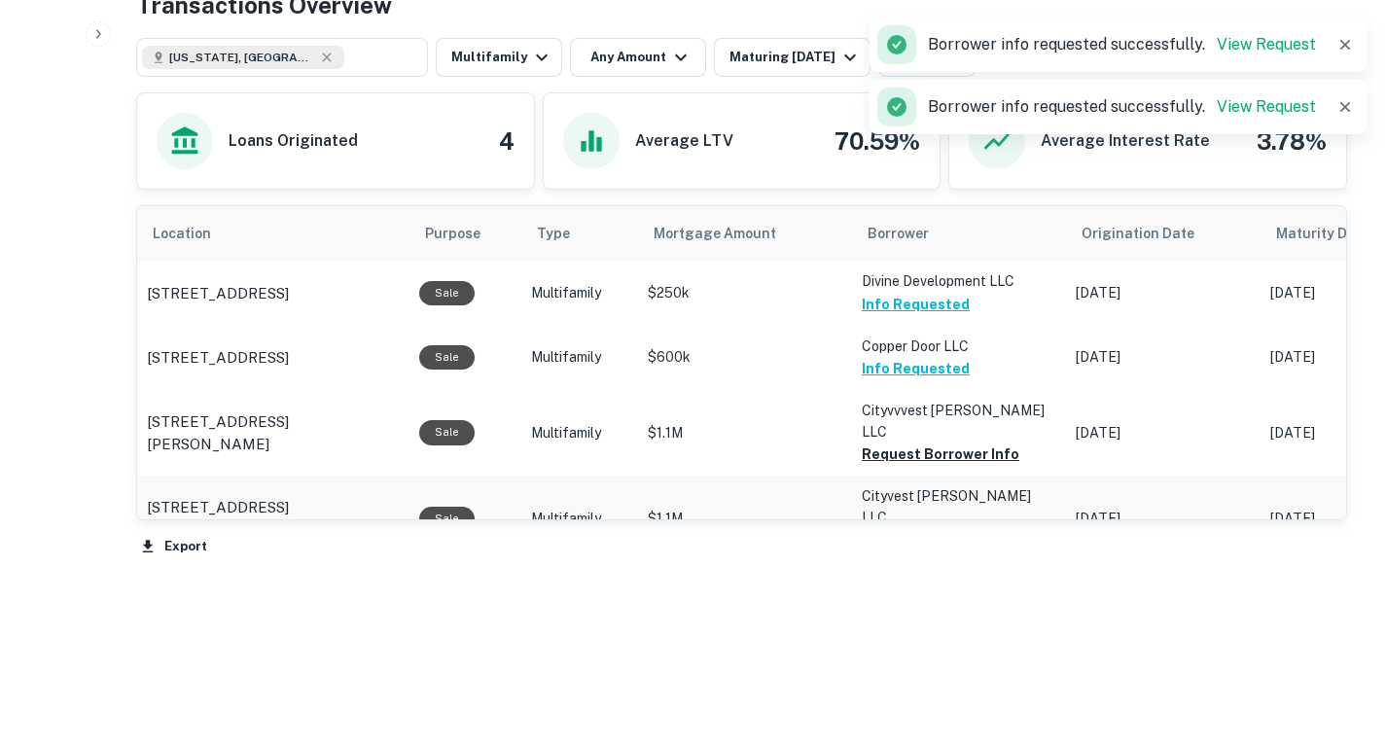
click at [911, 466] on button "Request Borrower Info" at bounding box center [941, 454] width 158 height 23
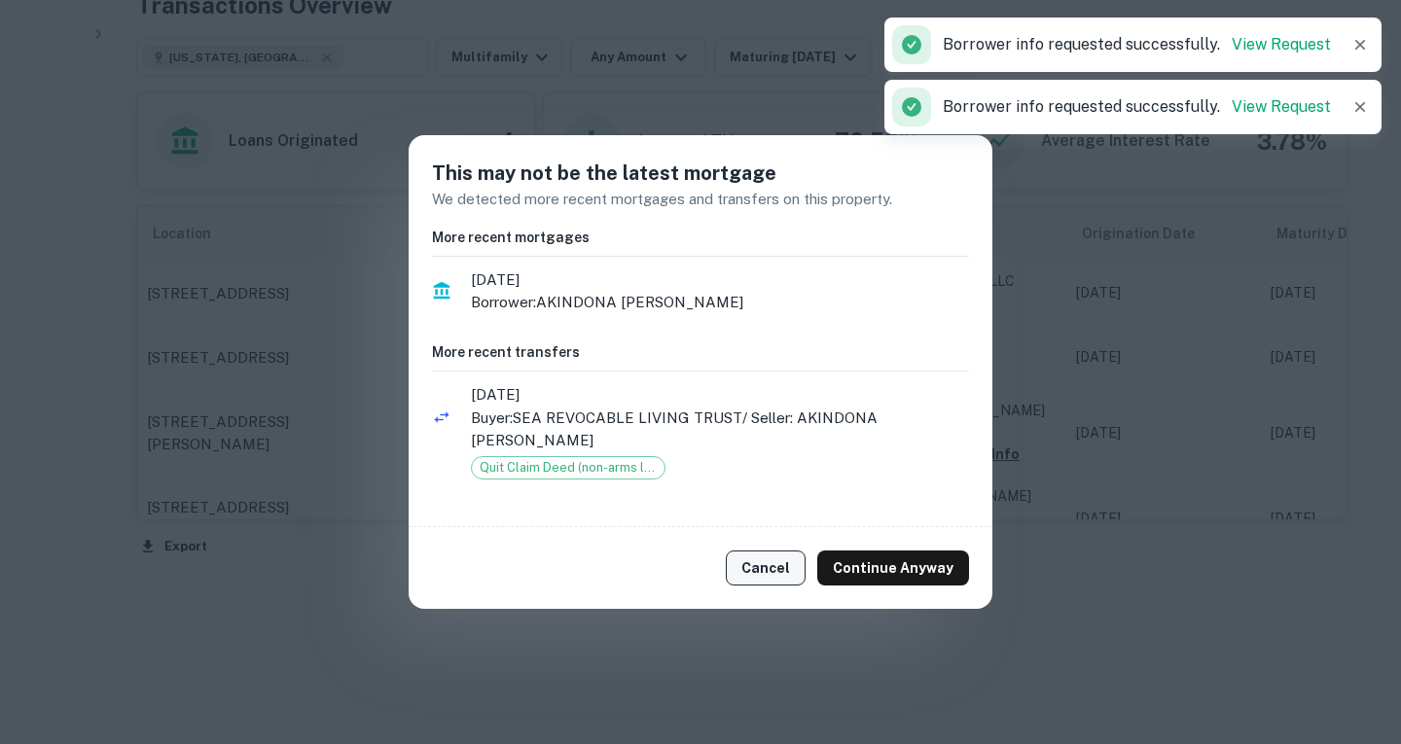
click at [790, 551] on button "Cancel" at bounding box center [766, 568] width 80 height 35
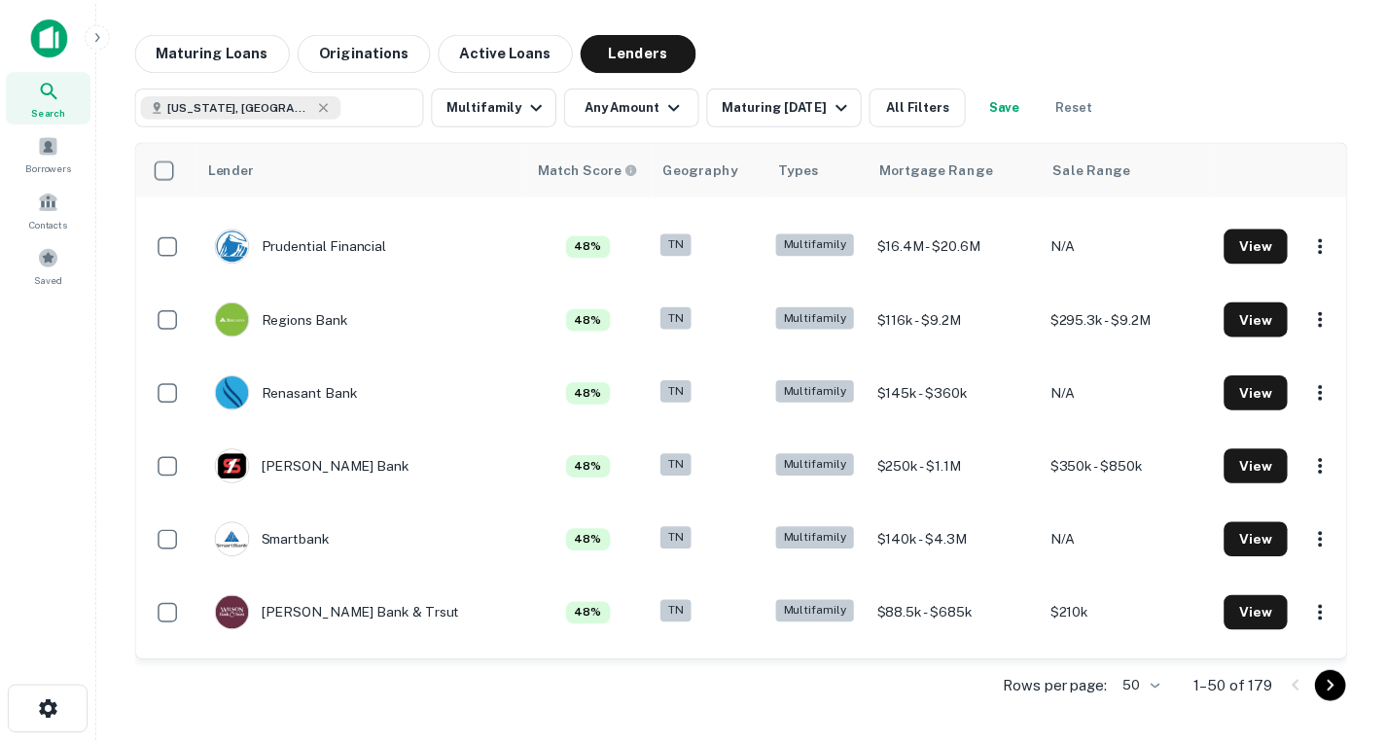
scroll to position [1544, 0]
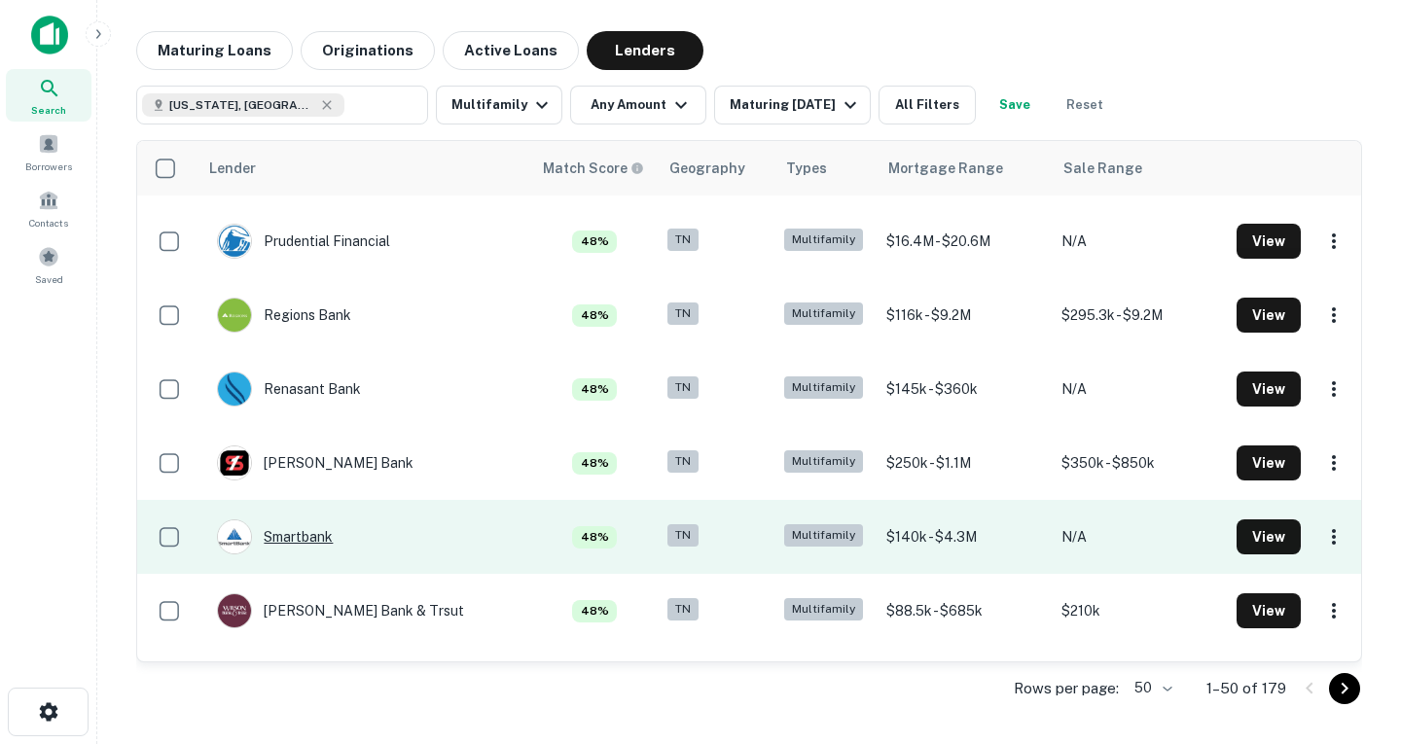
click at [320, 537] on div "Smartbank" at bounding box center [275, 536] width 116 height 35
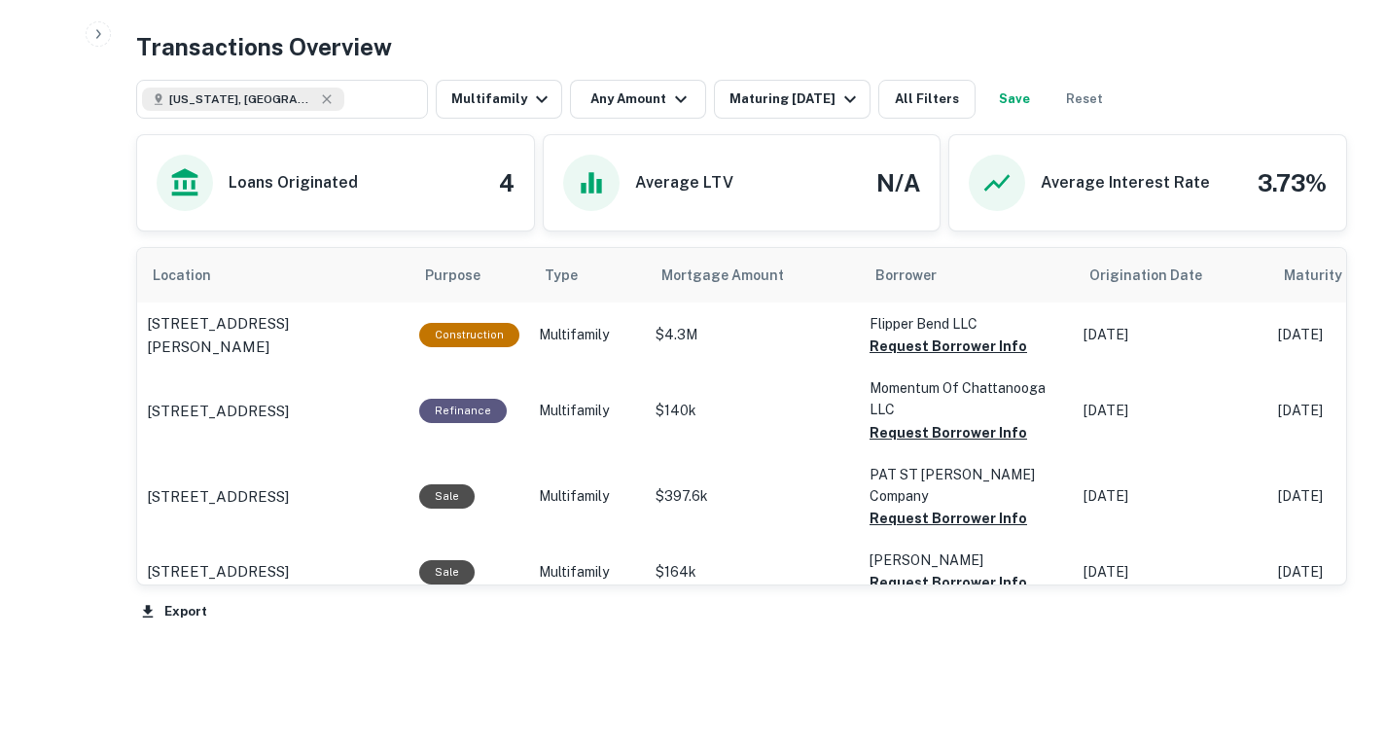
scroll to position [888, 0]
click at [964, 357] on button "Request Borrower Info" at bounding box center [949, 345] width 158 height 23
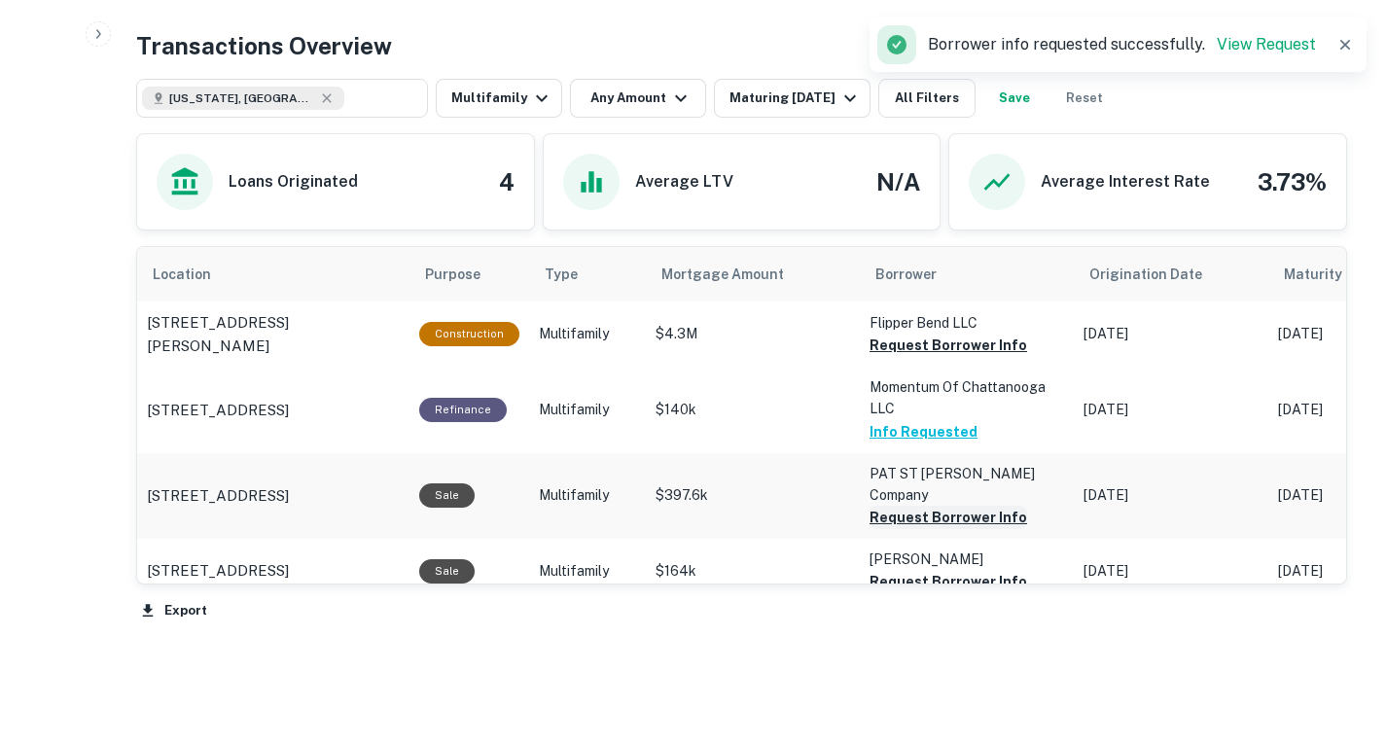
click at [941, 357] on button "Request Borrower Info" at bounding box center [949, 345] width 158 height 23
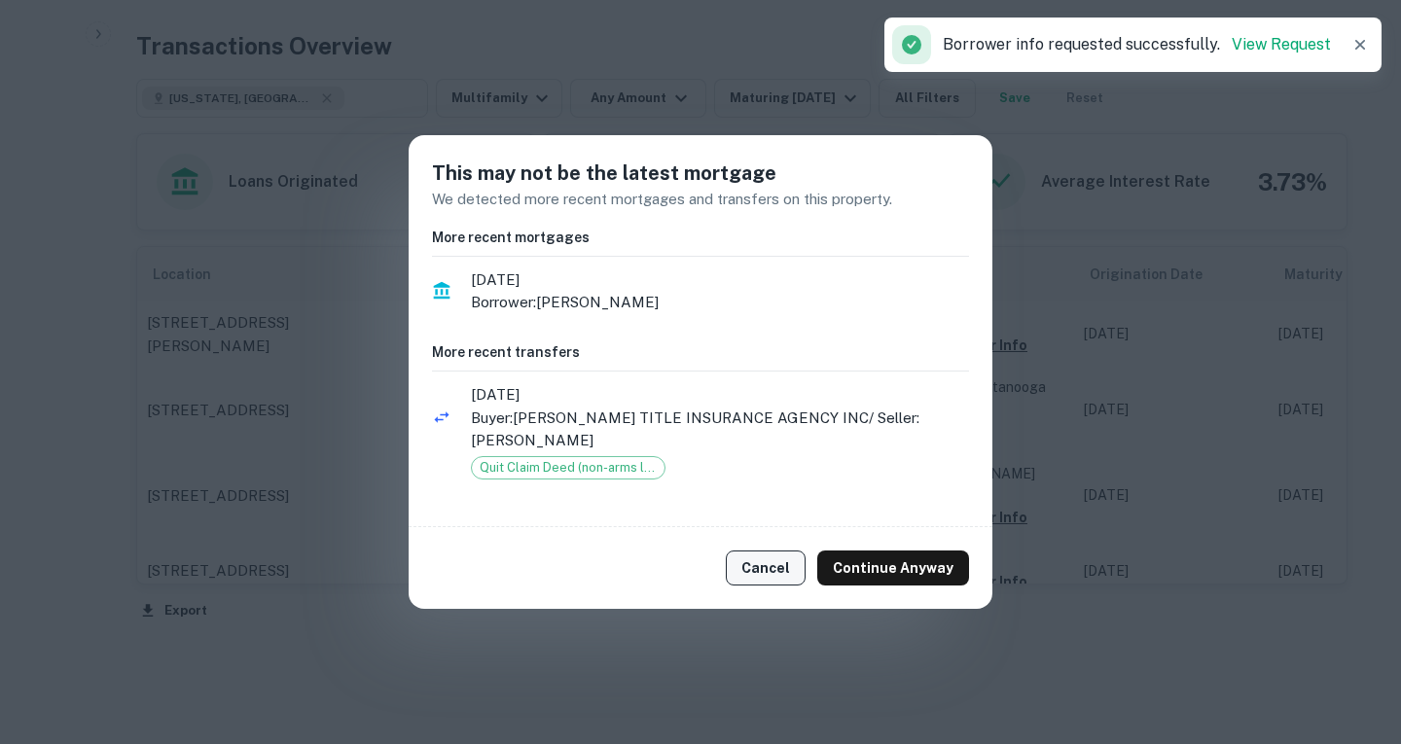
click at [802, 562] on button "Cancel" at bounding box center [766, 568] width 80 height 35
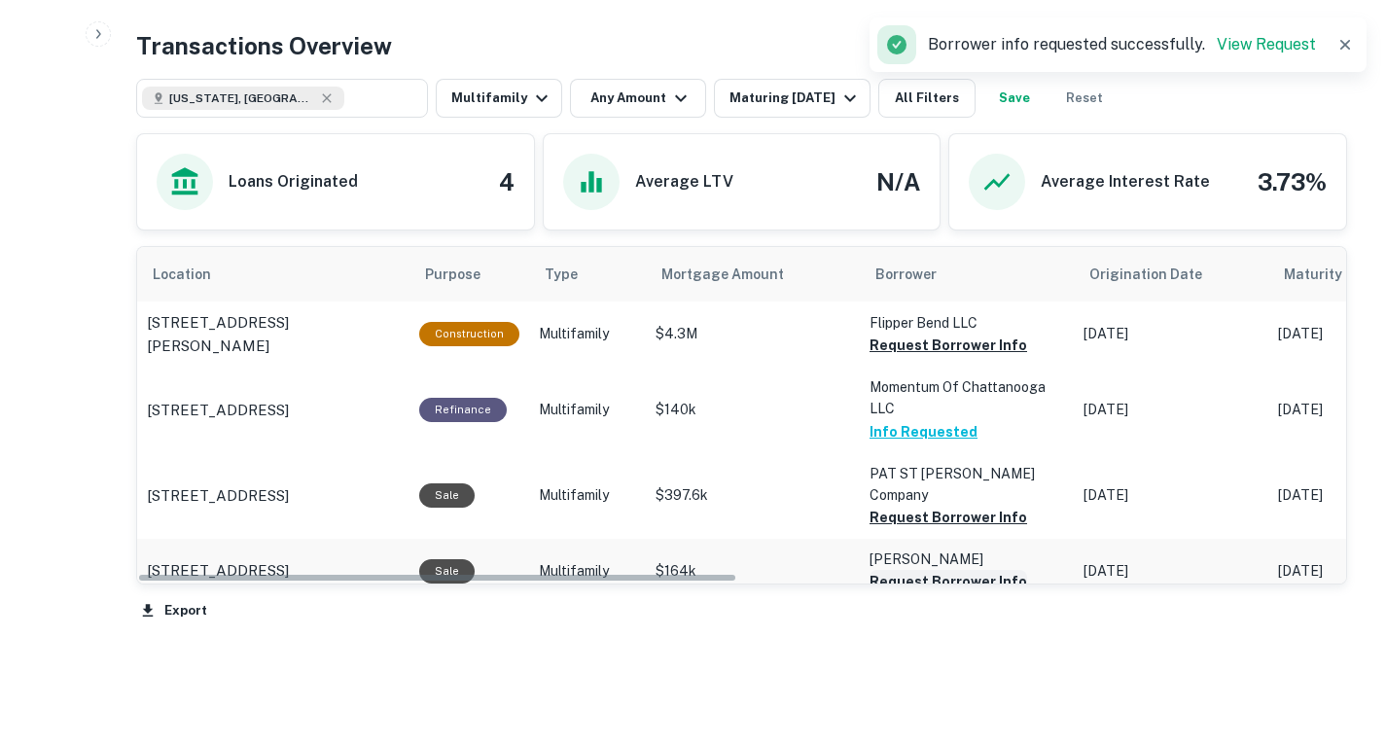
click at [927, 357] on button "Request Borrower Info" at bounding box center [949, 345] width 158 height 23
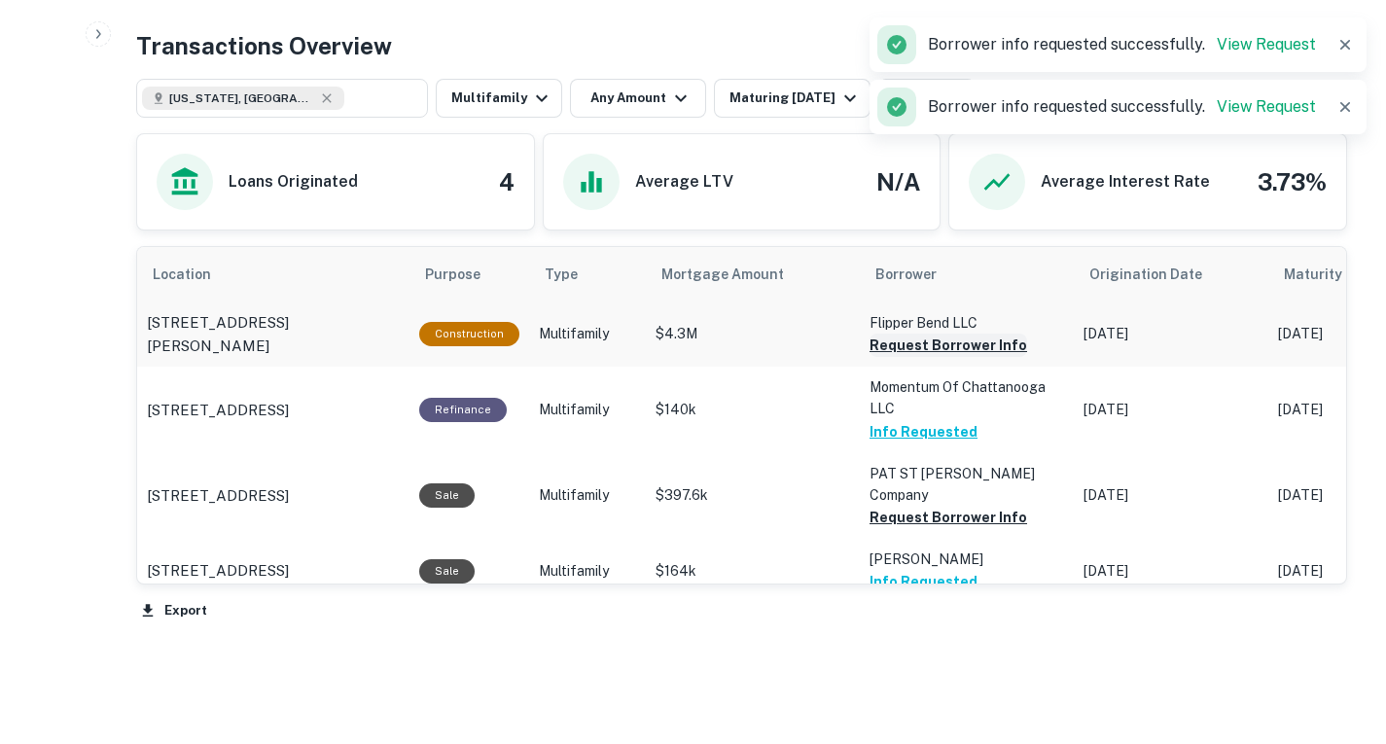
click at [905, 357] on button "Request Borrower Info" at bounding box center [949, 345] width 158 height 23
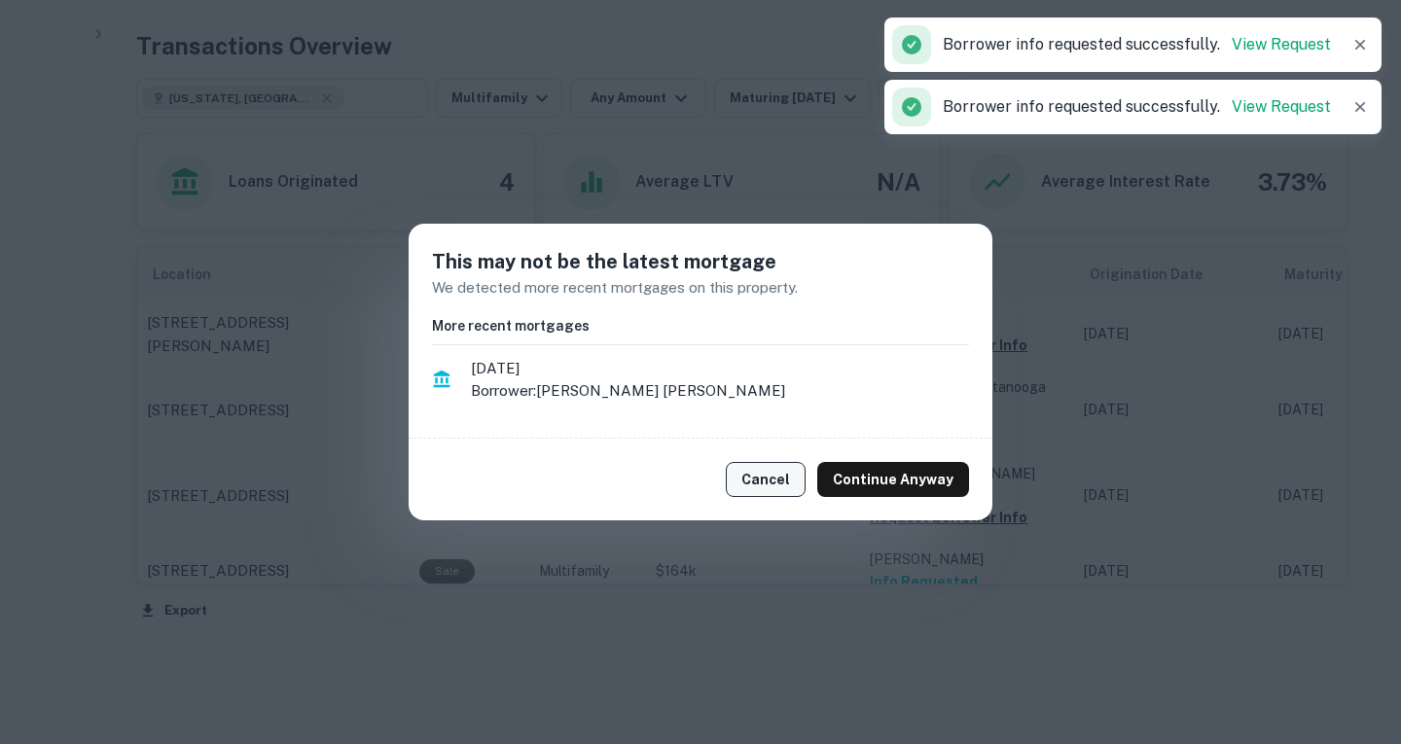
click at [788, 465] on button "Cancel" at bounding box center [766, 479] width 80 height 35
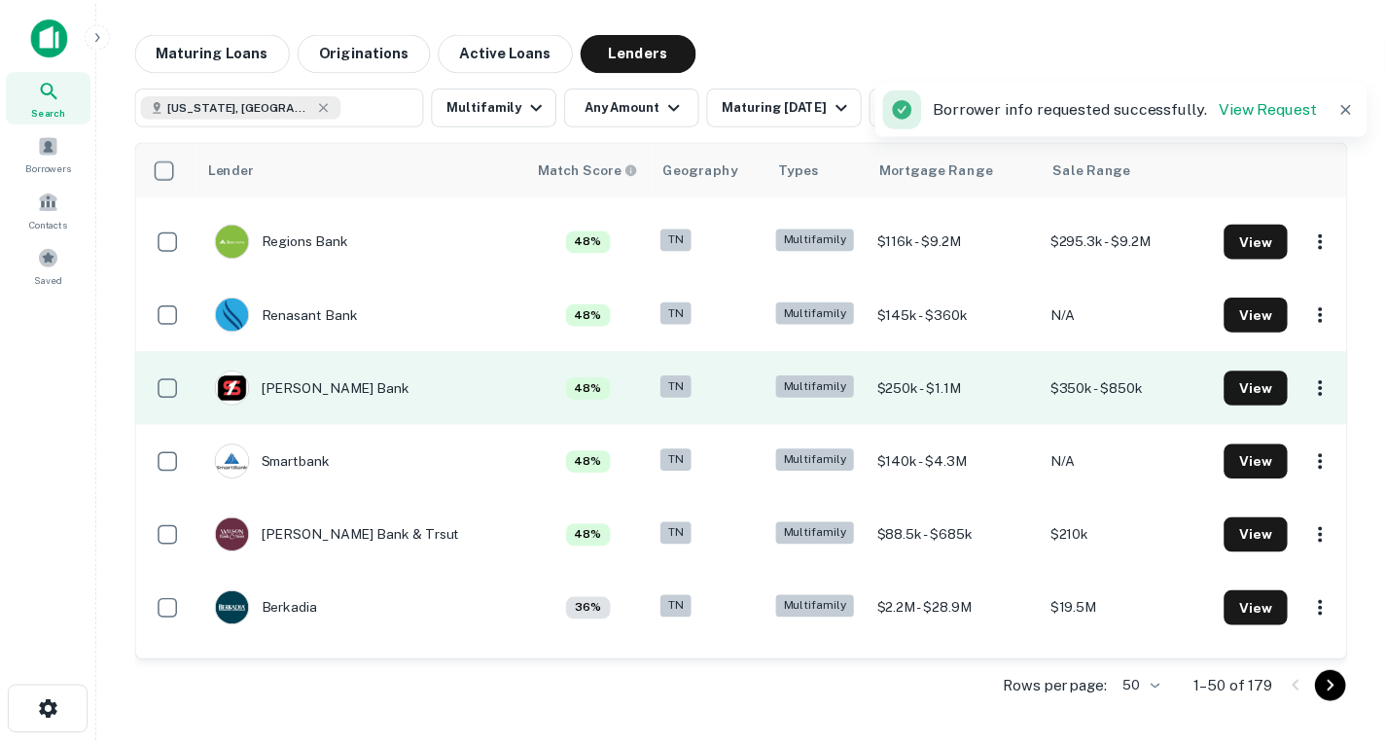
scroll to position [1631, 0]
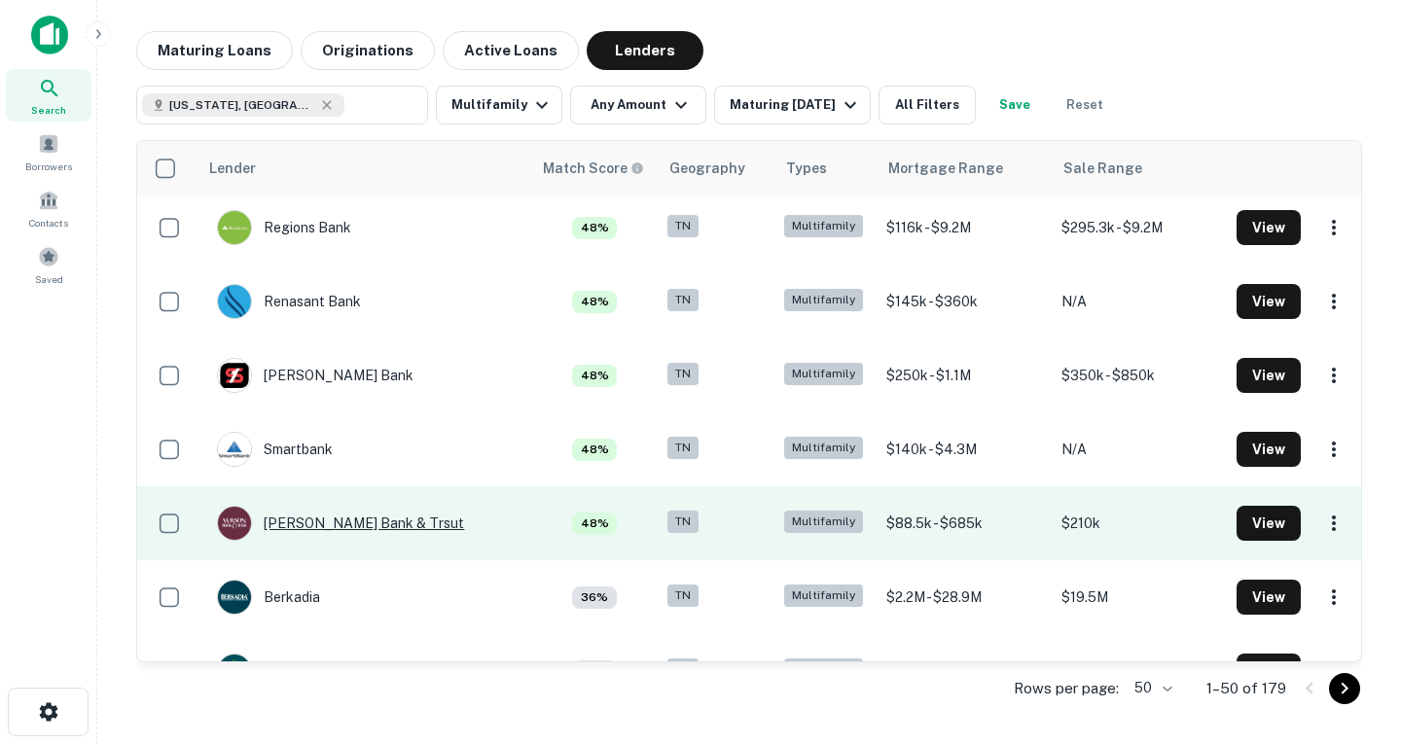
click at [371, 533] on div "[PERSON_NAME] Bank & Trsut" at bounding box center [340, 523] width 247 height 35
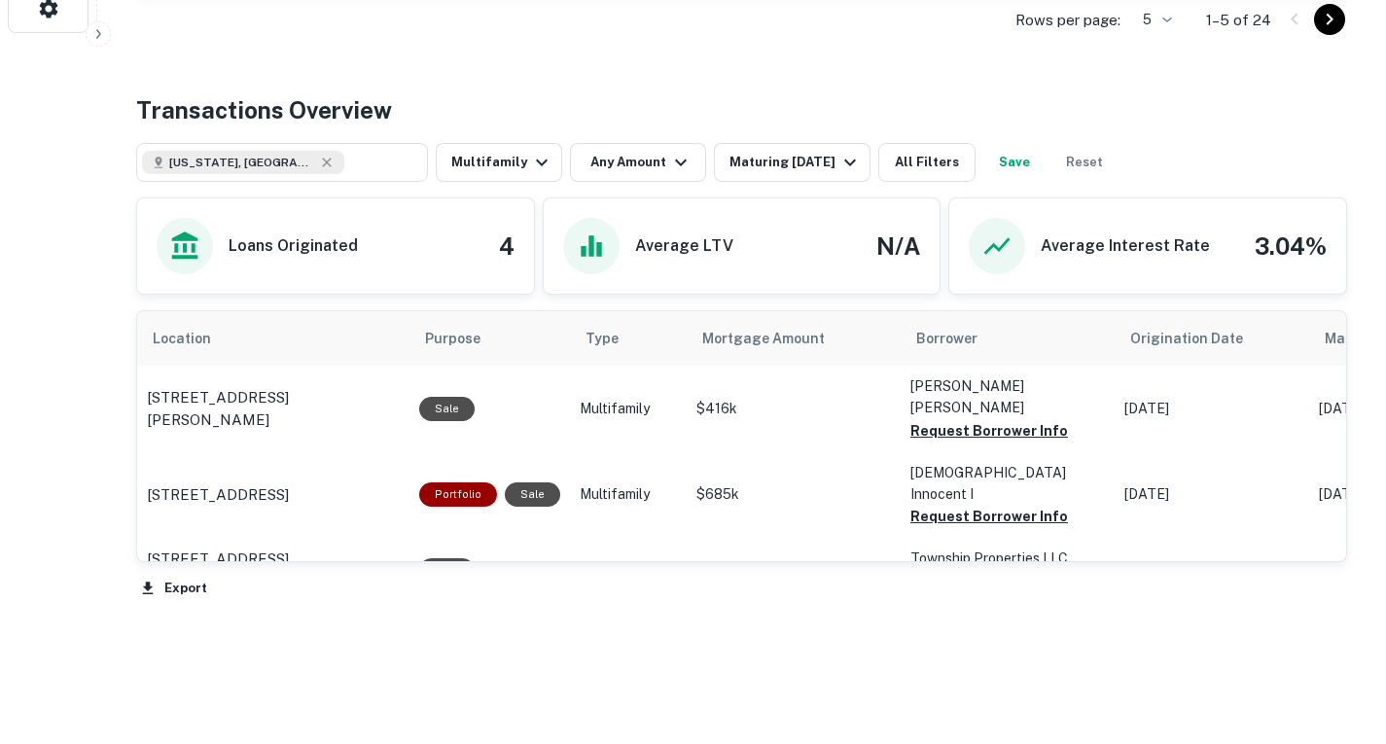
scroll to position [714, 0]
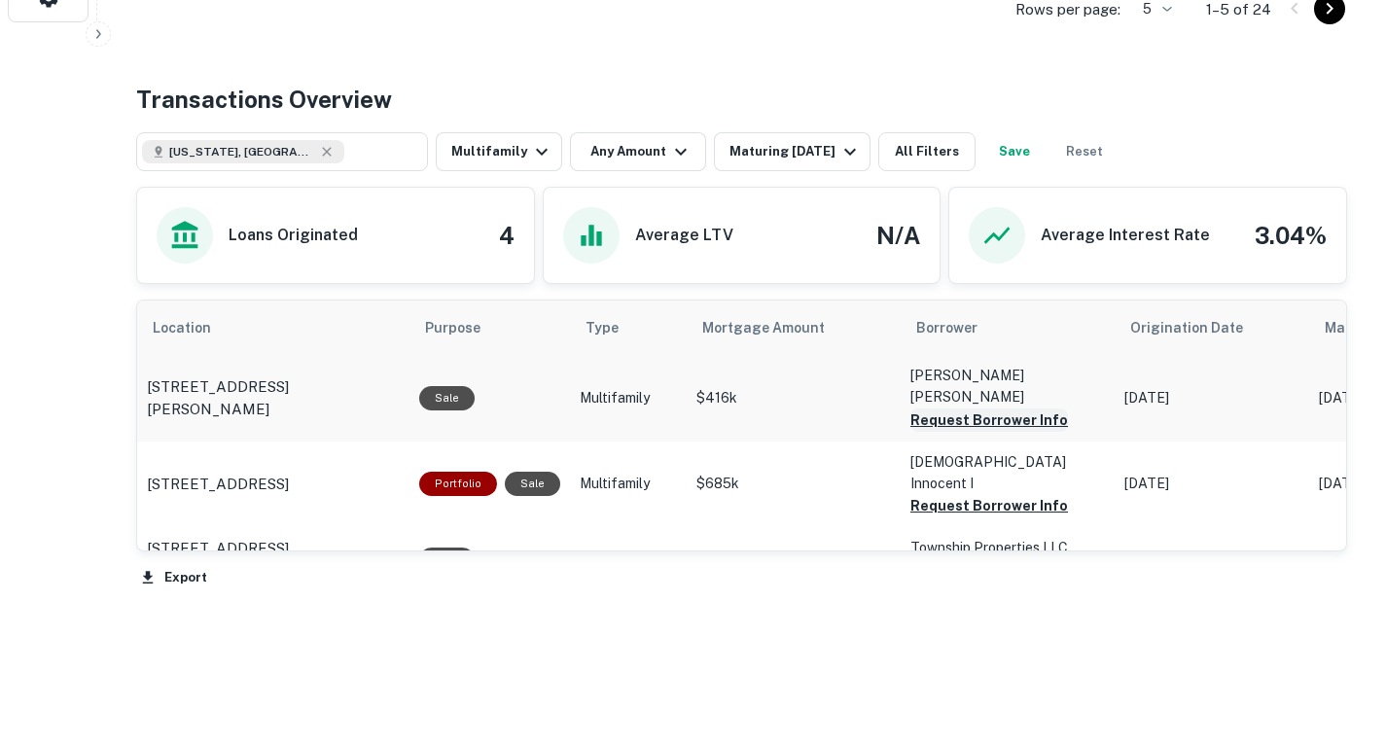
click at [968, 432] on button "Request Borrower Info" at bounding box center [989, 420] width 158 height 23
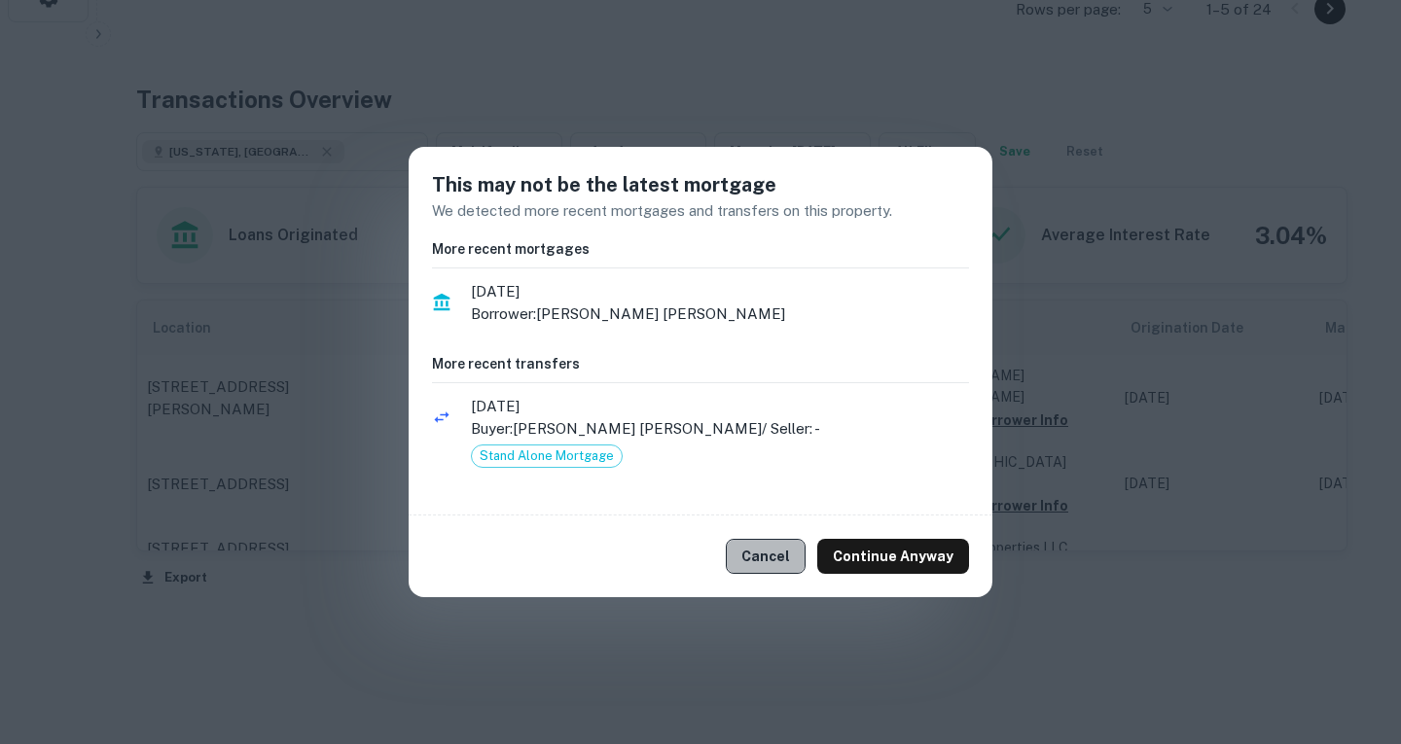
click at [777, 552] on button "Cancel" at bounding box center [766, 556] width 80 height 35
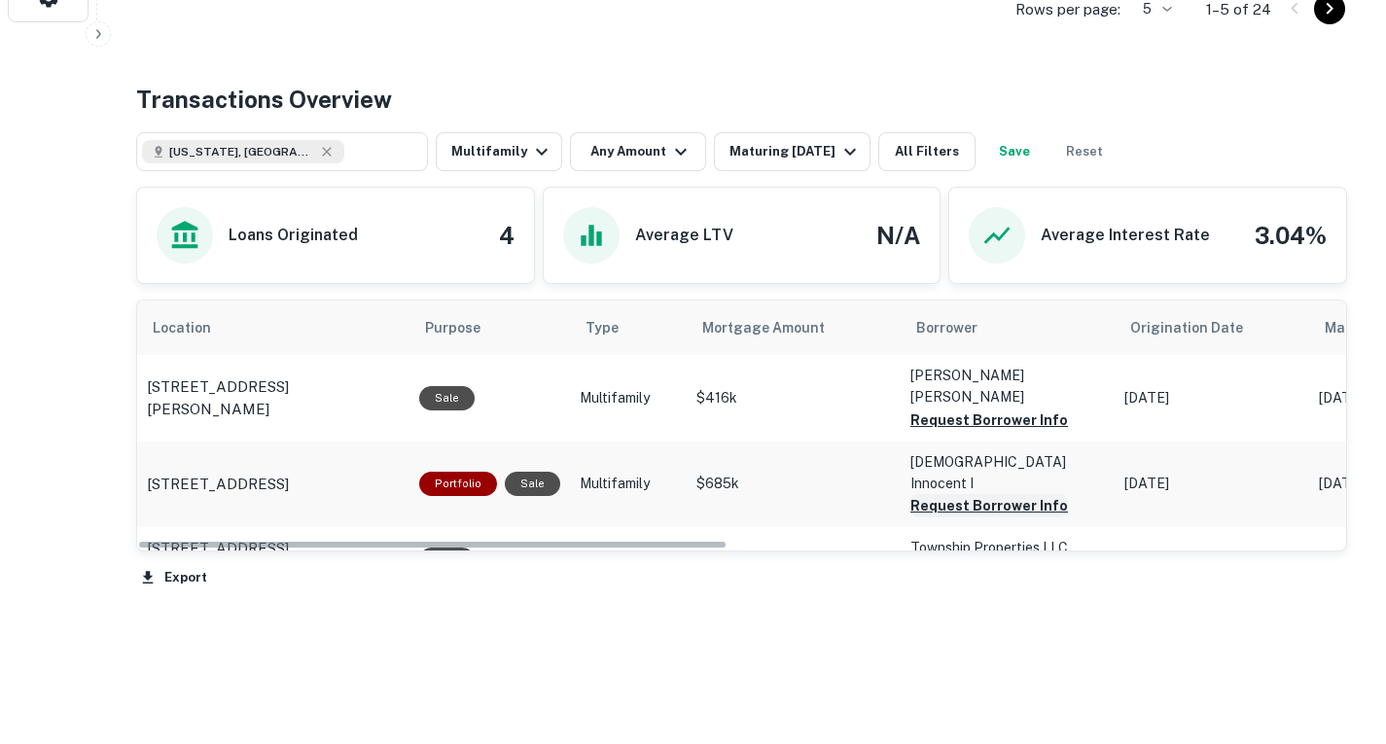
click at [933, 432] on button "Request Borrower Info" at bounding box center [989, 420] width 158 height 23
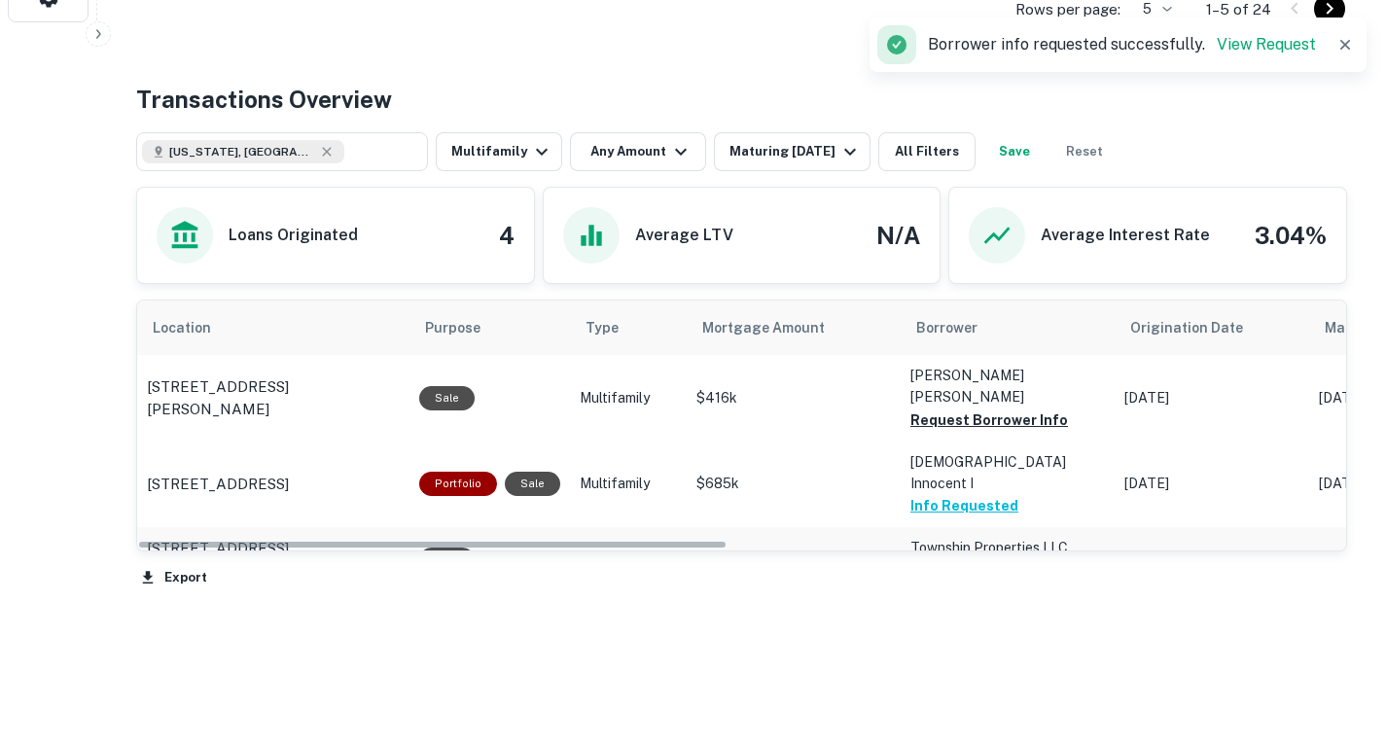
click at [993, 432] on button "Request Borrower Info" at bounding box center [989, 420] width 158 height 23
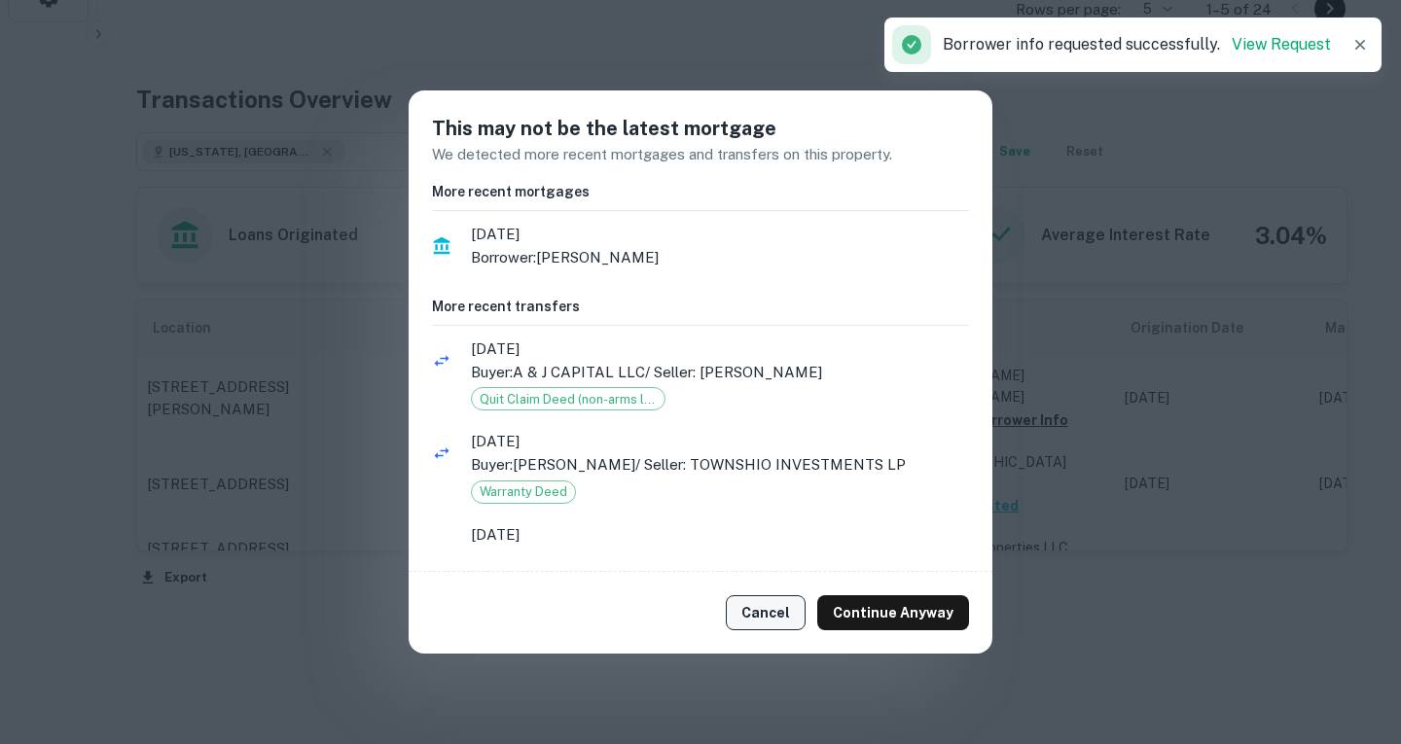
click at [784, 608] on button "Cancel" at bounding box center [766, 612] width 80 height 35
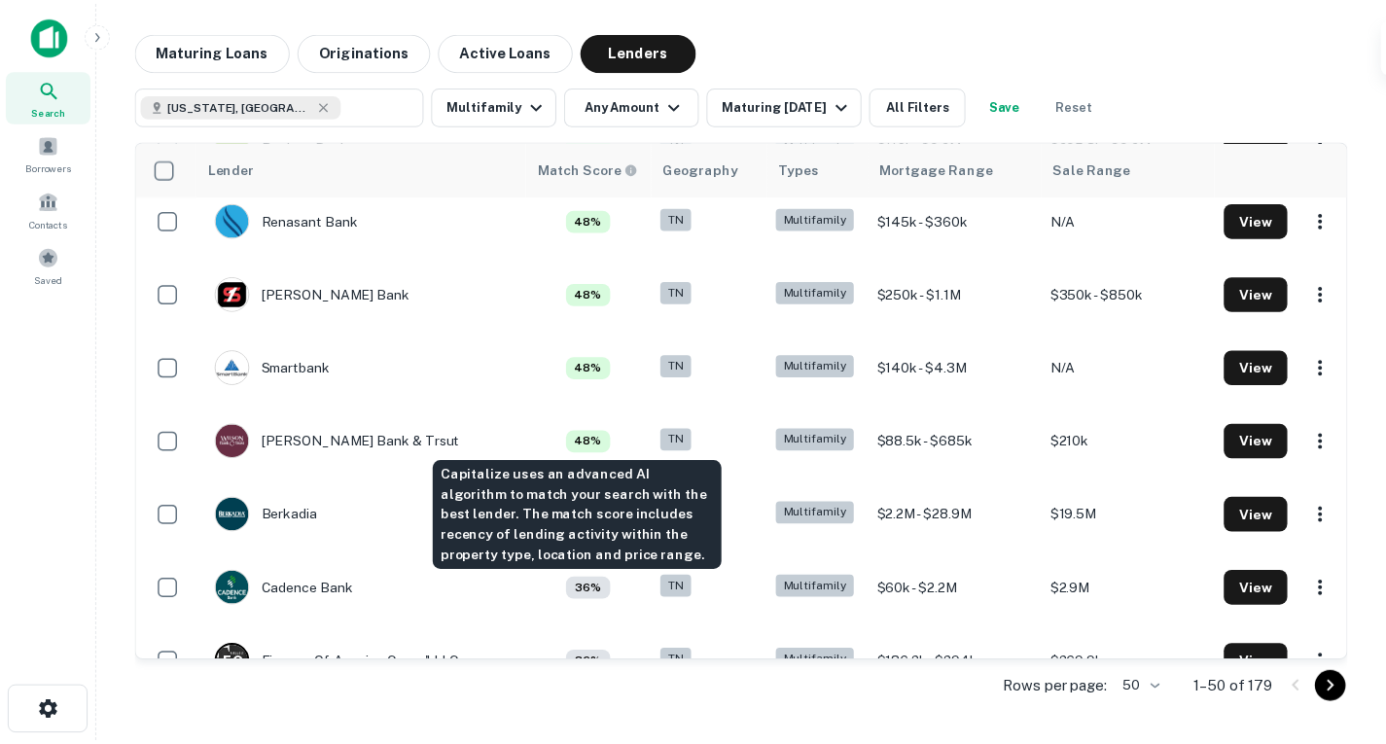
scroll to position [1719, 0]
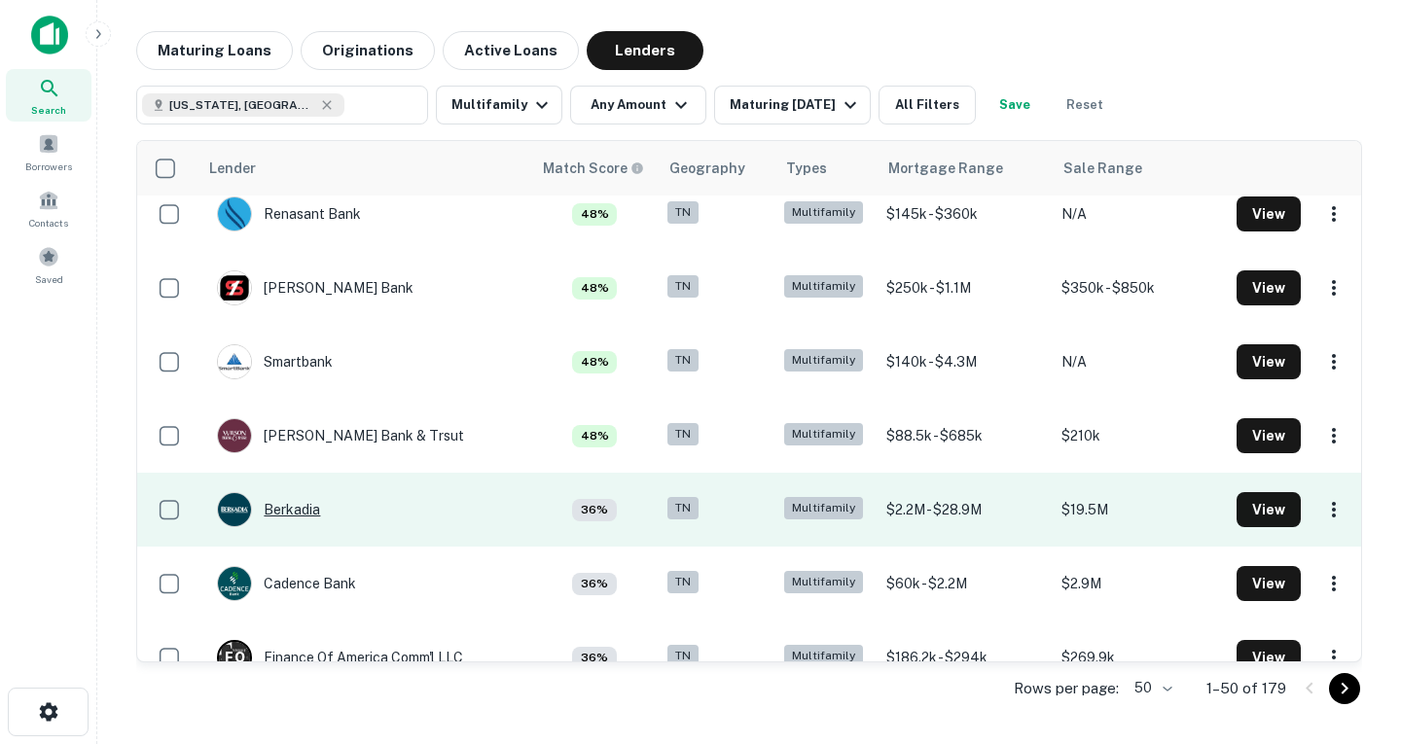
click at [305, 511] on div "Berkadia" at bounding box center [268, 509] width 103 height 35
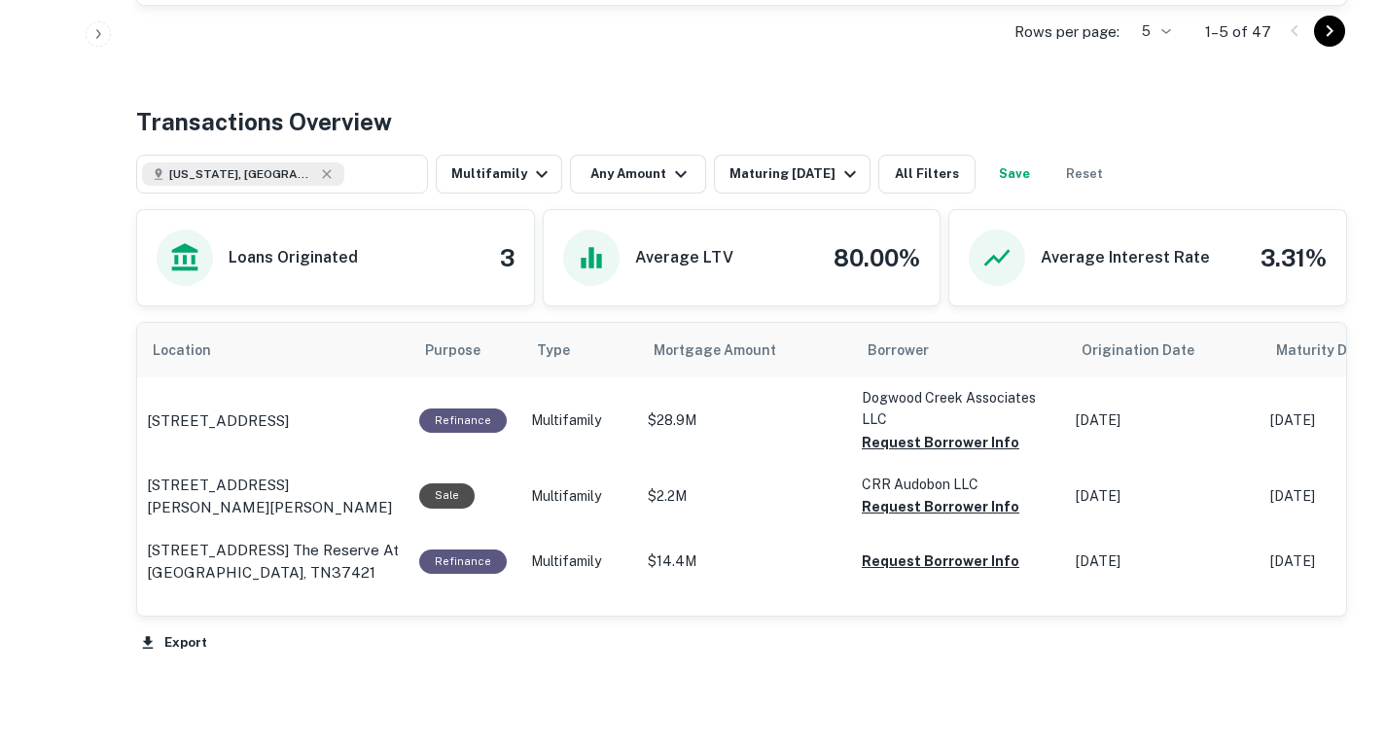
scroll to position [815, 0]
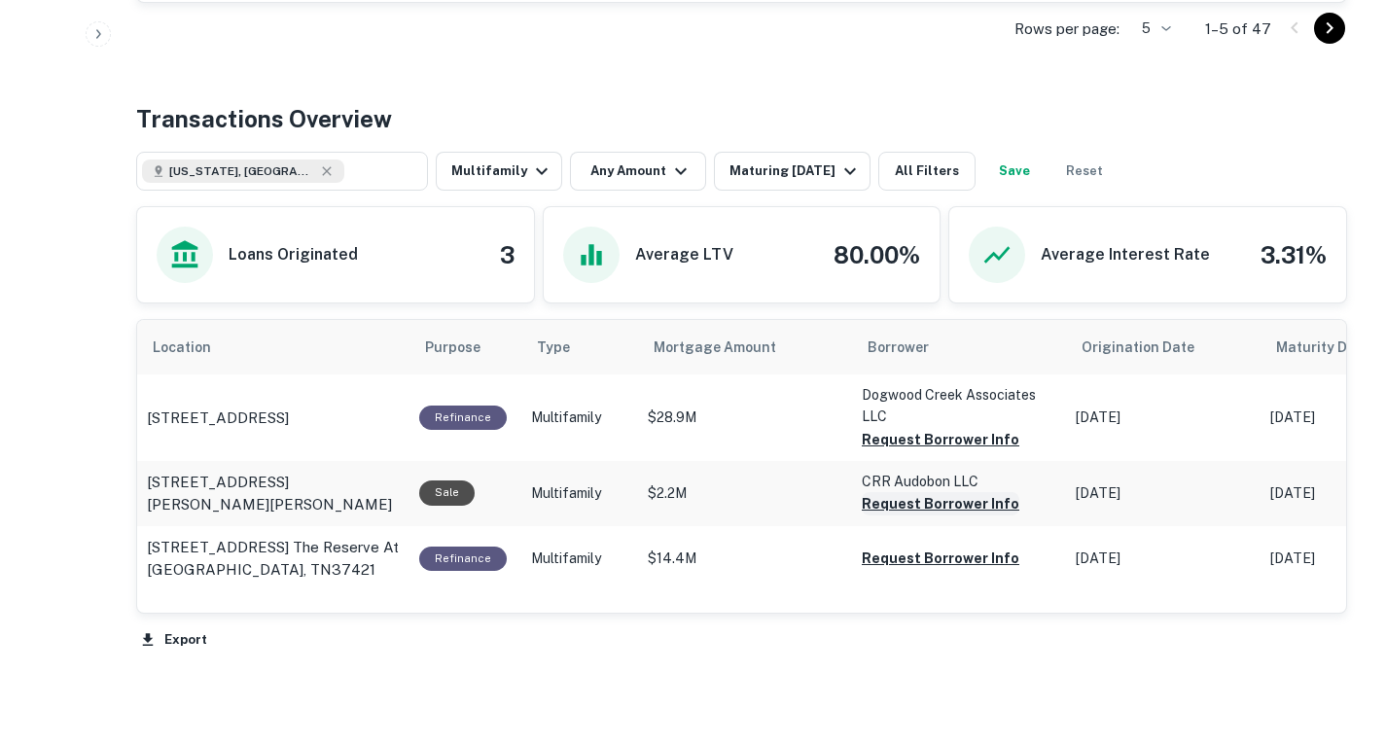
click at [915, 451] on button "Request Borrower Info" at bounding box center [941, 439] width 158 height 23
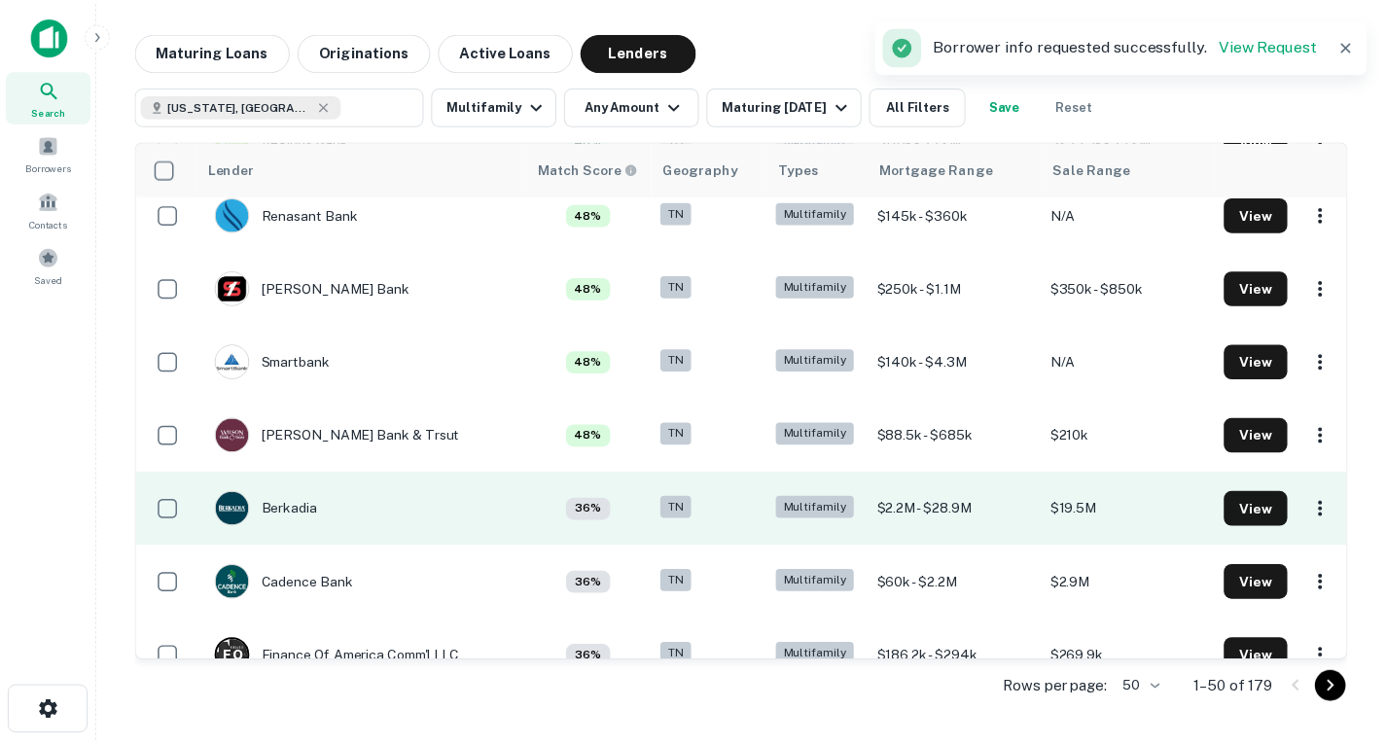
scroll to position [1800, 0]
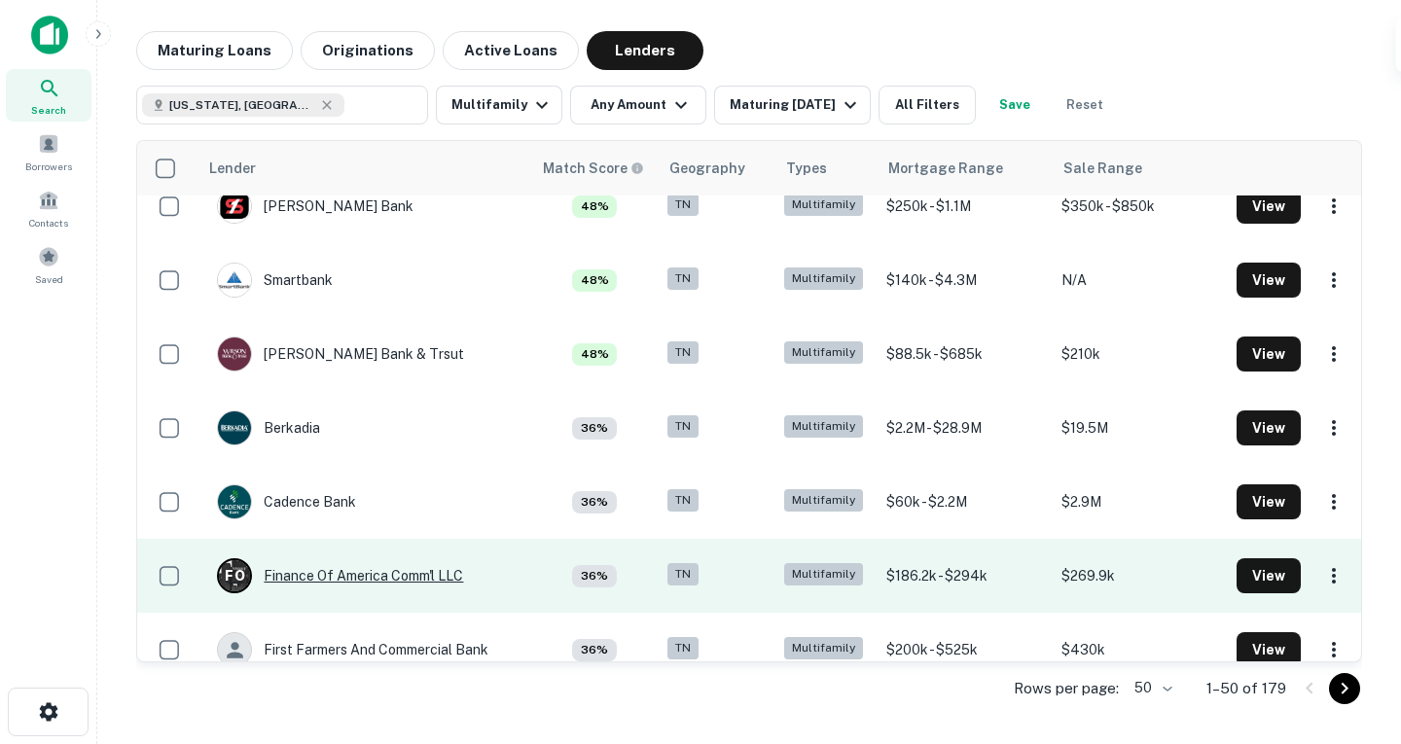
click at [419, 572] on div "F O Finance Of America Comm'l LLC" at bounding box center [340, 575] width 246 height 35
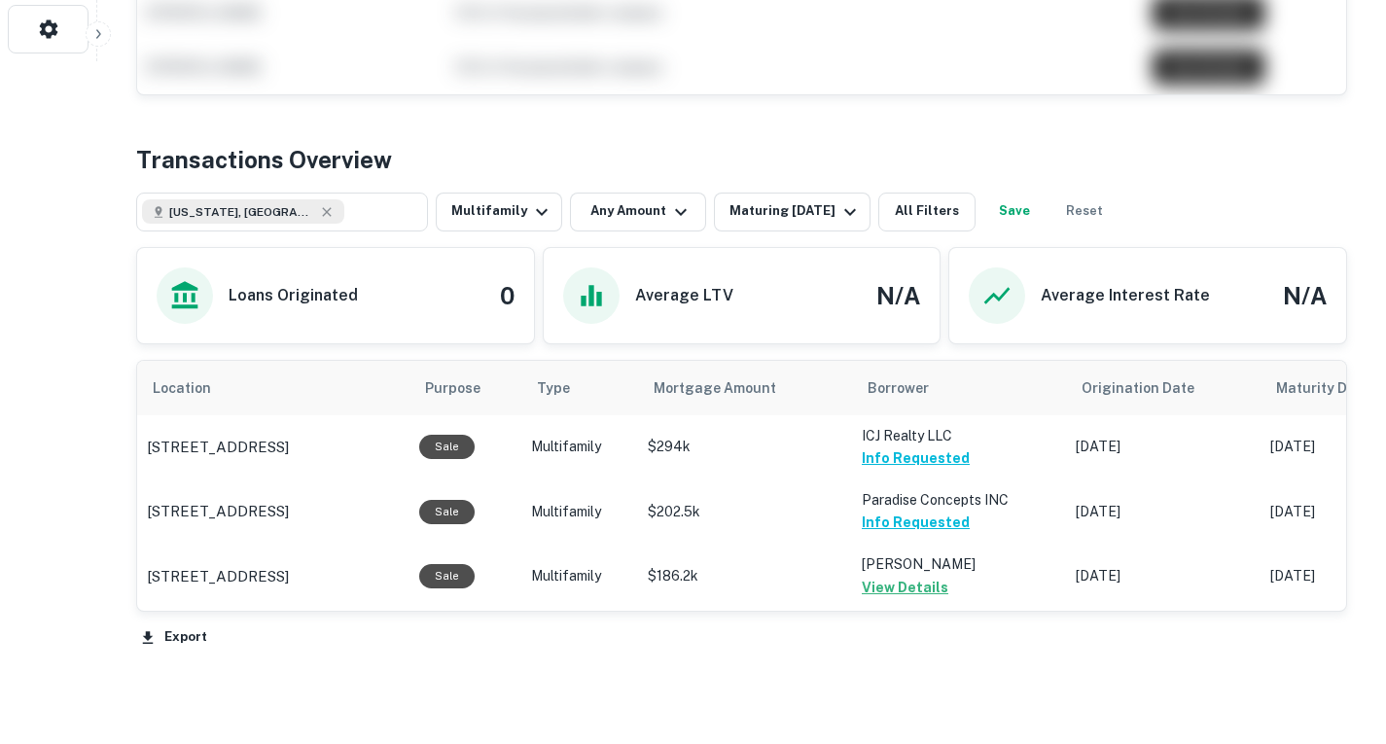
scroll to position [809, 0]
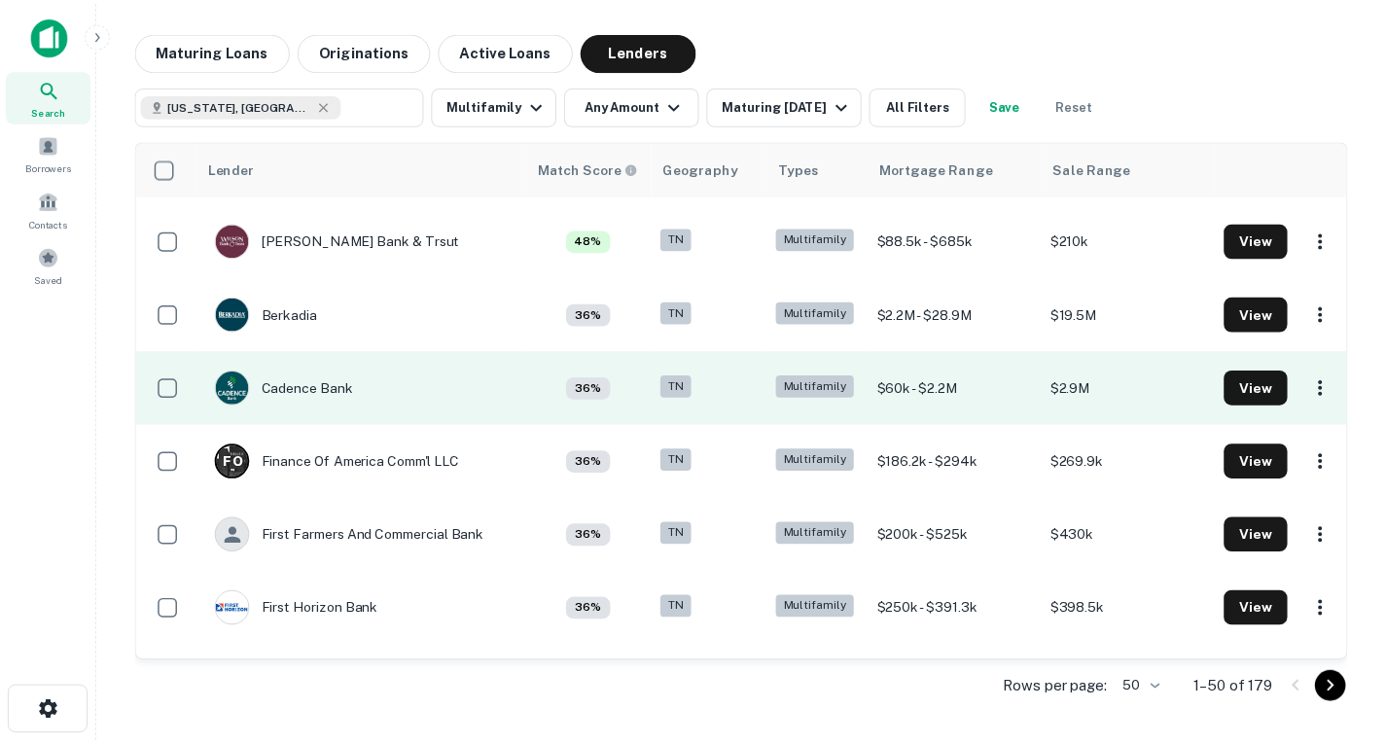
scroll to position [1915, 0]
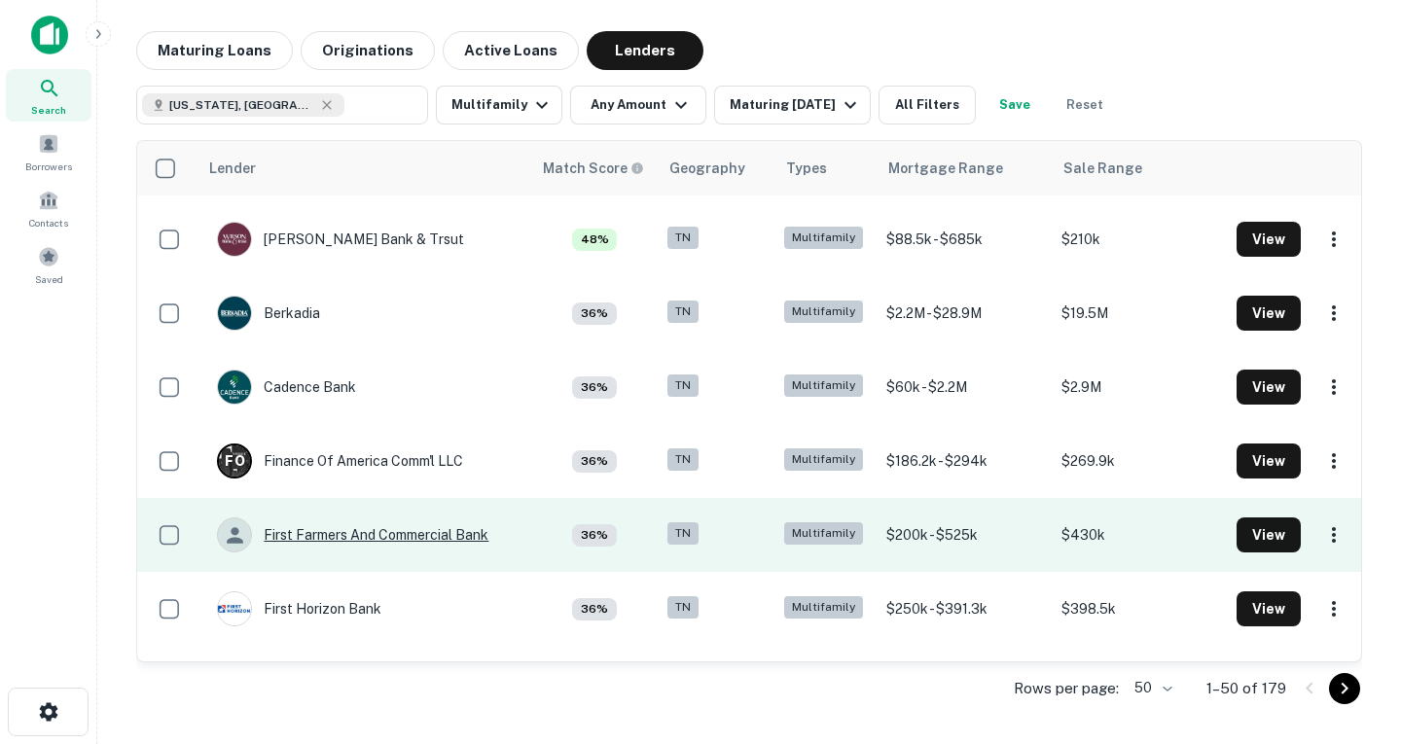
click at [396, 544] on div "First Farmers And Commercial Bank" at bounding box center [352, 534] width 271 height 35
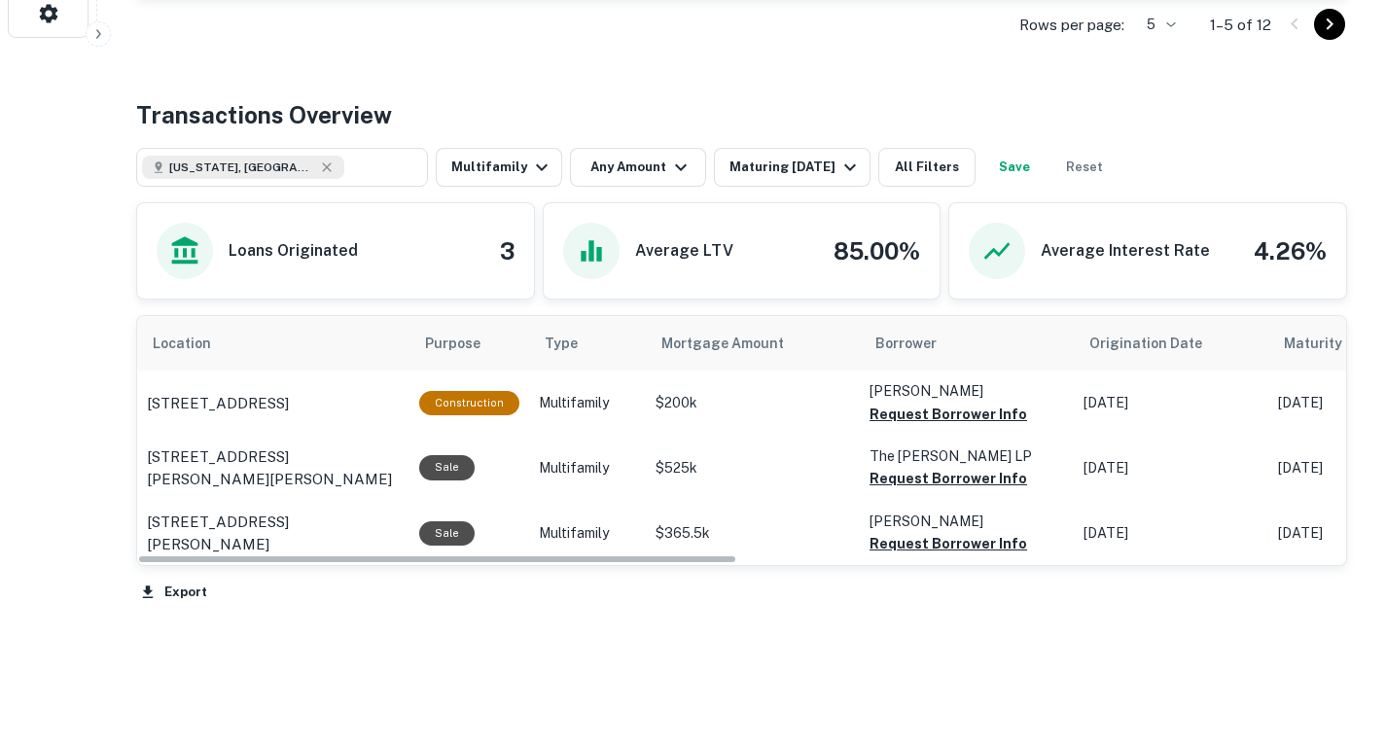
scroll to position [699, 0]
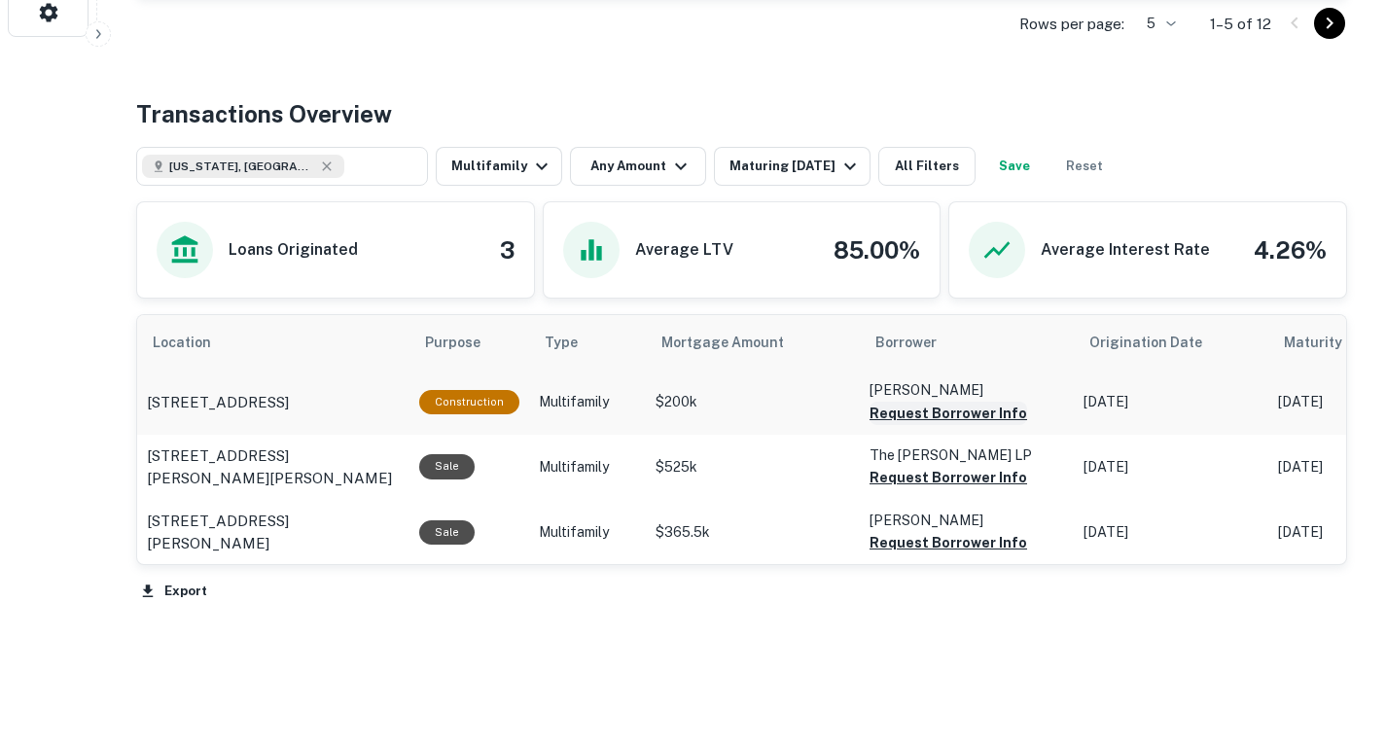
click at [882, 425] on button "Request Borrower Info" at bounding box center [949, 413] width 158 height 23
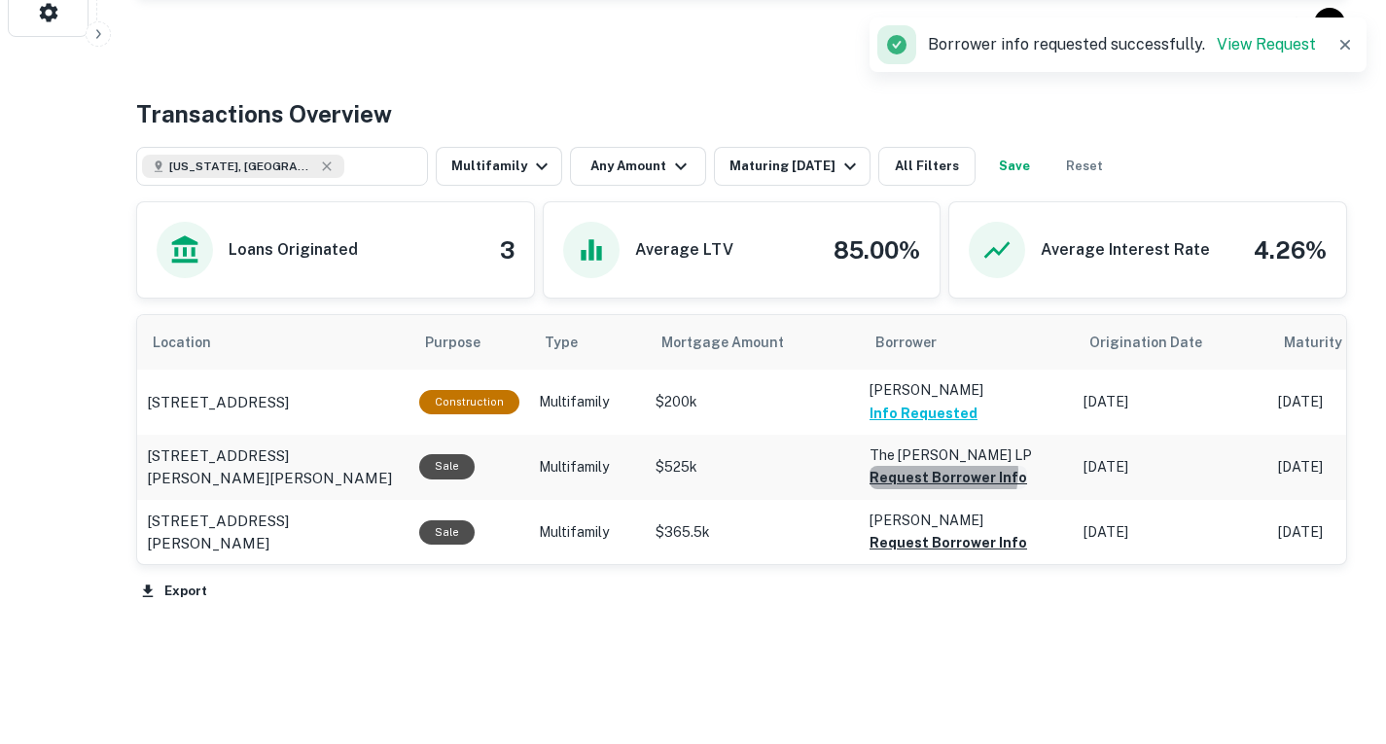
click at [934, 489] on button "Request Borrower Info" at bounding box center [949, 477] width 158 height 23
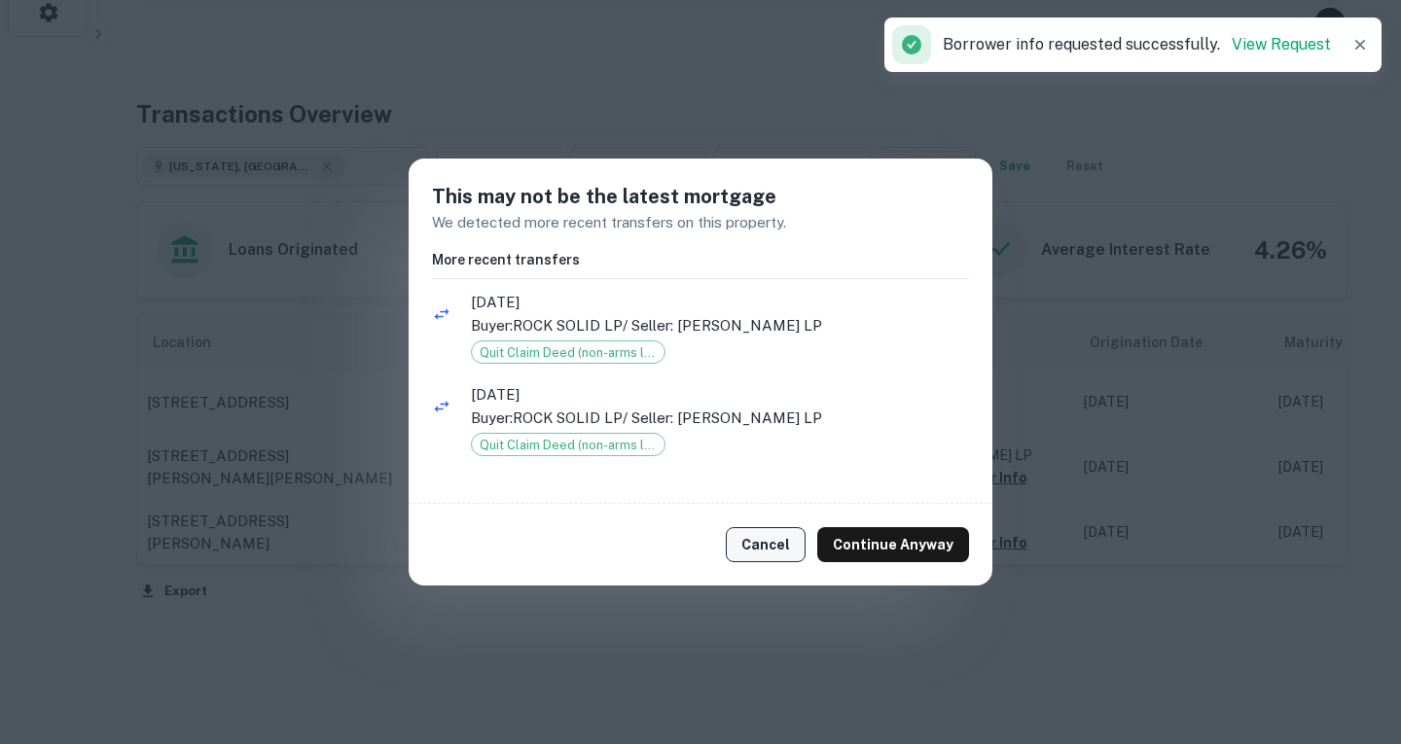
click at [791, 546] on button "Cancel" at bounding box center [766, 544] width 80 height 35
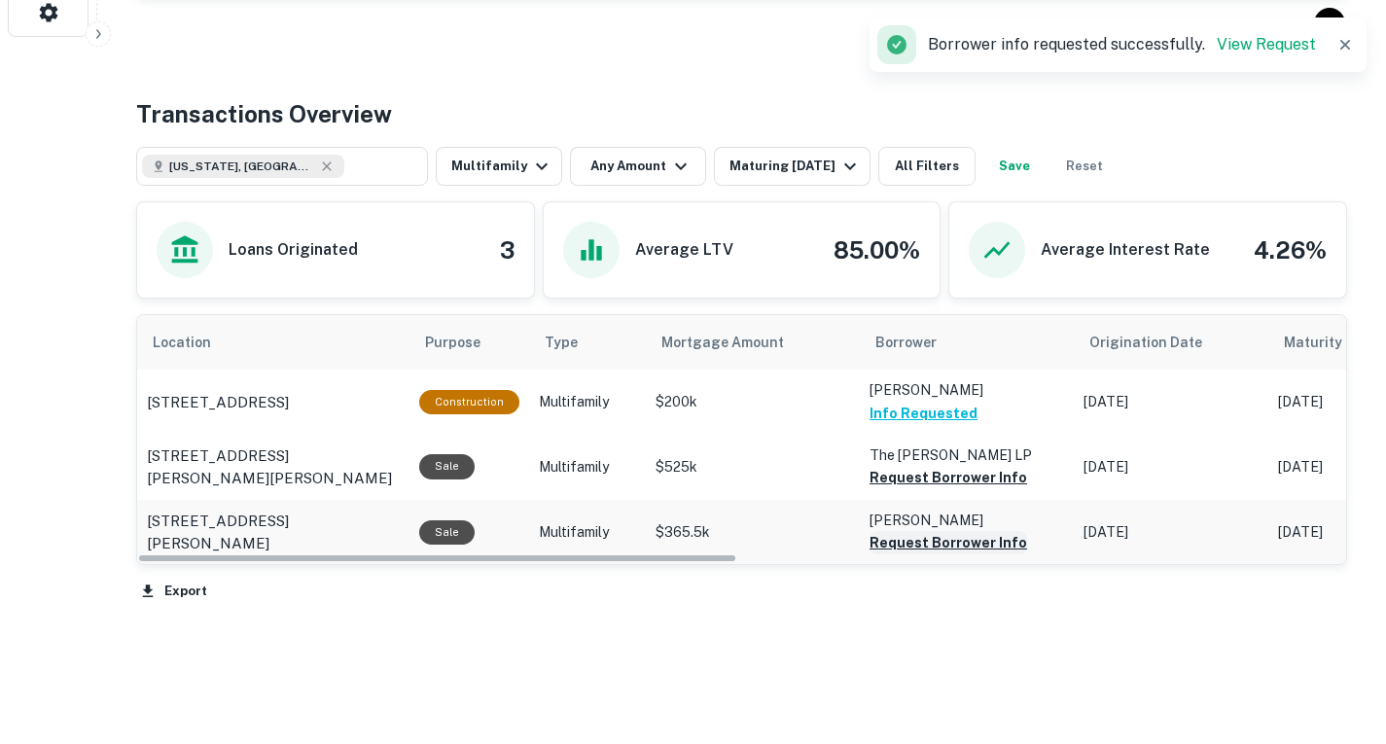
click at [915, 489] on button "Request Borrower Info" at bounding box center [949, 477] width 158 height 23
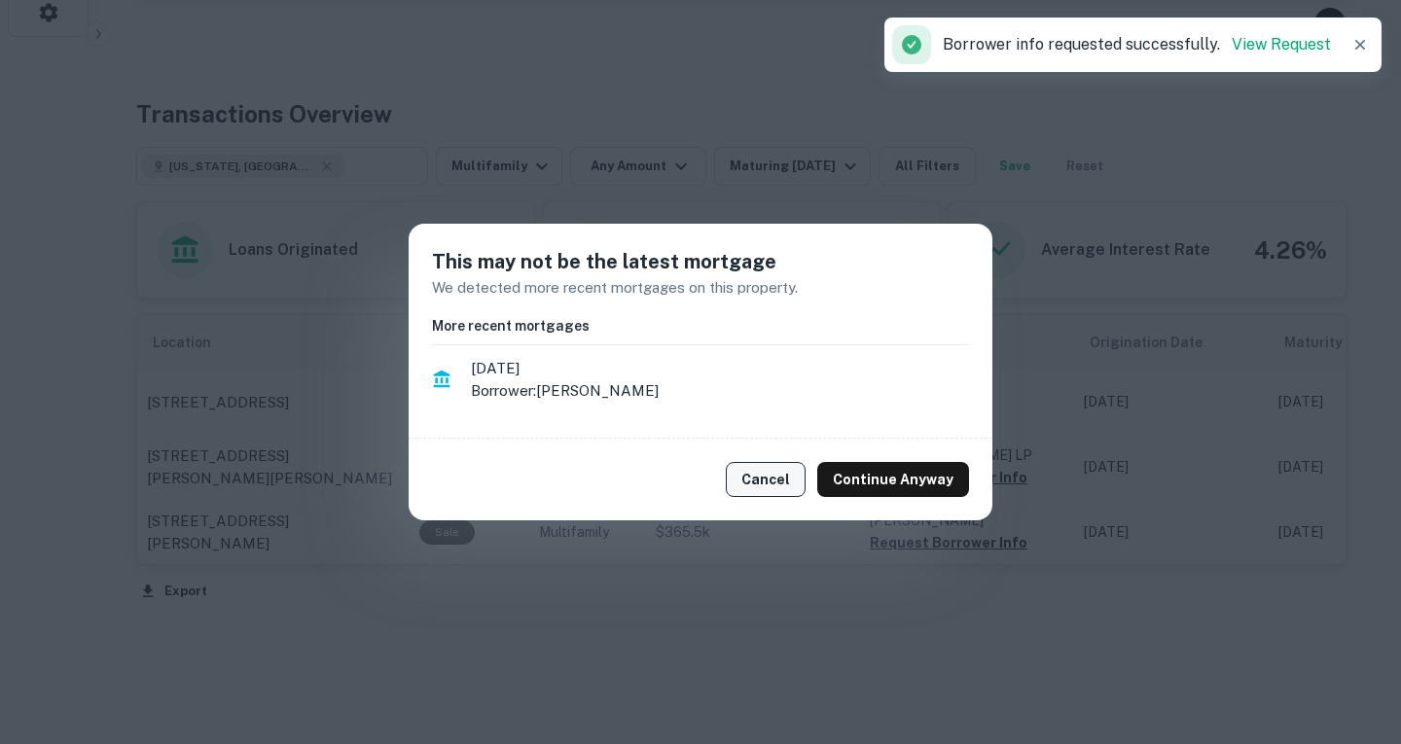
click at [781, 477] on button "Cancel" at bounding box center [766, 479] width 80 height 35
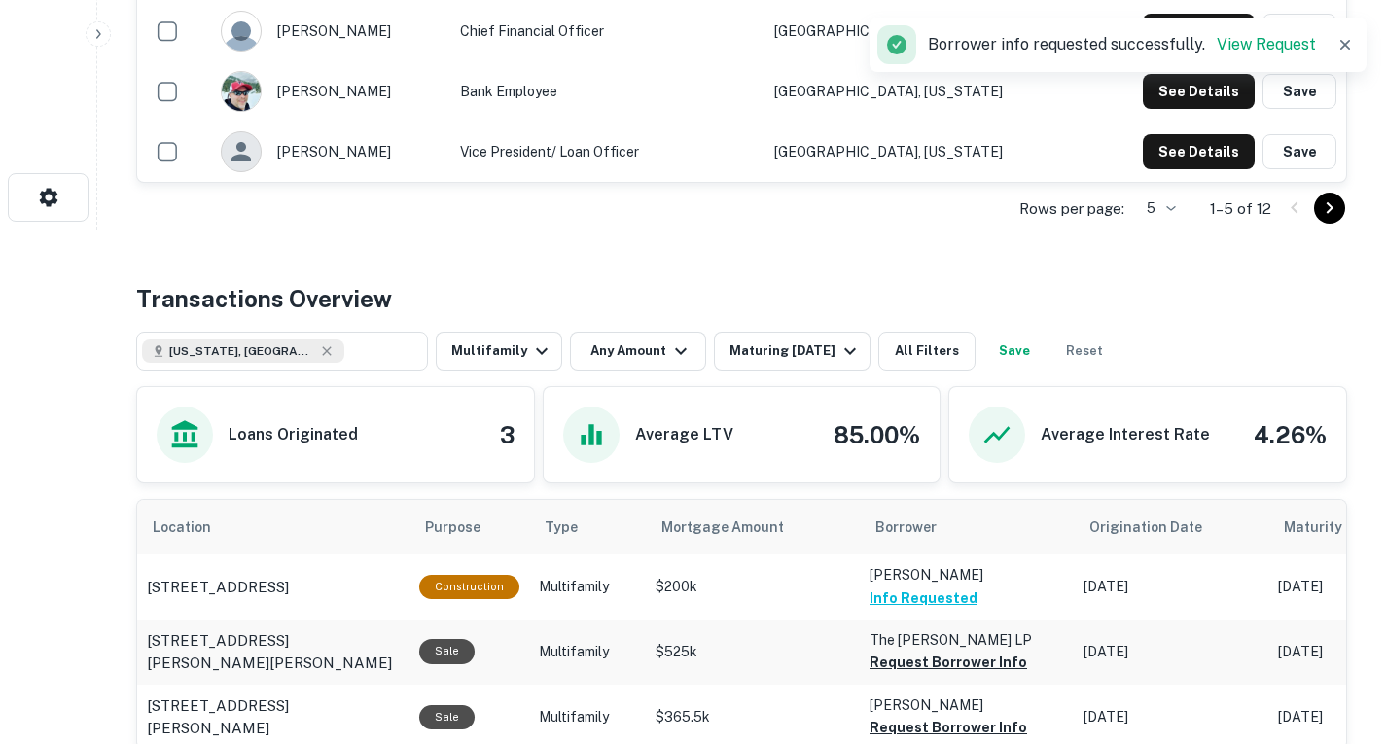
scroll to position [45, 0]
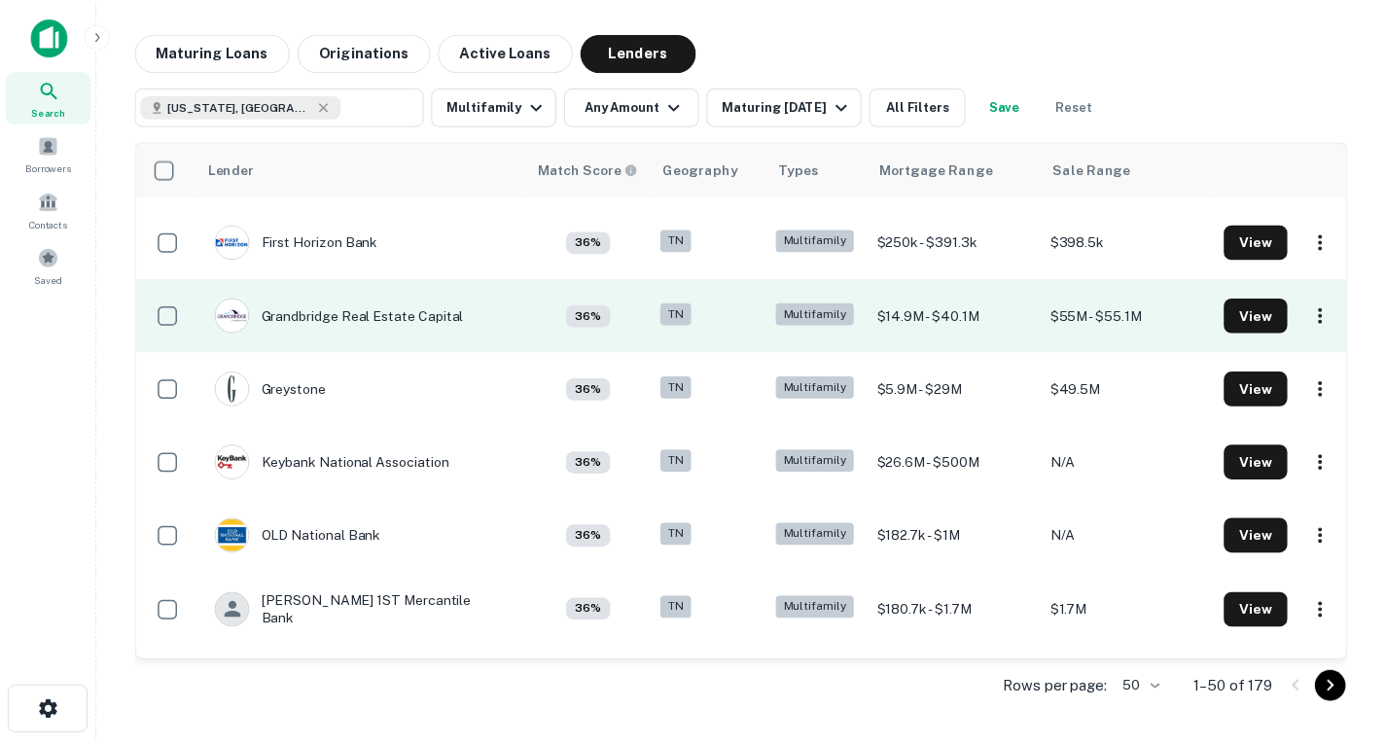
scroll to position [2297, 0]
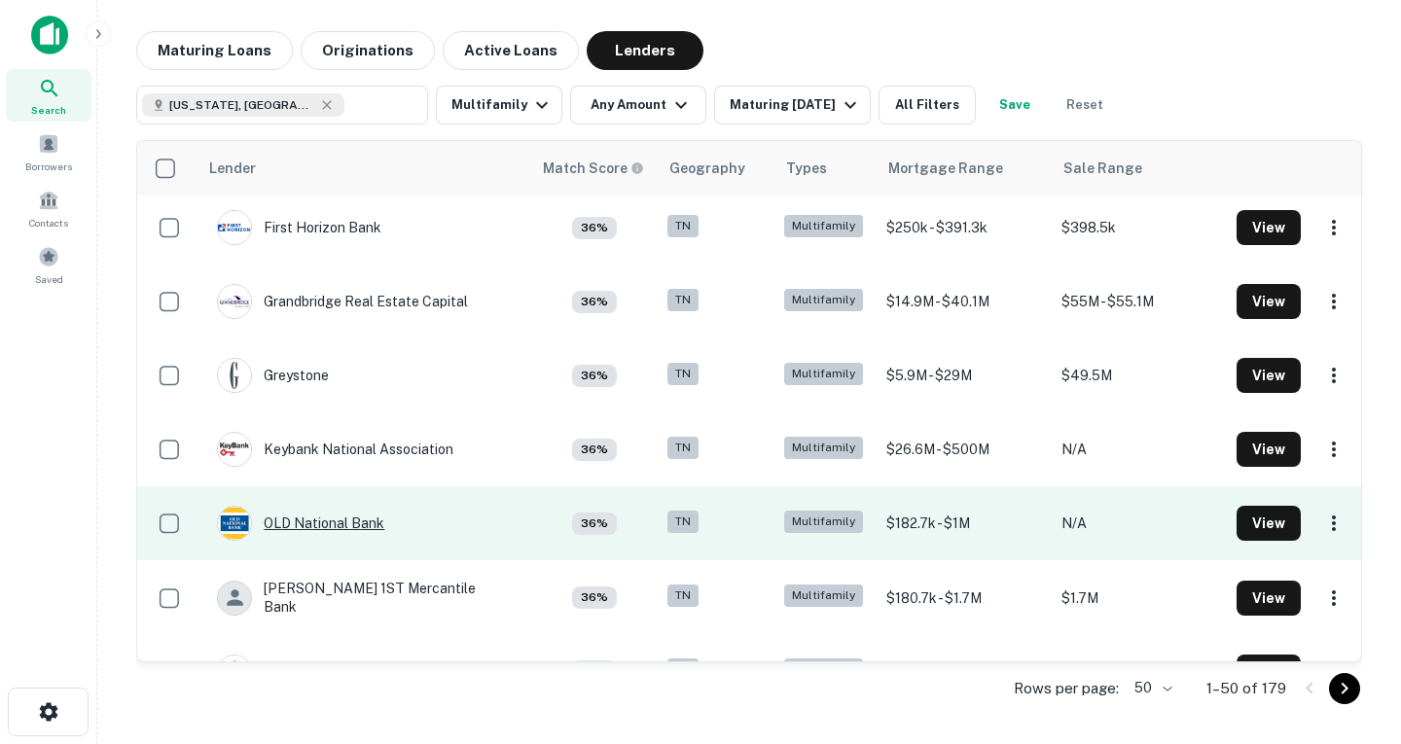
click at [352, 529] on div "OLD National Bank" at bounding box center [300, 523] width 167 height 35
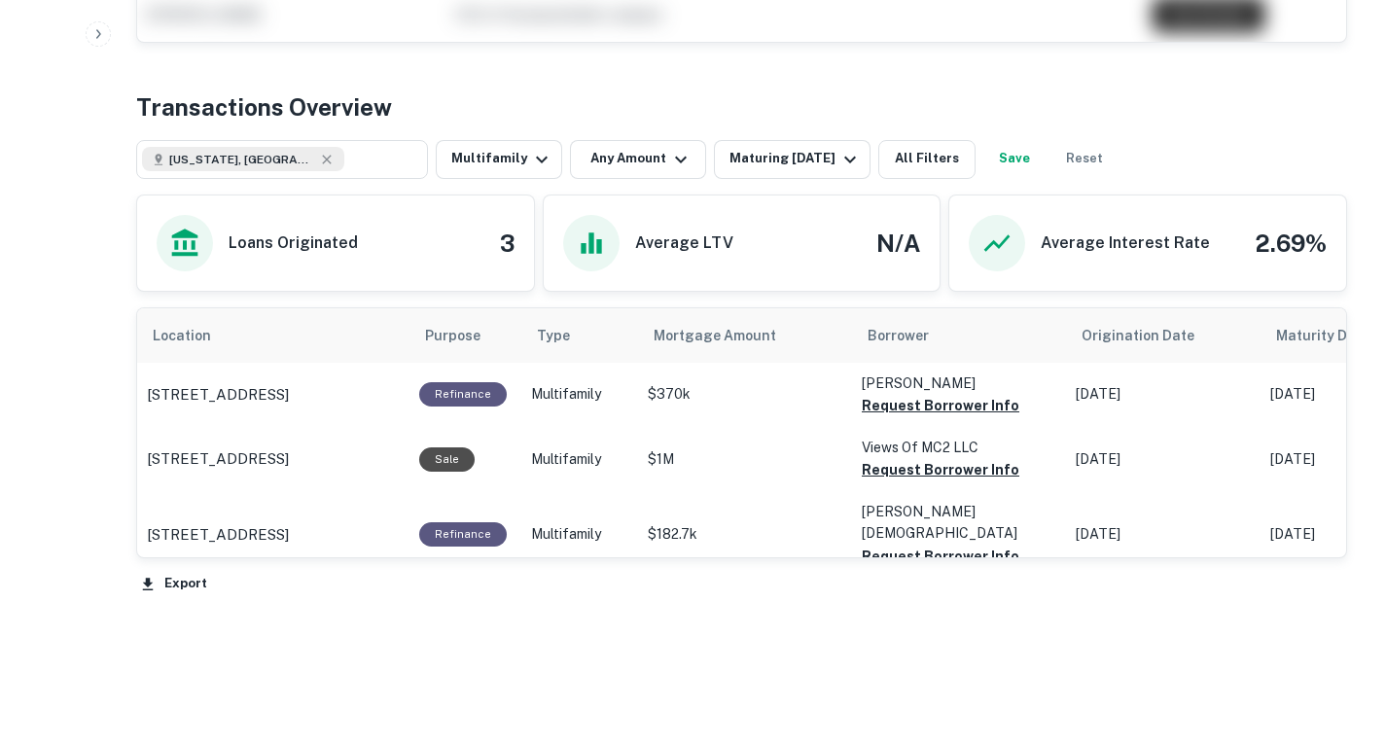
scroll to position [802, 0]
click at [941, 416] on button "Request Borrower Info" at bounding box center [941, 404] width 158 height 23
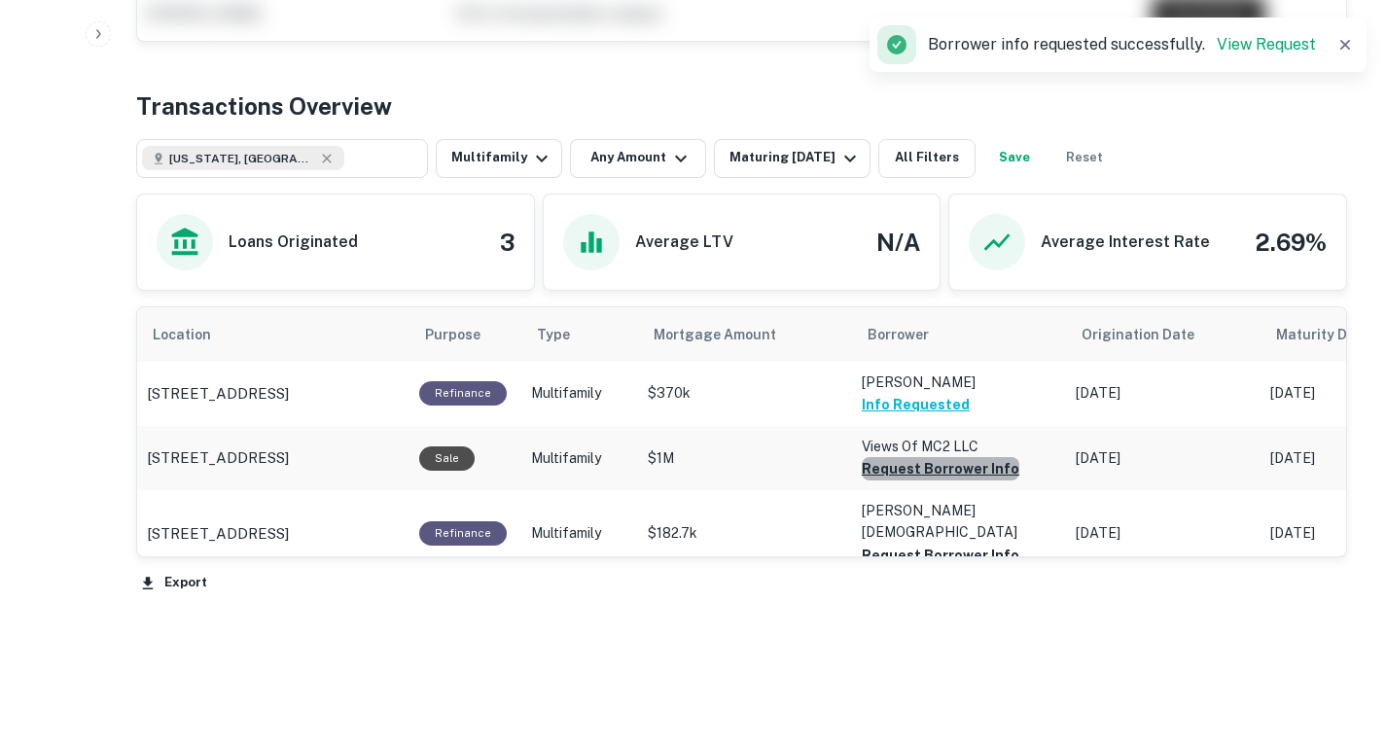
click at [945, 481] on button "Request Borrower Info" at bounding box center [941, 468] width 158 height 23
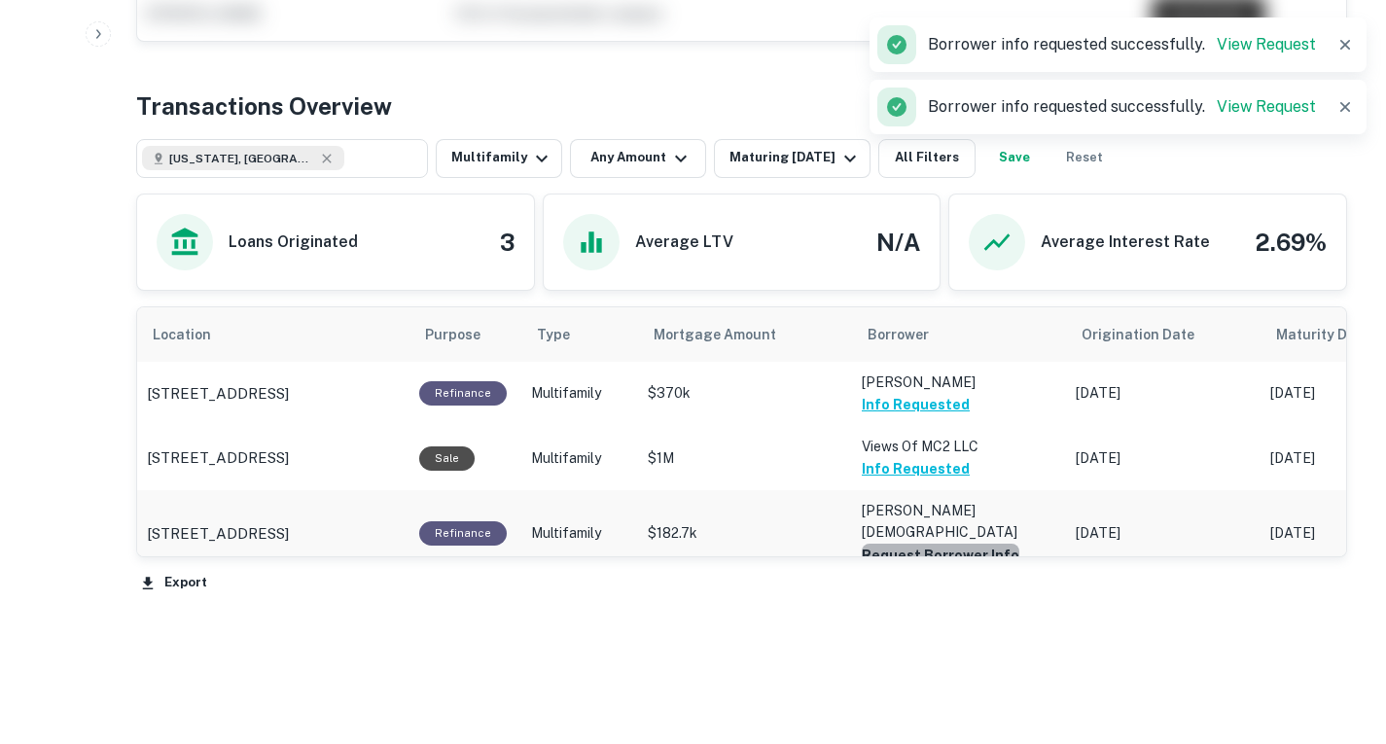
click at [943, 567] on button "Request Borrower Info" at bounding box center [941, 555] width 158 height 23
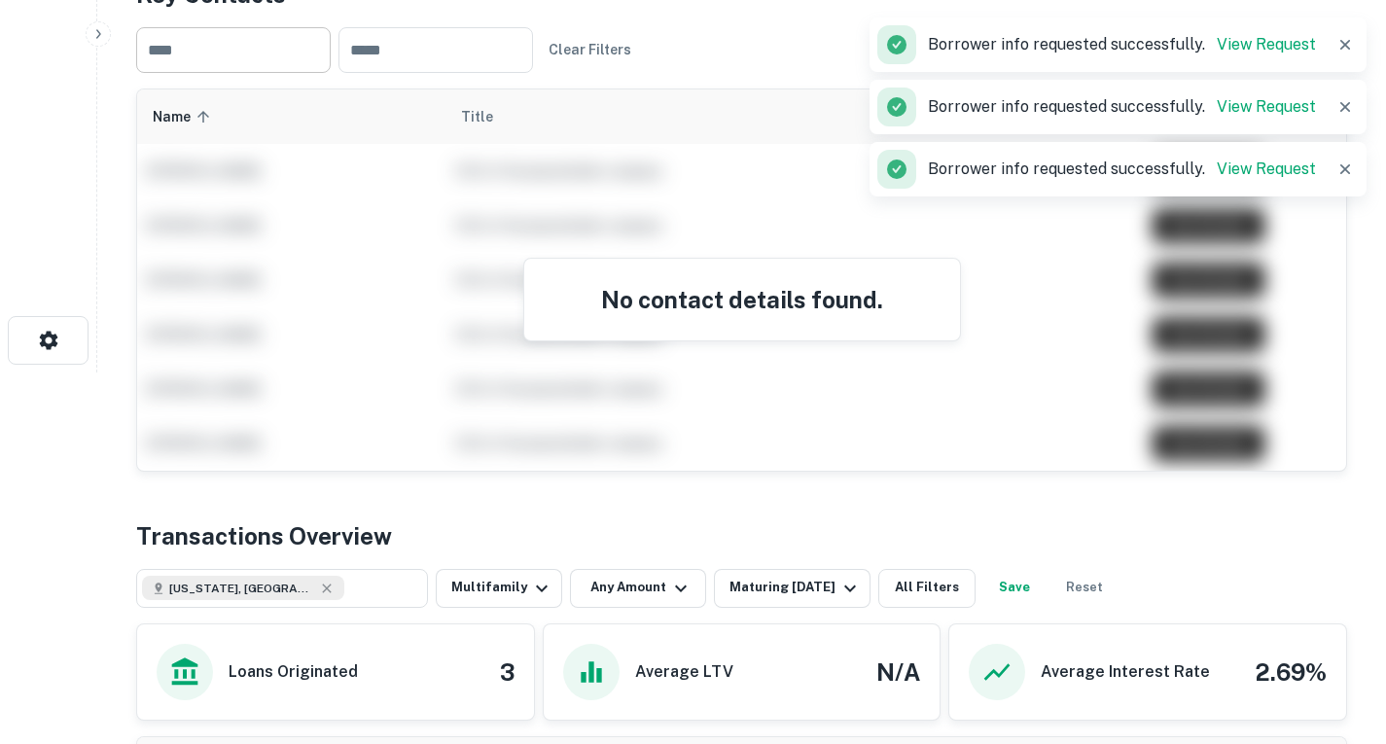
scroll to position [333, 0]
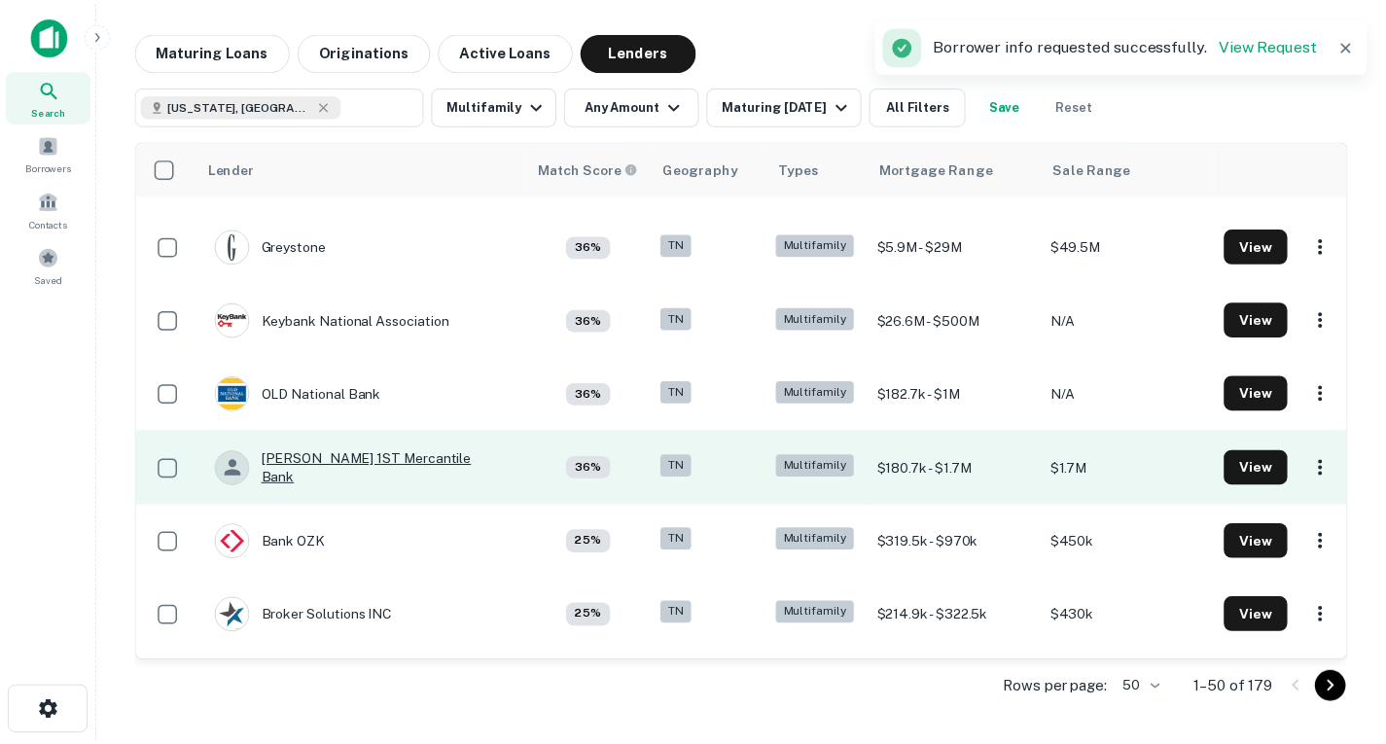
scroll to position [2429, 0]
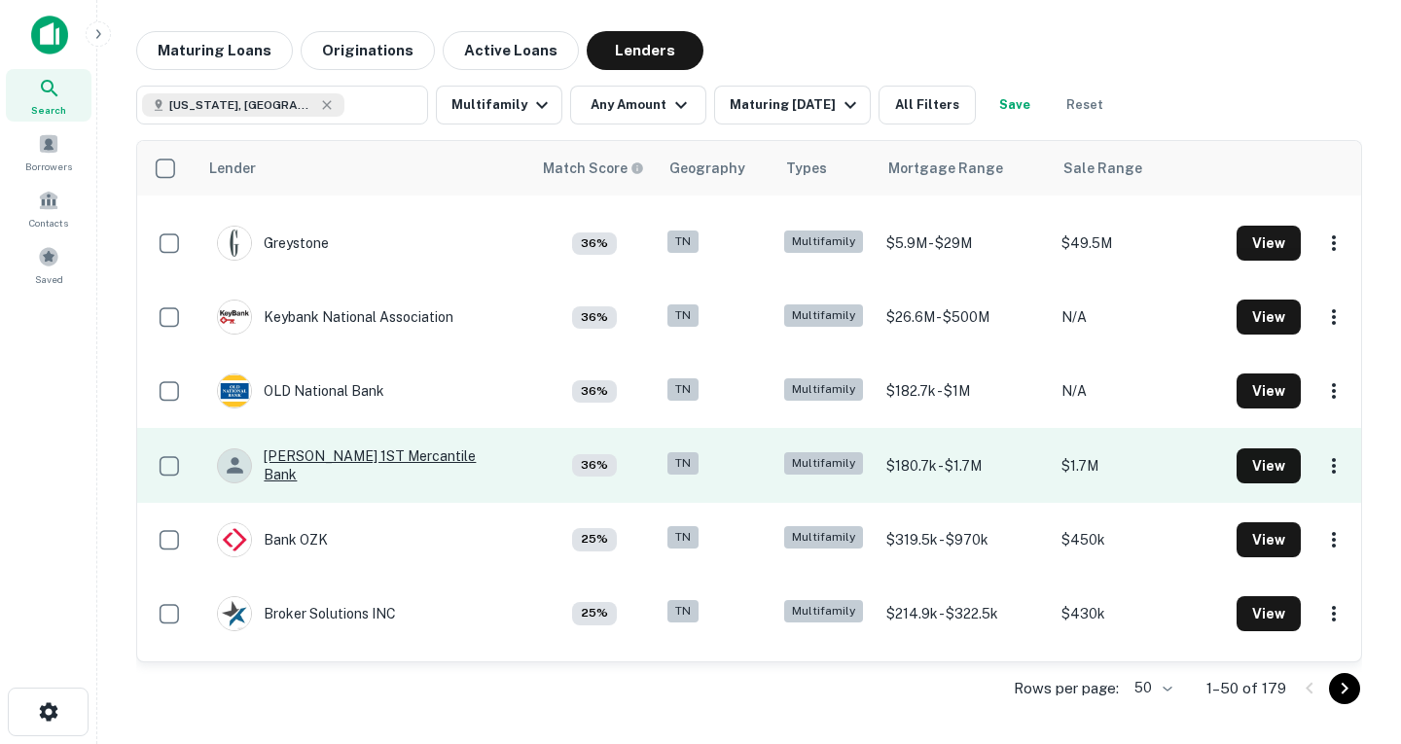
click at [363, 469] on div "[PERSON_NAME] 1ST Mercantile Bank" at bounding box center [364, 464] width 295 height 35
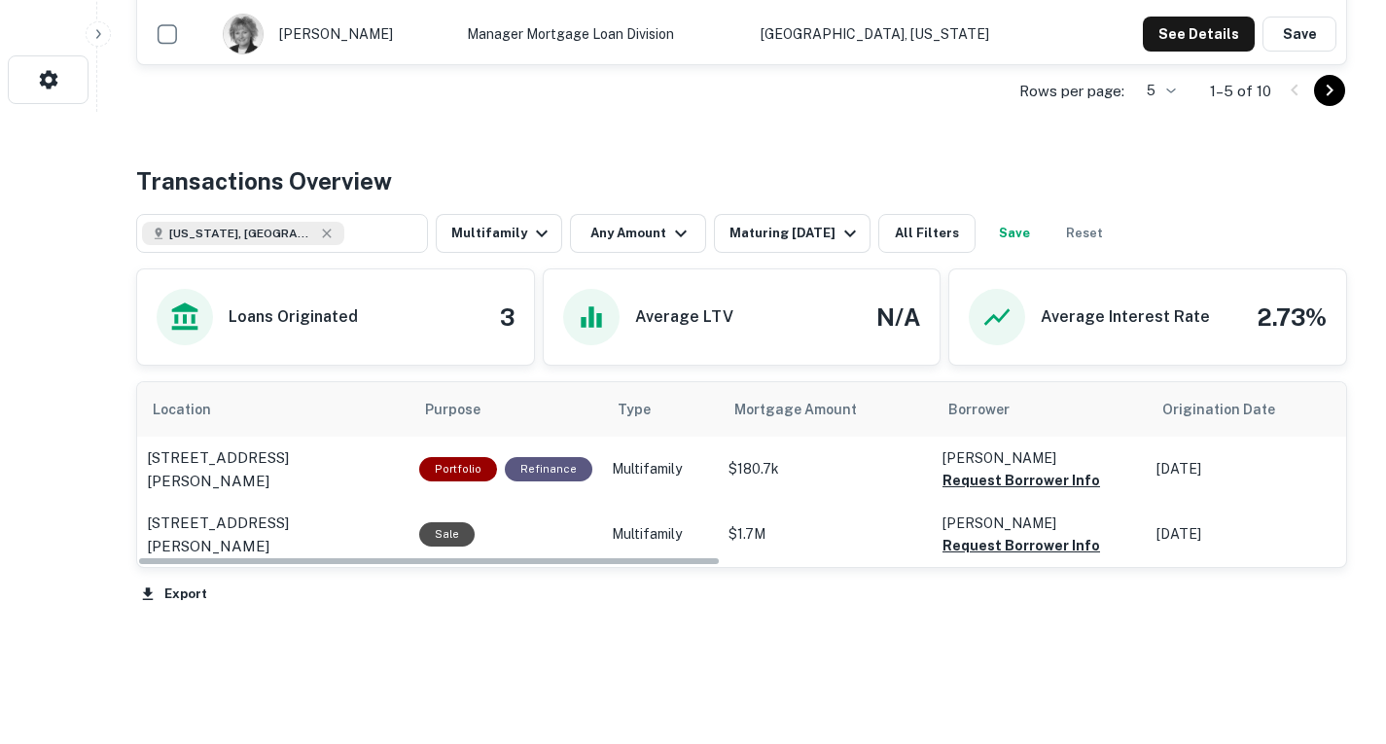
scroll to position [771, 0]
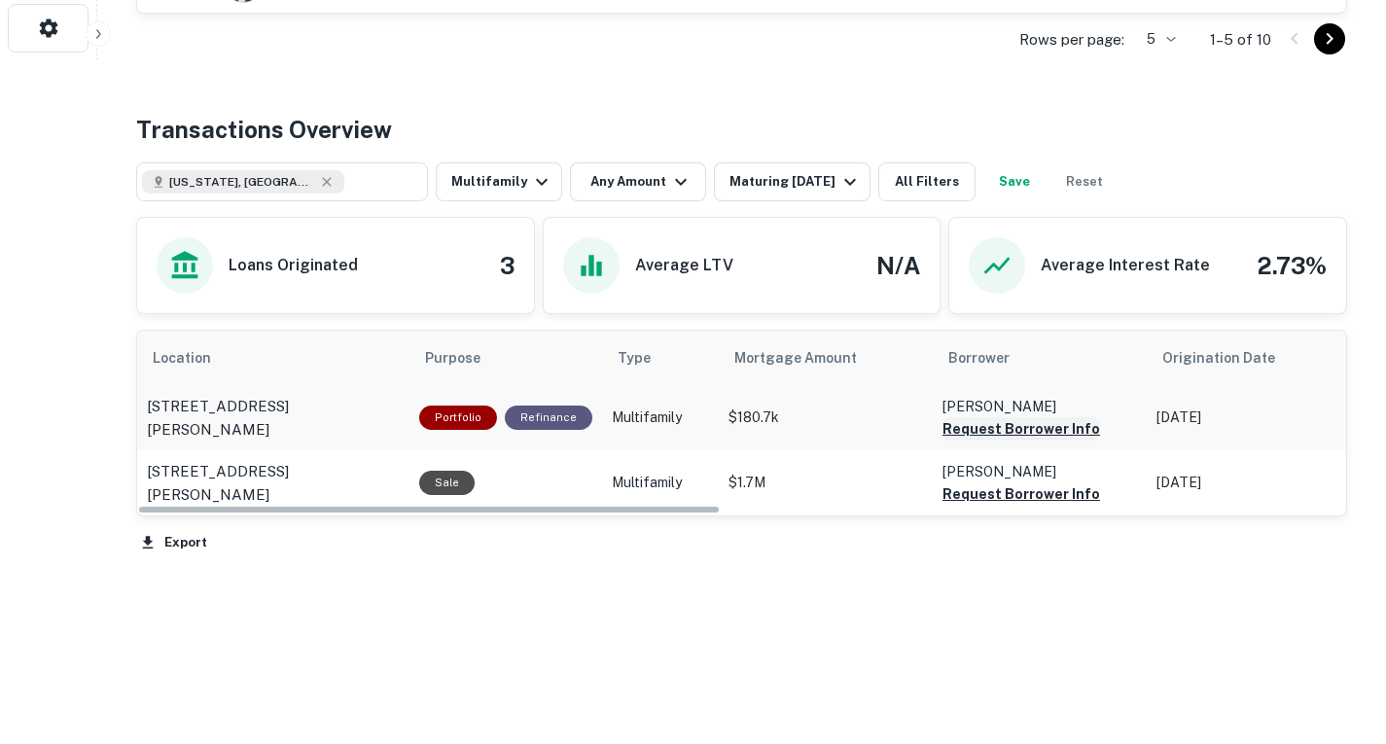
click at [948, 424] on button "Request Borrower Info" at bounding box center [1022, 428] width 158 height 23
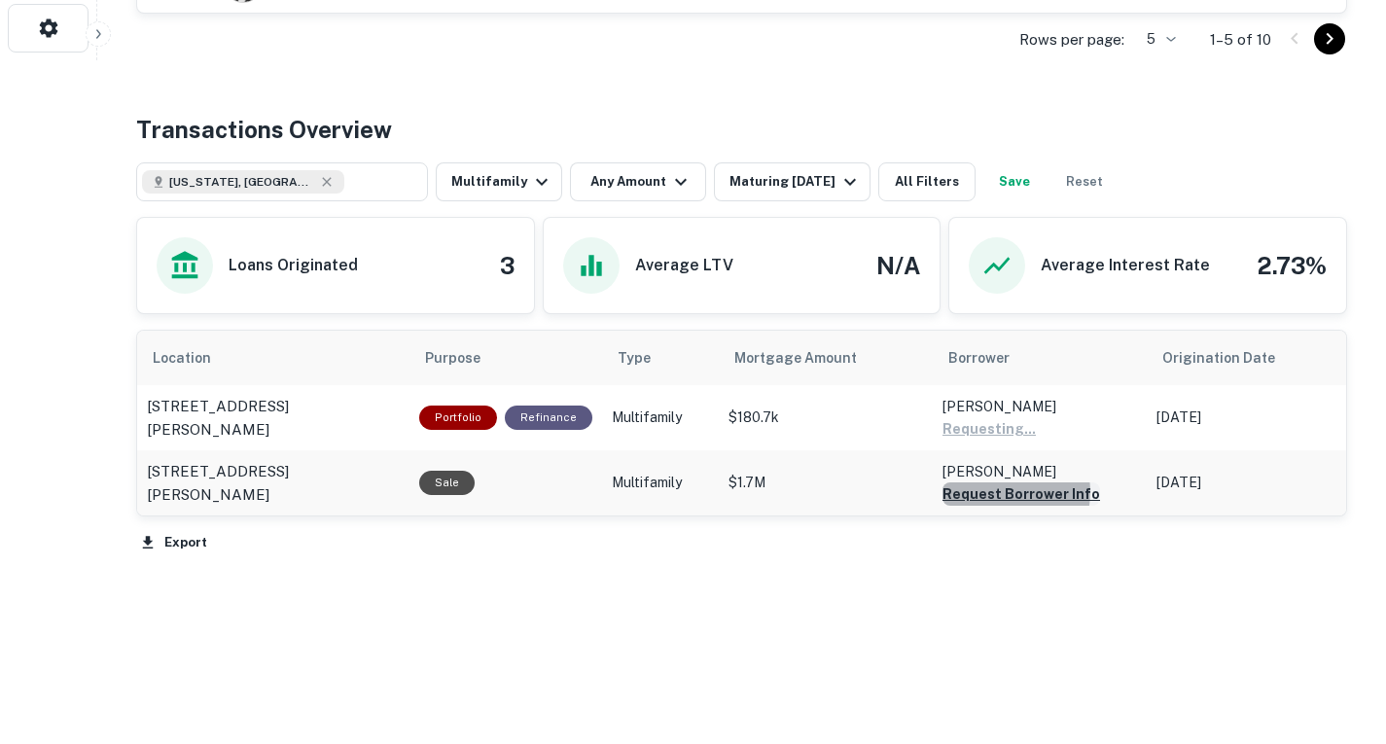
click at [990, 441] on button "Request Borrower Info" at bounding box center [989, 428] width 93 height 23
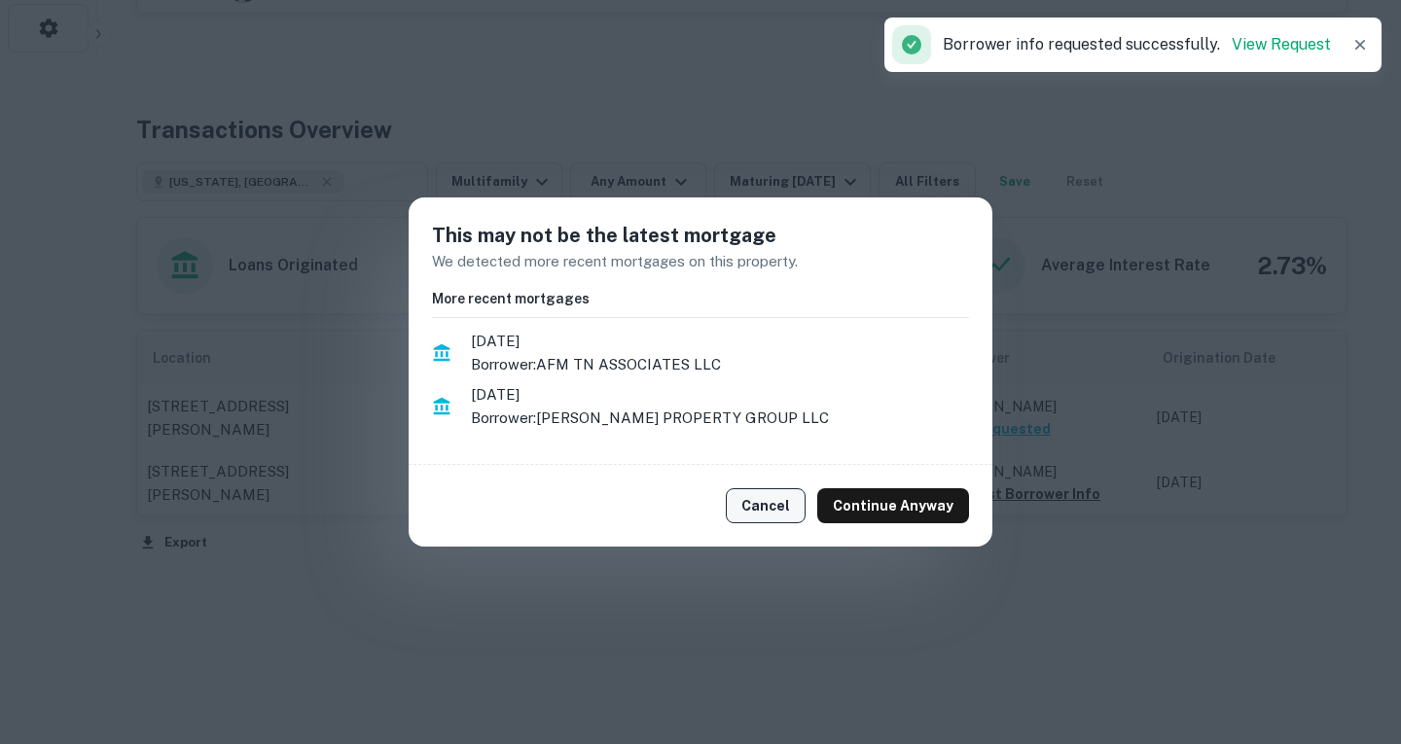
click at [747, 500] on button "Cancel" at bounding box center [766, 505] width 80 height 35
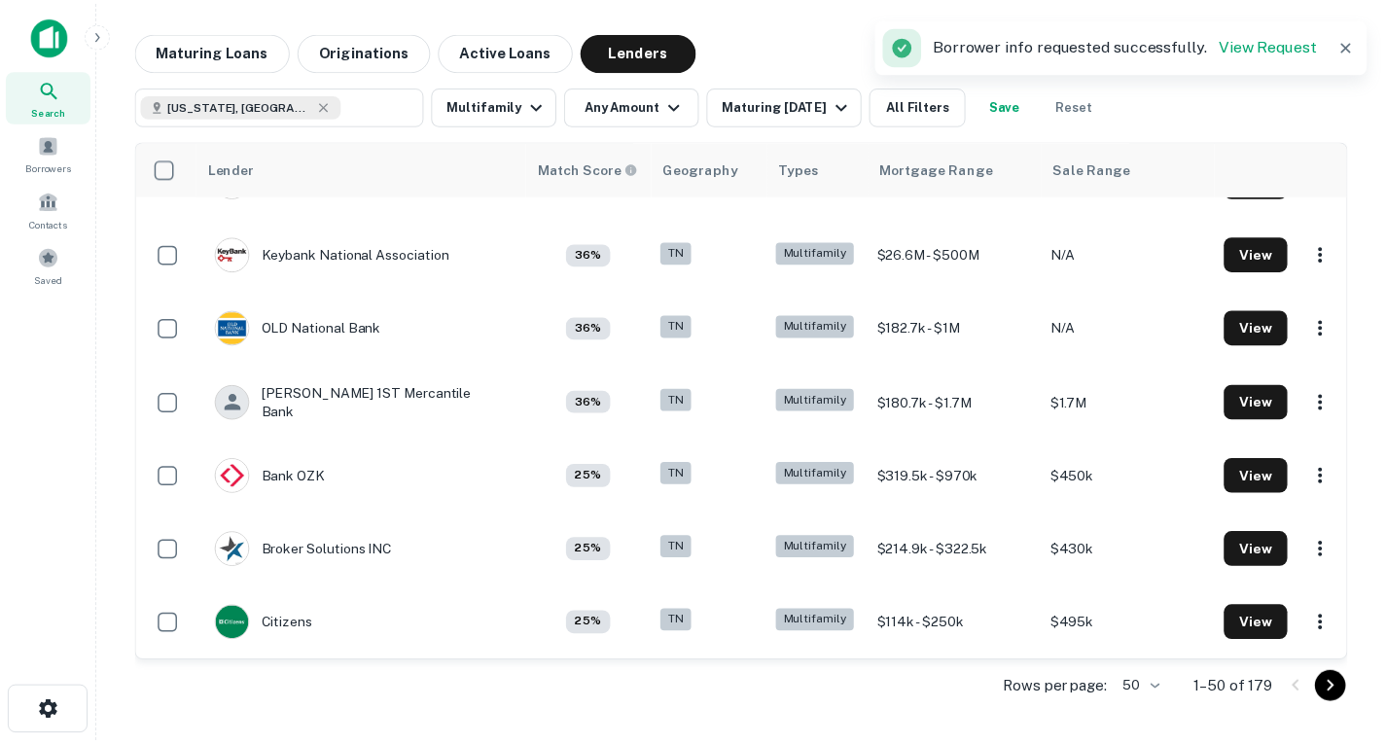
scroll to position [2500, 0]
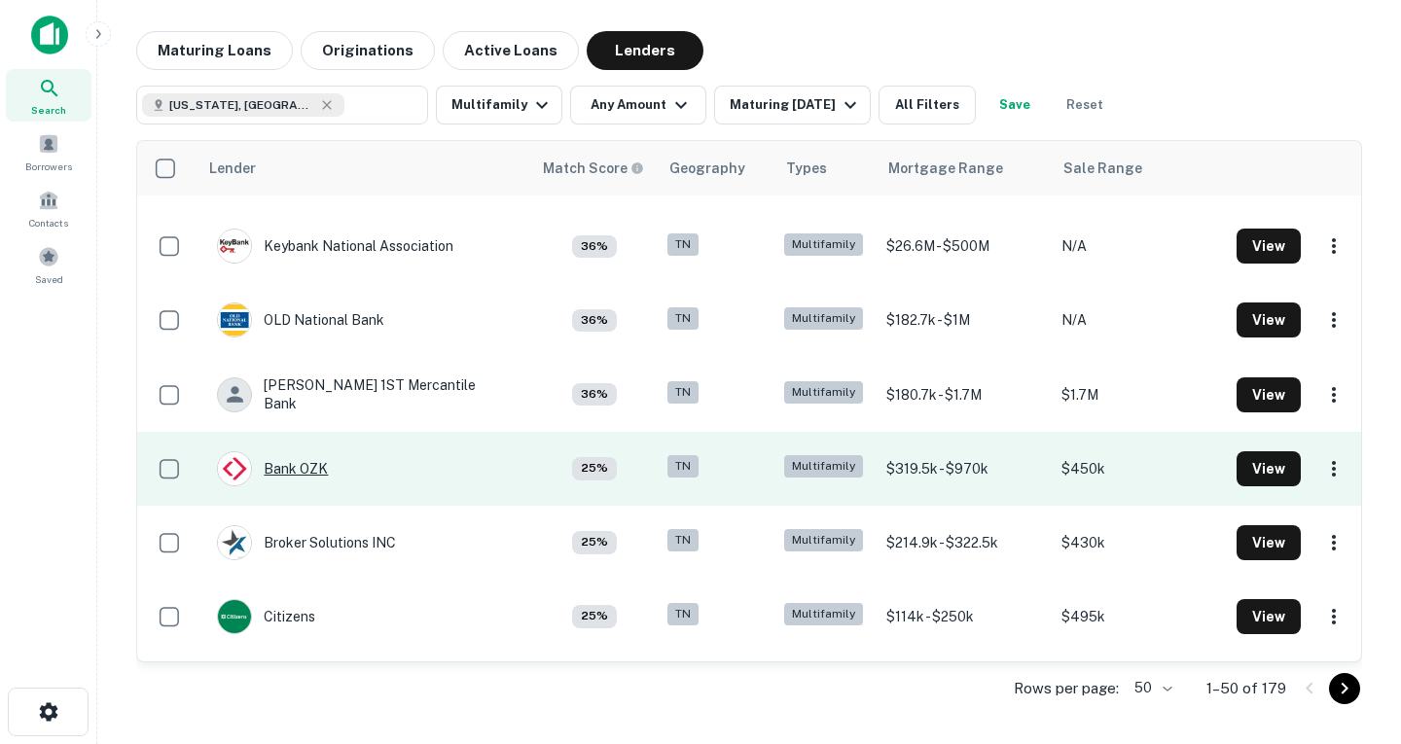
click at [283, 461] on div "Bank OZK" at bounding box center [272, 468] width 111 height 35
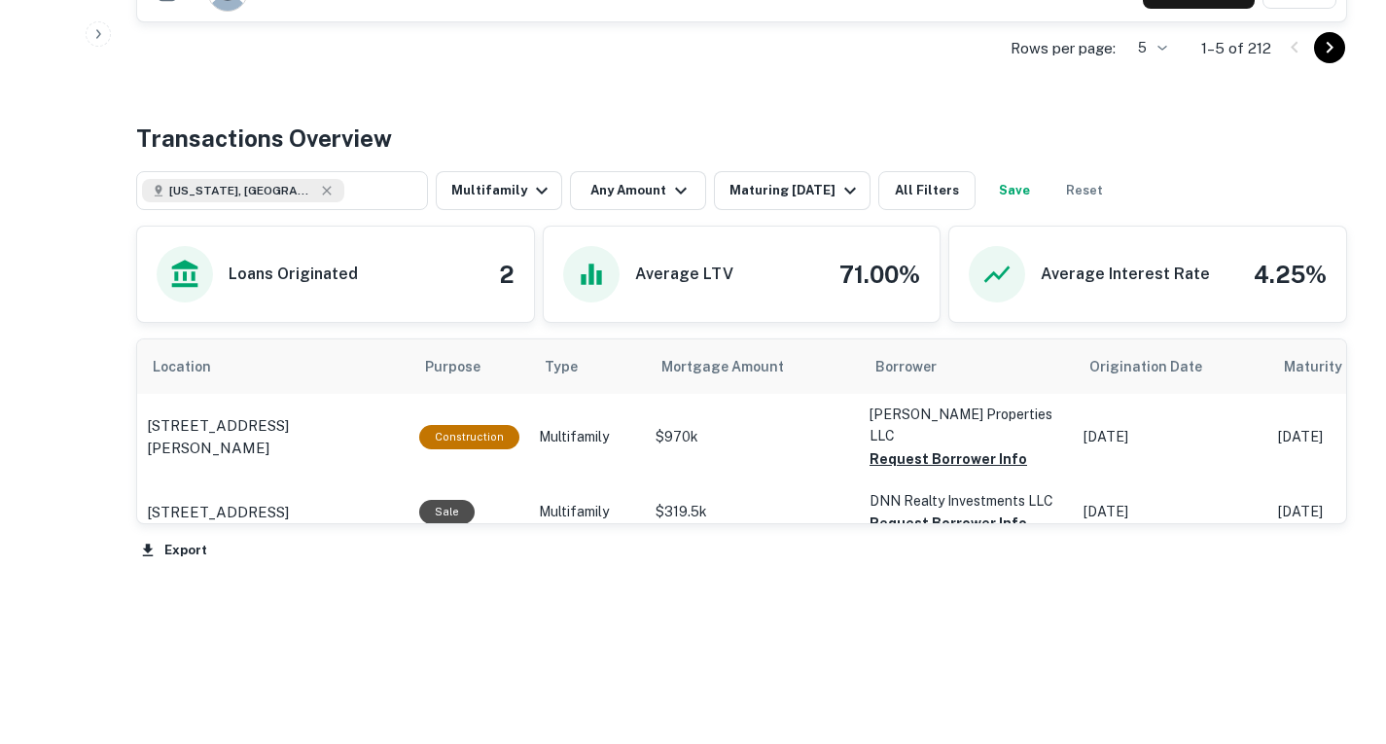
scroll to position [797, 0]
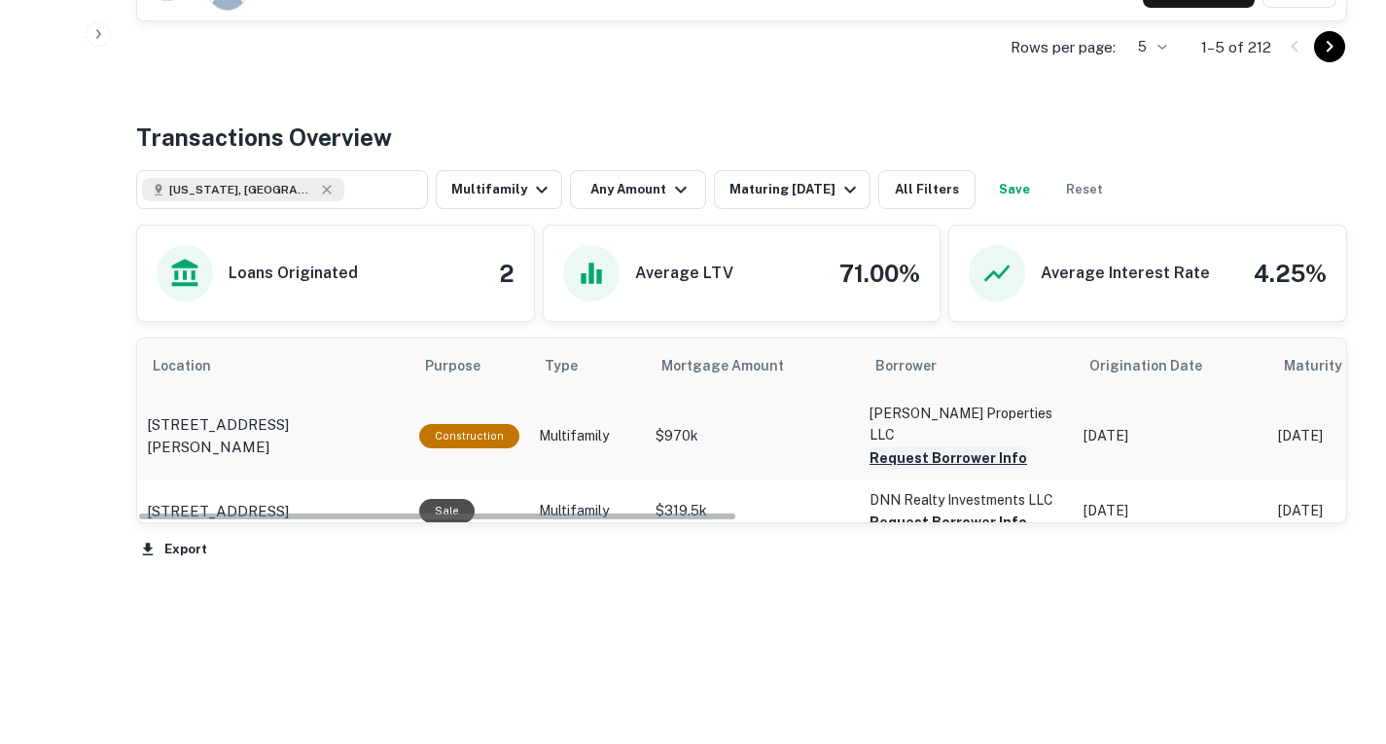
click at [898, 470] on button "Request Borrower Info" at bounding box center [949, 457] width 158 height 23
click at [930, 470] on button "Request Borrower Info" at bounding box center [916, 457] width 93 height 23
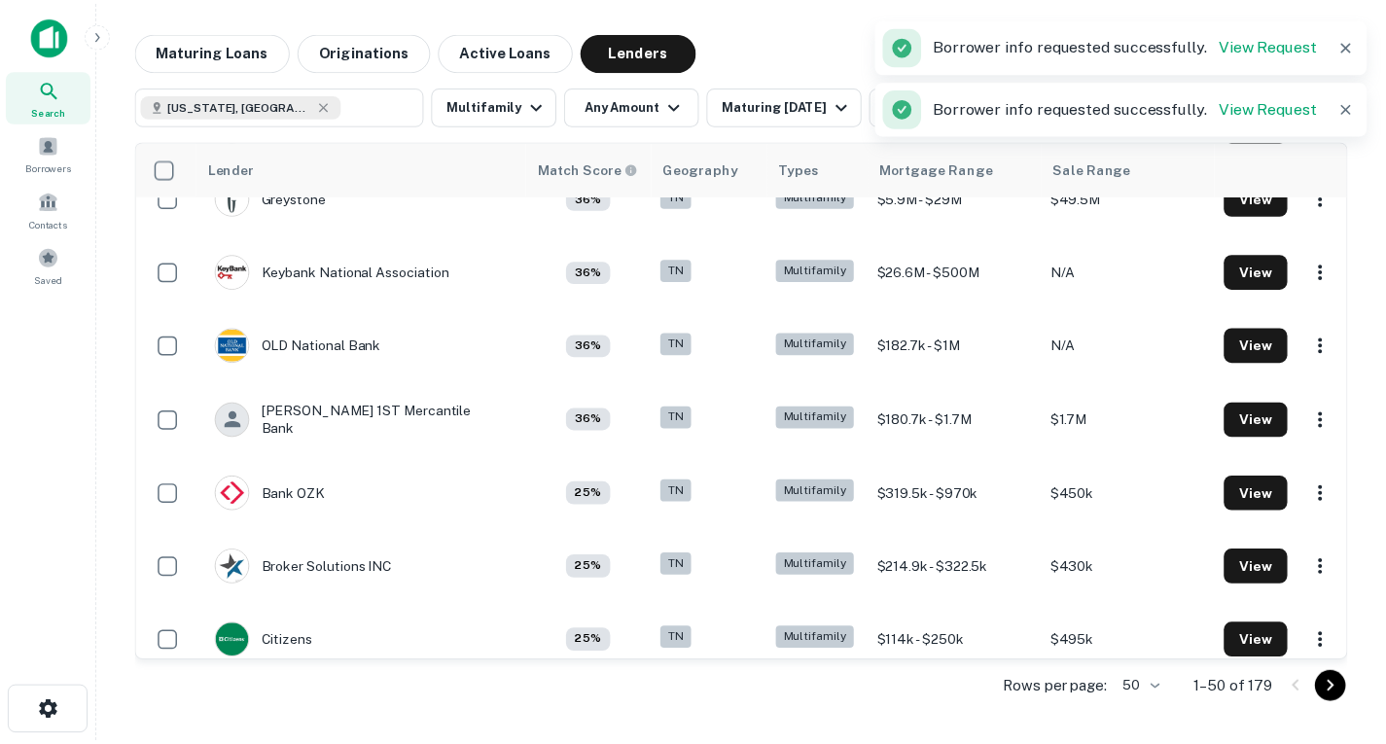
scroll to position [2500, 0]
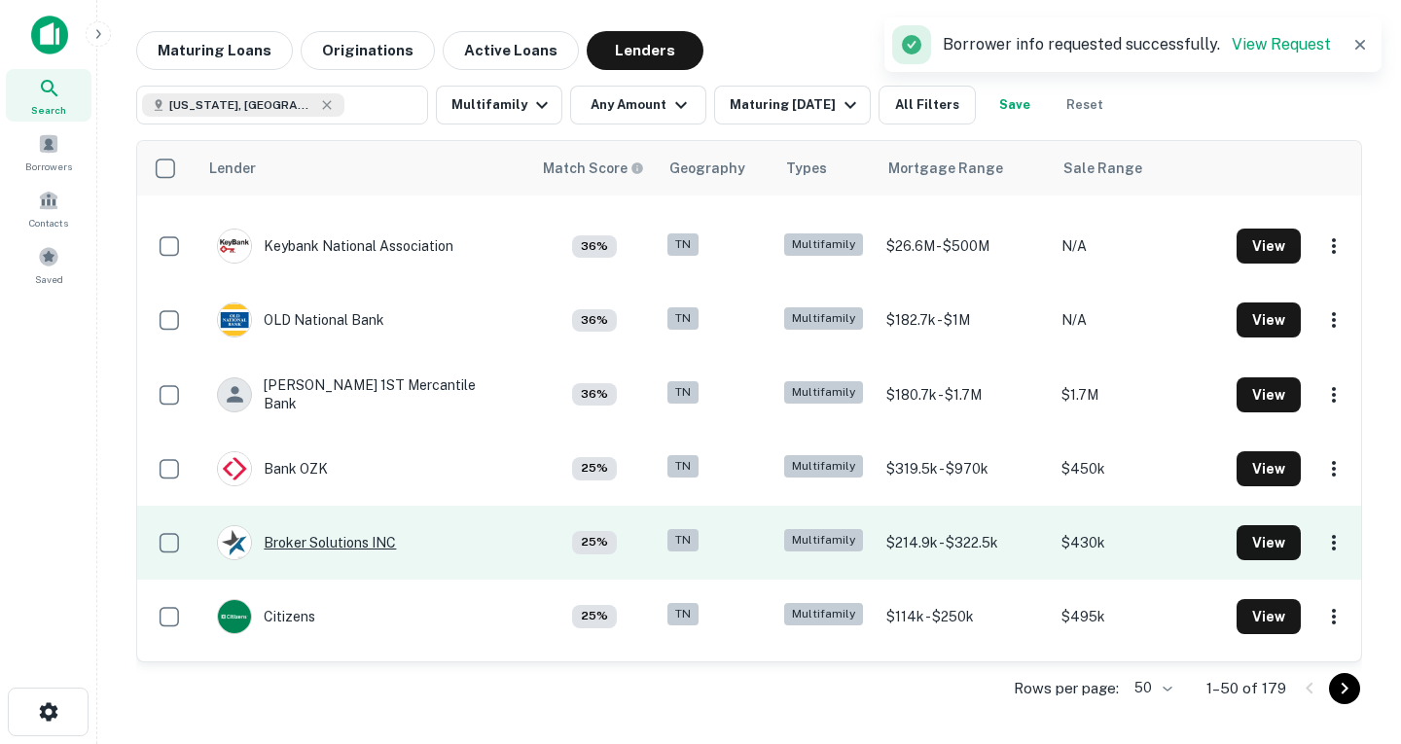
click at [343, 554] on div "Broker Solutions INC" at bounding box center [306, 542] width 179 height 35
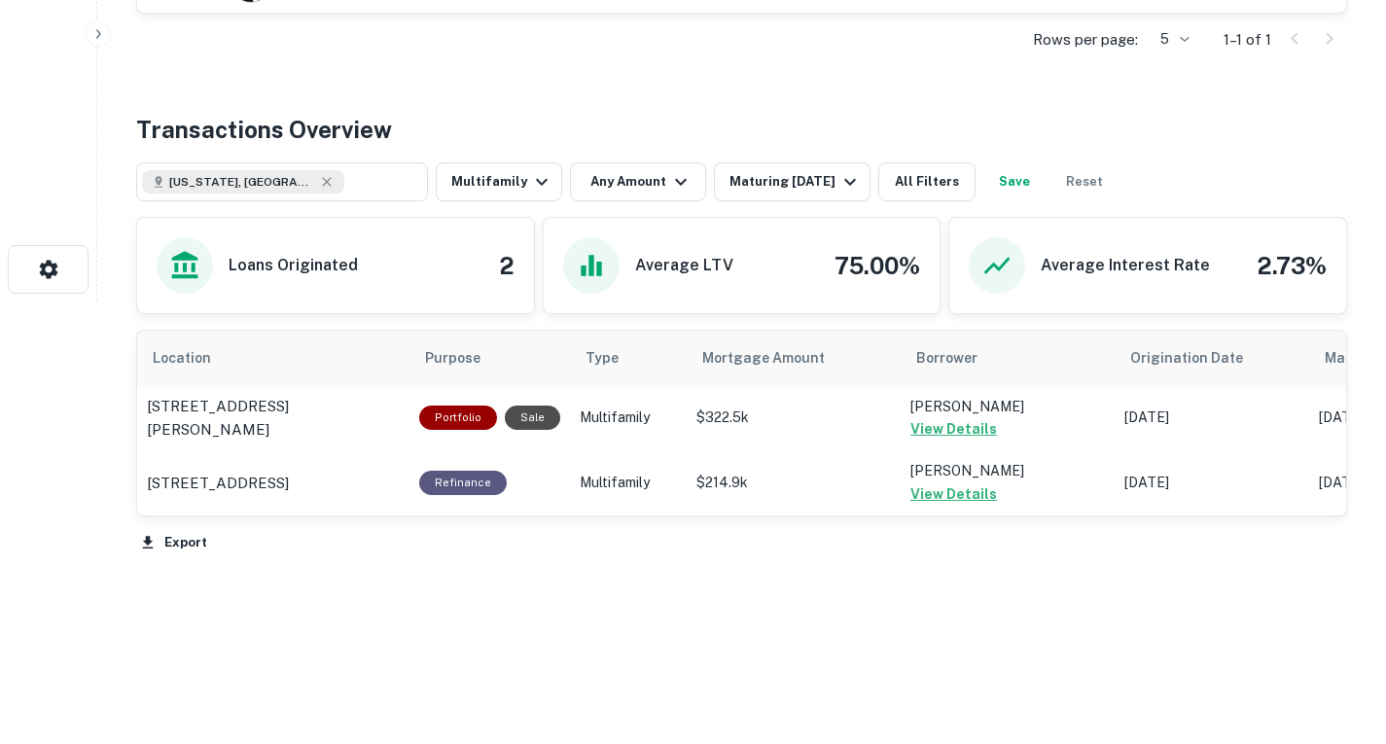
scroll to position [530, 0]
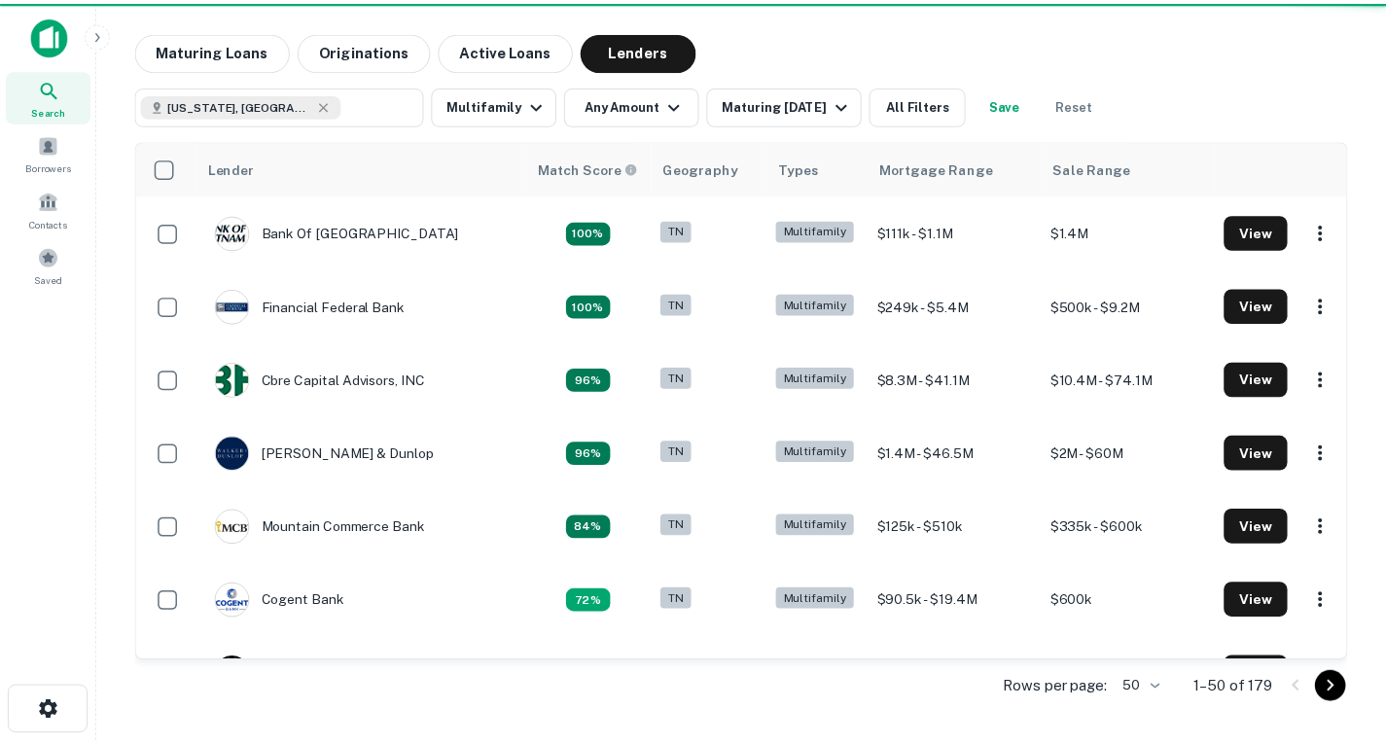
scroll to position [2500, 0]
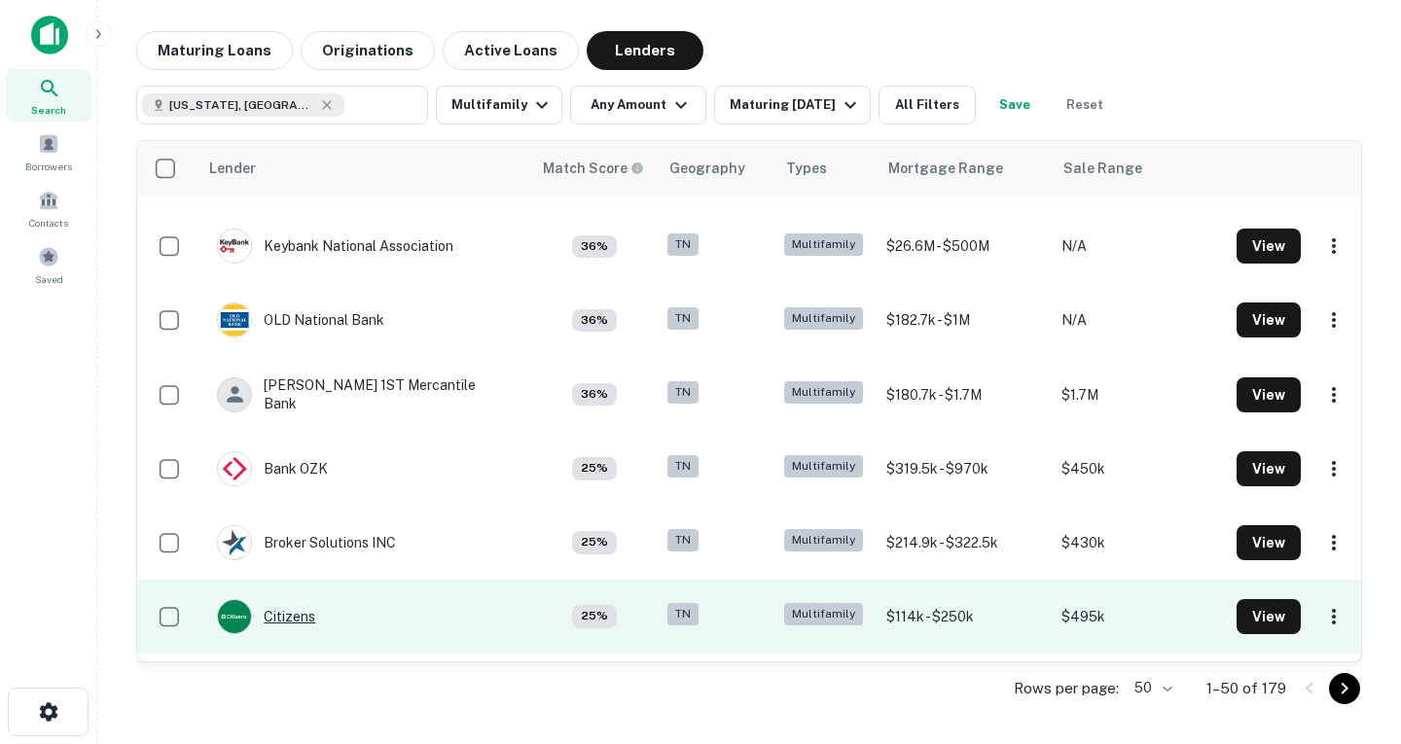
click at [299, 617] on div "Citizens" at bounding box center [266, 616] width 98 height 35
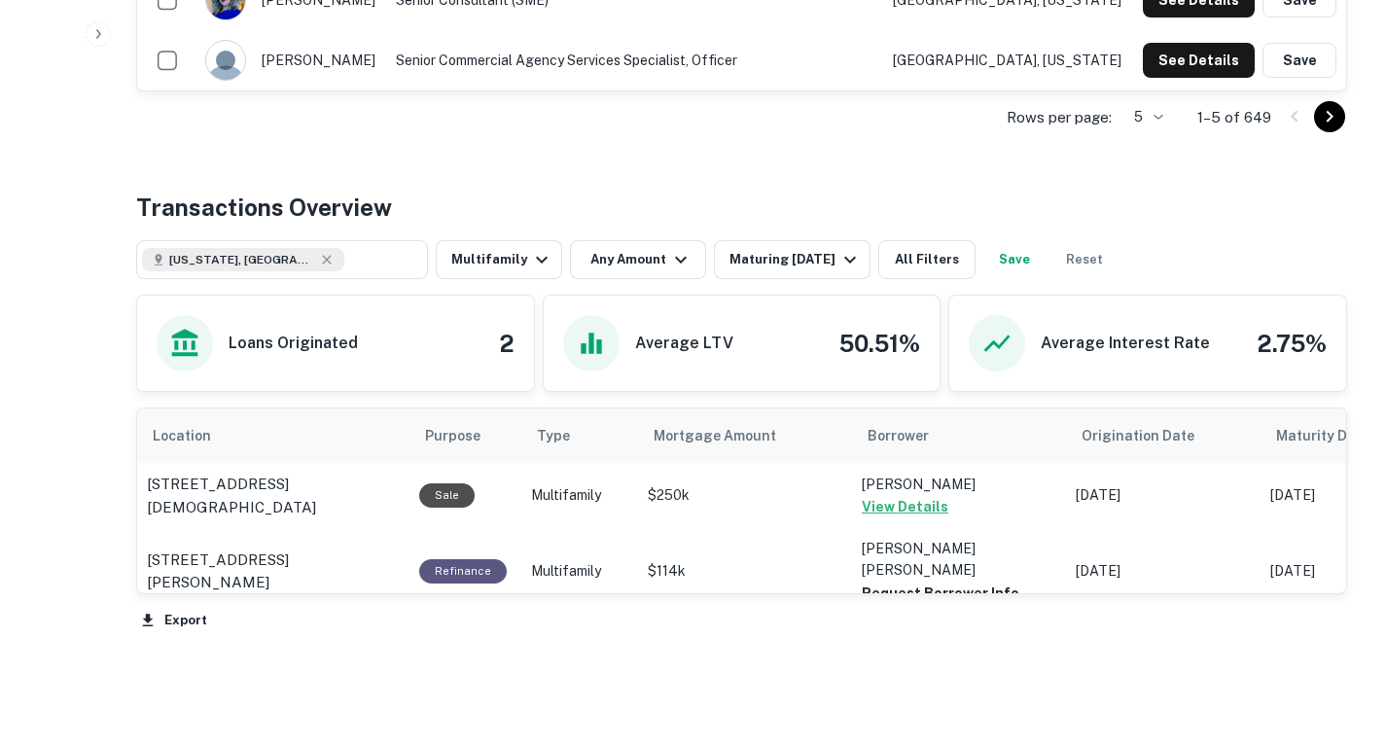
scroll to position [815, 0]
click at [932, 581] on button "Request Borrower Info" at bounding box center [941, 592] width 158 height 23
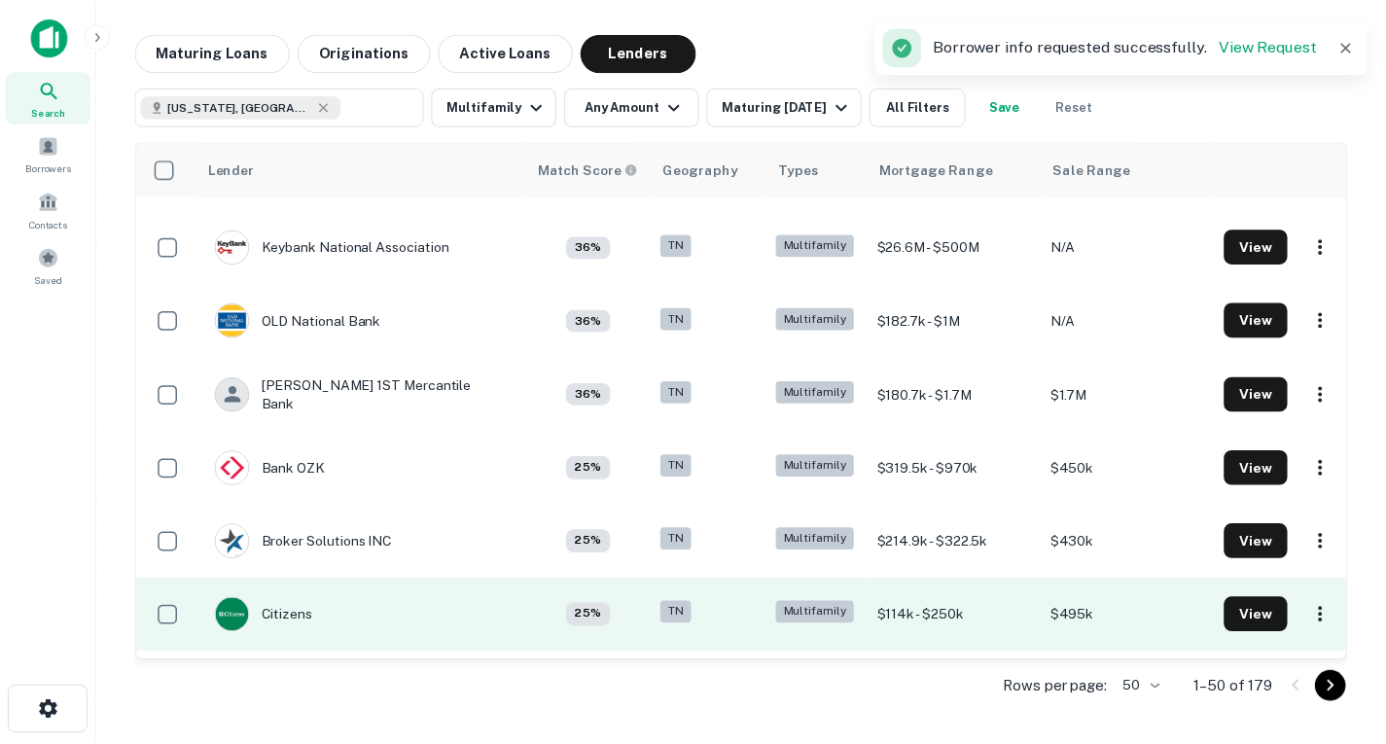
scroll to position [2629, 0]
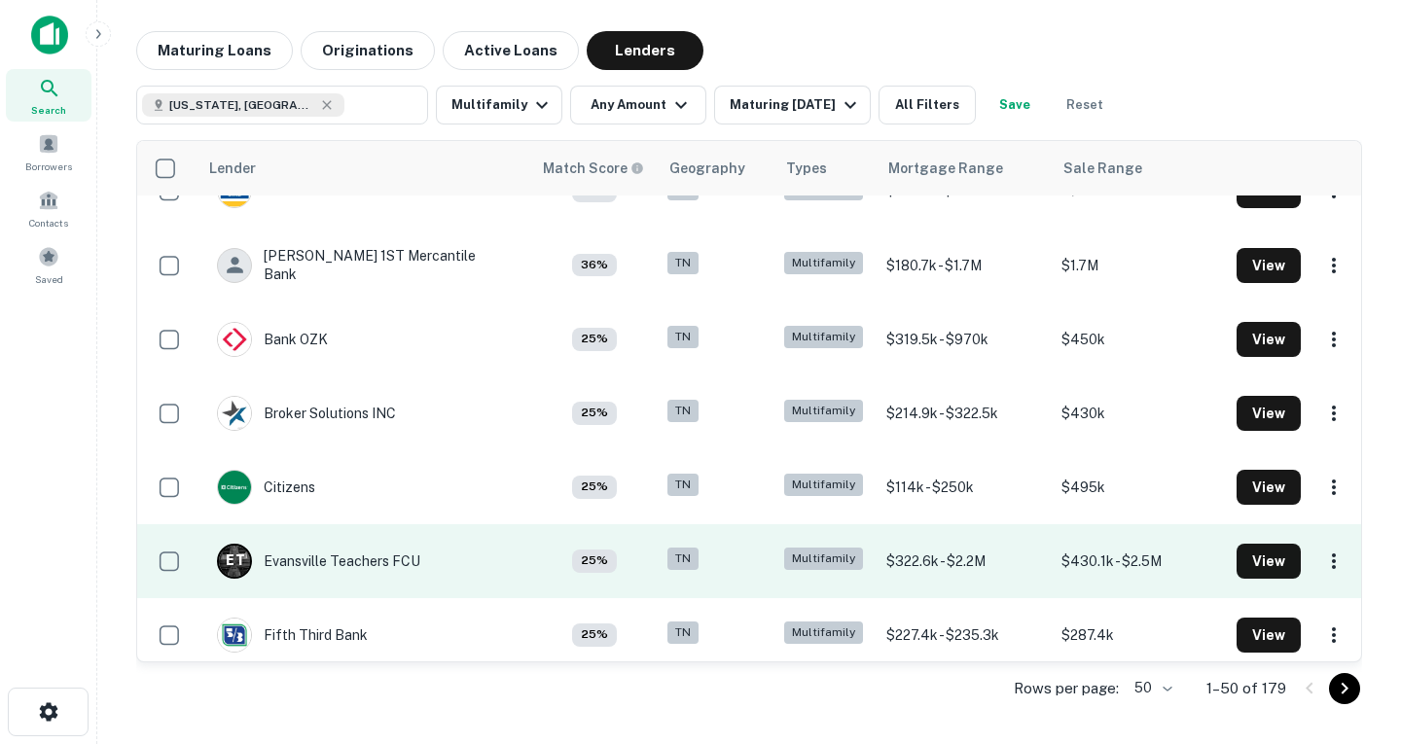
click at [362, 585] on td "E T Evansville Teachers FCU" at bounding box center [318, 561] width 223 height 54
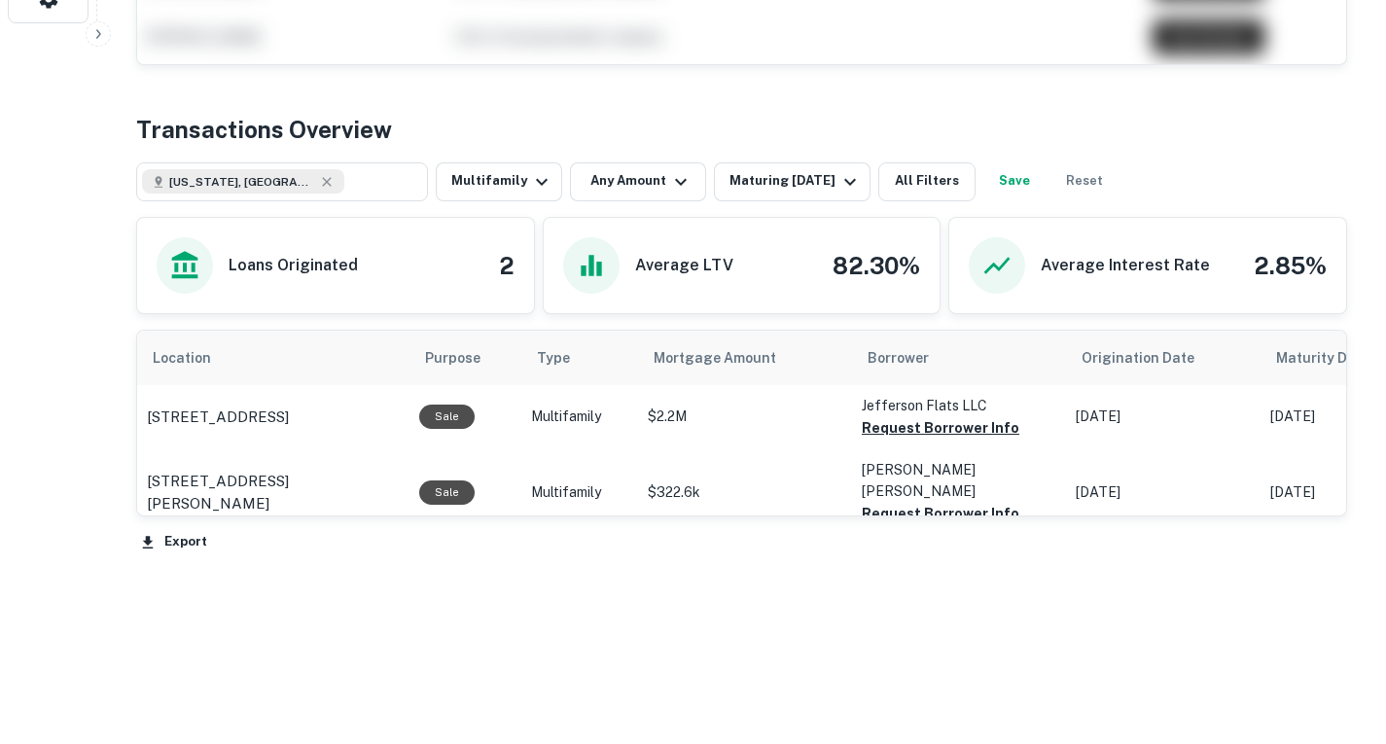
scroll to position [743, 0]
click at [958, 432] on button "Request Borrower Info" at bounding box center [941, 427] width 158 height 23
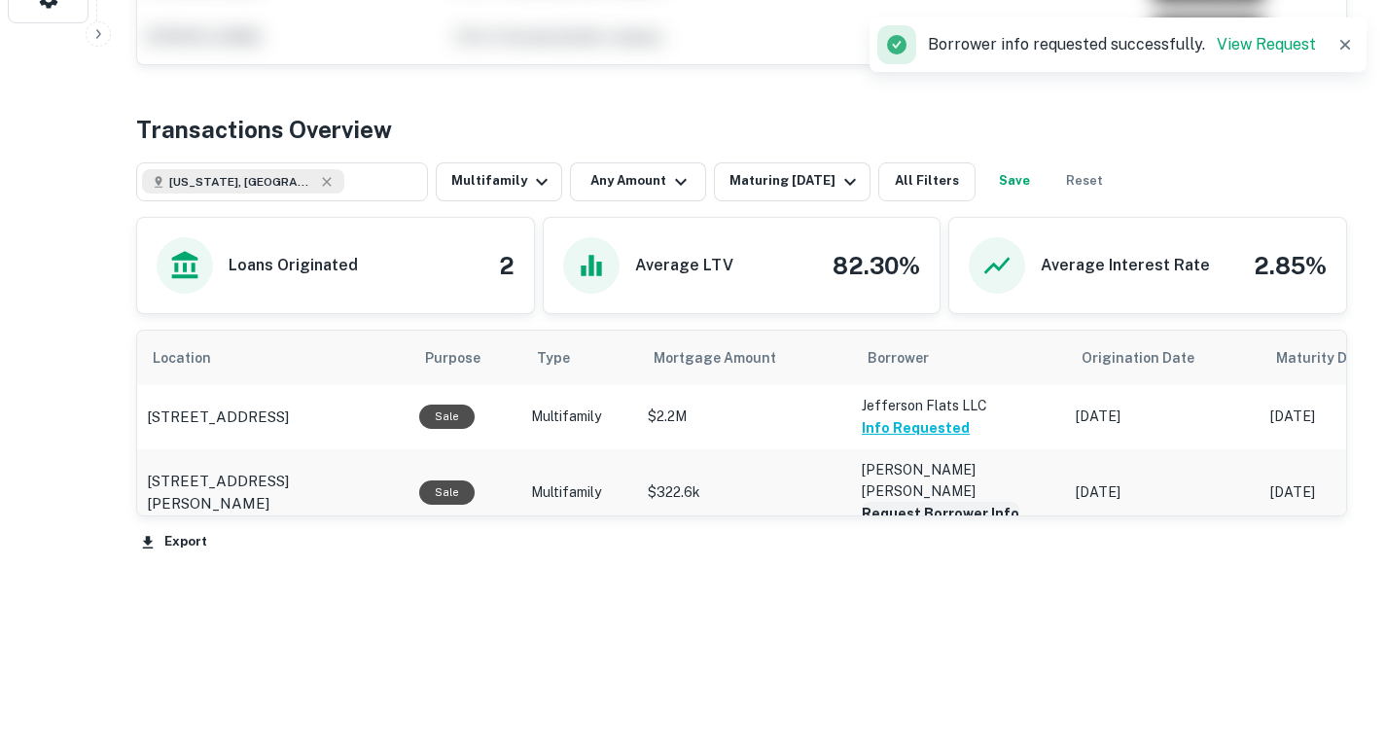
click at [931, 502] on button "Request Borrower Info" at bounding box center [941, 513] width 158 height 23
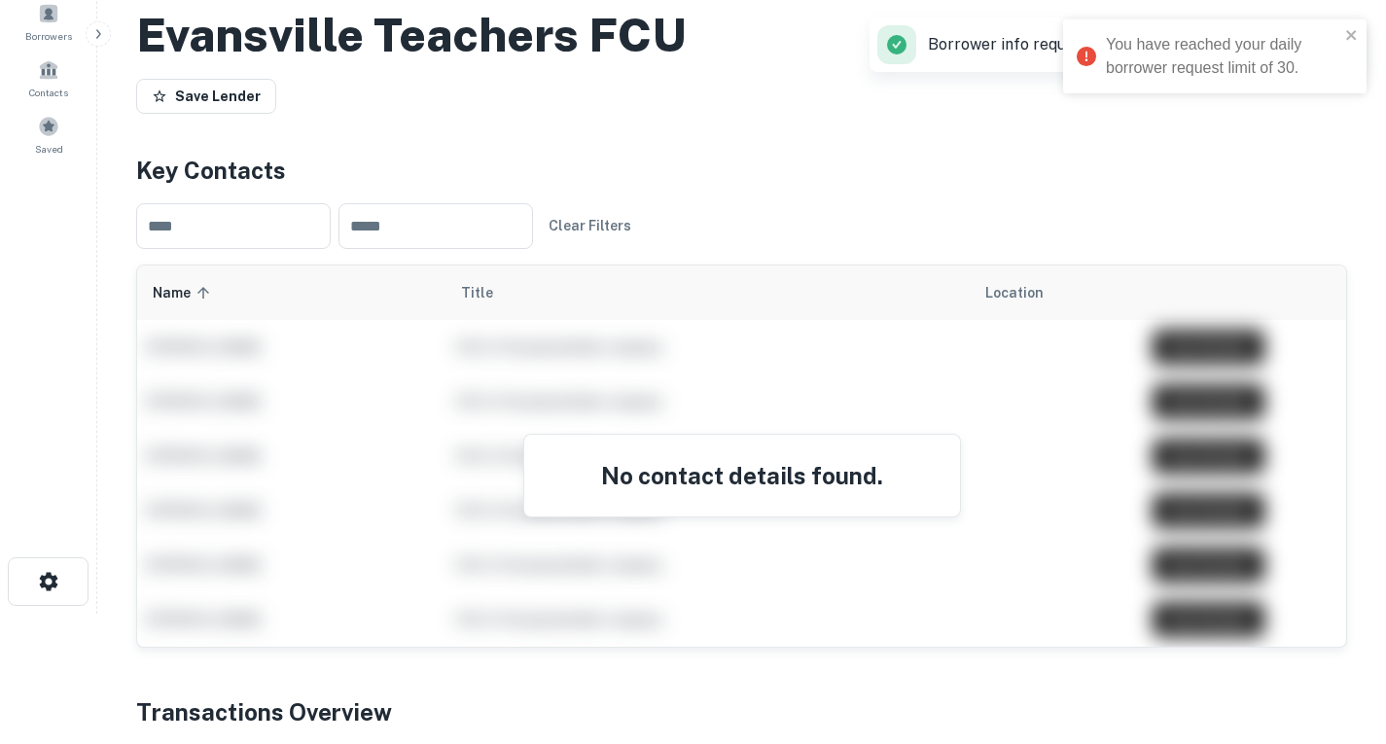
scroll to position [0, 0]
